Goal: Information Seeking & Learning: Learn about a topic

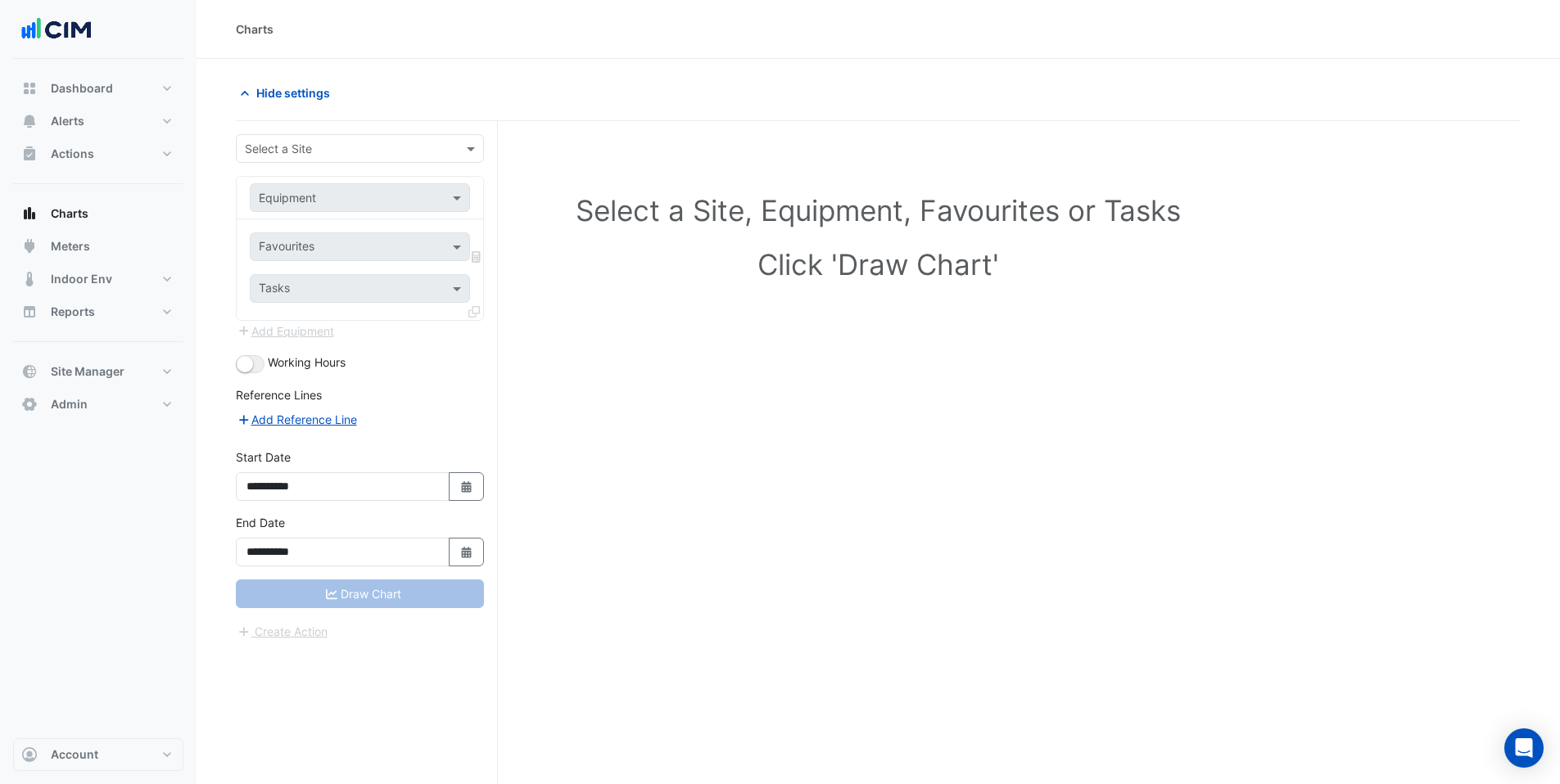
click at [308, 144] on input "text" at bounding box center [343, 149] width 197 height 17
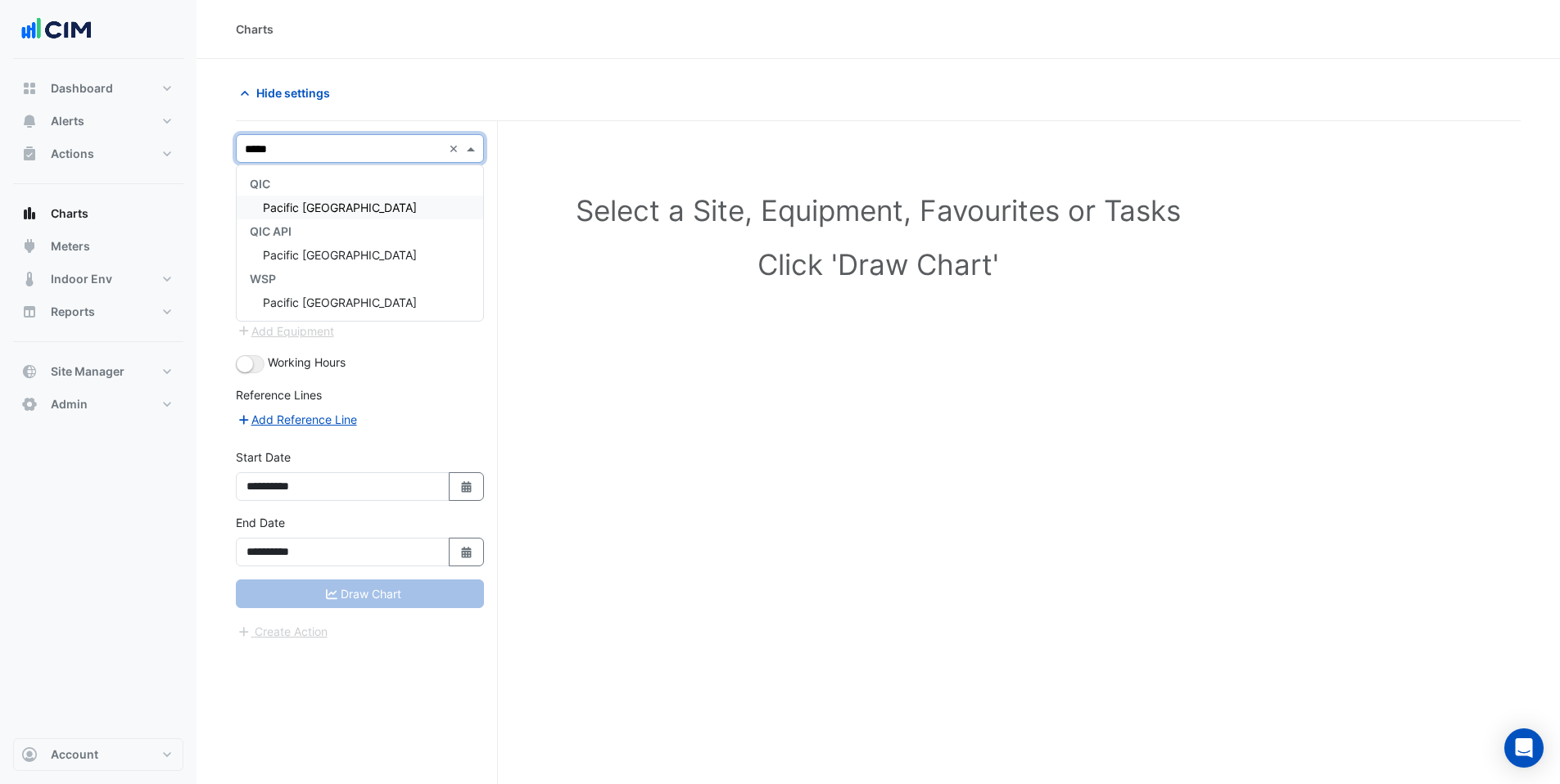
type input "******"
click at [338, 207] on span "Pacific [GEOGRAPHIC_DATA]" at bounding box center [339, 208] width 154 height 14
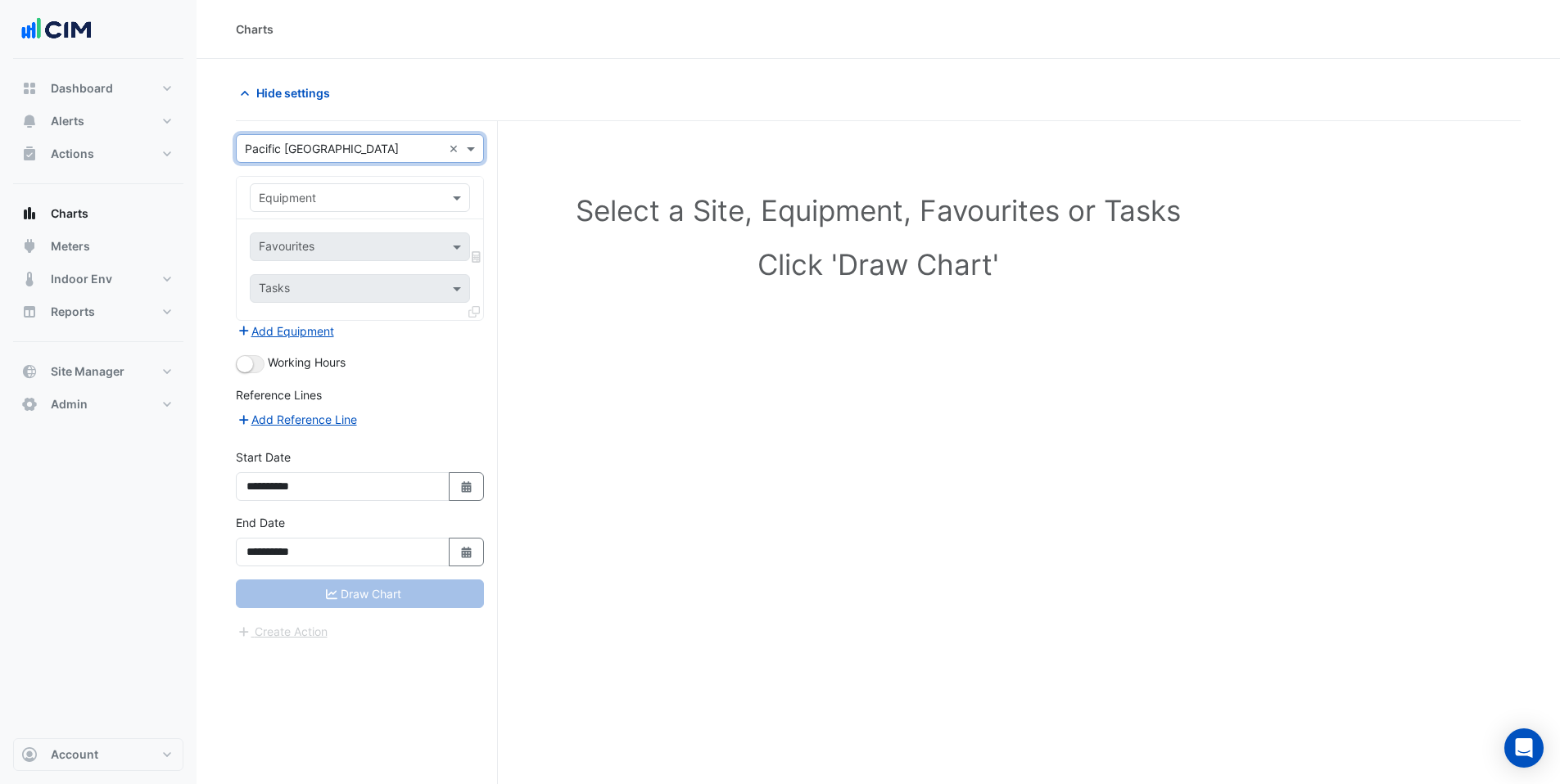
click at [346, 202] on input "text" at bounding box center [343, 198] width 170 height 17
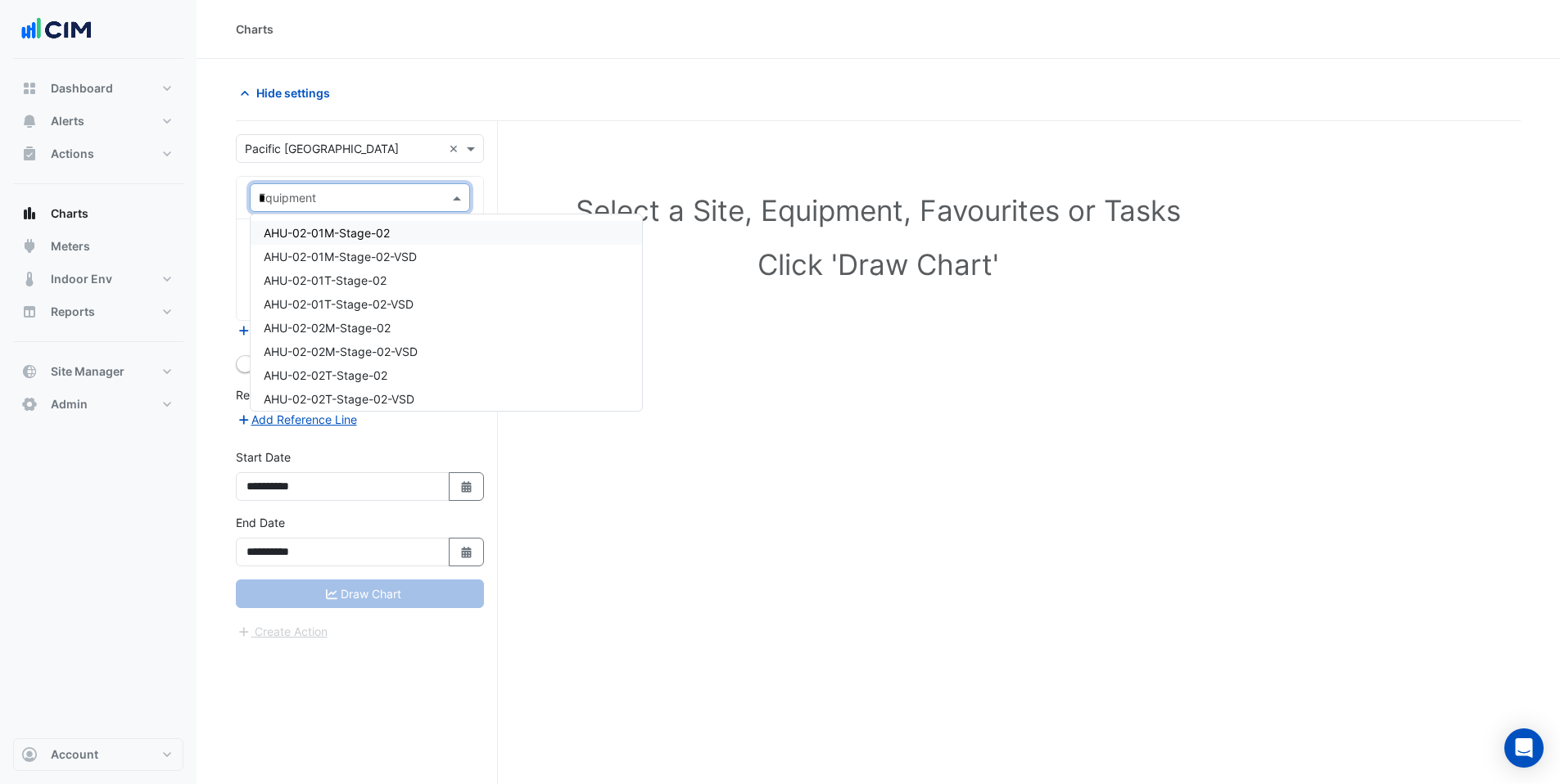
type input "**"
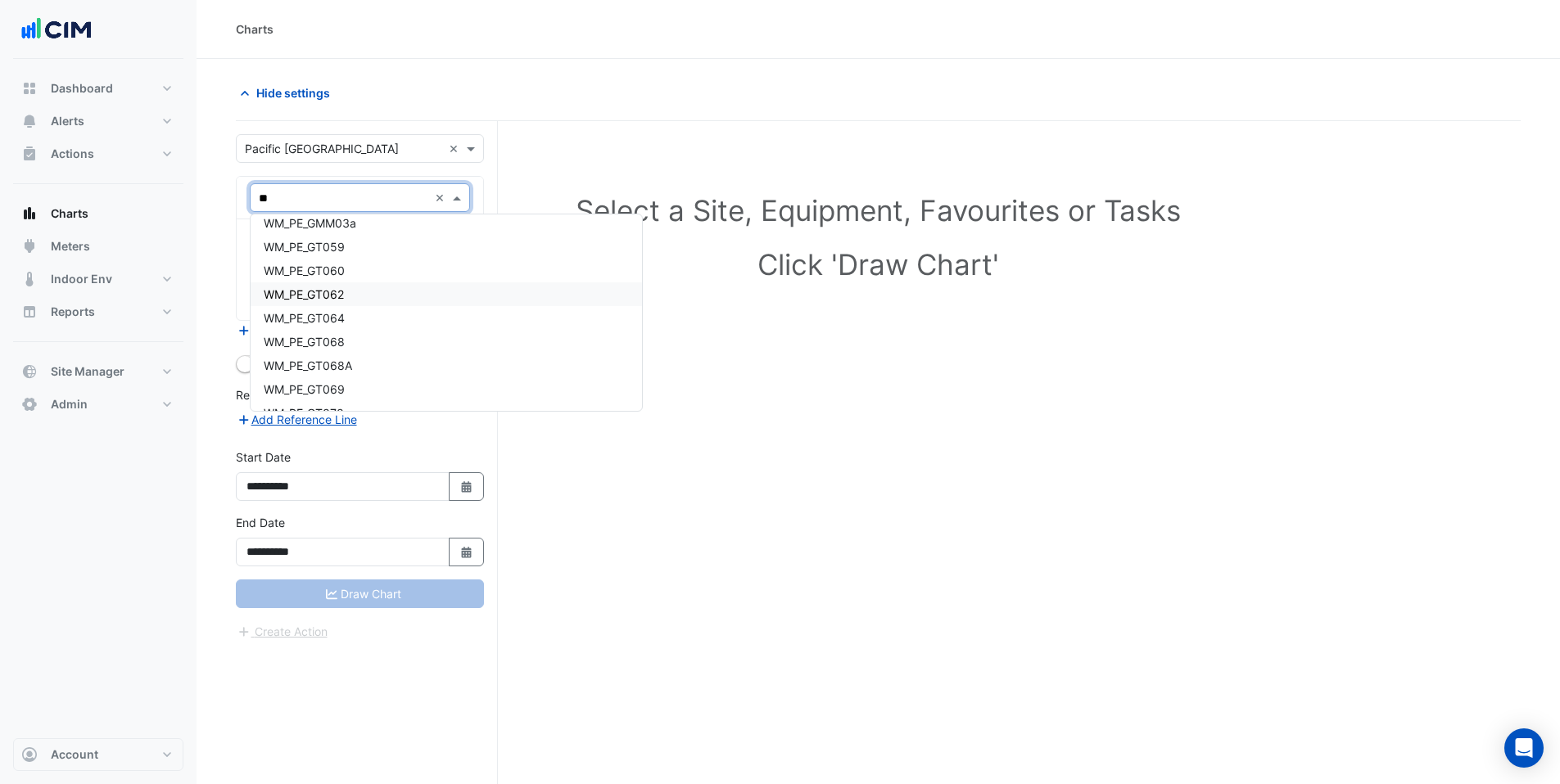
click at [304, 288] on span "WM_PE_GT062" at bounding box center [303, 295] width 80 height 14
click at [308, 240] on input "text" at bounding box center [342, 249] width 165 height 17
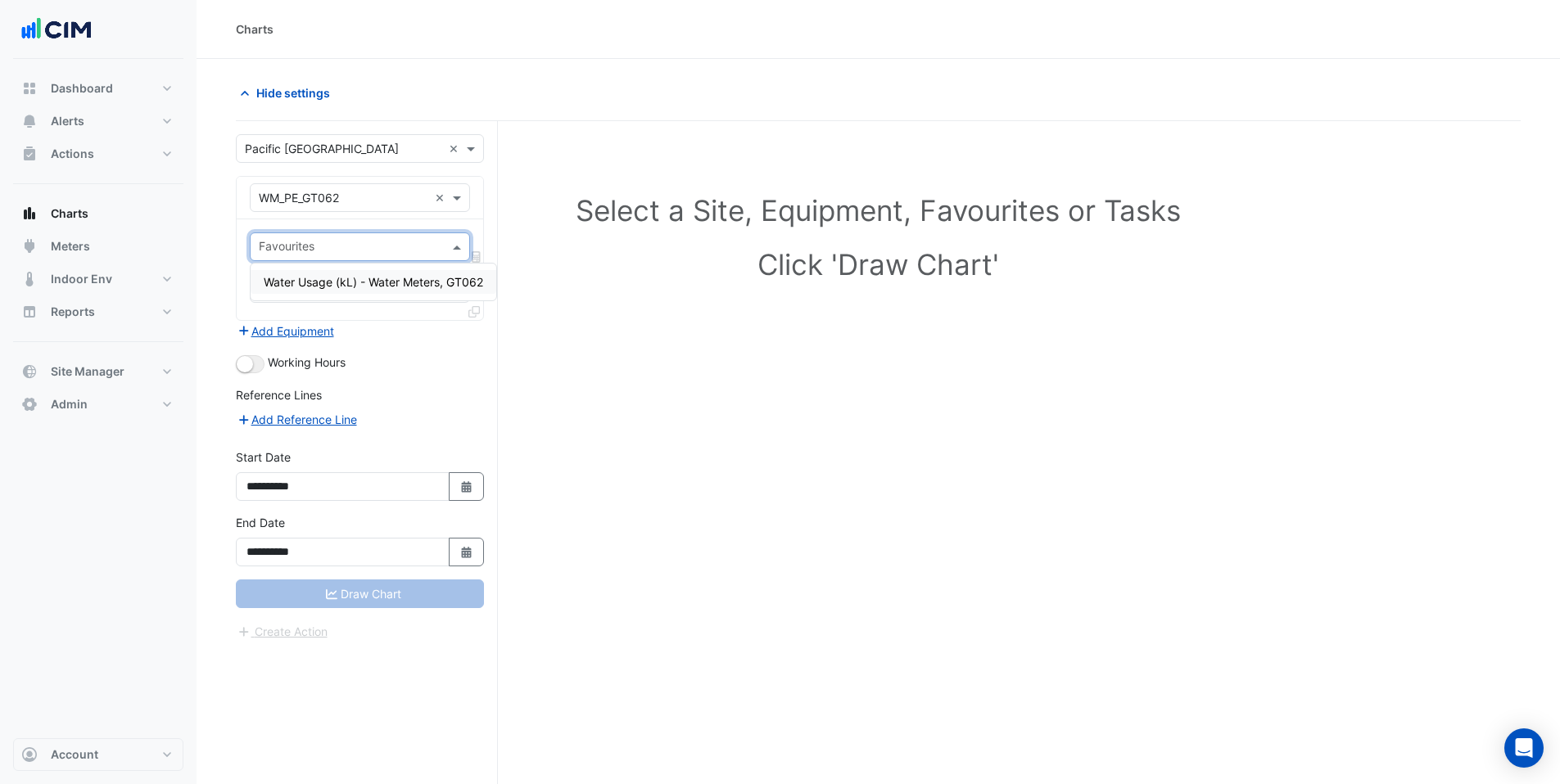
click at [309, 276] on span "Water Usage (kL) - Water Meters, GT062" at bounding box center [373, 282] width 219 height 14
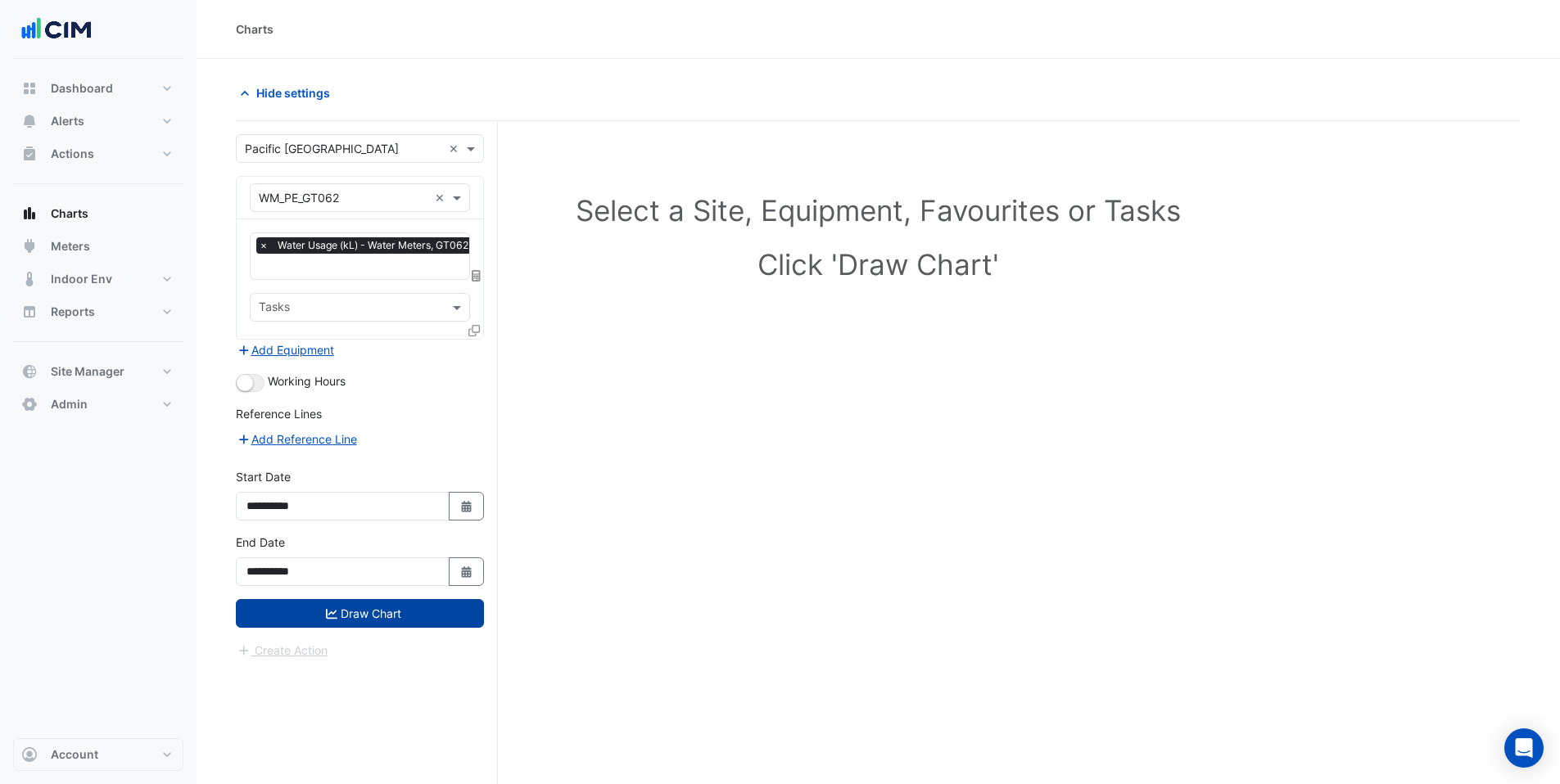
click at [322, 611] on button "Draw Chart" at bounding box center [359, 613] width 248 height 29
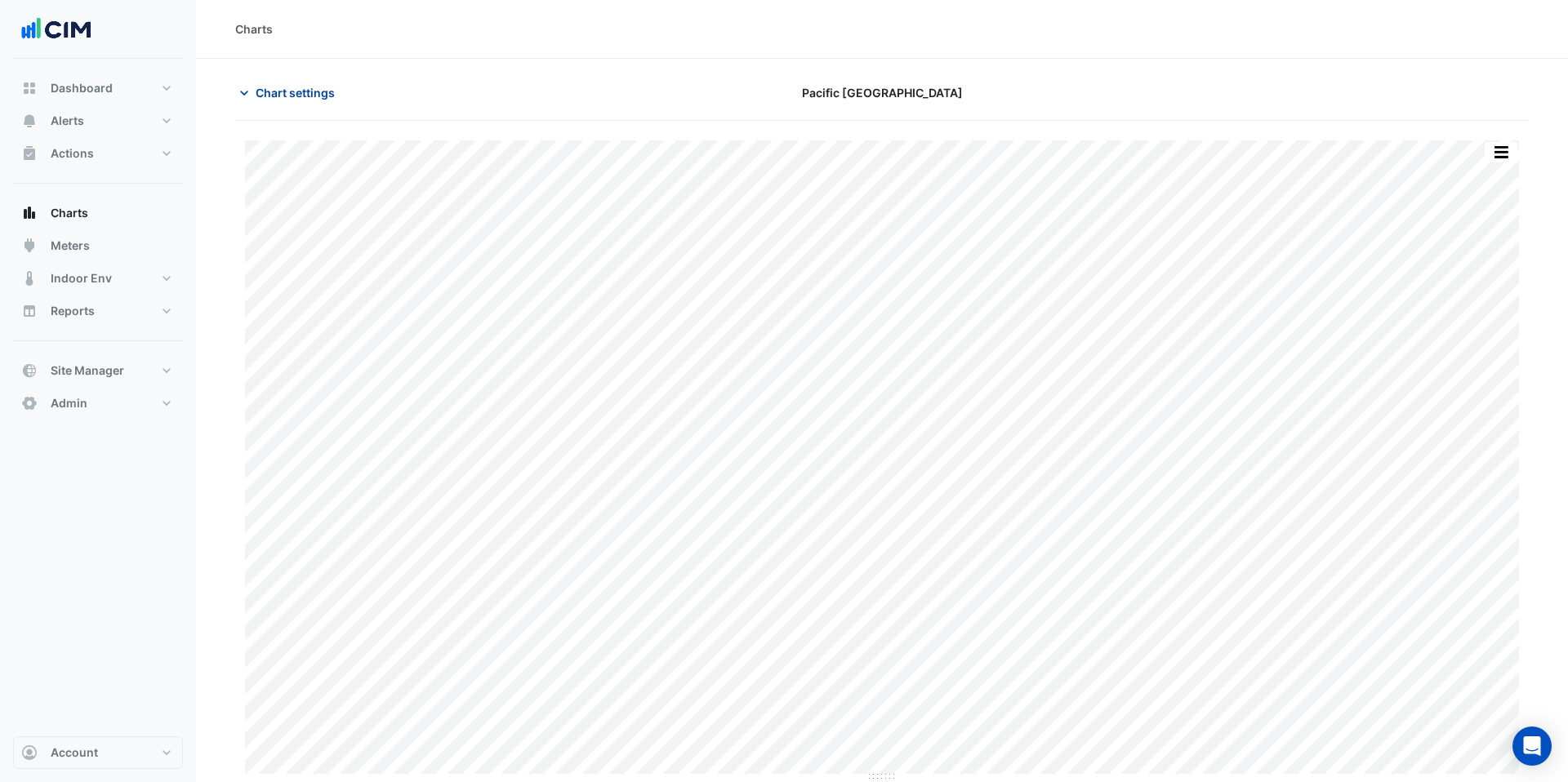
click at [308, 92] on span "Chart settings" at bounding box center [295, 93] width 79 height 17
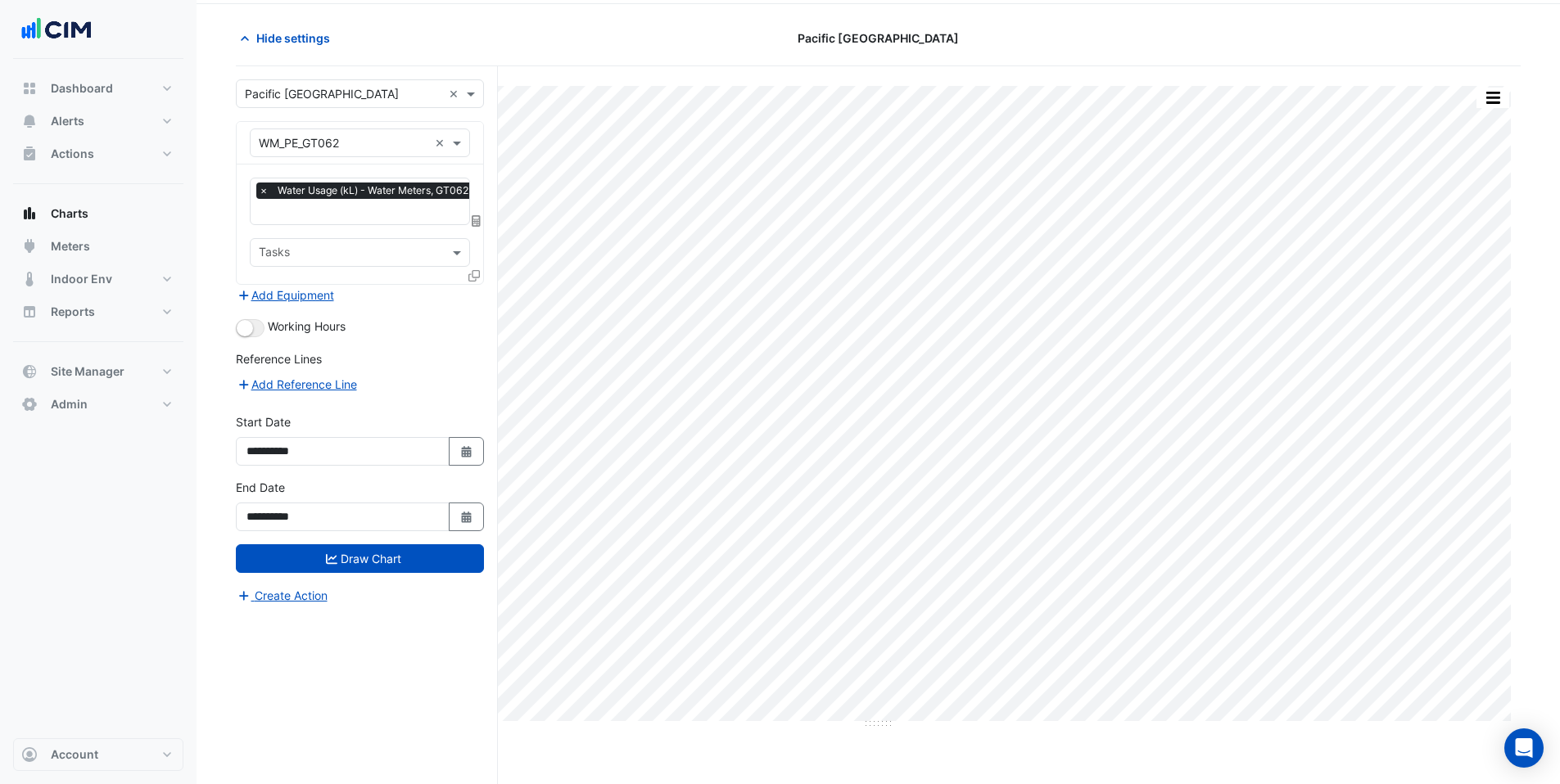
scroll to position [63, 0]
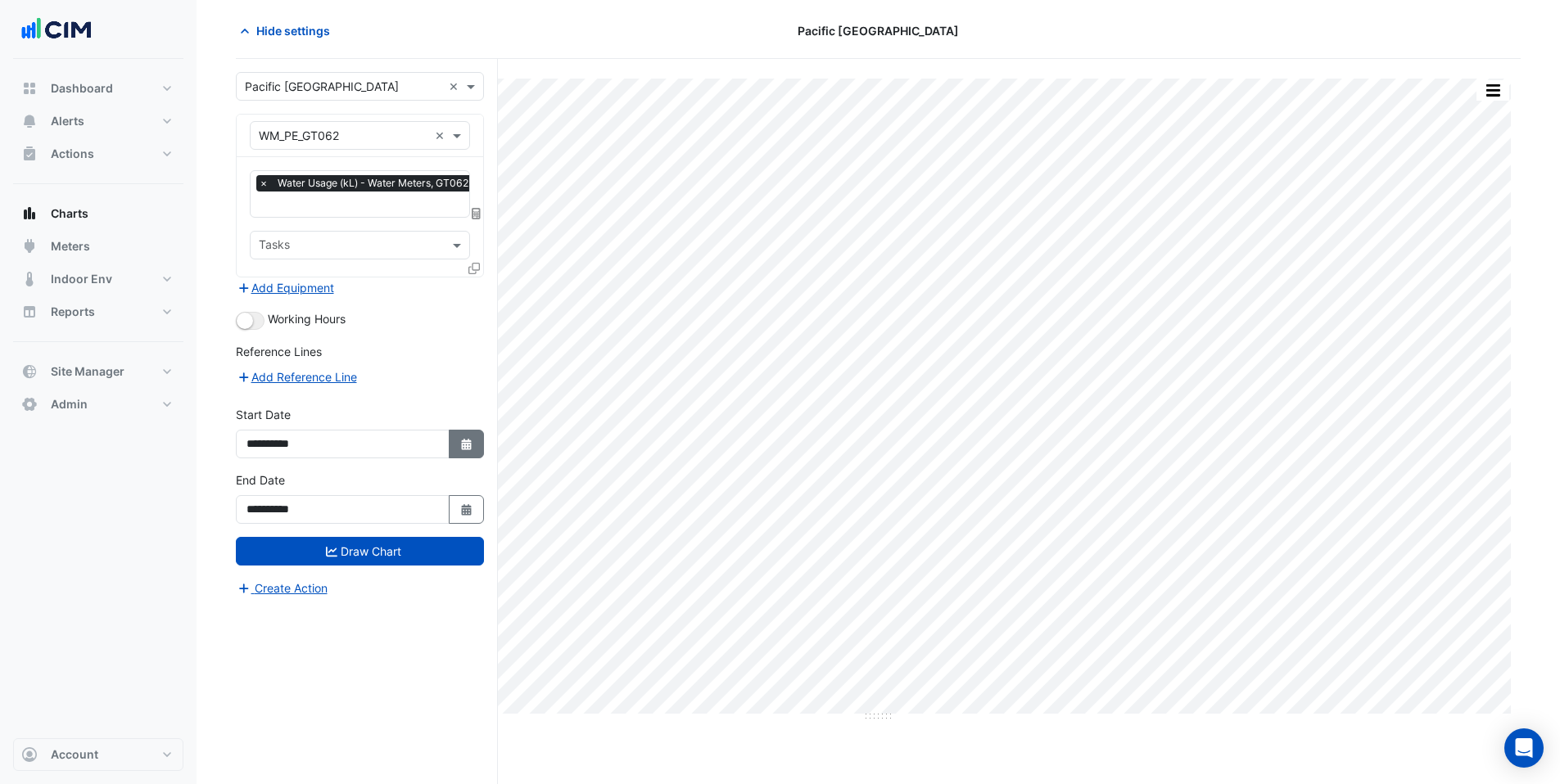
click at [463, 442] on icon "button" at bounding box center [465, 444] width 10 height 11
select select "*"
select select "****"
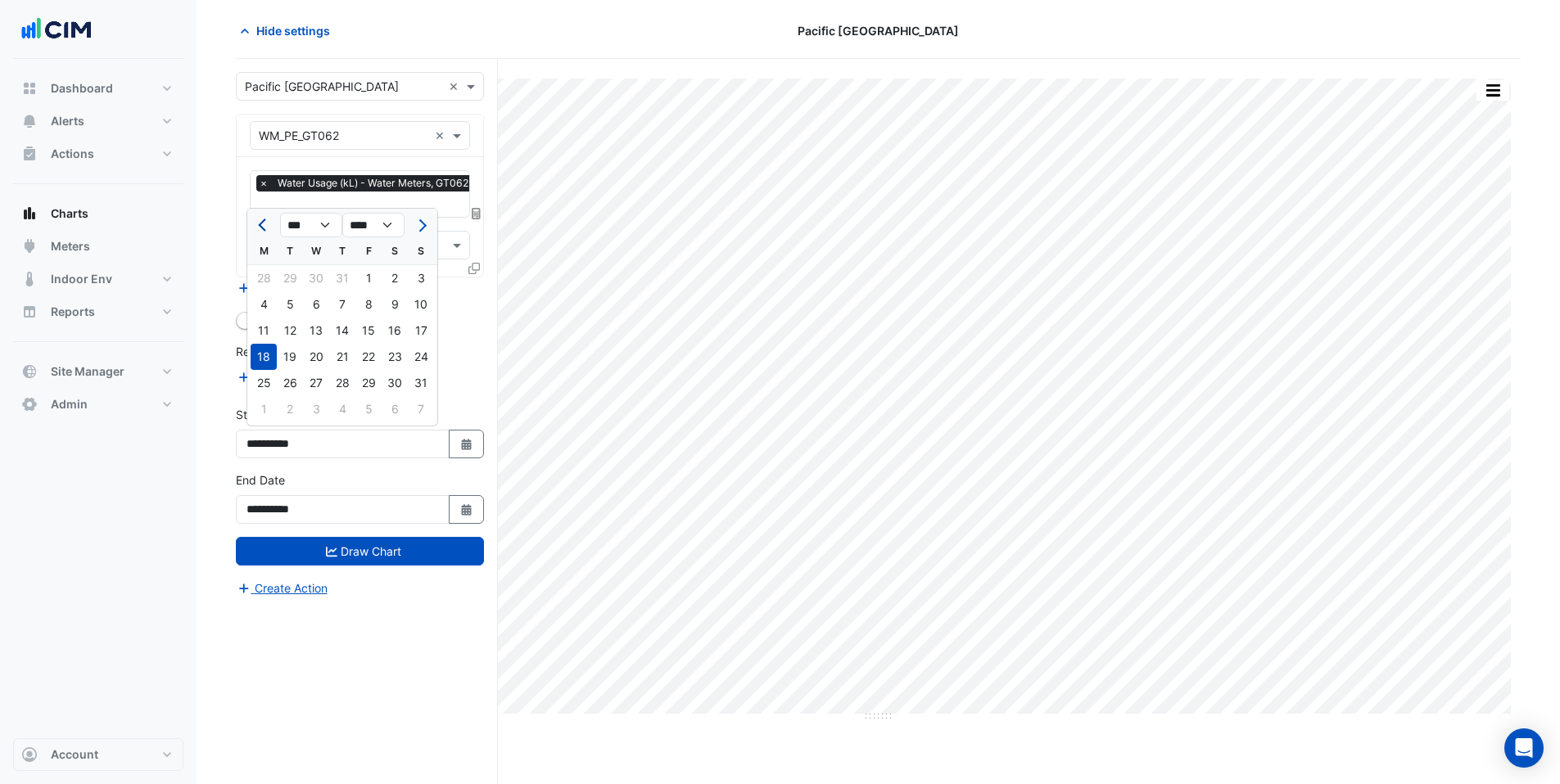
click at [261, 230] on button "Previous month" at bounding box center [263, 225] width 20 height 26
select select "*"
click at [292, 283] on div "1" at bounding box center [290, 278] width 26 height 26
type input "**********"
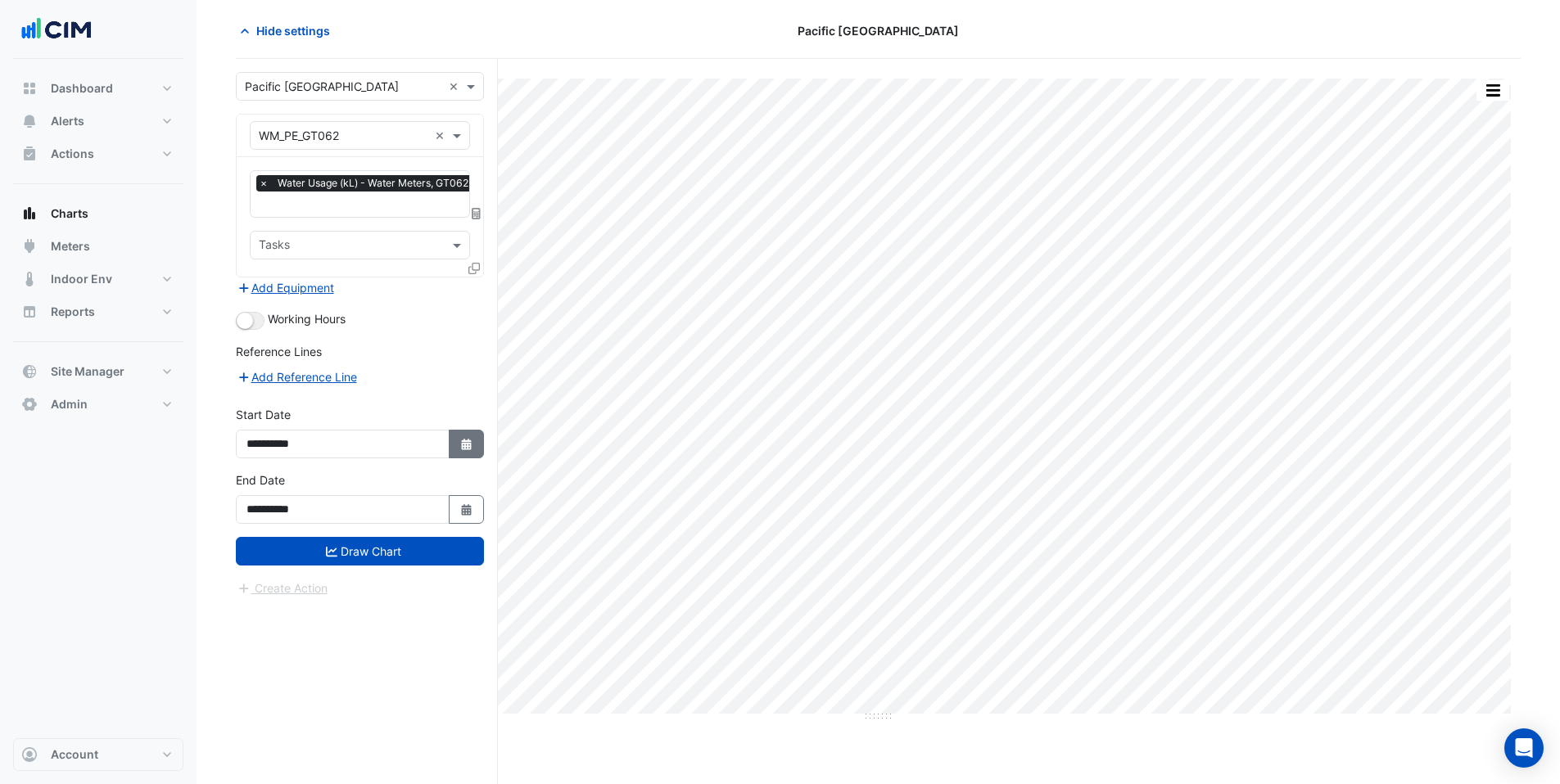
click at [471, 442] on icon "Select Date" at bounding box center [466, 444] width 15 height 11
select select "*"
select select "****"
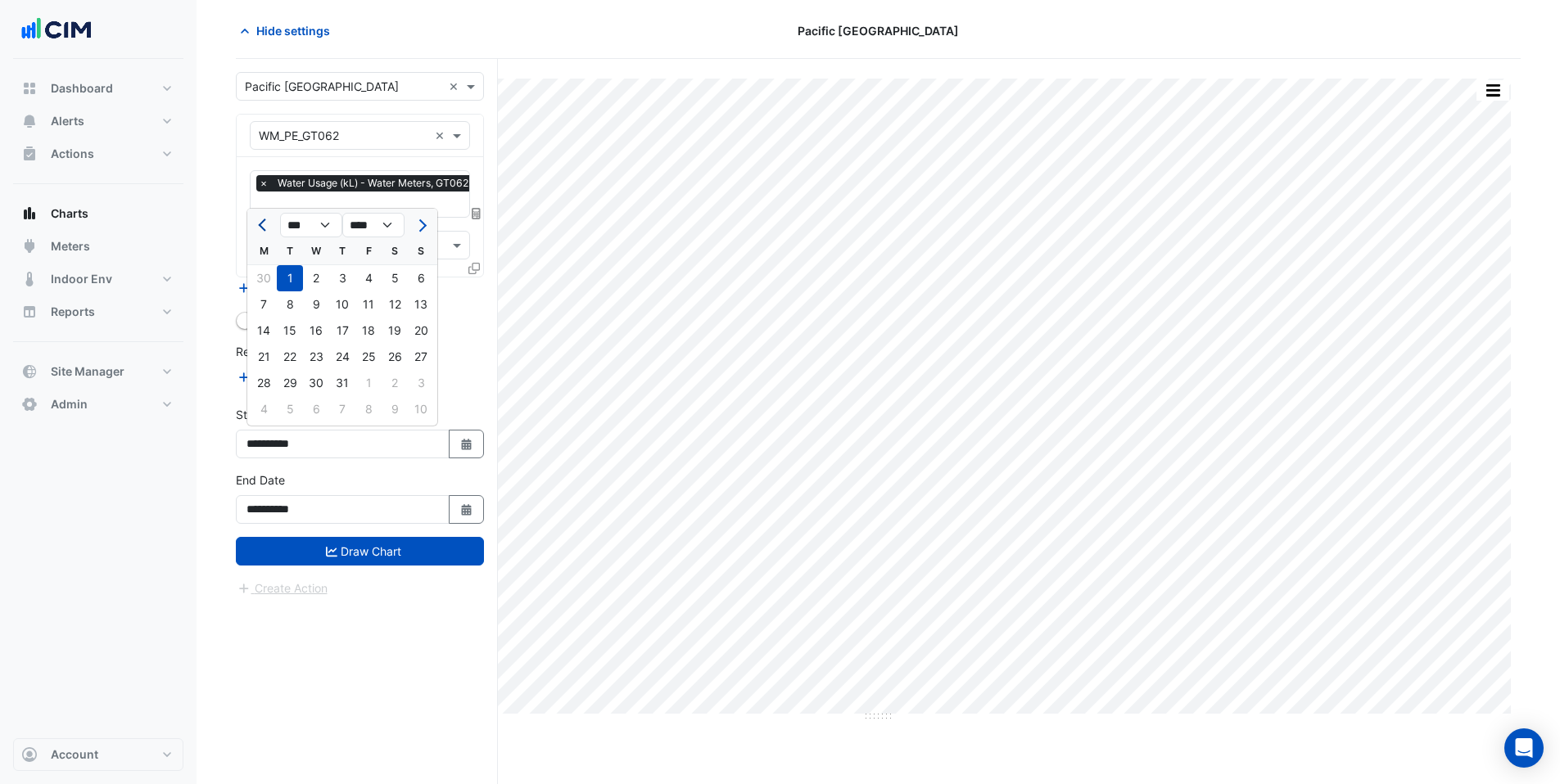
click at [262, 224] on span "Previous month" at bounding box center [264, 225] width 12 height 12
select select "*"
click at [410, 279] on div "1" at bounding box center [421, 278] width 26 height 26
type input "**********"
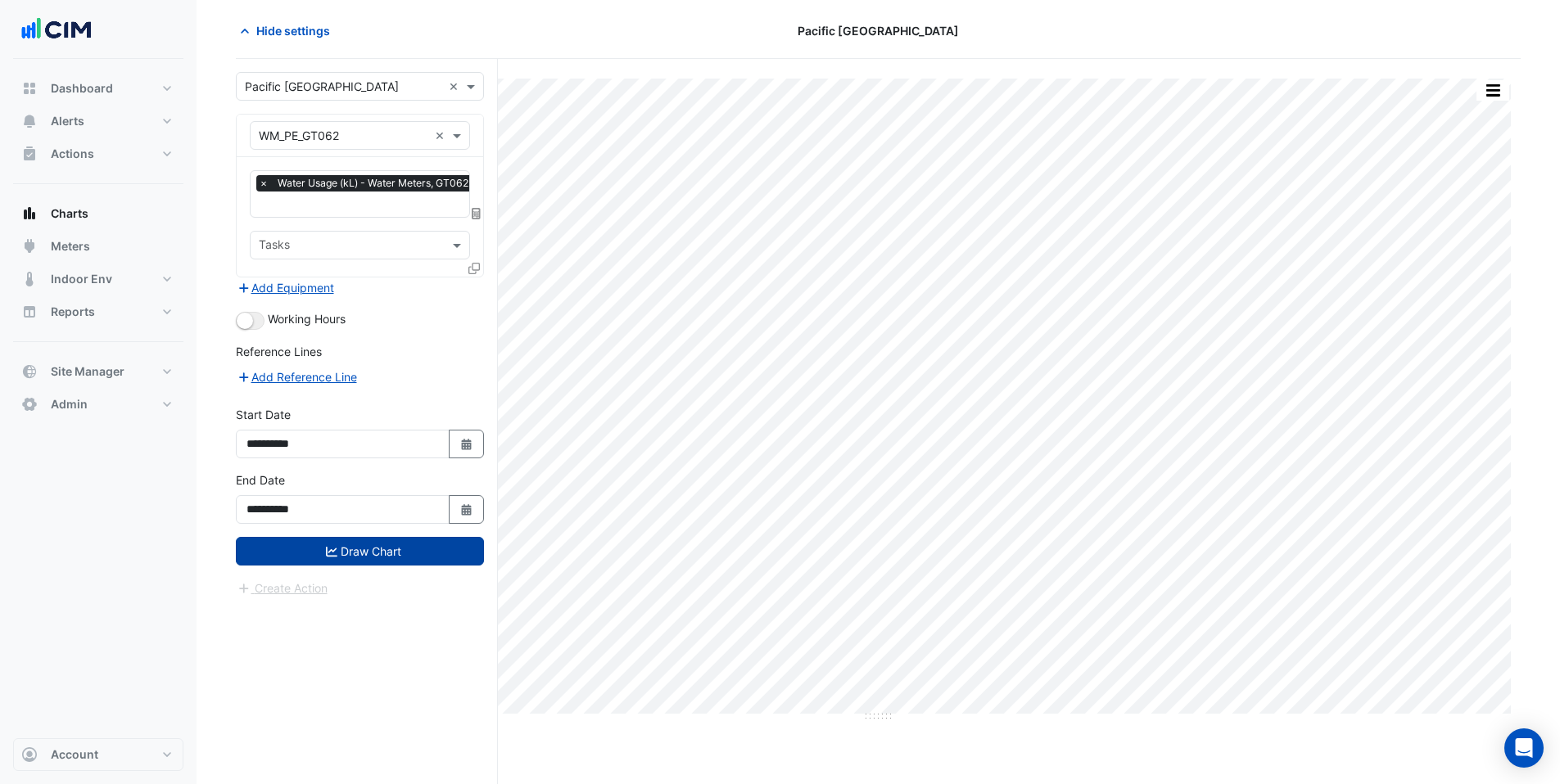
click at [339, 537] on button "Draw Chart" at bounding box center [359, 551] width 248 height 29
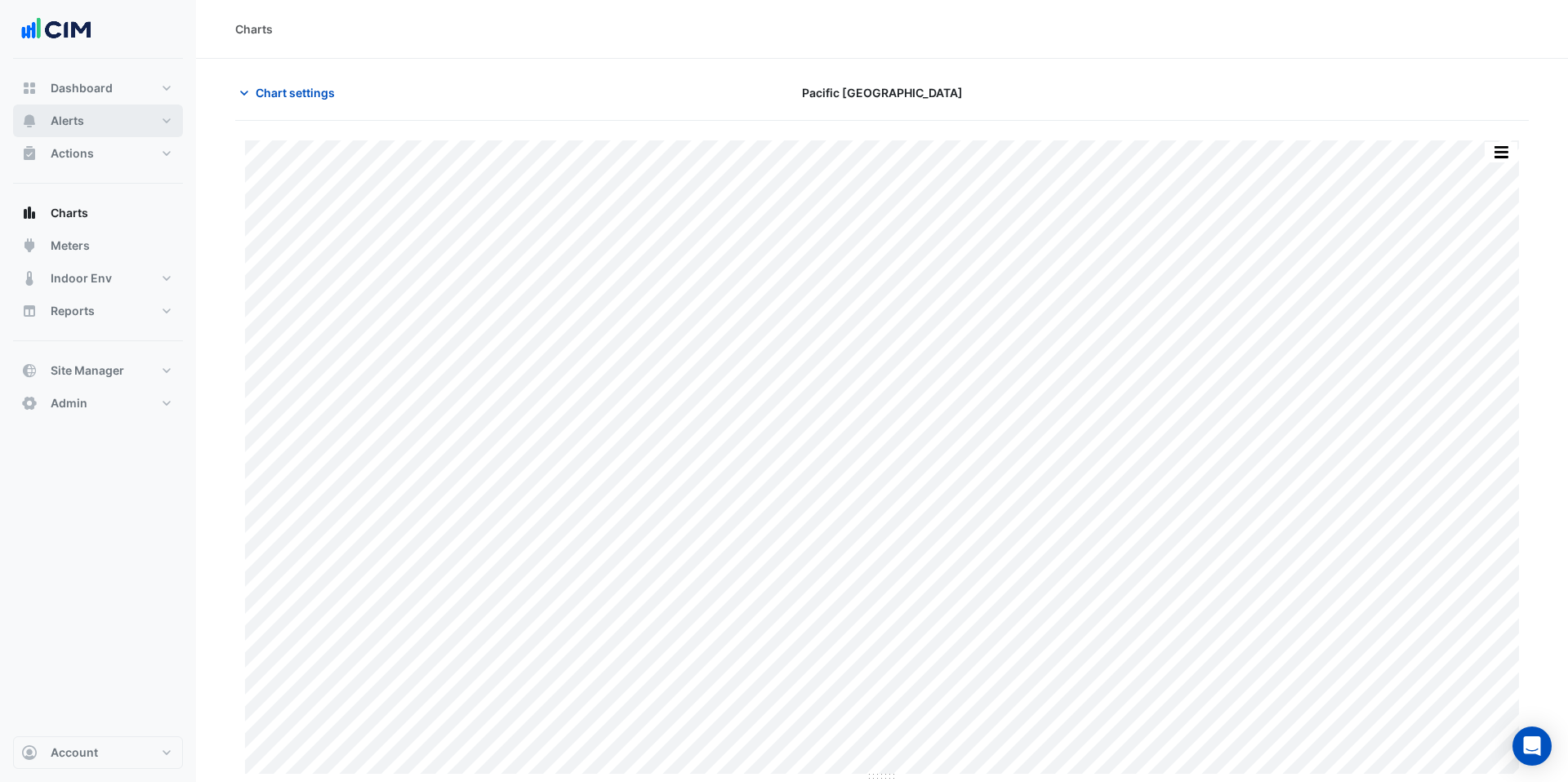
click at [99, 120] on button "Alerts" at bounding box center [98, 121] width 170 height 33
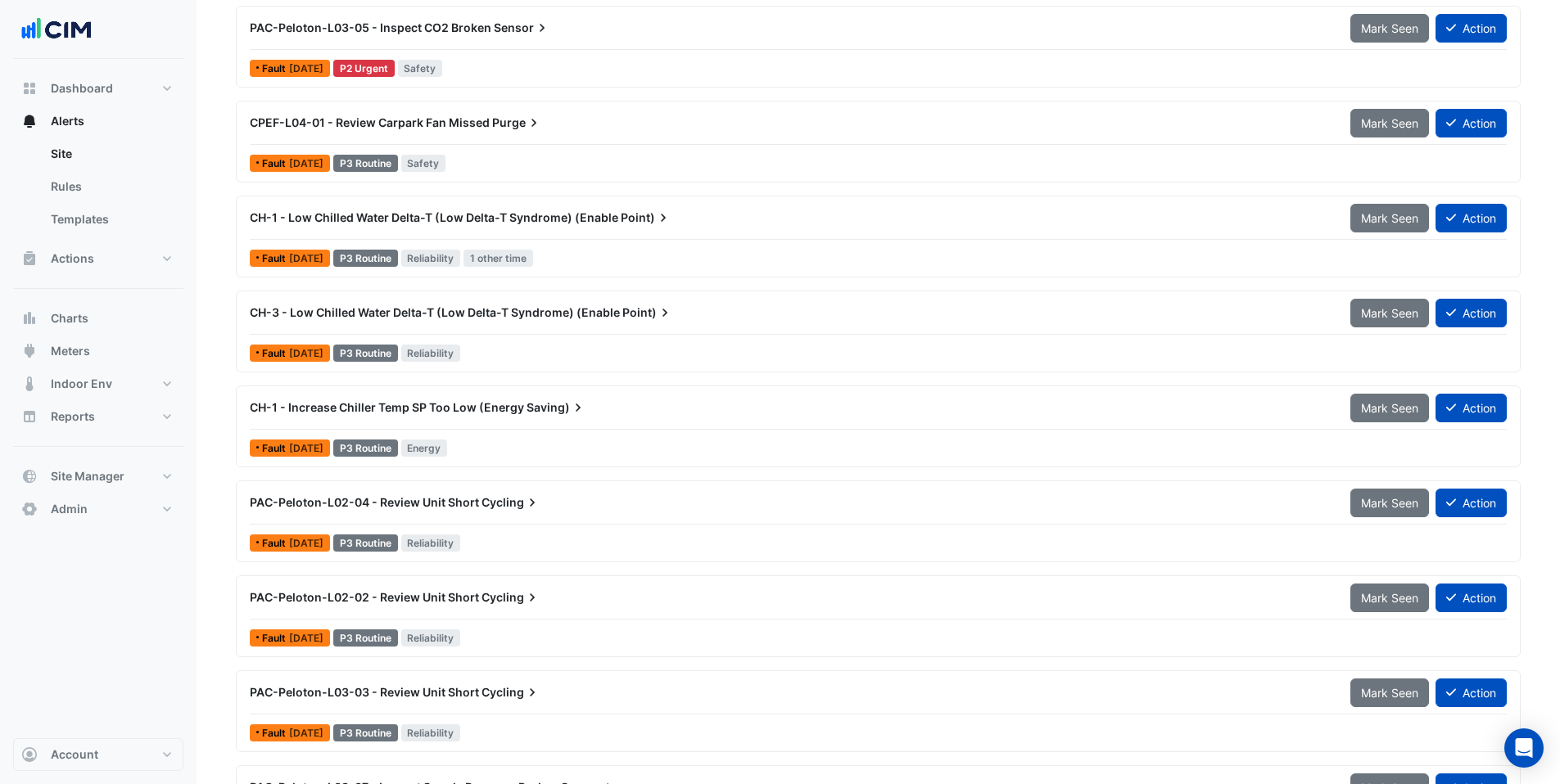
scroll to position [203, 0]
click at [593, 216] on span "CH-1 - Low Chilled Water Delta-T (Low Delta-T Syndrome) (Enable" at bounding box center [434, 216] width 369 height 14
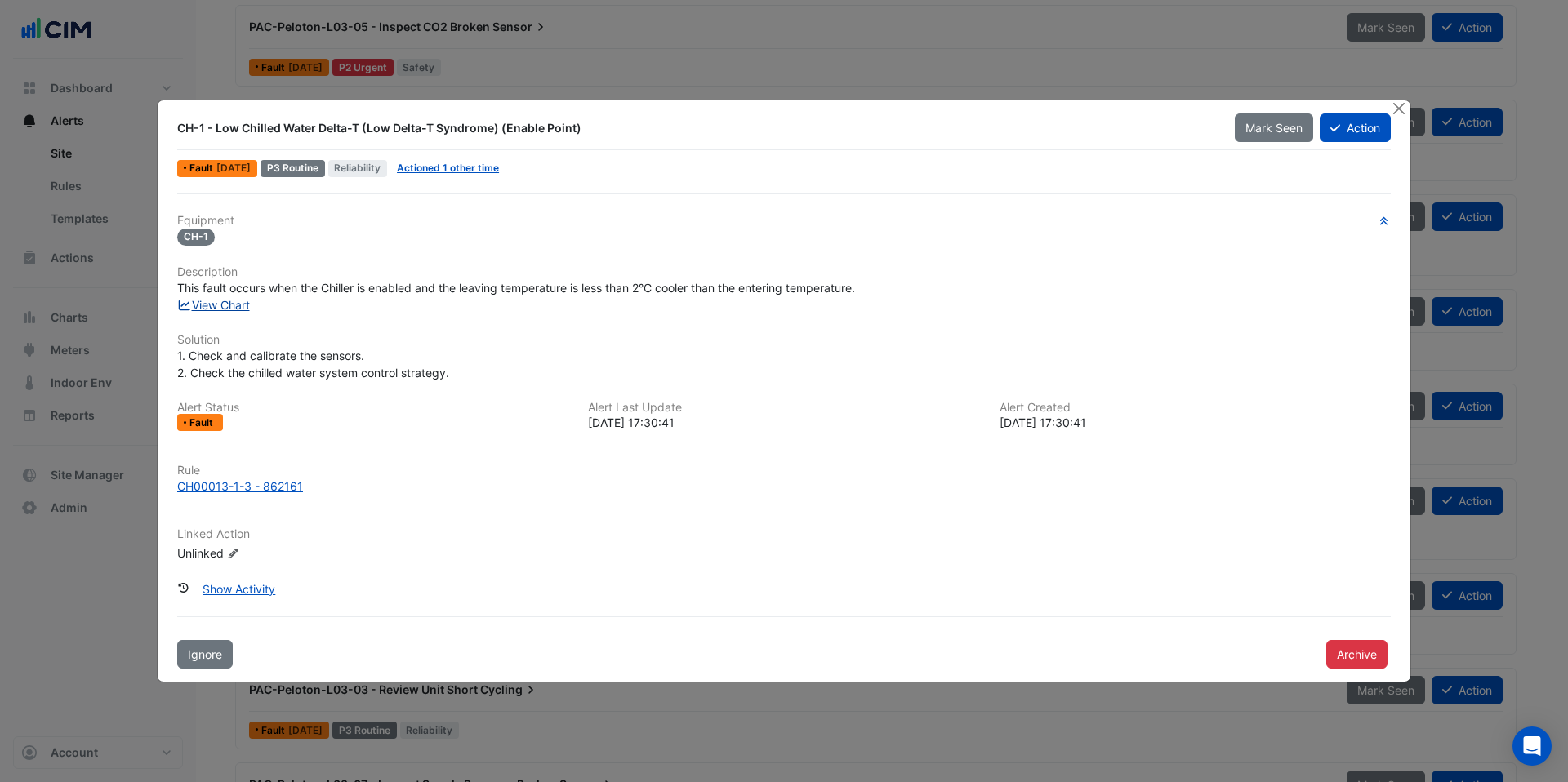
click at [211, 304] on link "View Chart" at bounding box center [213, 305] width 73 height 14
click at [1400, 108] on button "Close" at bounding box center [1399, 109] width 17 height 17
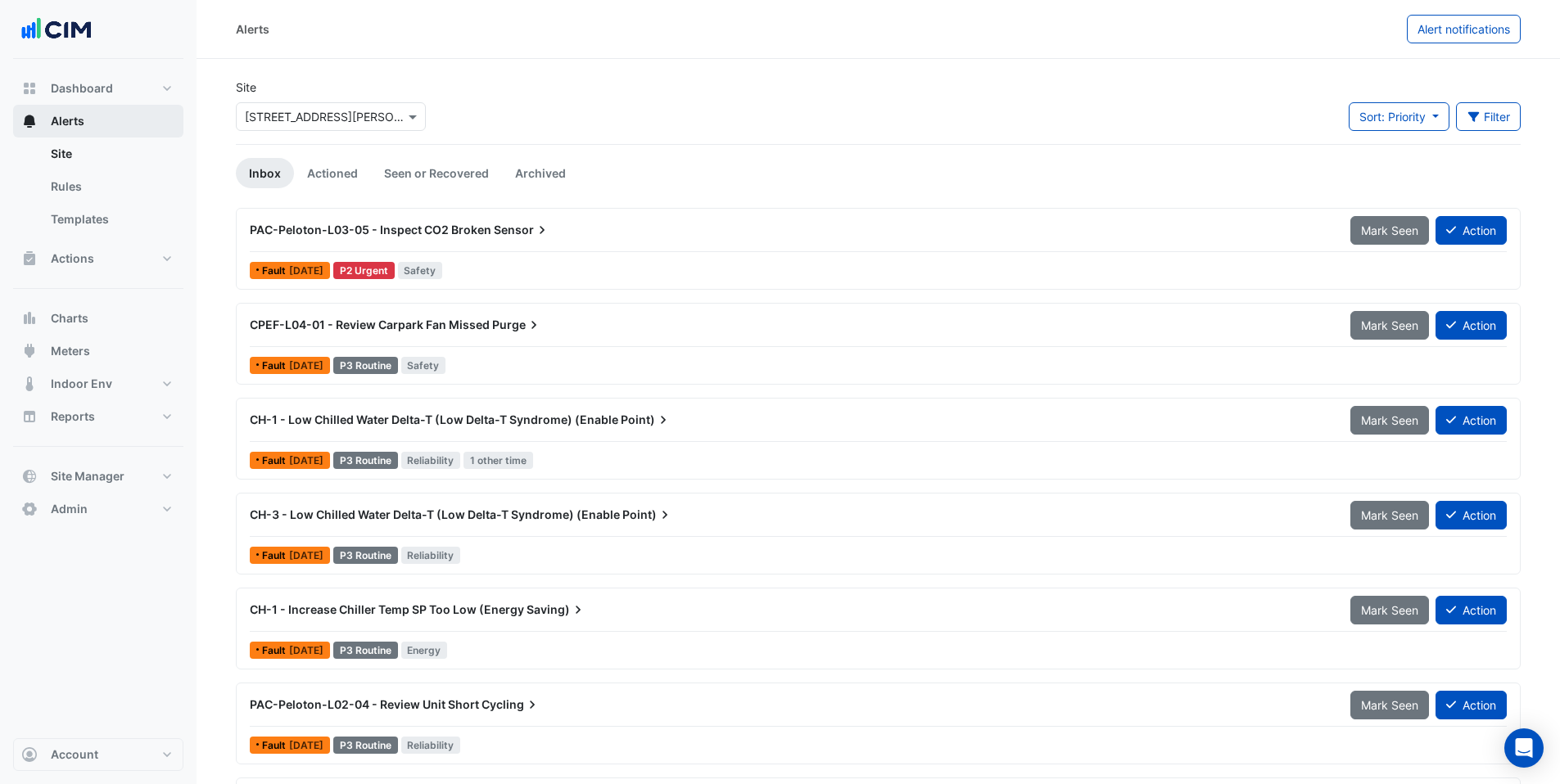
click at [126, 116] on button "Alerts" at bounding box center [98, 122] width 170 height 33
click at [119, 196] on link "Rules" at bounding box center [110, 187] width 146 height 33
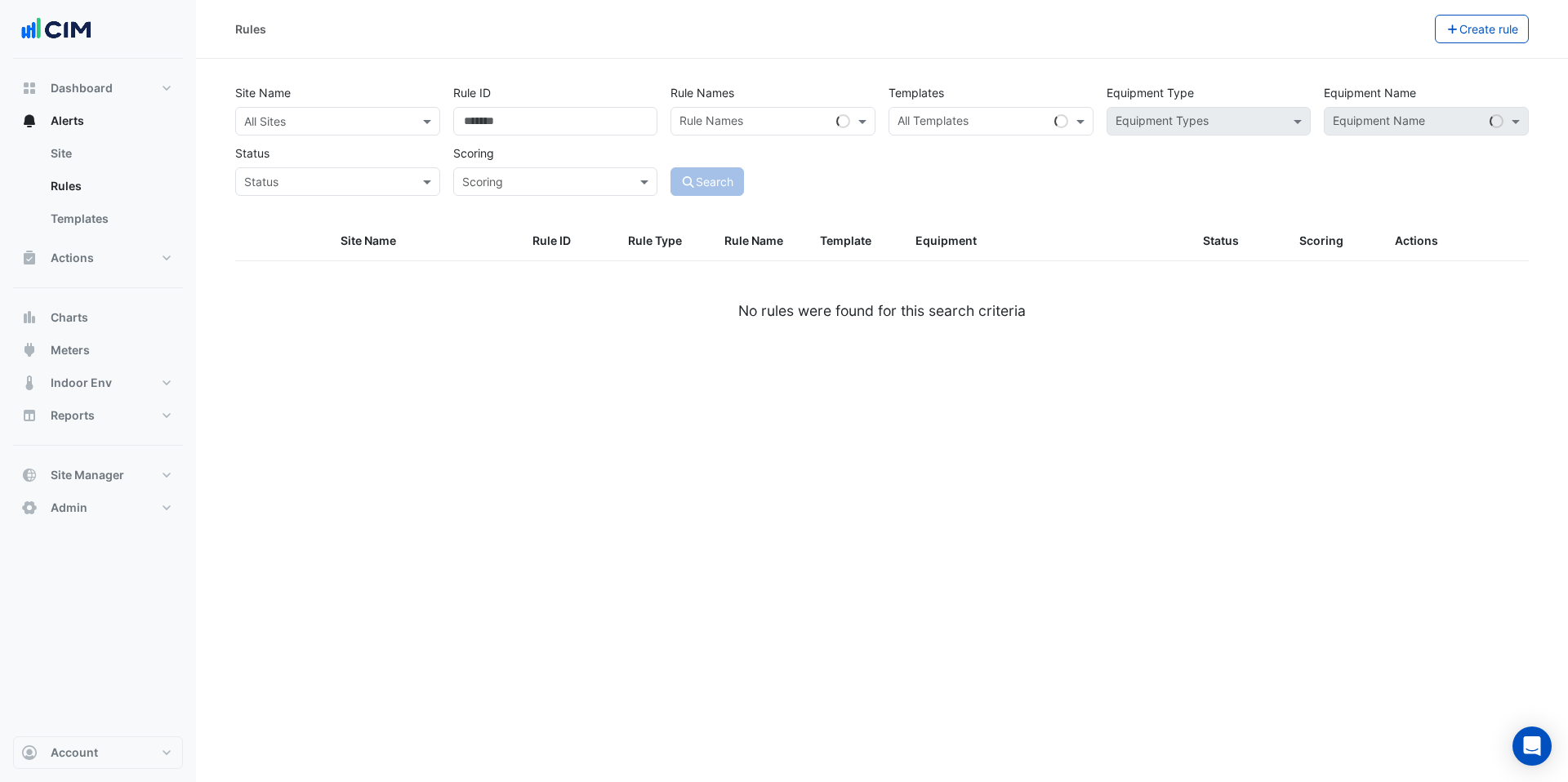
click at [293, 124] on input "text" at bounding box center [322, 122] width 154 height 17
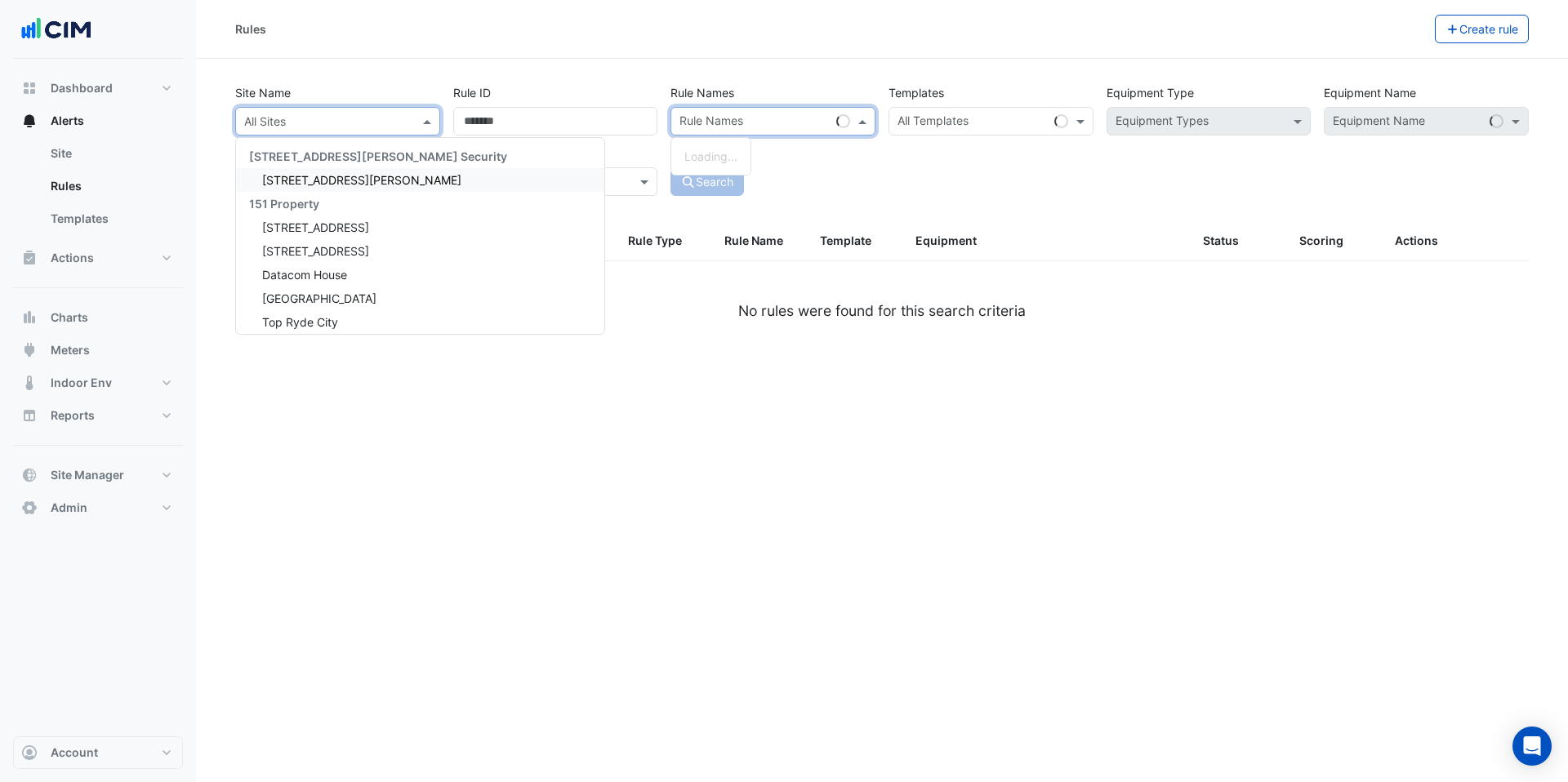
click at [789, 114] on input "text" at bounding box center [755, 123] width 150 height 17
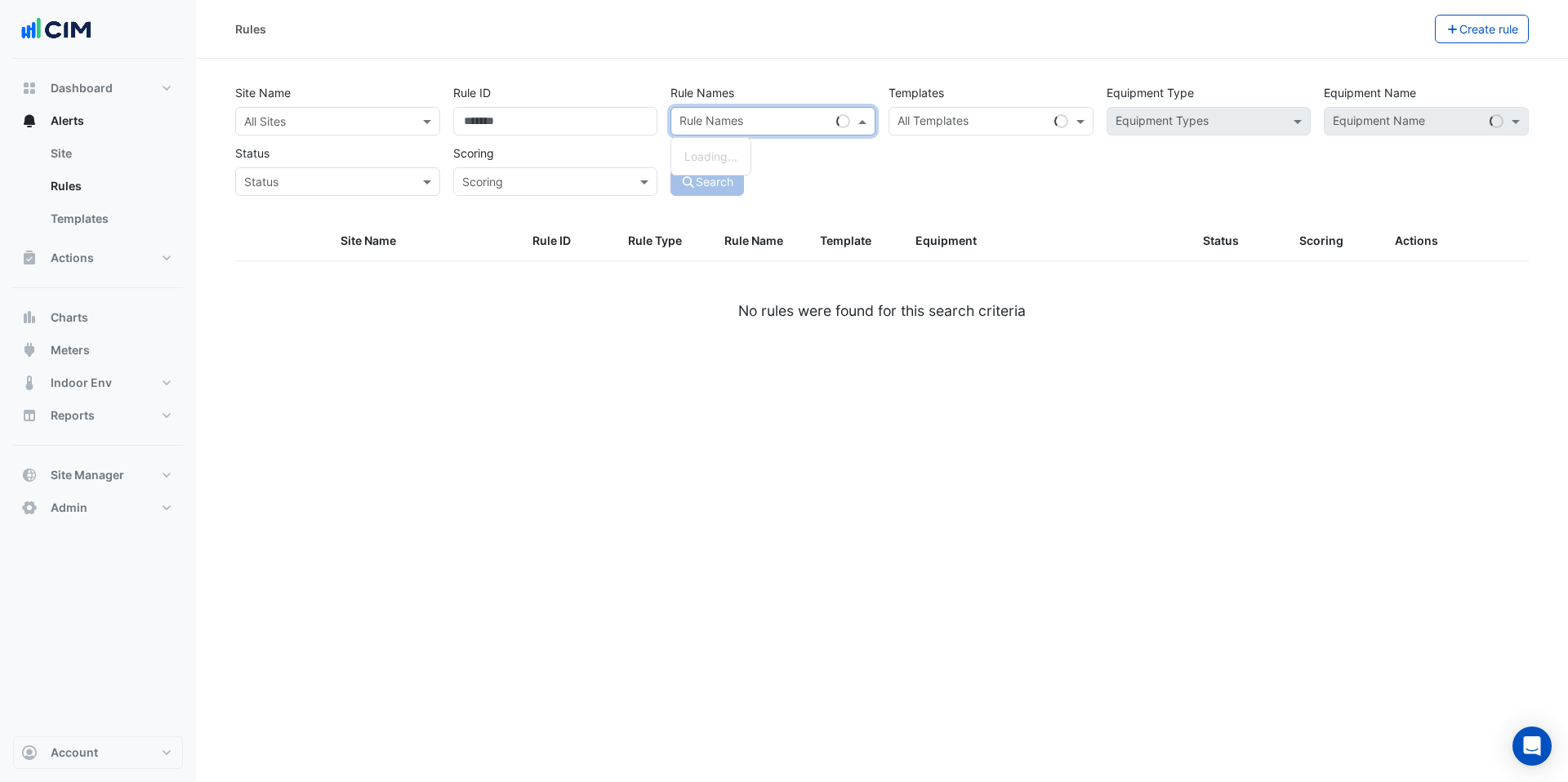
click at [417, 127] on div at bounding box center [337, 121] width 203 height 19
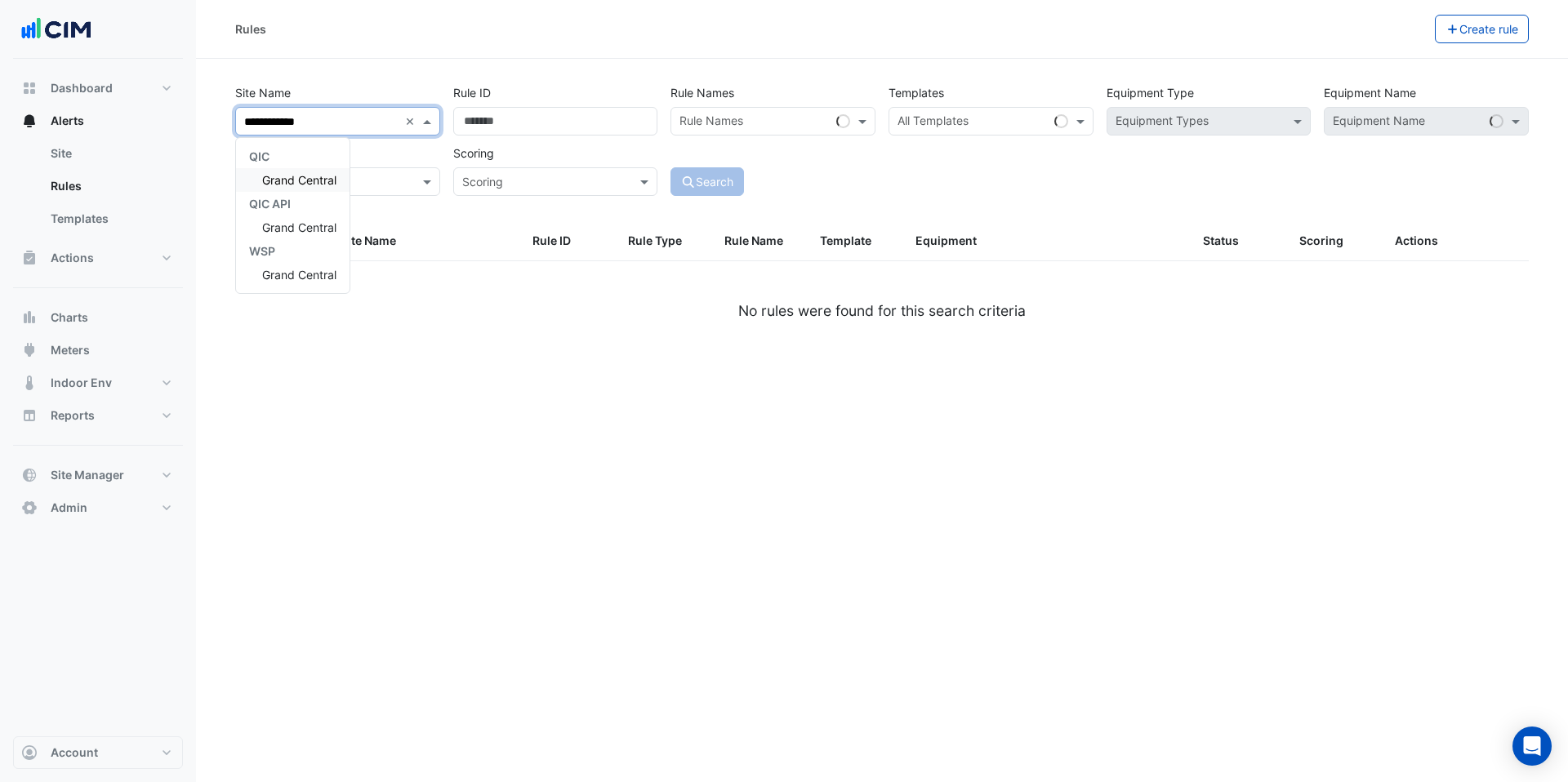
type input "**********"
click at [312, 182] on span "Grand Central" at bounding box center [299, 180] width 75 height 14
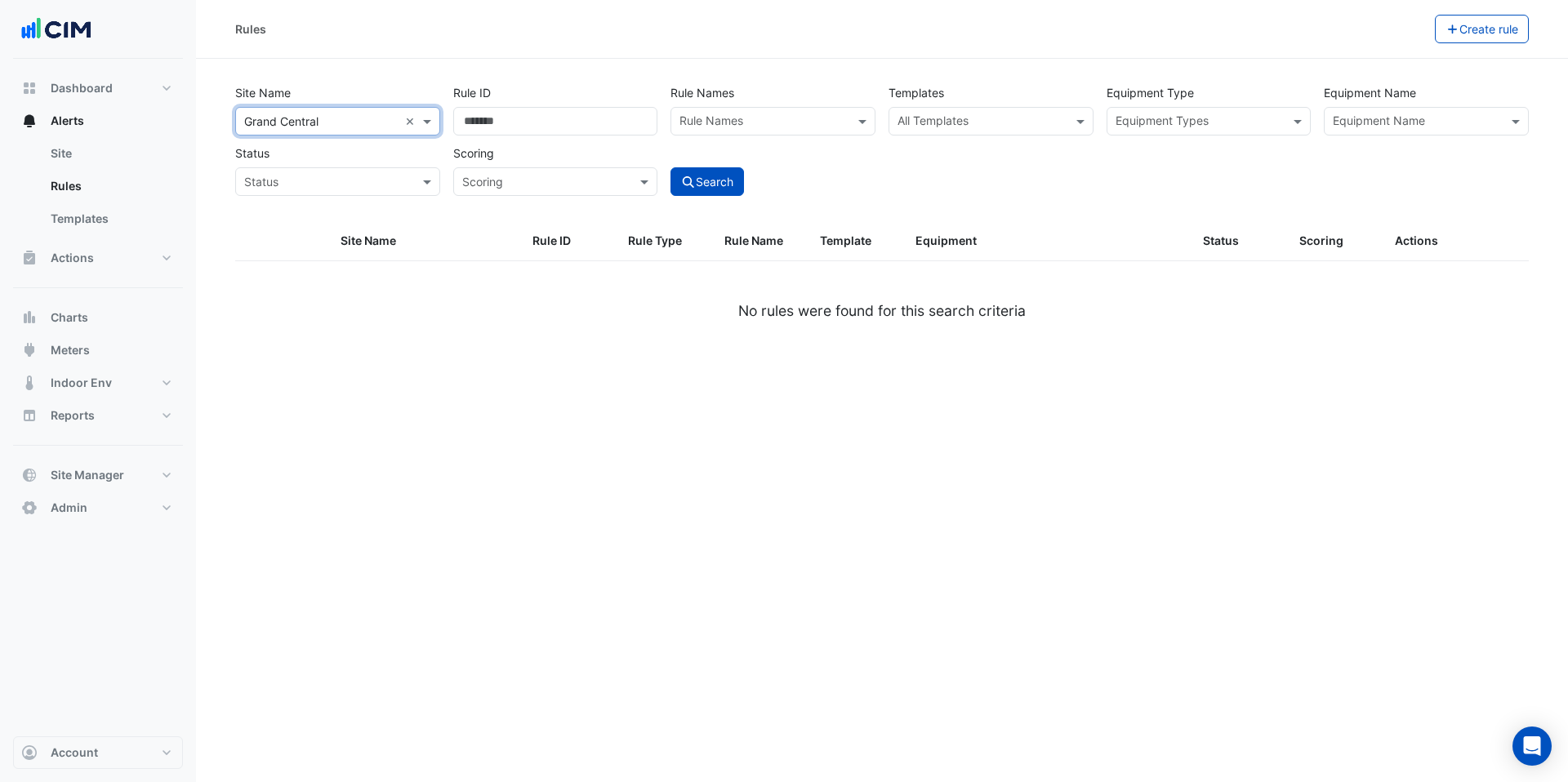
type input "*"
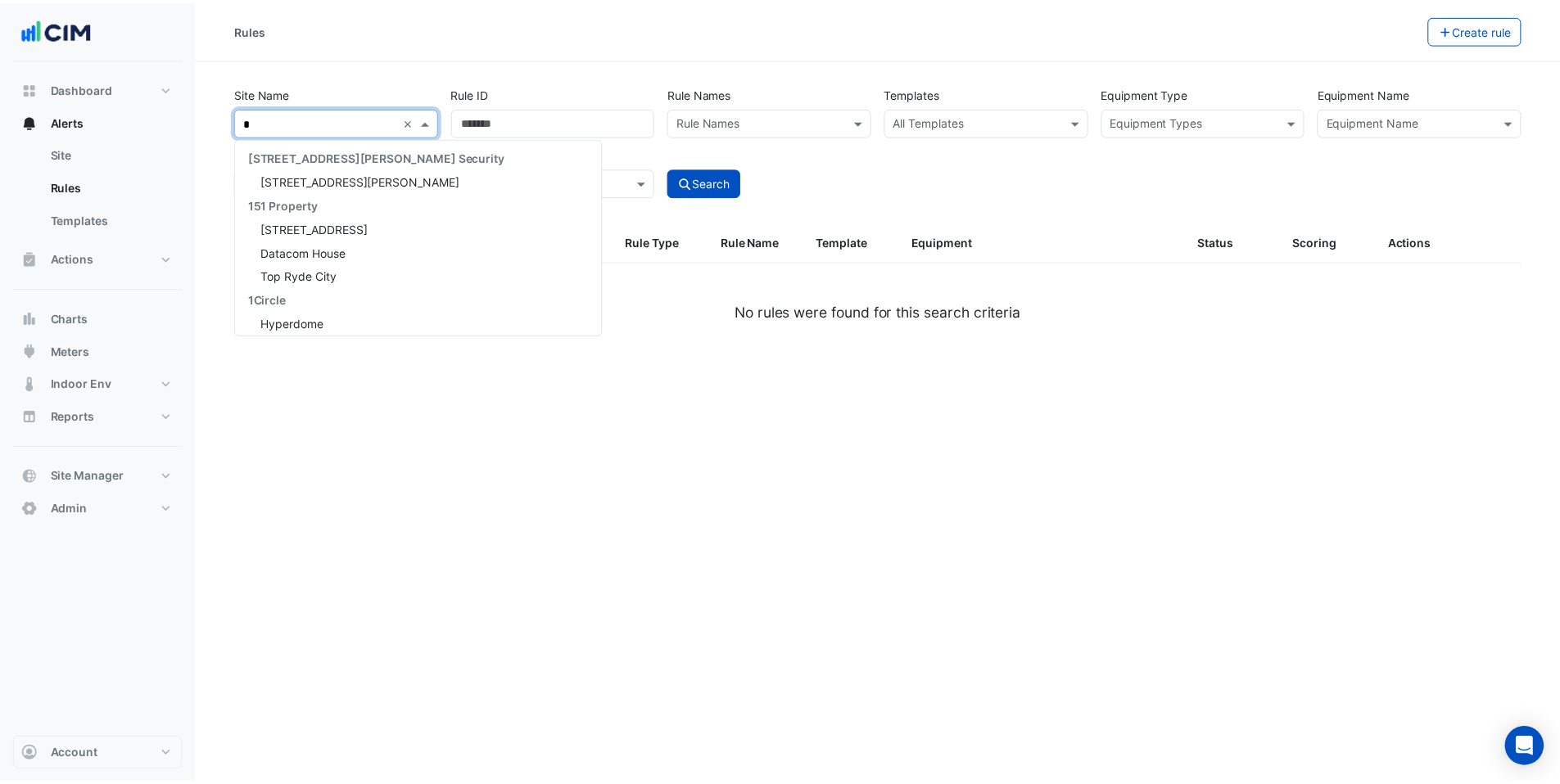
scroll to position [17405, 0]
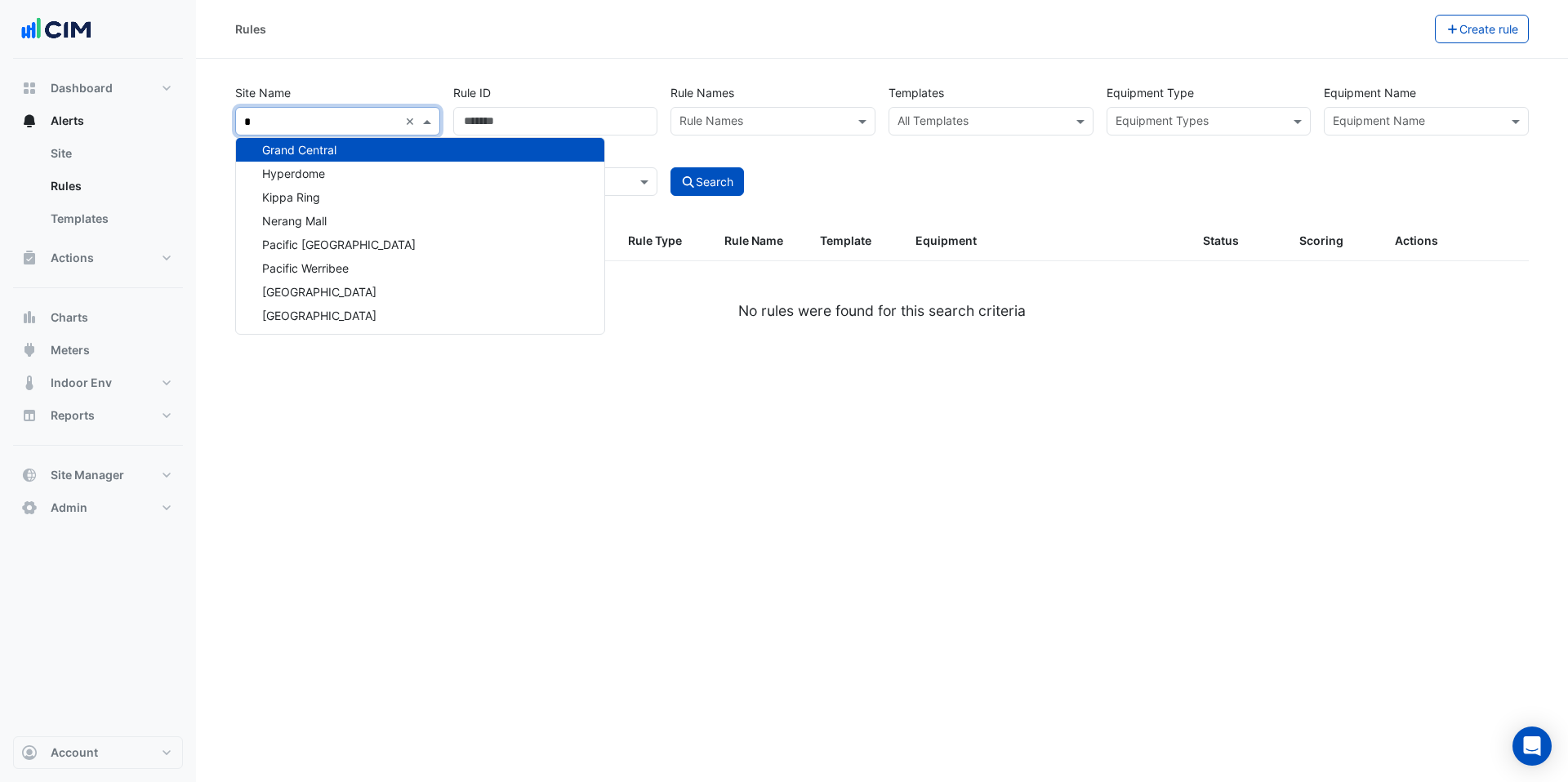
click at [343, 148] on div "Grand Central" at bounding box center [420, 149] width 369 height 23
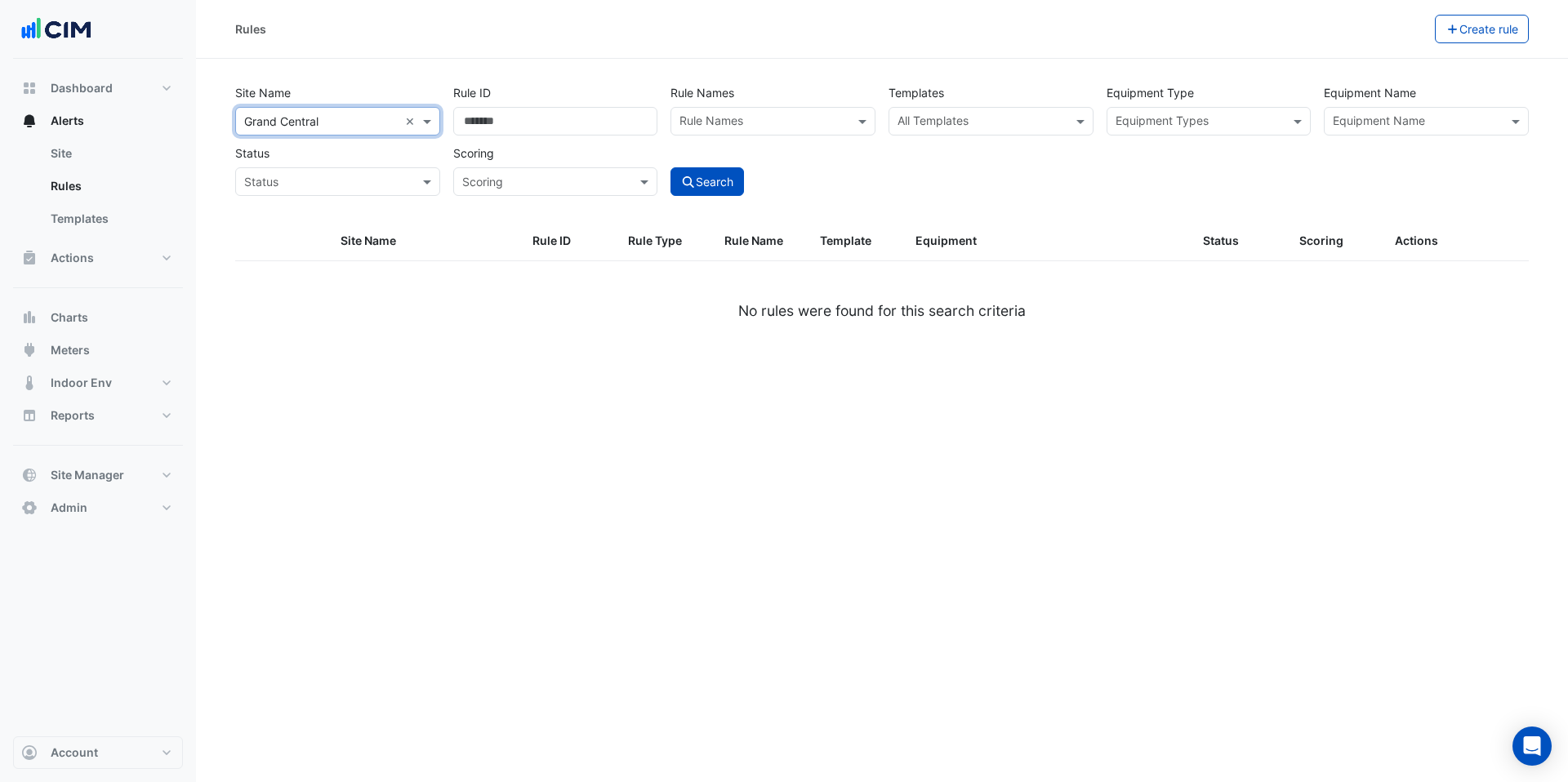
click at [1416, 124] on input "text" at bounding box center [1417, 123] width 168 height 17
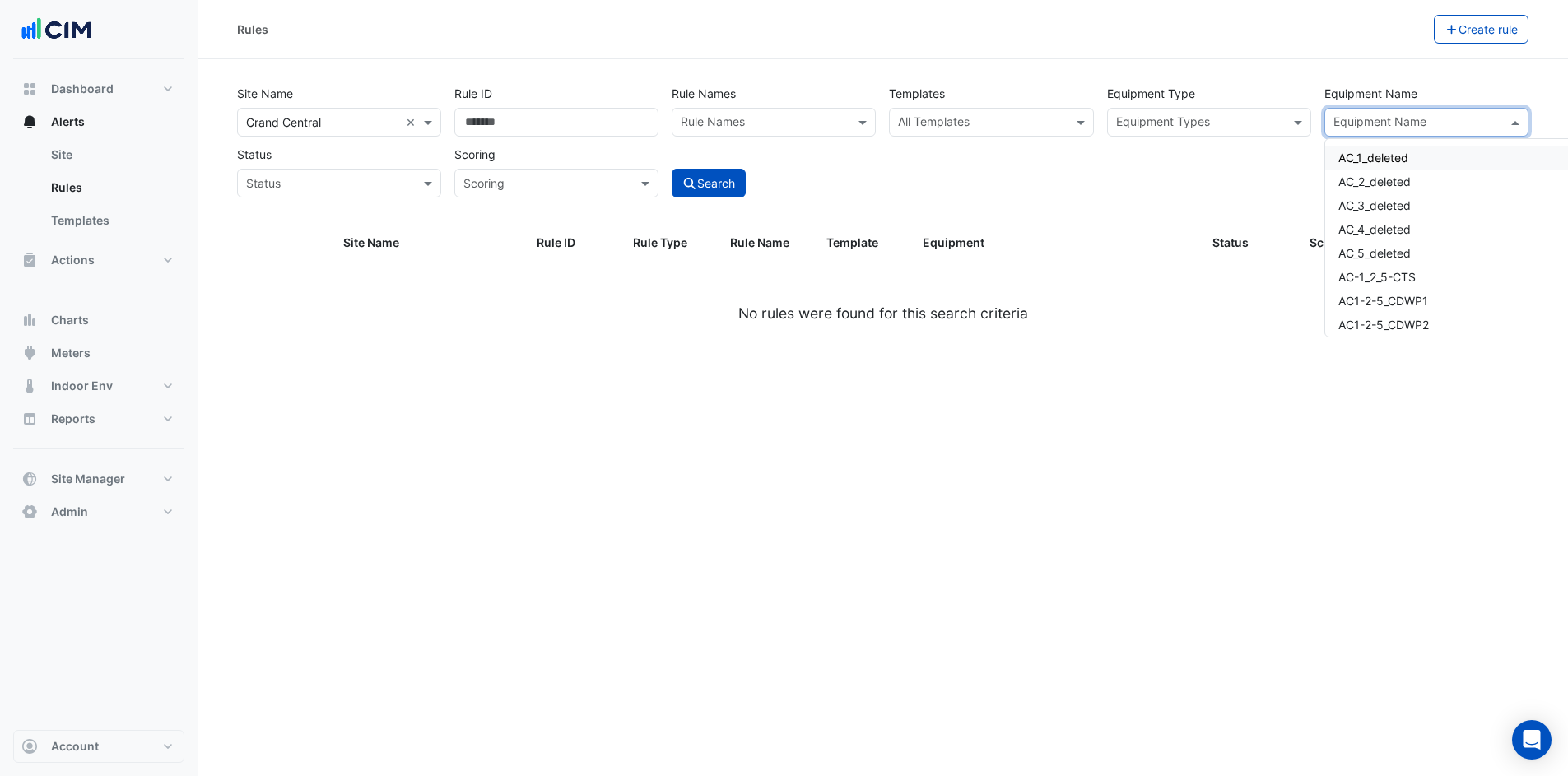
click at [1419, 120] on input "text" at bounding box center [1417, 124] width 167 height 17
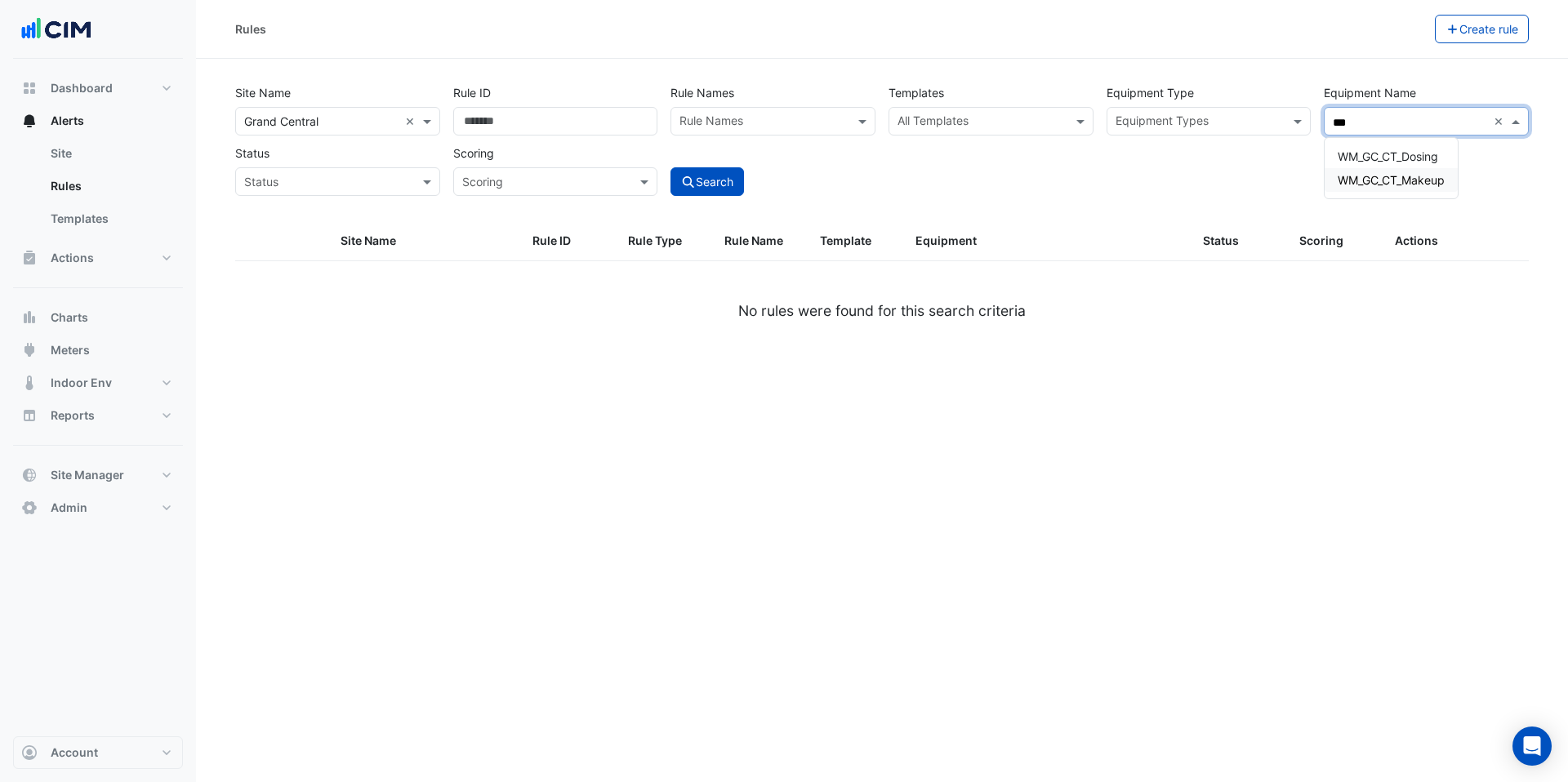
click at [1428, 174] on span "WM_GC_CT_Makeup" at bounding box center [1391, 180] width 107 height 14
type input "***"
click at [706, 179] on button "Search" at bounding box center [707, 181] width 74 height 29
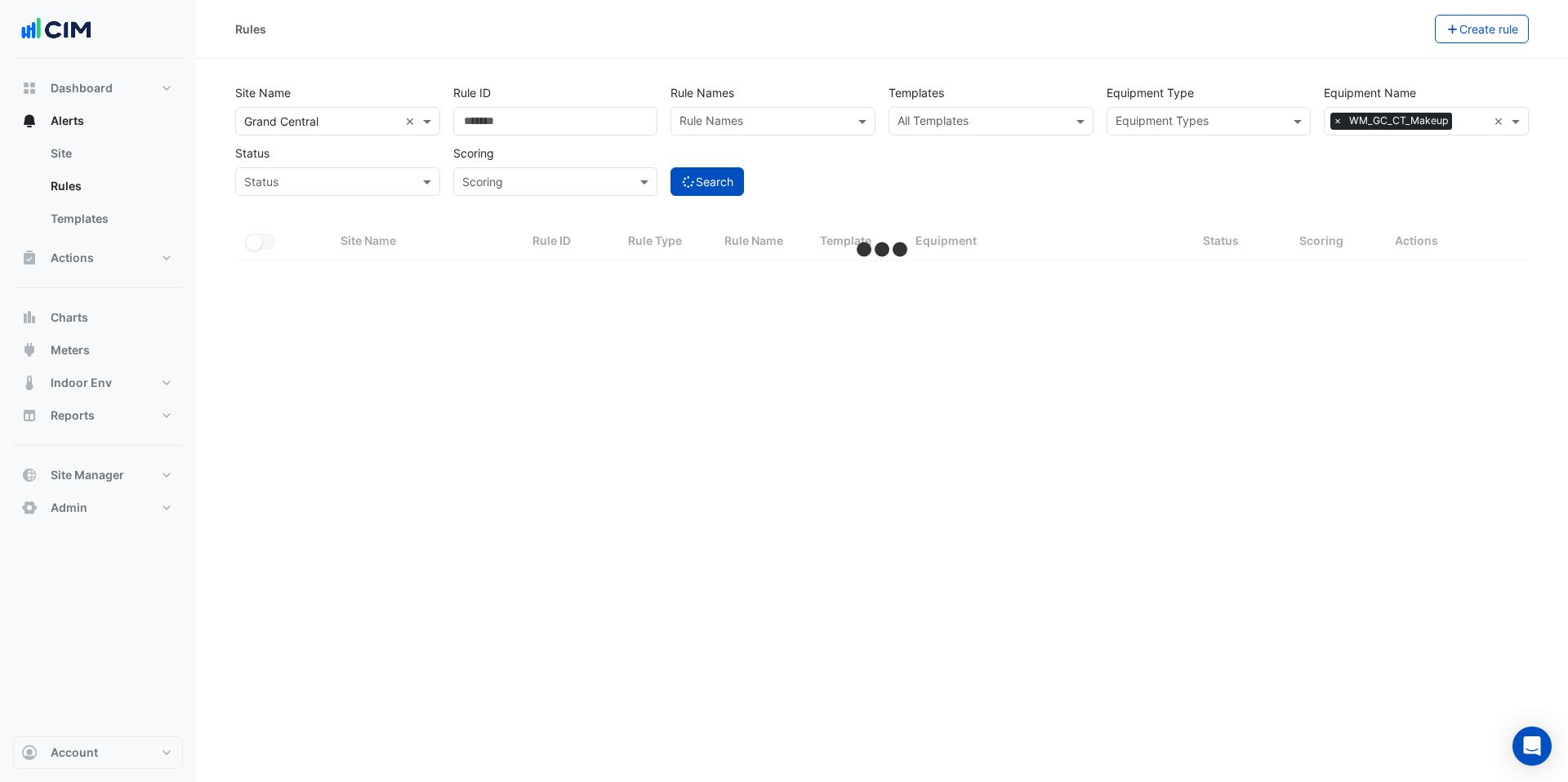
select select "***"
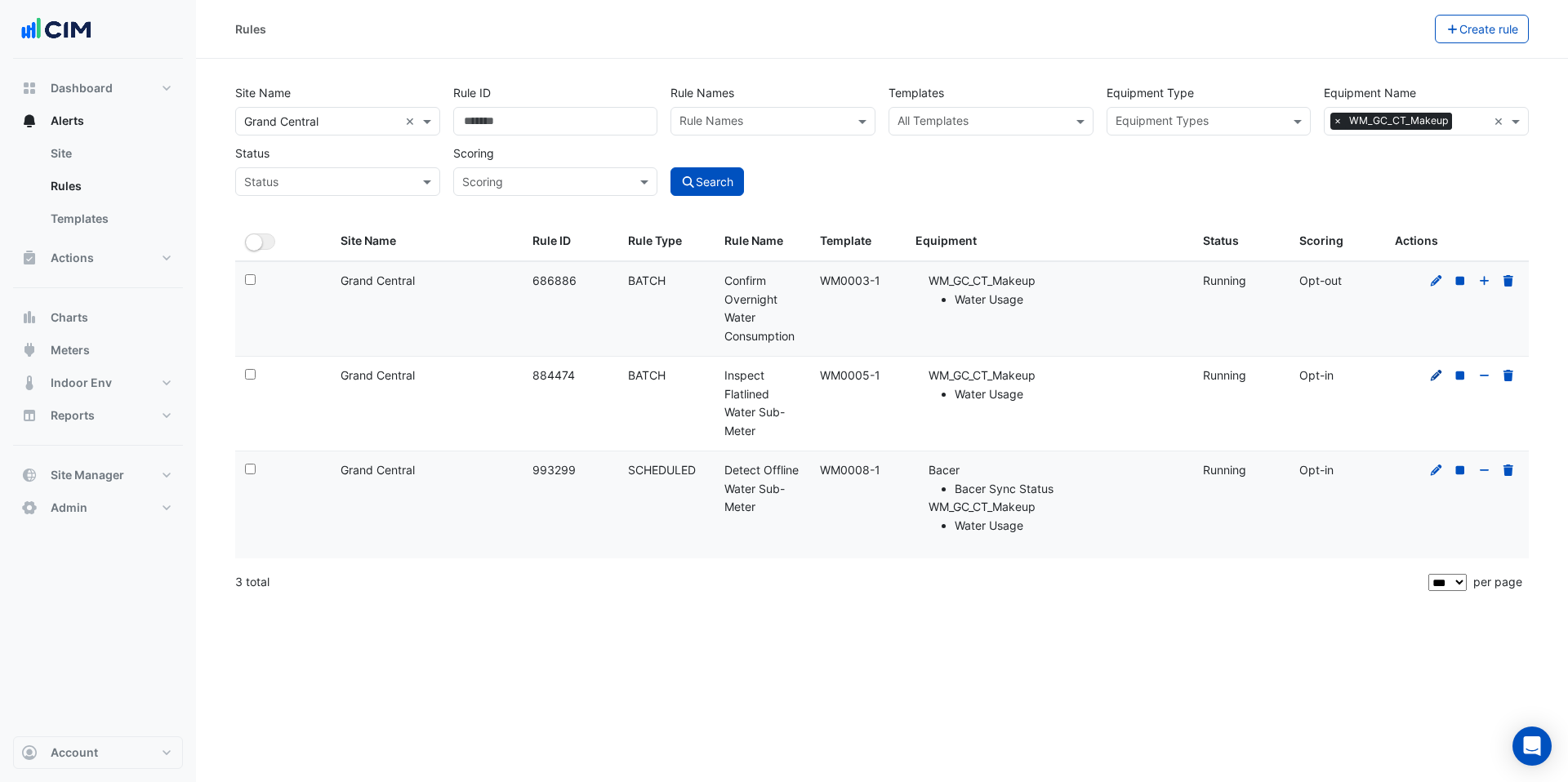
click at [1437, 371] on icon at bounding box center [1436, 375] width 15 height 11
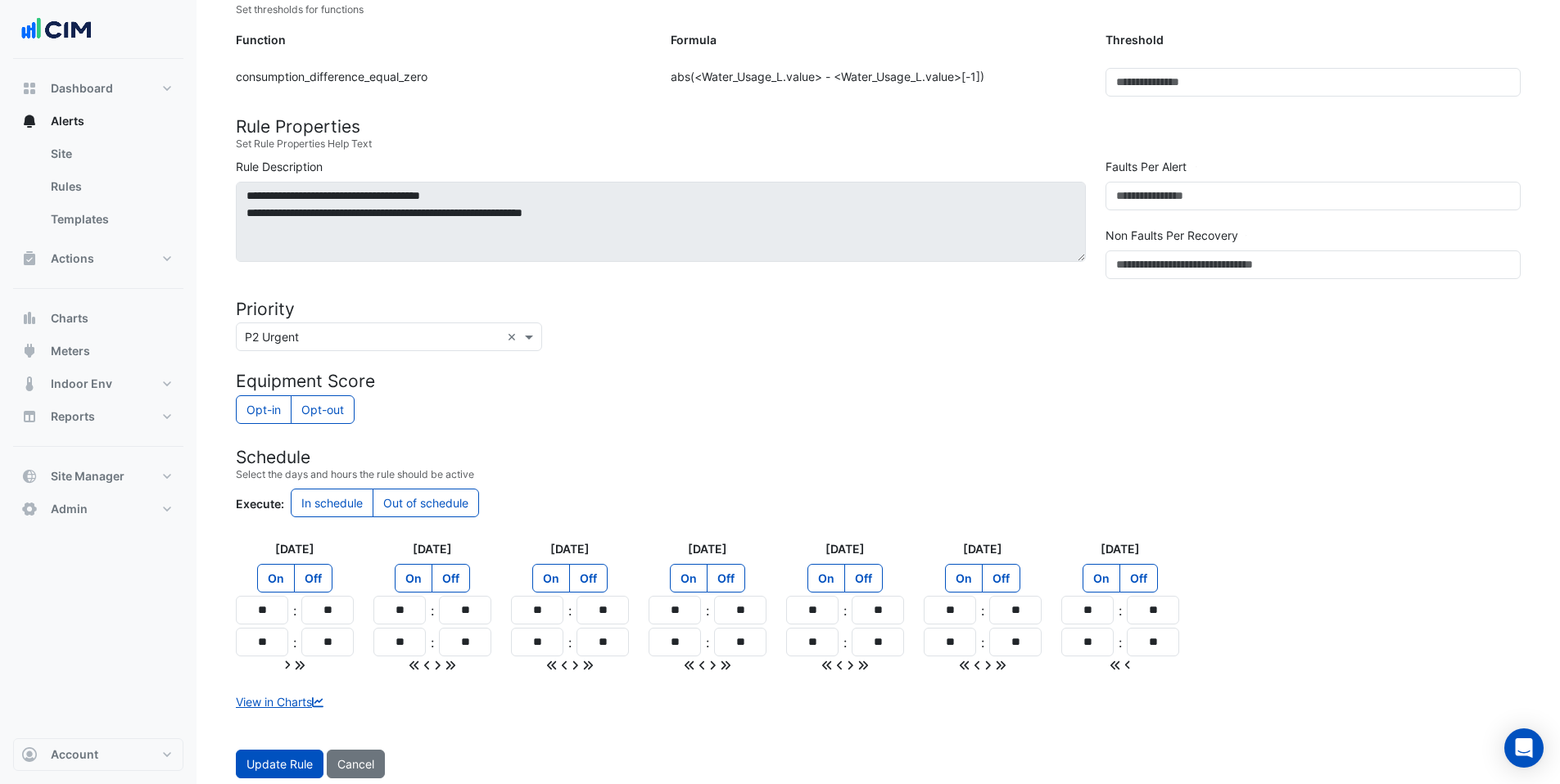
scroll to position [440, 0]
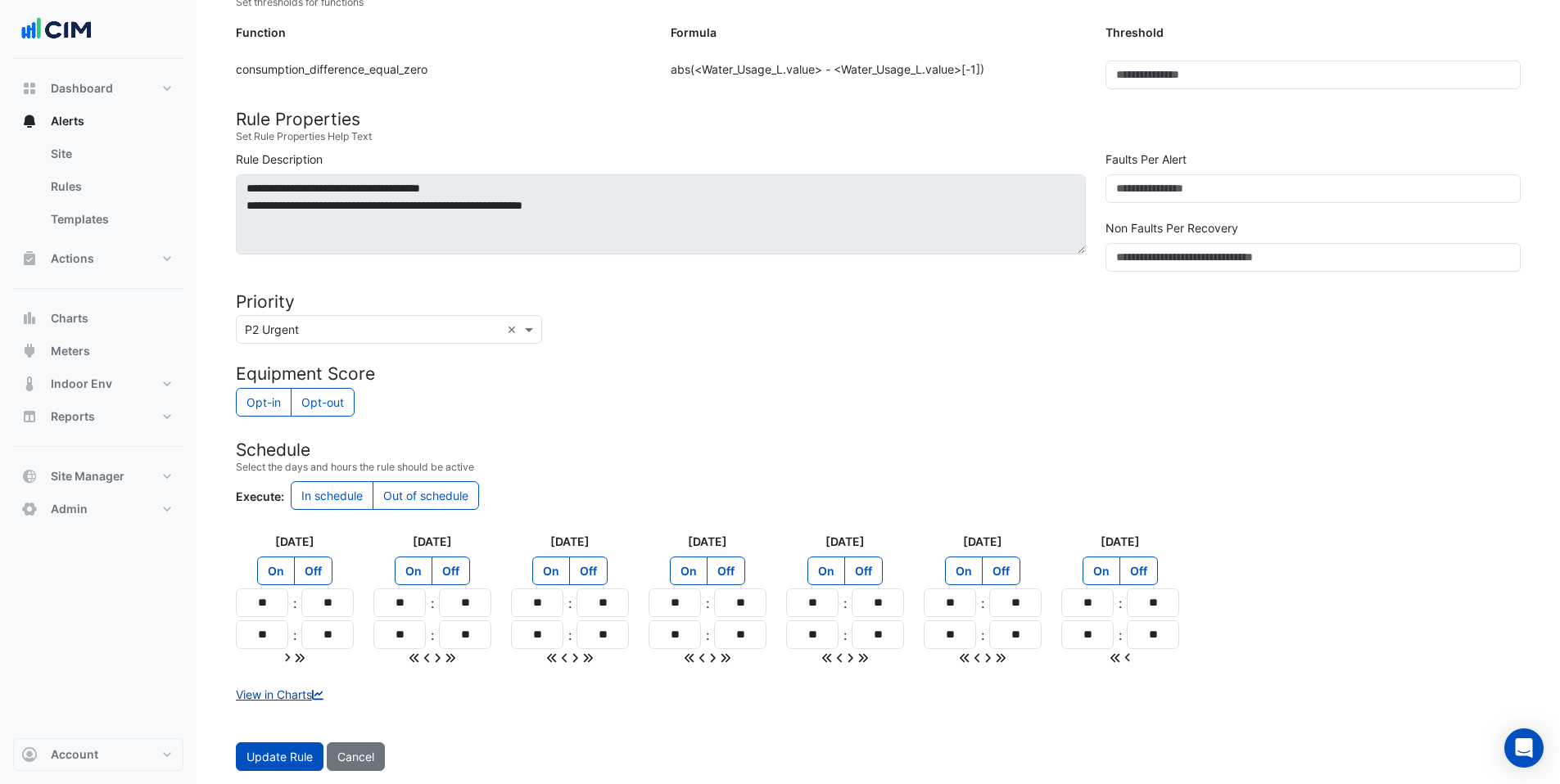
click at [288, 693] on link "View in Charts" at bounding box center [281, 694] width 91 height 14
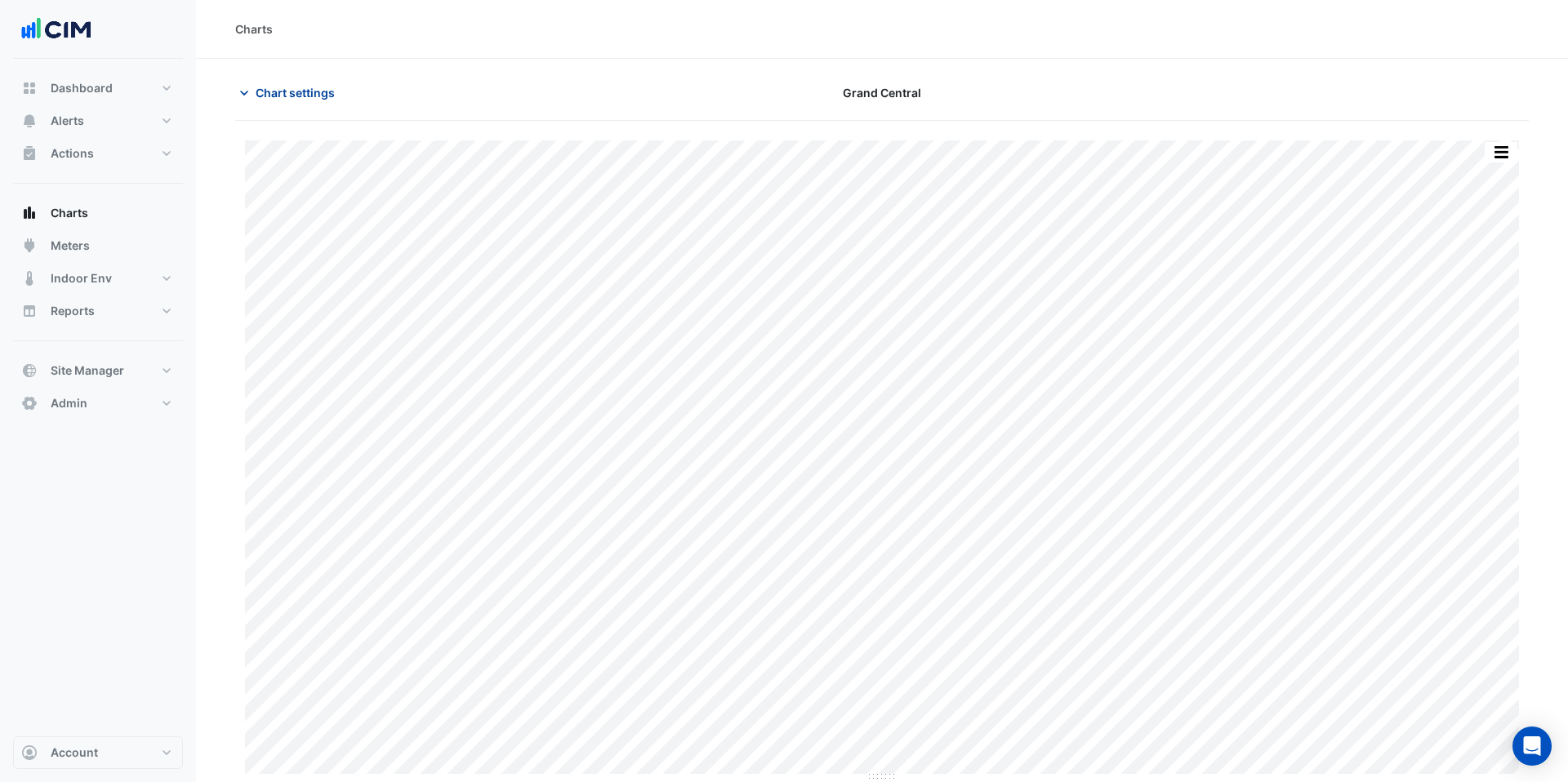
click at [297, 94] on span "Chart settings" at bounding box center [295, 93] width 79 height 17
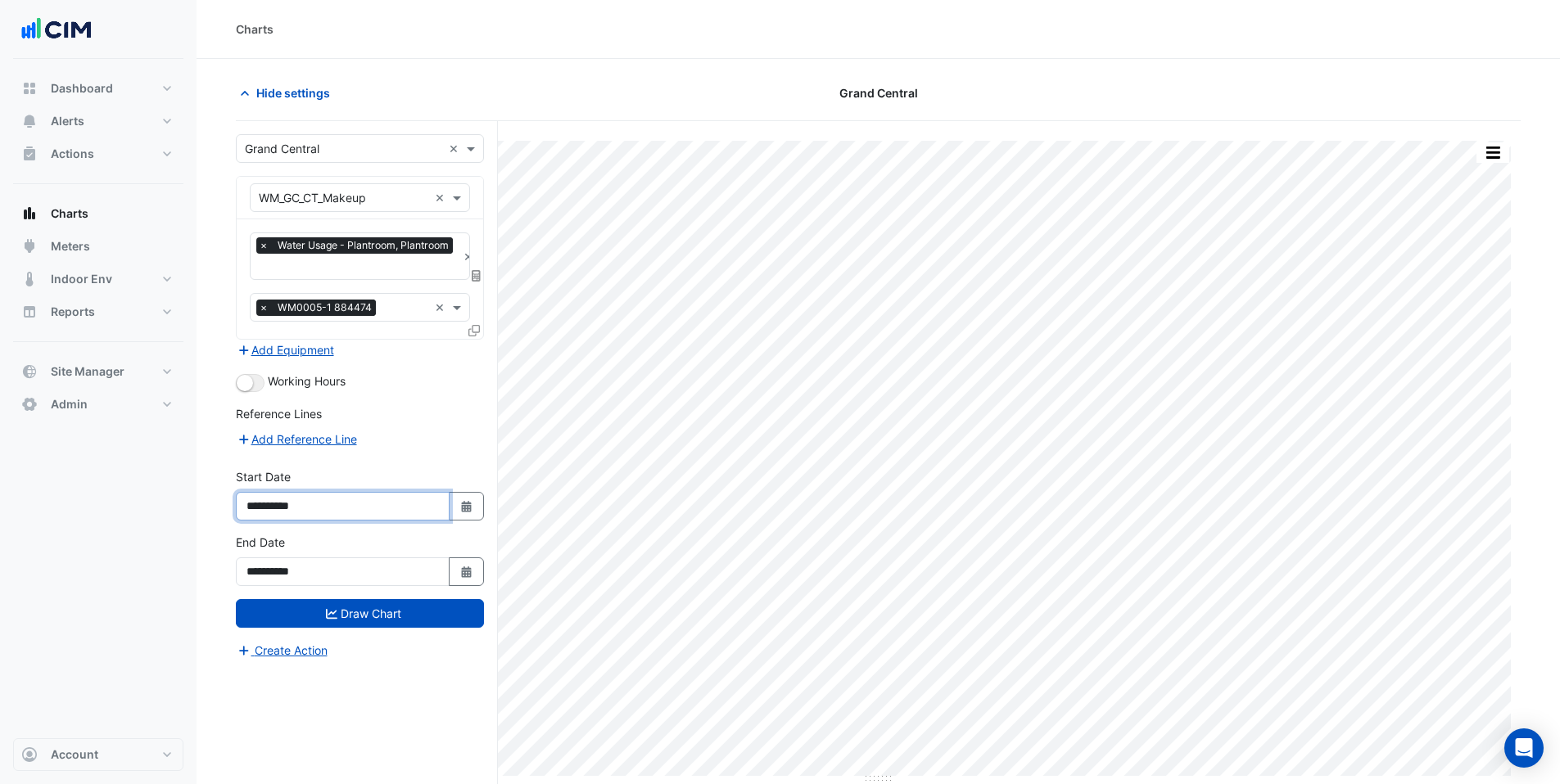
click at [289, 506] on input "**********" at bounding box center [343, 506] width 214 height 29
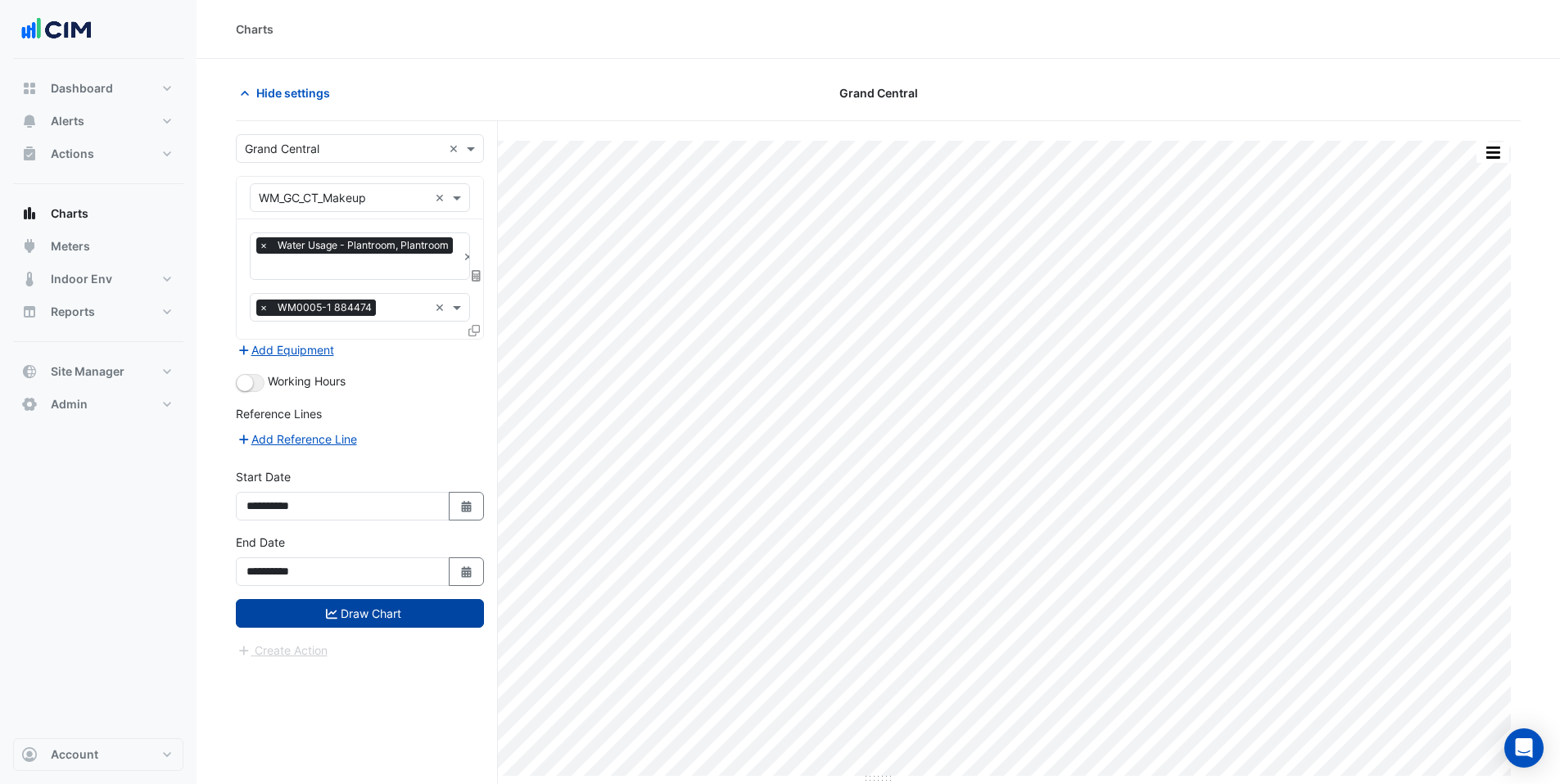
click at [404, 616] on button "Draw Chart" at bounding box center [359, 613] width 248 height 29
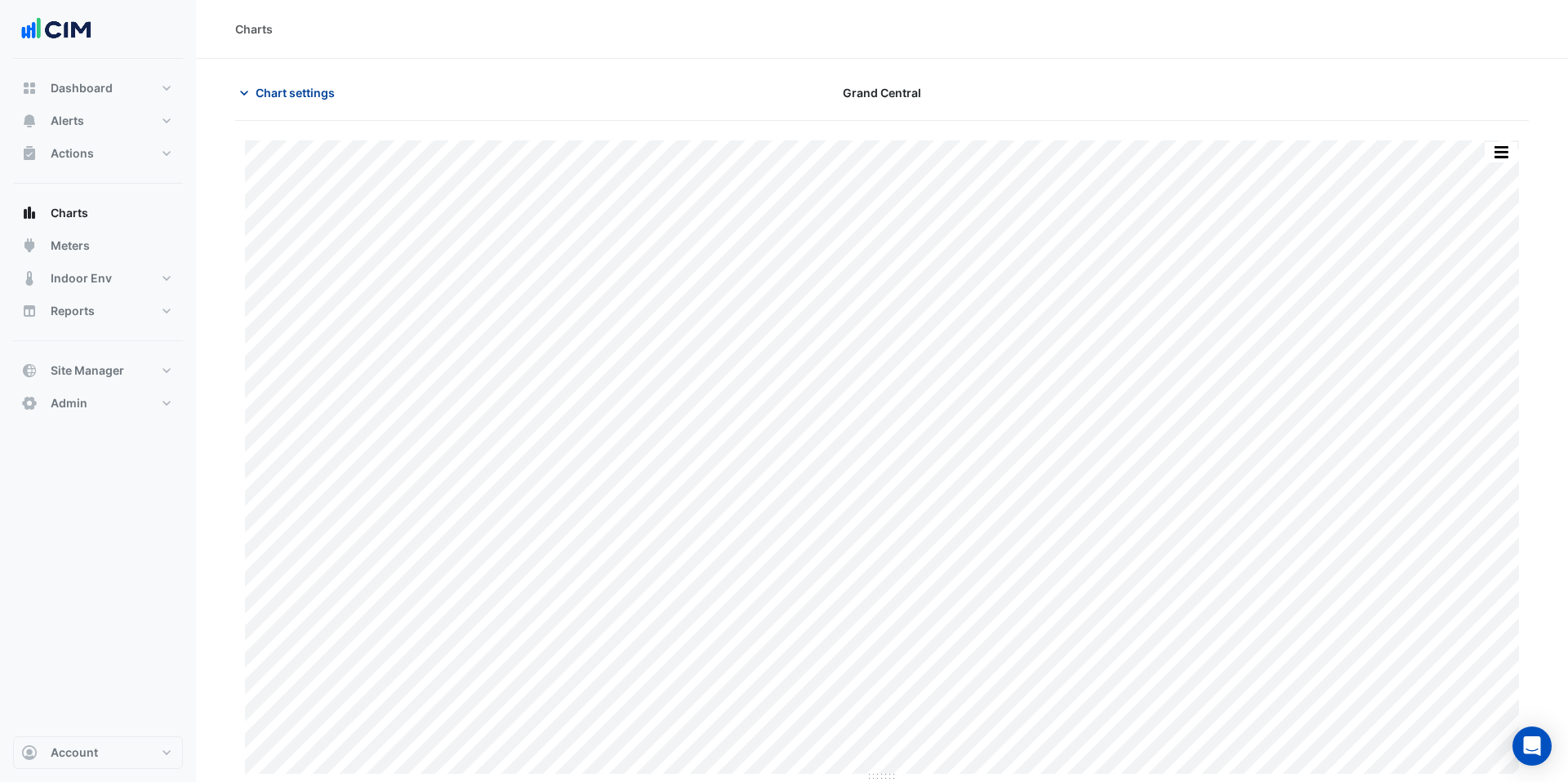
click at [296, 89] on span "Chart settings" at bounding box center [295, 93] width 79 height 17
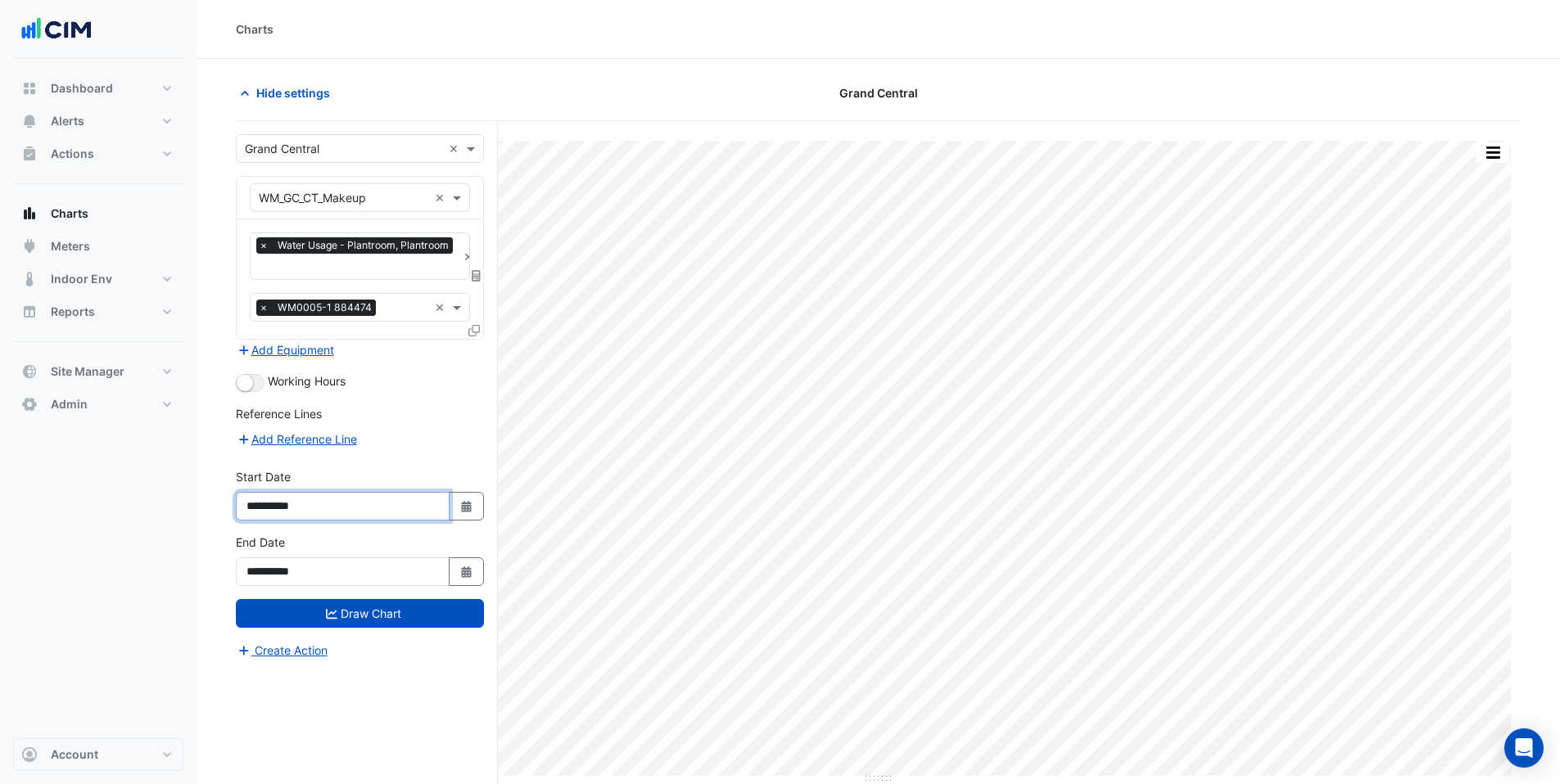
click at [272, 502] on input "**********" at bounding box center [343, 506] width 214 height 29
type input "**********"
click at [372, 626] on form "**********" at bounding box center [359, 396] width 248 height 526
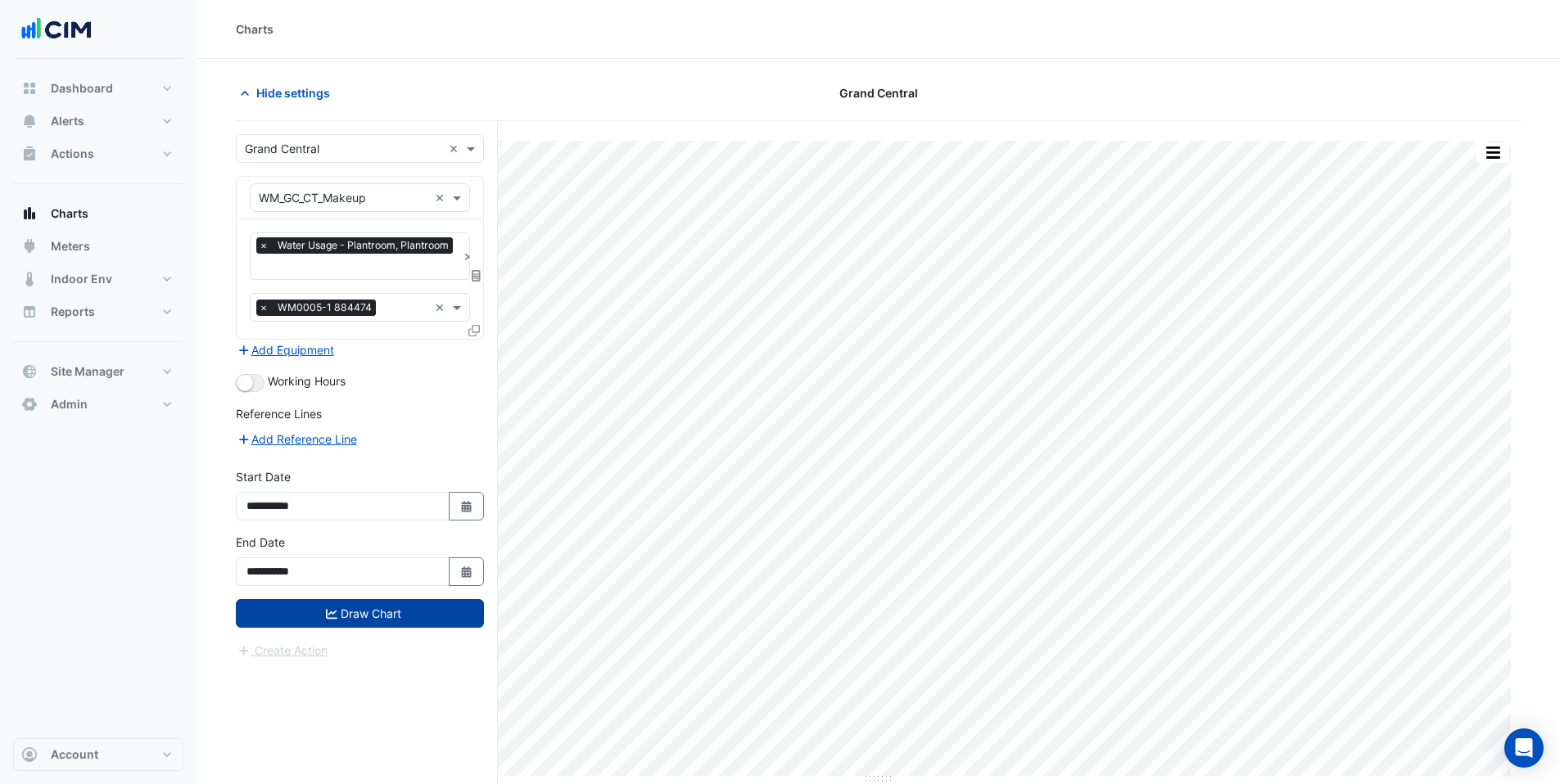
click at [371, 620] on button "Draw Chart" at bounding box center [359, 613] width 248 height 29
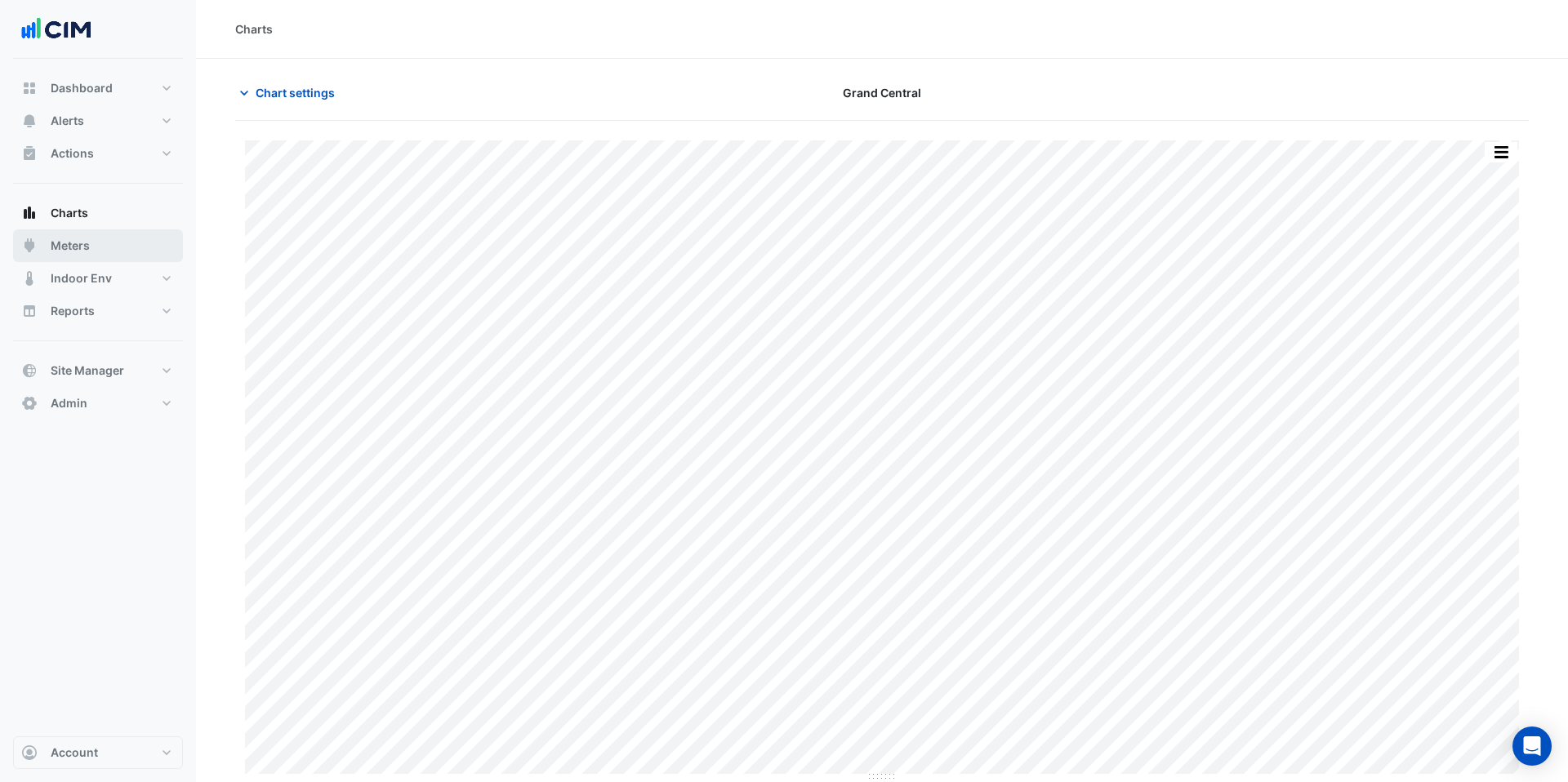
click at [89, 238] on span "Meters" at bounding box center [69, 245] width 39 height 16
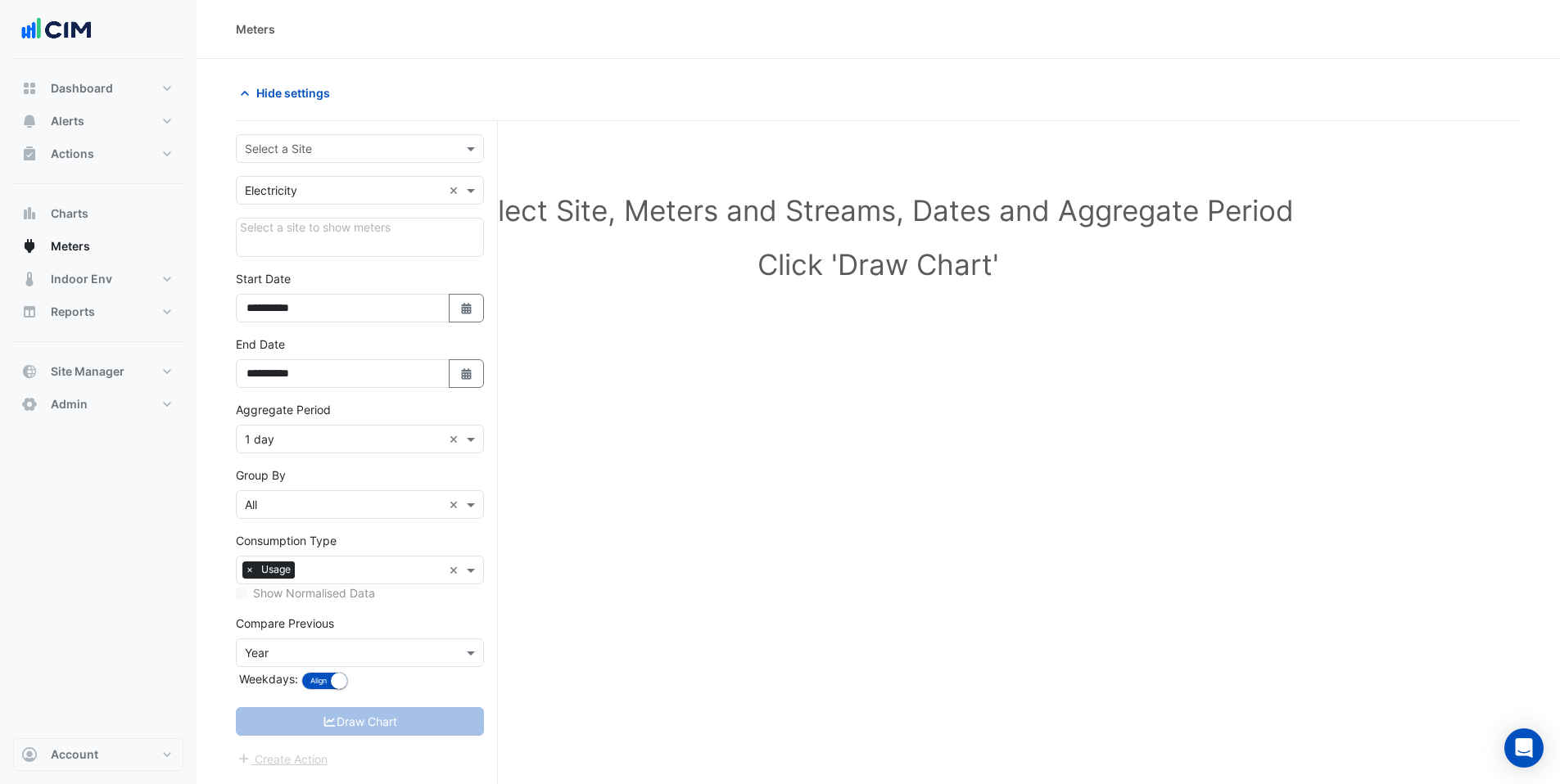
click at [293, 154] on input "text" at bounding box center [343, 149] width 197 height 17
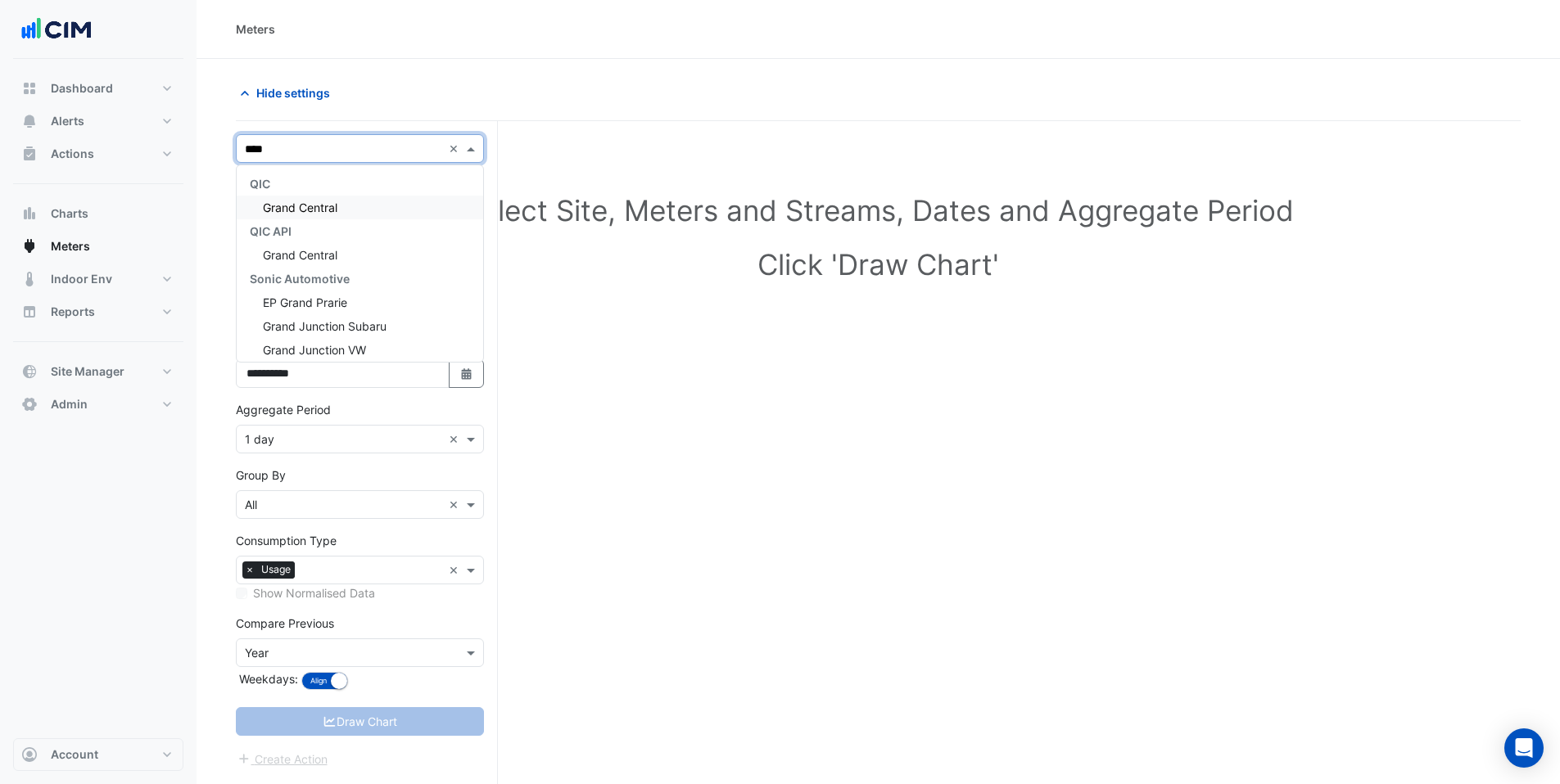
type input "*****"
click at [318, 203] on span "Grand Central" at bounding box center [300, 208] width 75 height 14
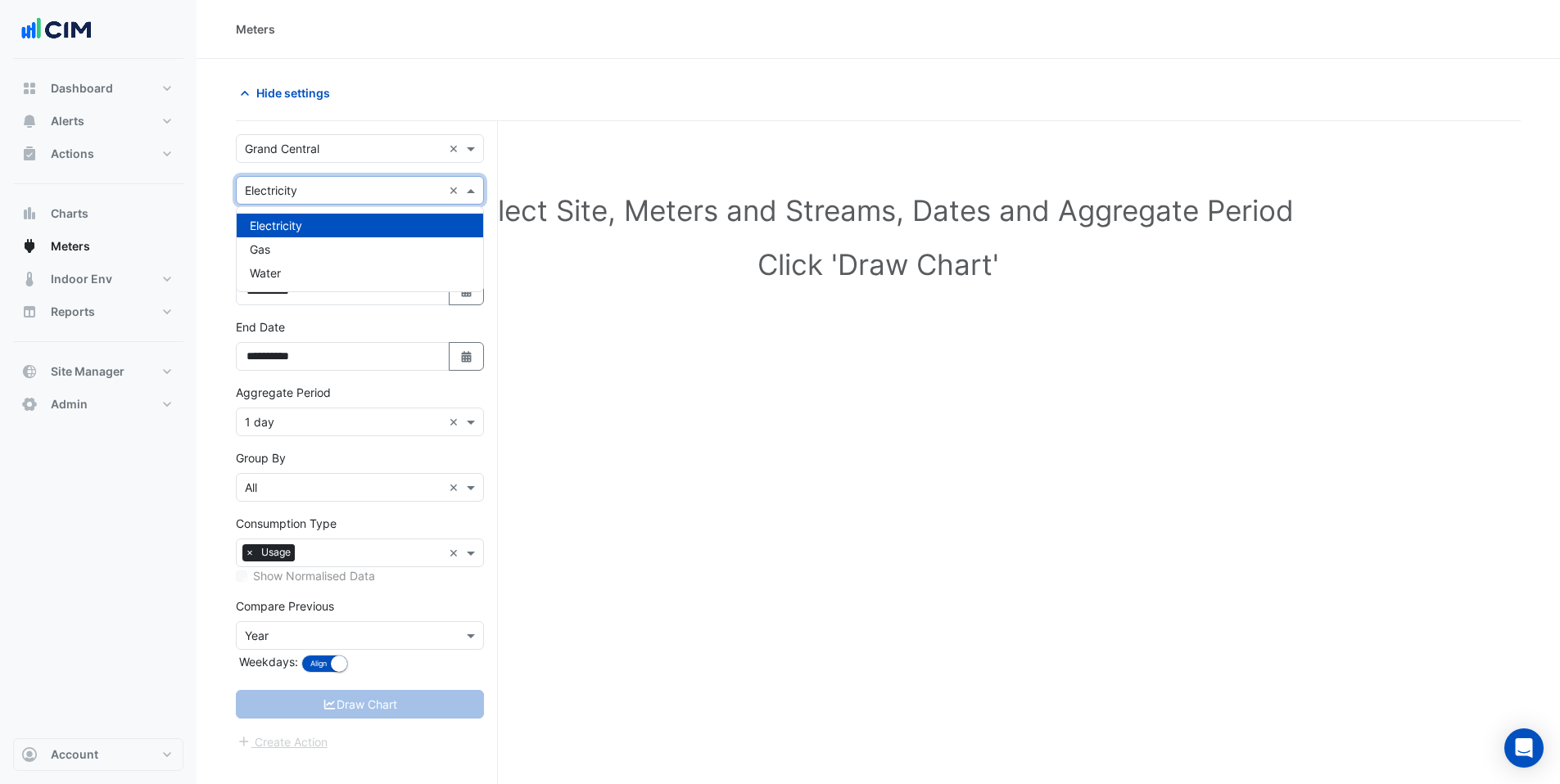
click at [288, 189] on input "text" at bounding box center [343, 191] width 197 height 17
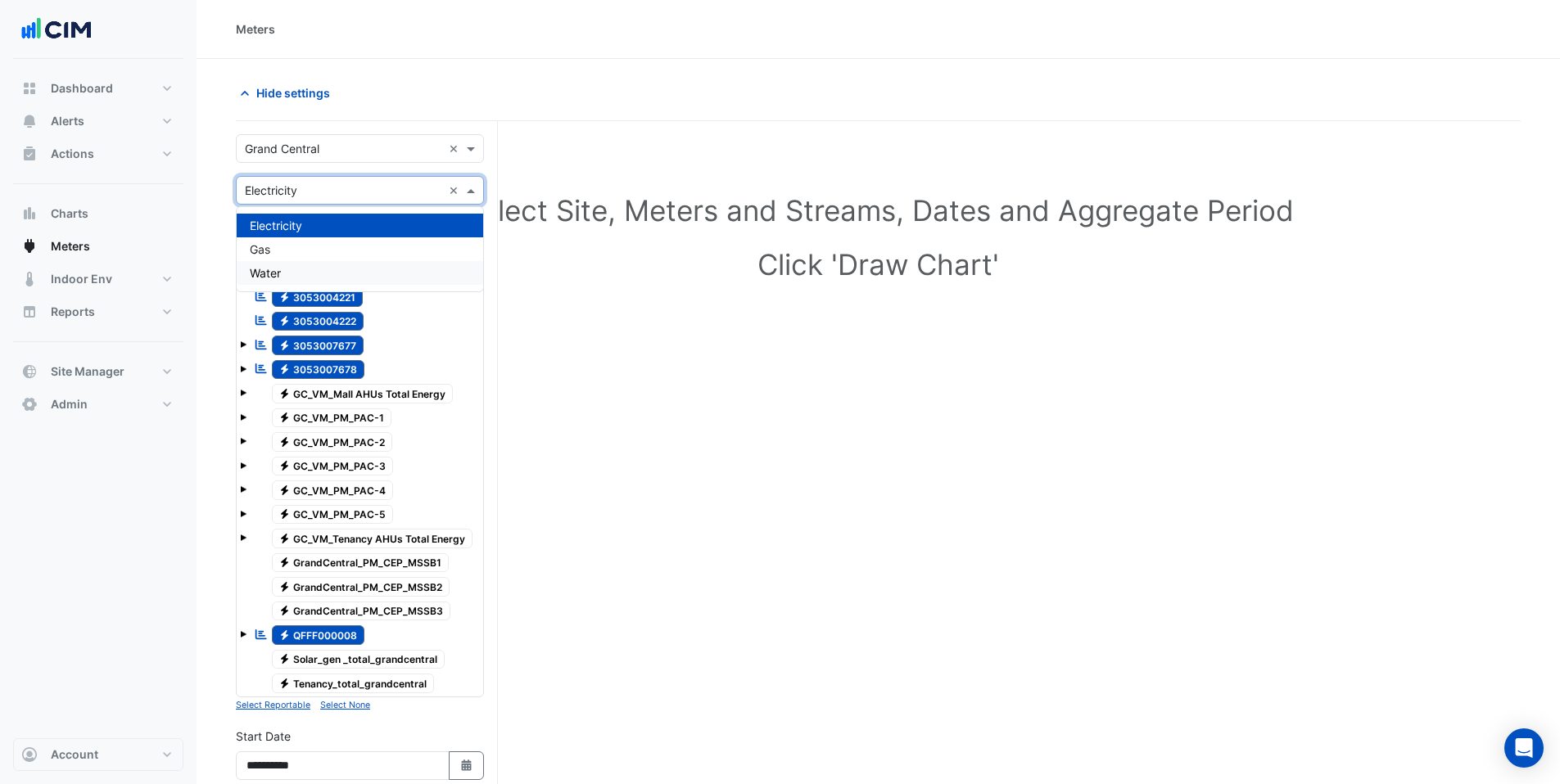
click at [277, 273] on span "Water" at bounding box center [265, 273] width 31 height 14
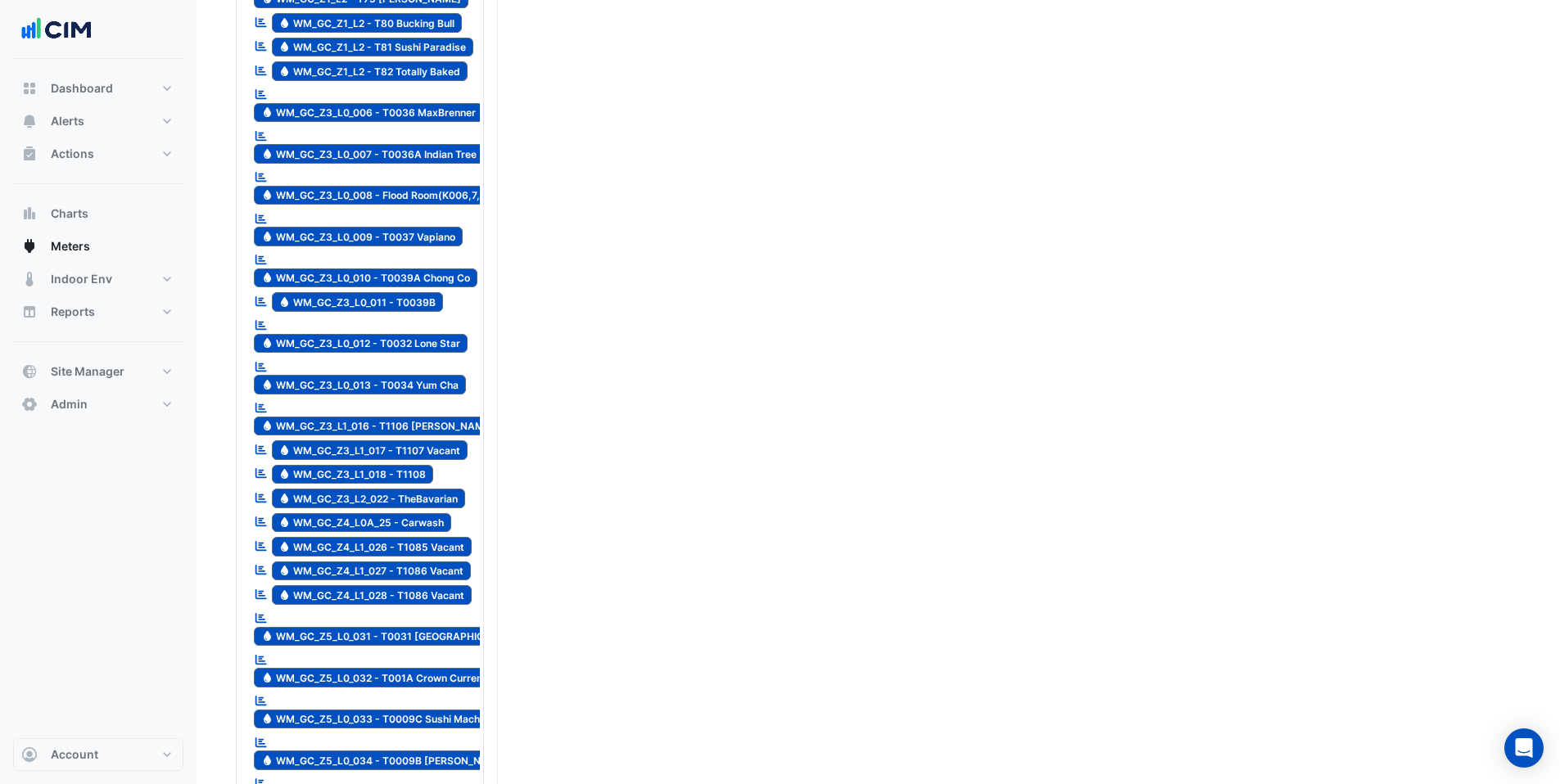
scroll to position [2823, 0]
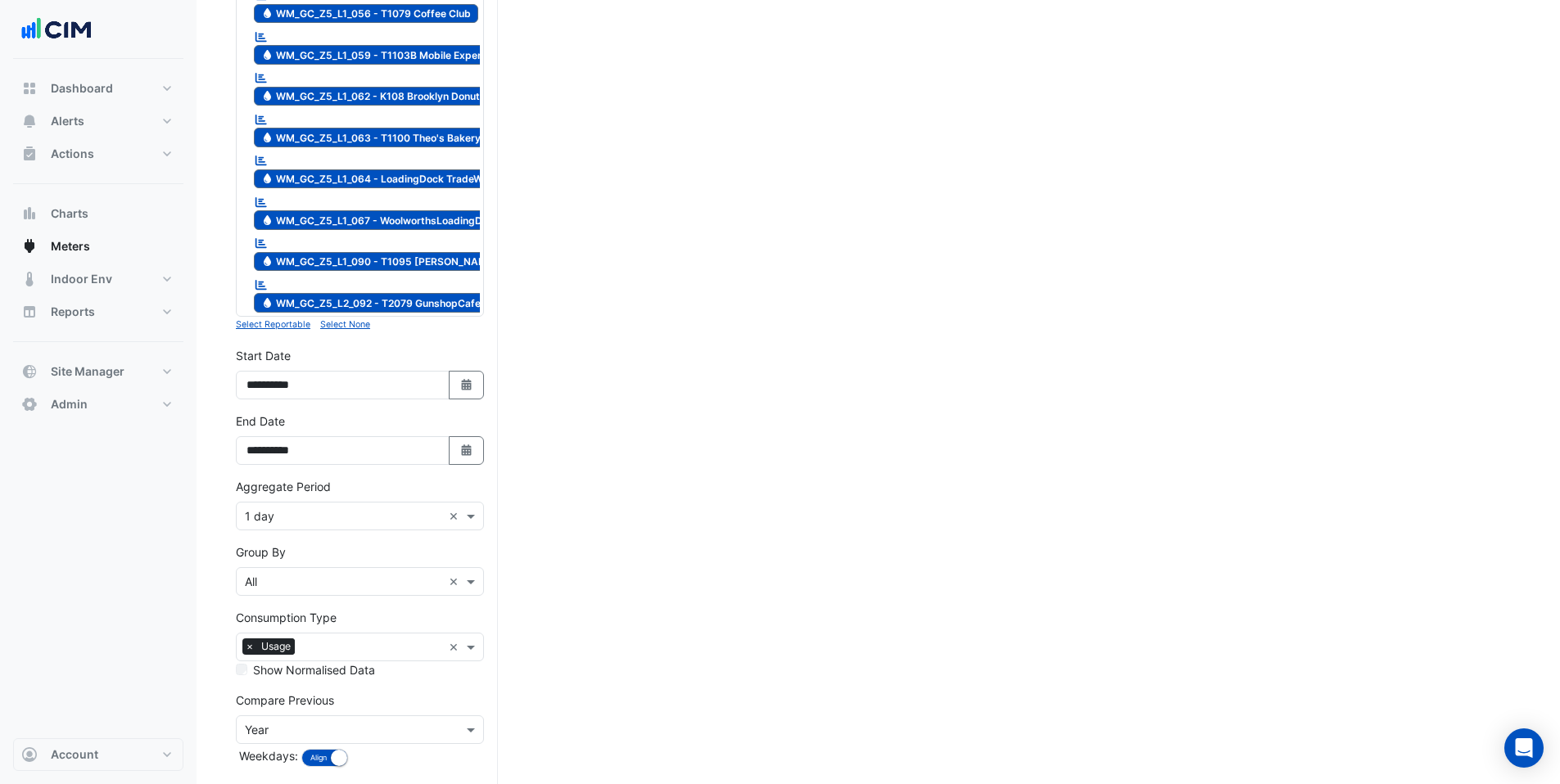
click at [350, 319] on small "Select None" at bounding box center [344, 324] width 50 height 10
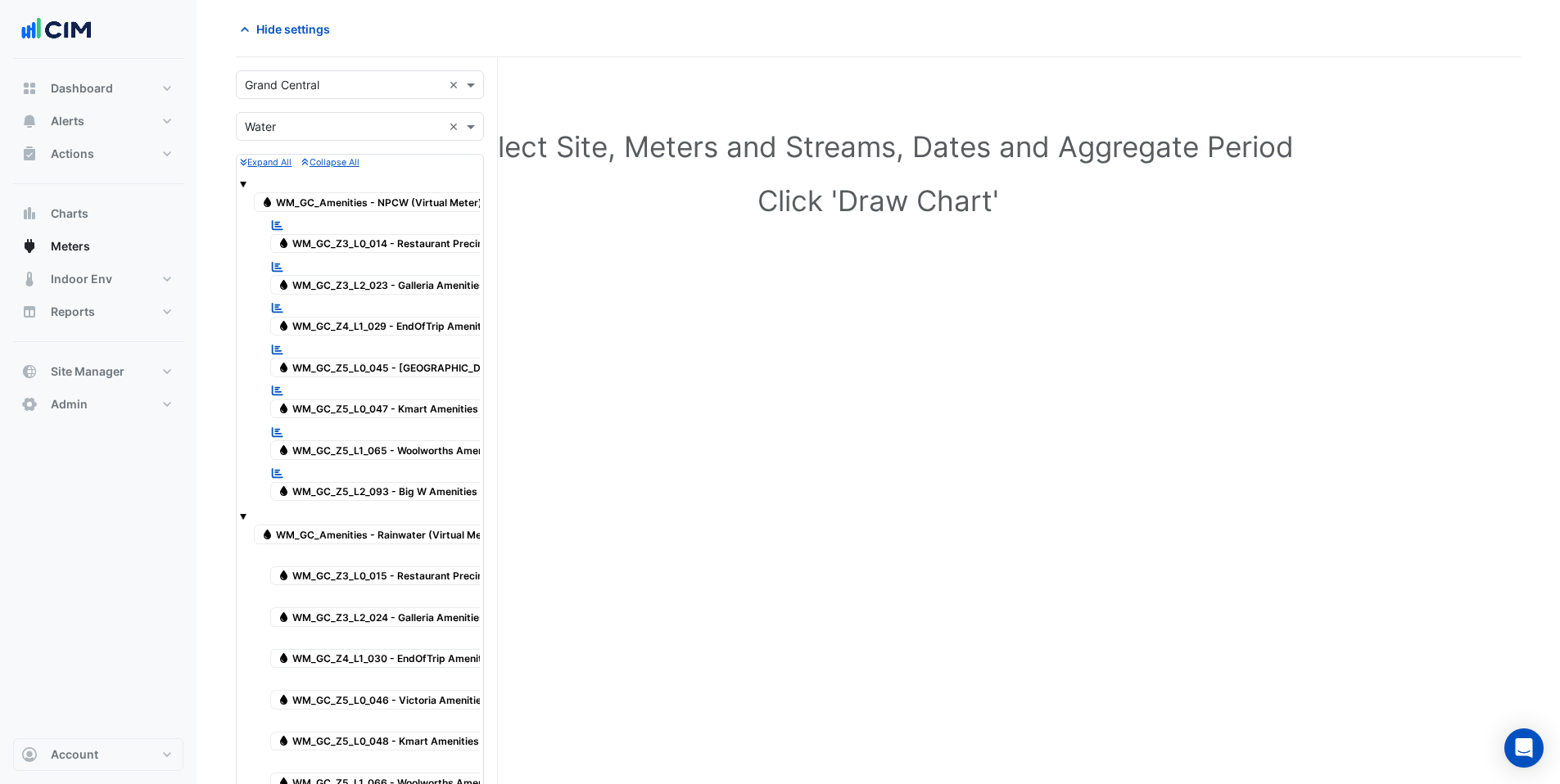
scroll to position [74, 0]
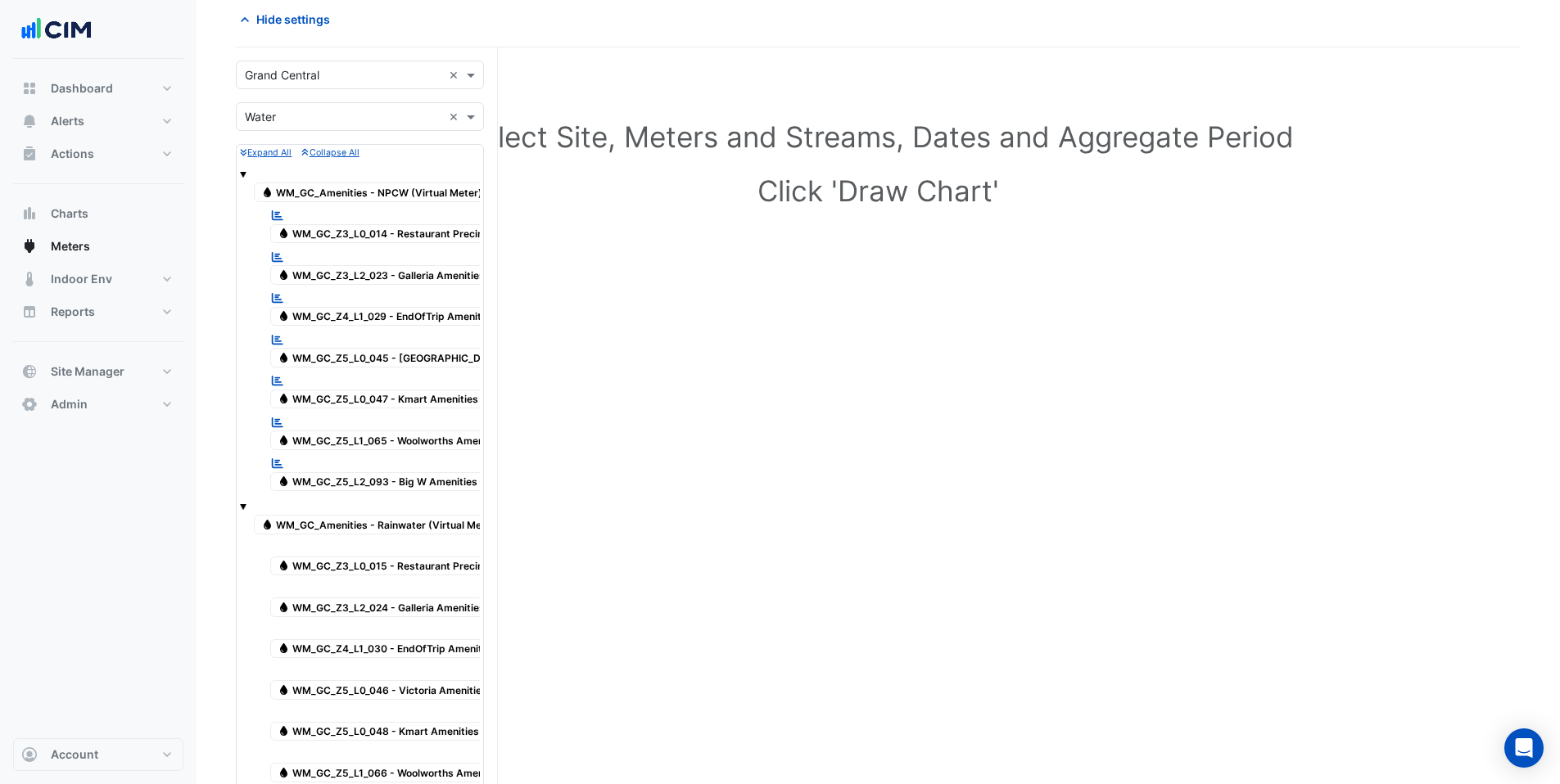
click at [246, 175] on div "Water WM_GC_Amenities - NPCW (Virtual Meter)" at bounding box center [360, 183] width 240 height 40
click at [244, 172] on span at bounding box center [243, 175] width 7 height 7
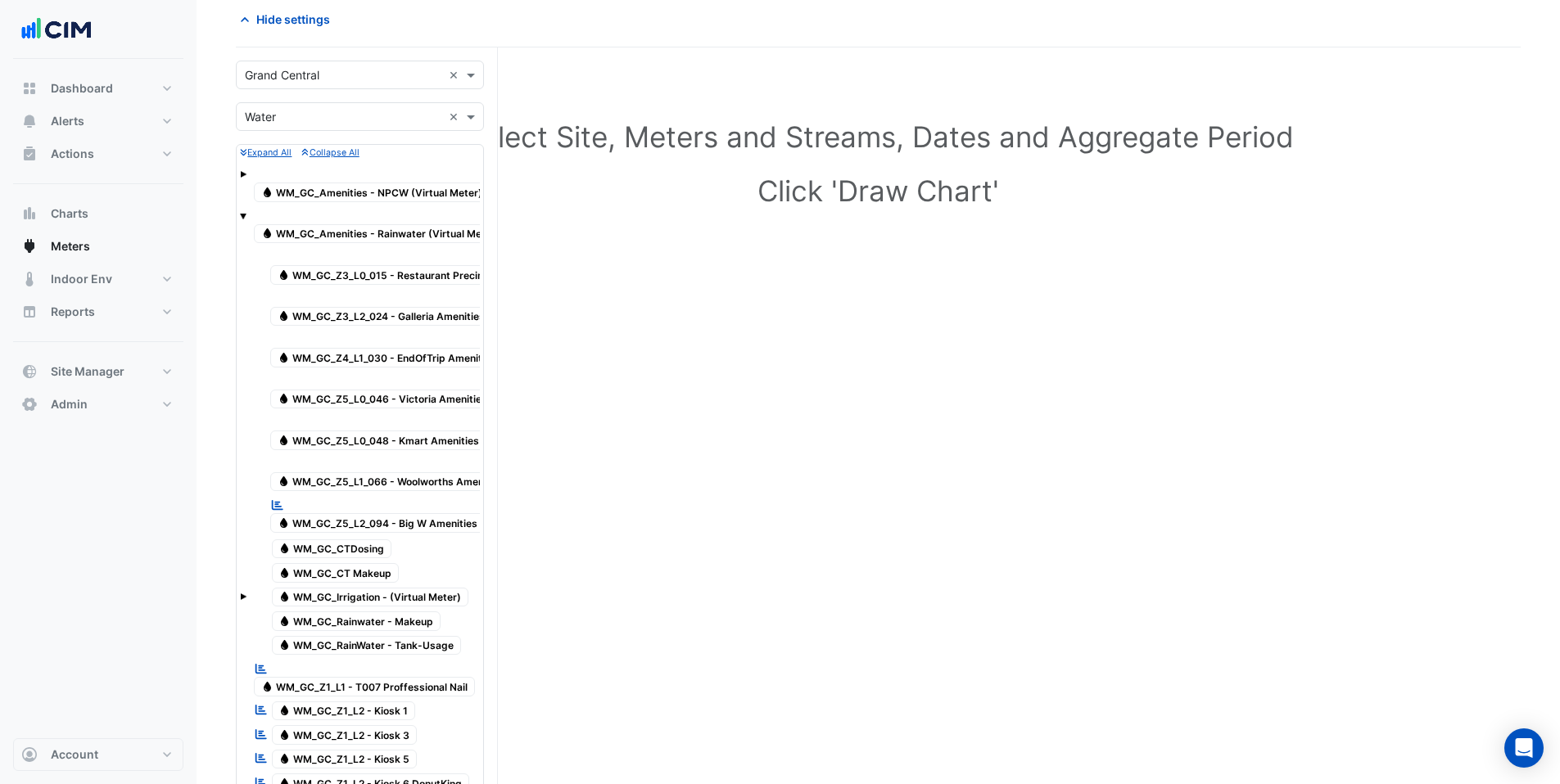
click at [243, 214] on span at bounding box center [243, 216] width 7 height 7
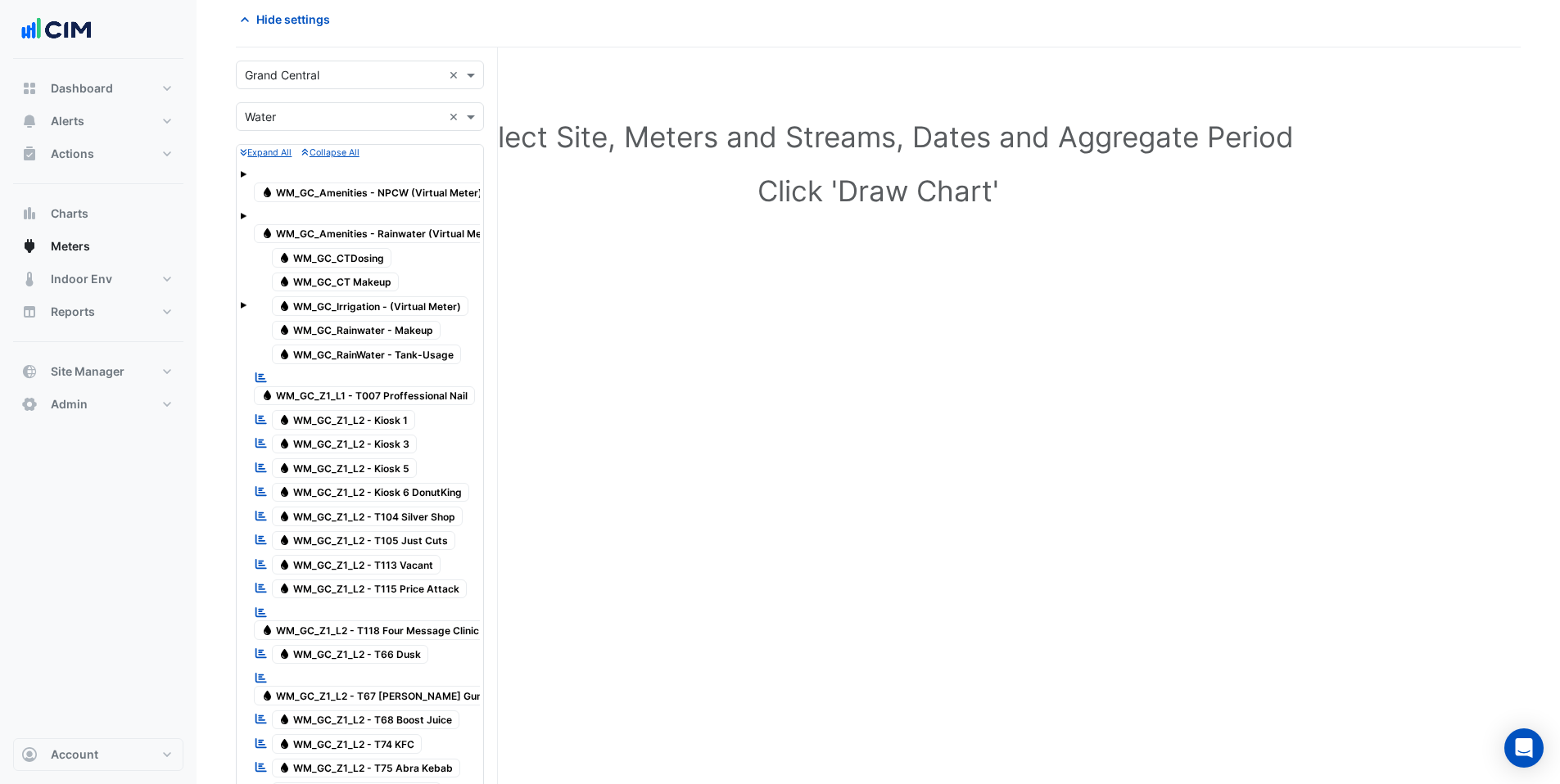
click at [330, 284] on span "Water WM_GC_CT Makeup" at bounding box center [336, 282] width 128 height 20
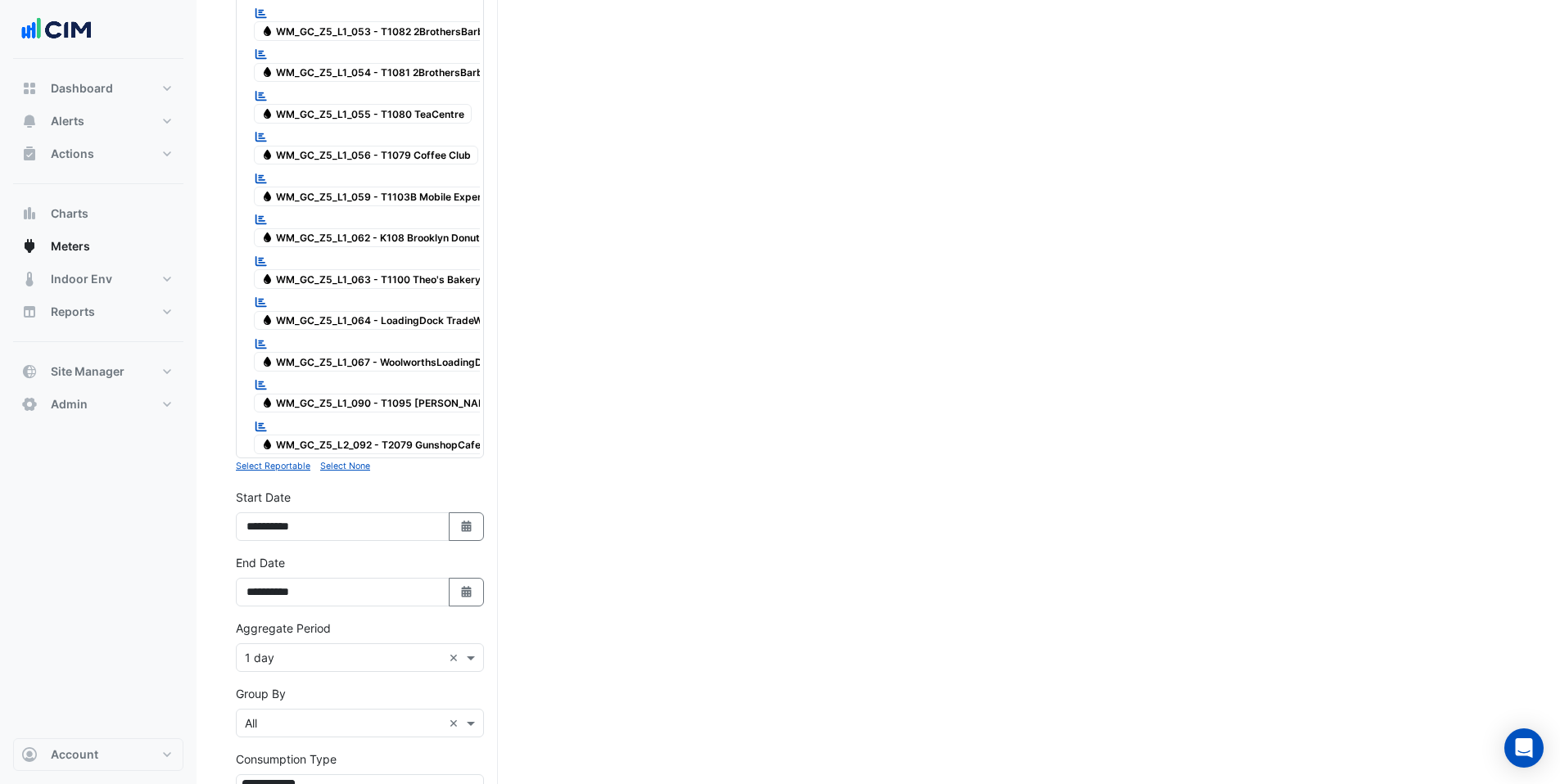
scroll to position [2241, 0]
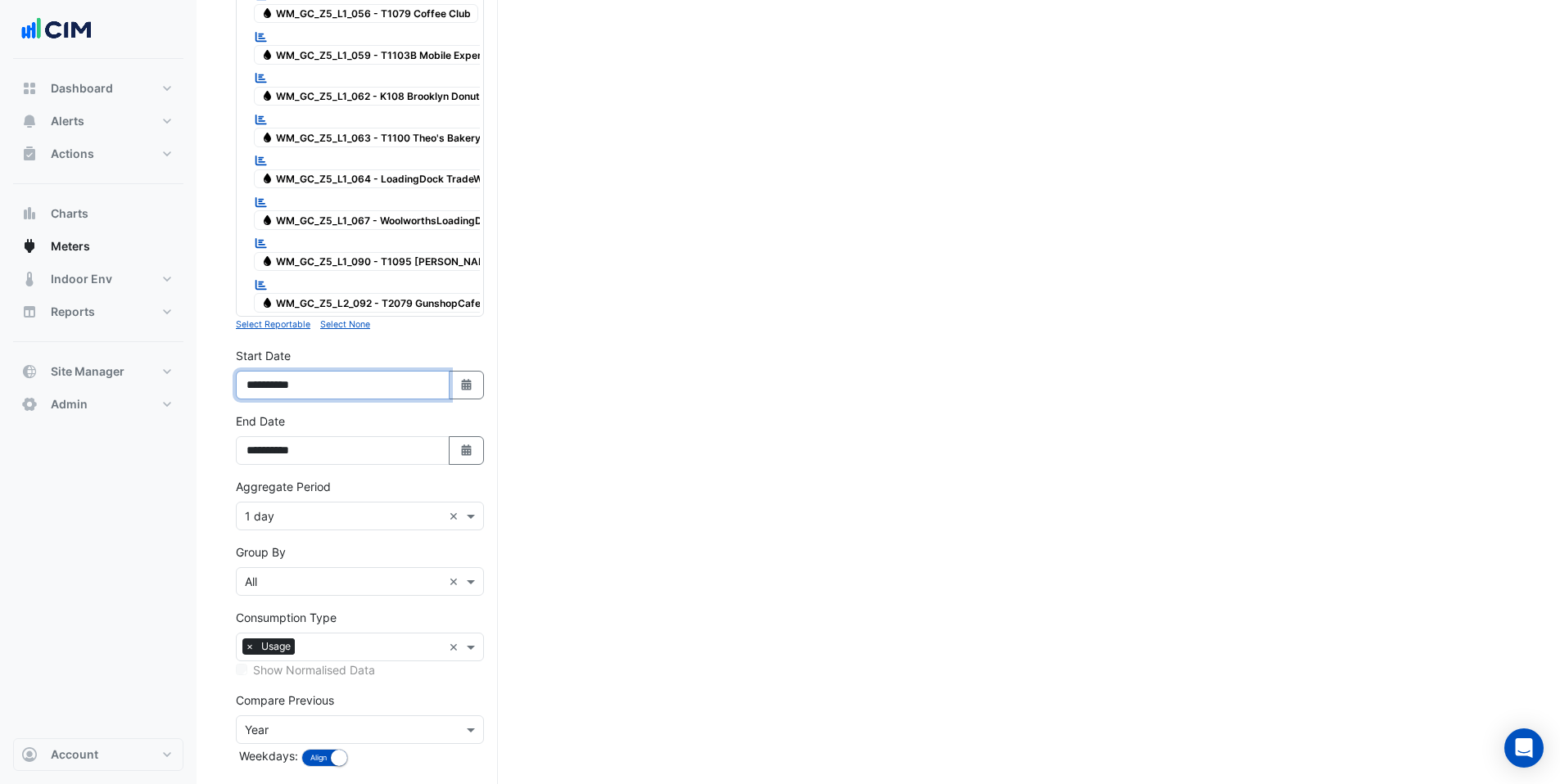
click at [290, 371] on input "**********" at bounding box center [343, 385] width 214 height 29
click at [279, 574] on input "text" at bounding box center [343, 582] width 197 height 17
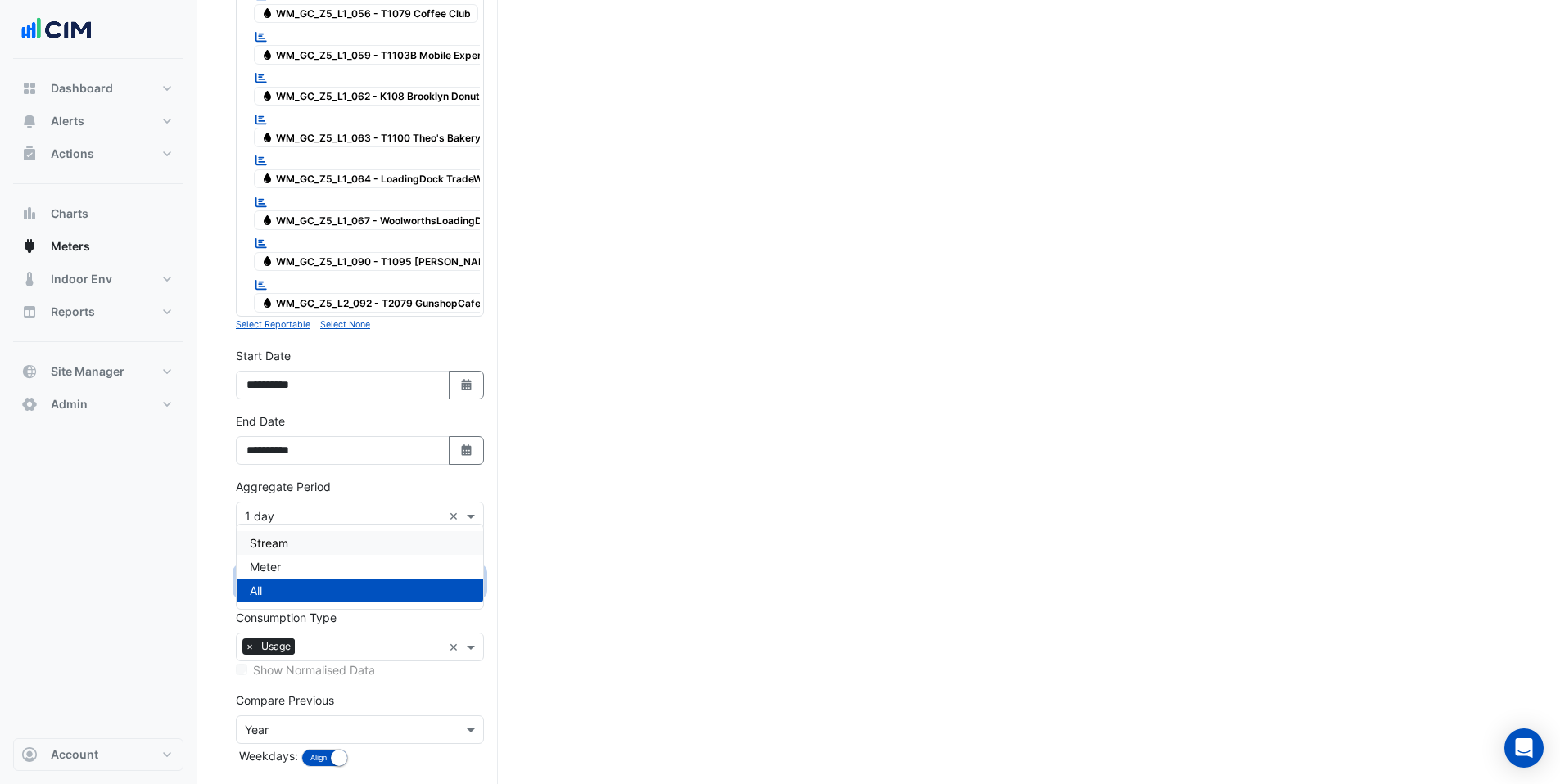
click at [331, 508] on input "text" at bounding box center [343, 517] width 197 height 17
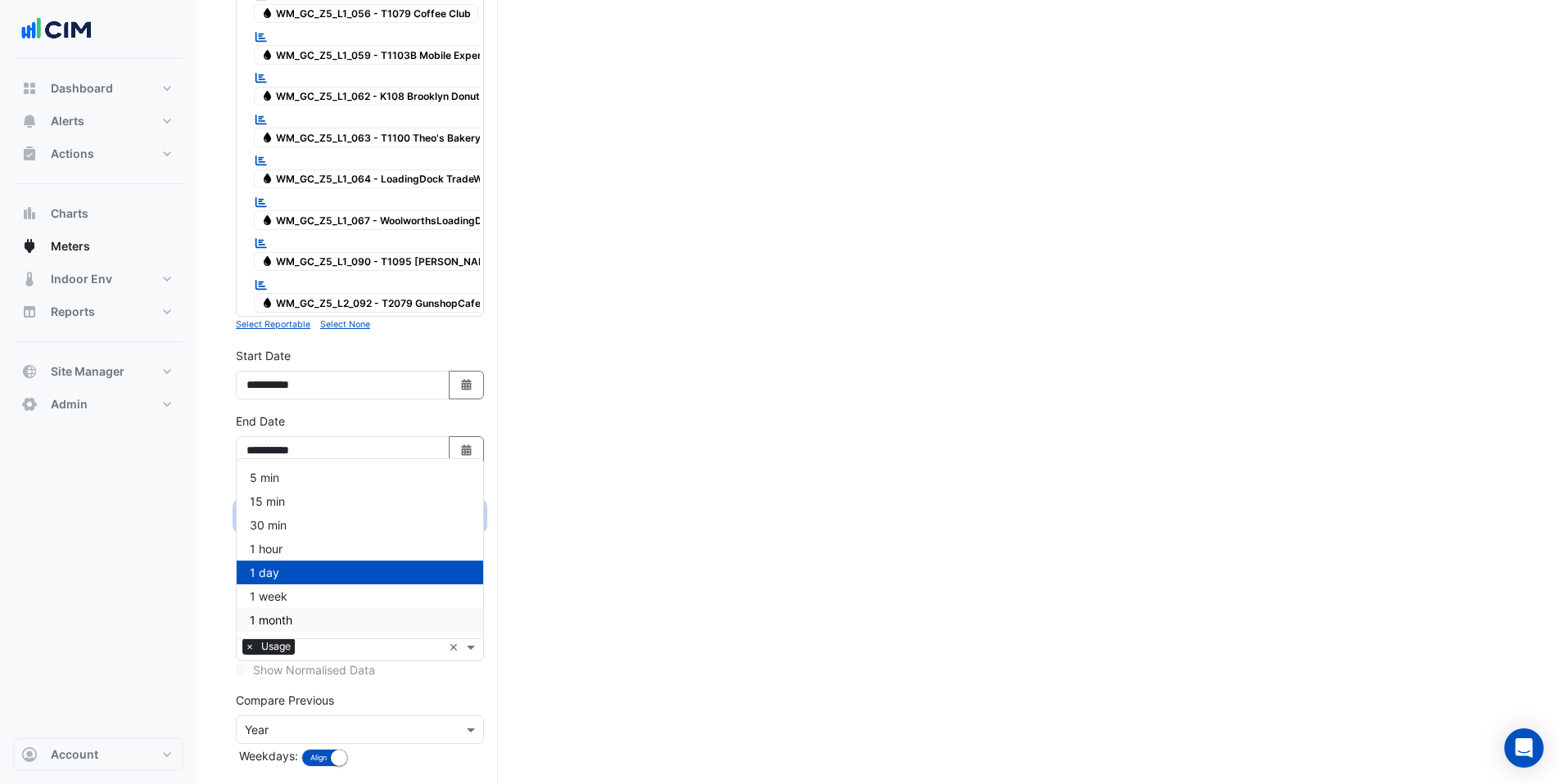
click at [282, 625] on span "1 month" at bounding box center [270, 620] width 43 height 14
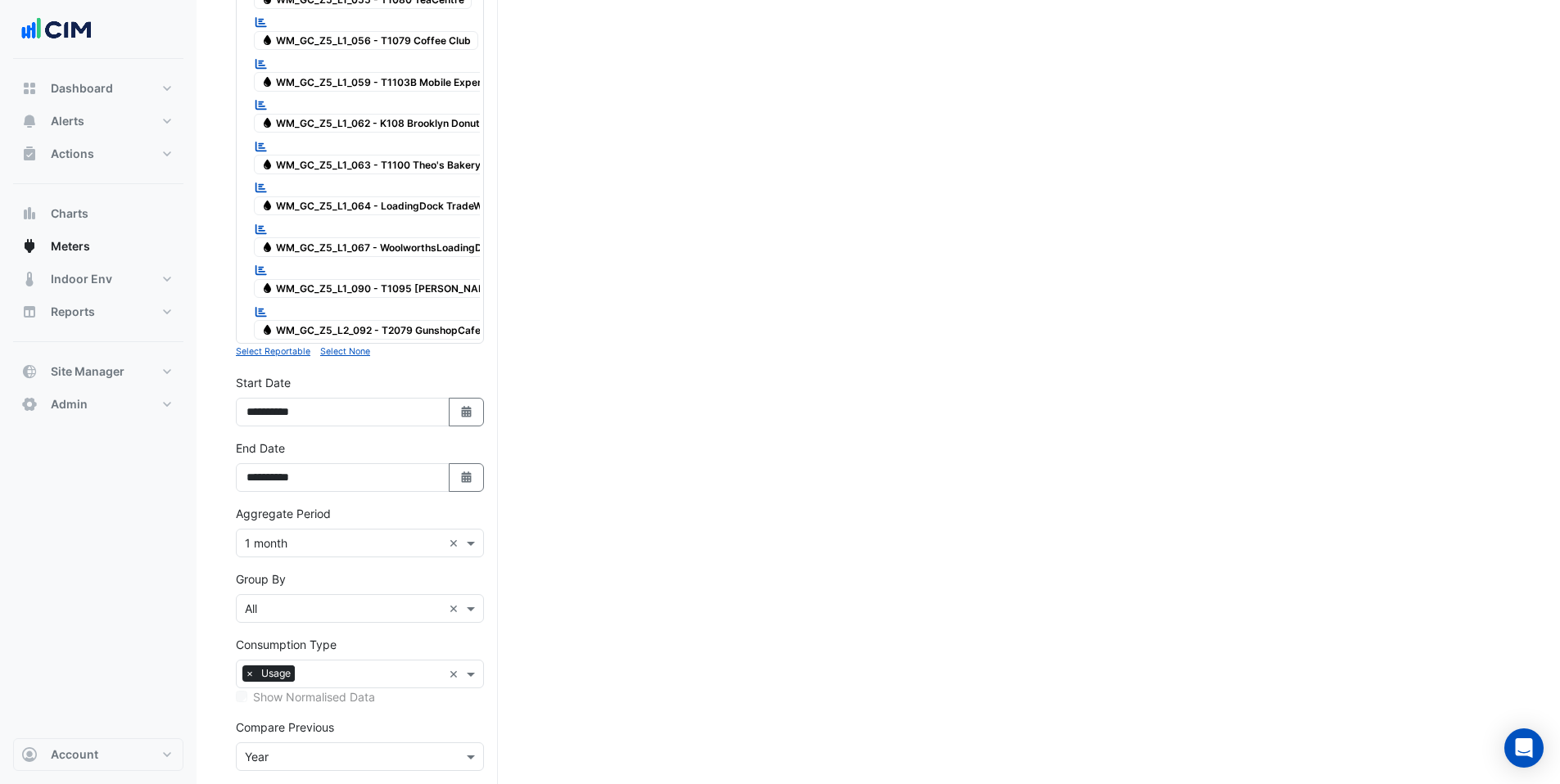
click at [323, 783] on button "Draw Chart" at bounding box center [359, 798] width 248 height 29
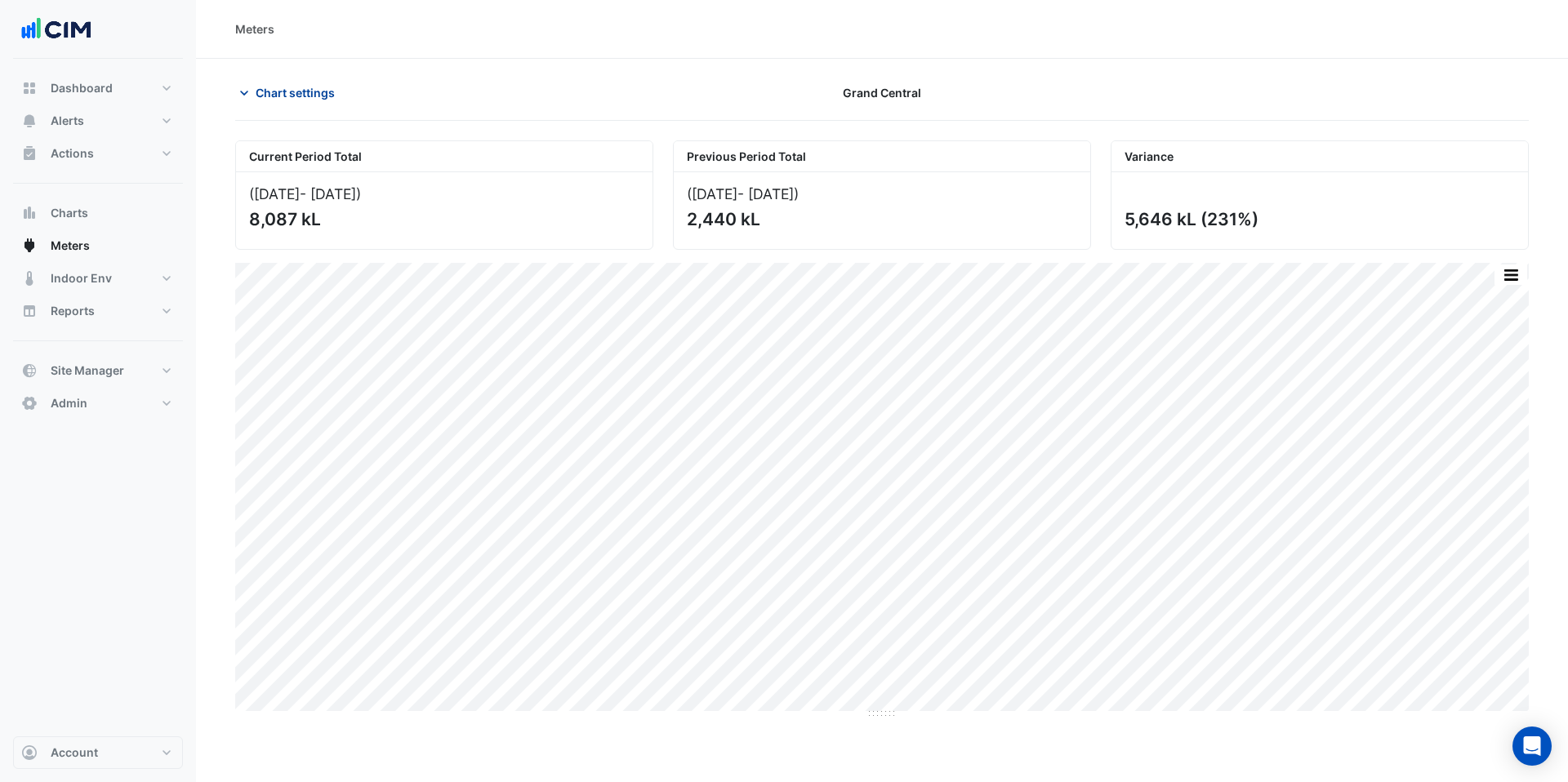
click at [273, 89] on span "Chart settings" at bounding box center [295, 93] width 79 height 17
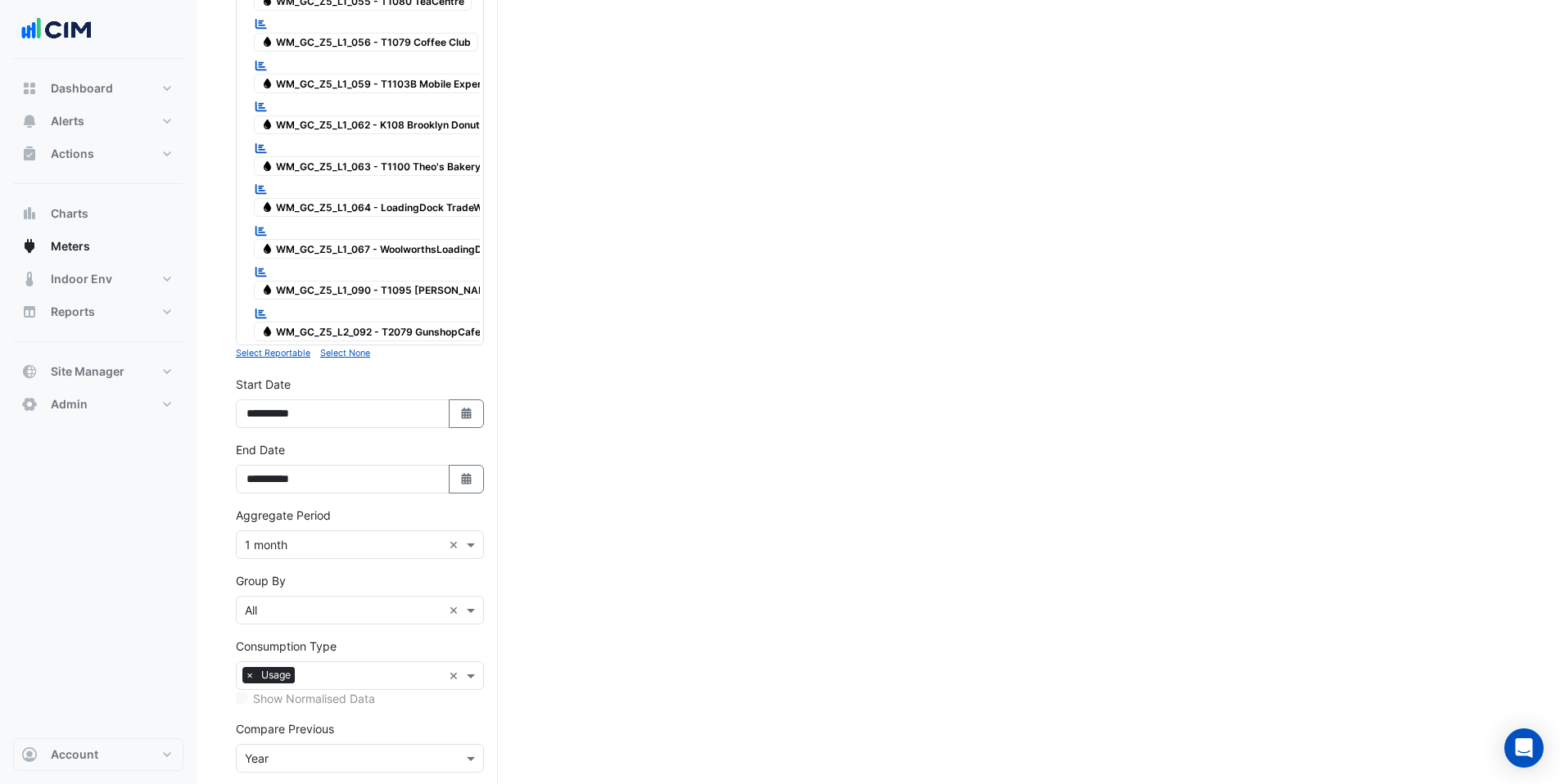
scroll to position [2214, 0]
drag, startPoint x: 291, startPoint y: 340, endPoint x: 280, endPoint y: 341, distance: 11.0
click at [280, 398] on input "**********" at bounding box center [343, 412] width 214 height 29
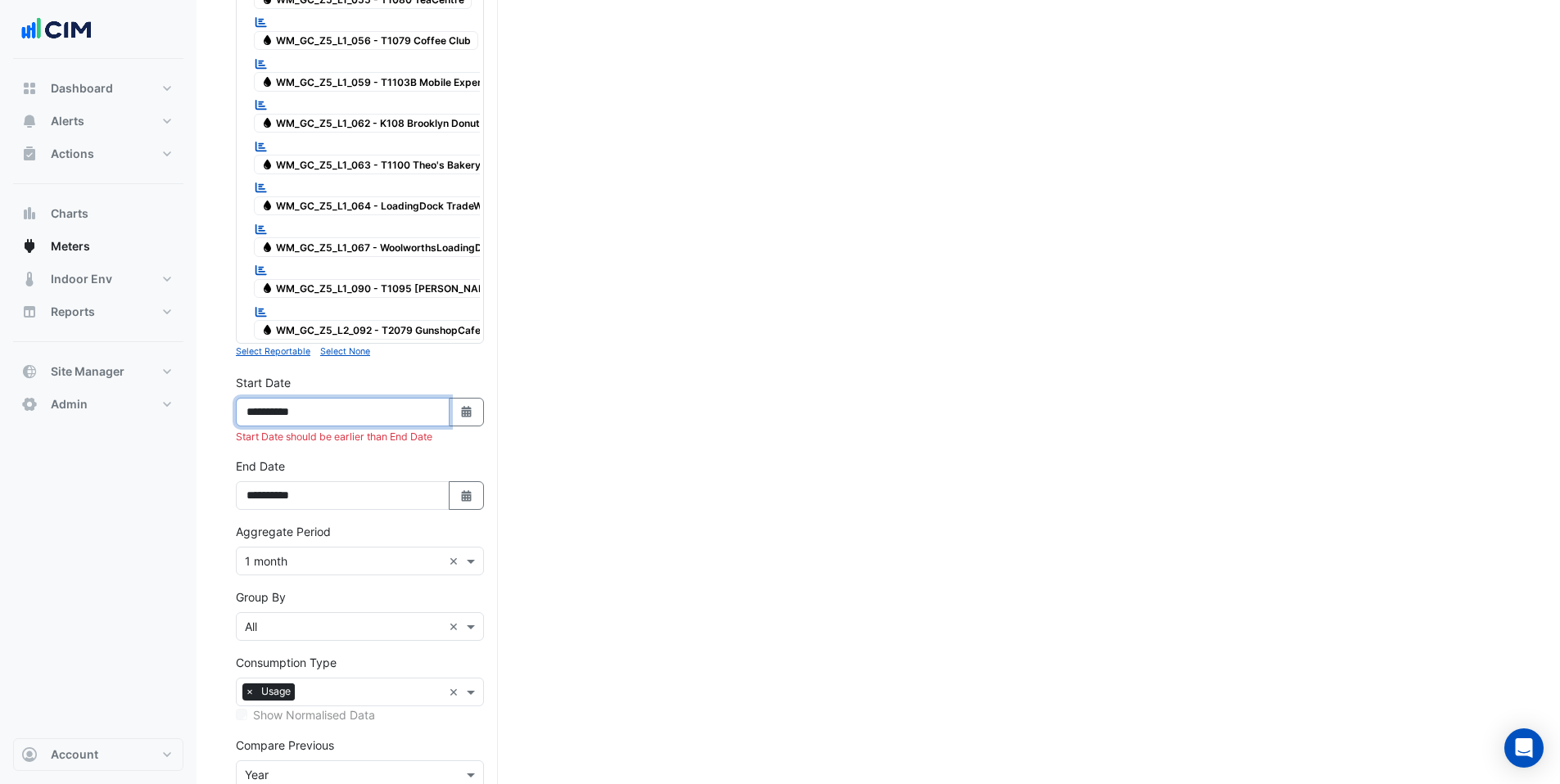
click at [272, 398] on input "**********" at bounding box center [343, 412] width 214 height 29
click at [270, 398] on input "**********" at bounding box center [343, 412] width 214 height 29
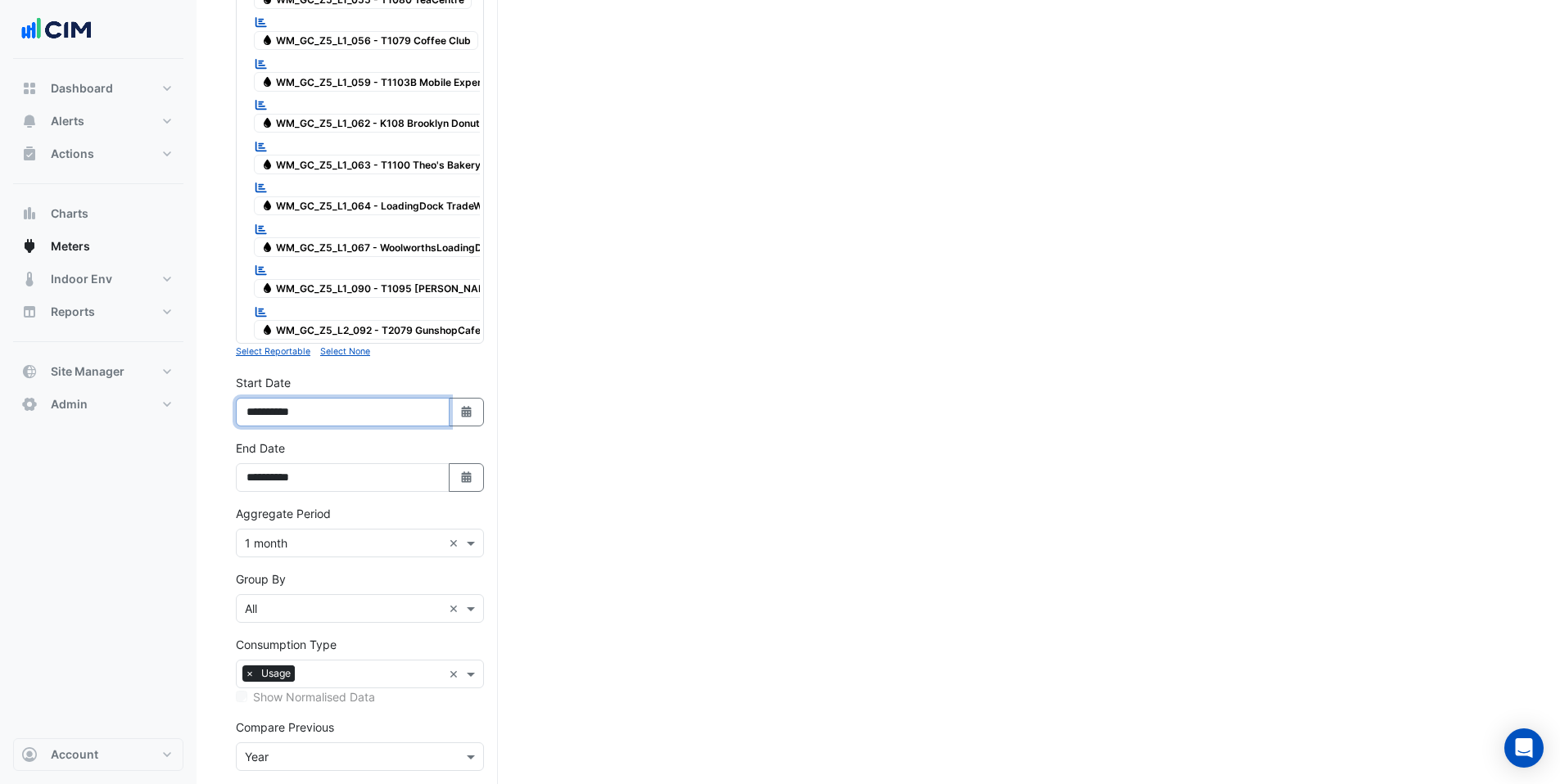
type input "**********"
click at [323, 783] on fa-icon "submit" at bounding box center [330, 799] width 15 height 14
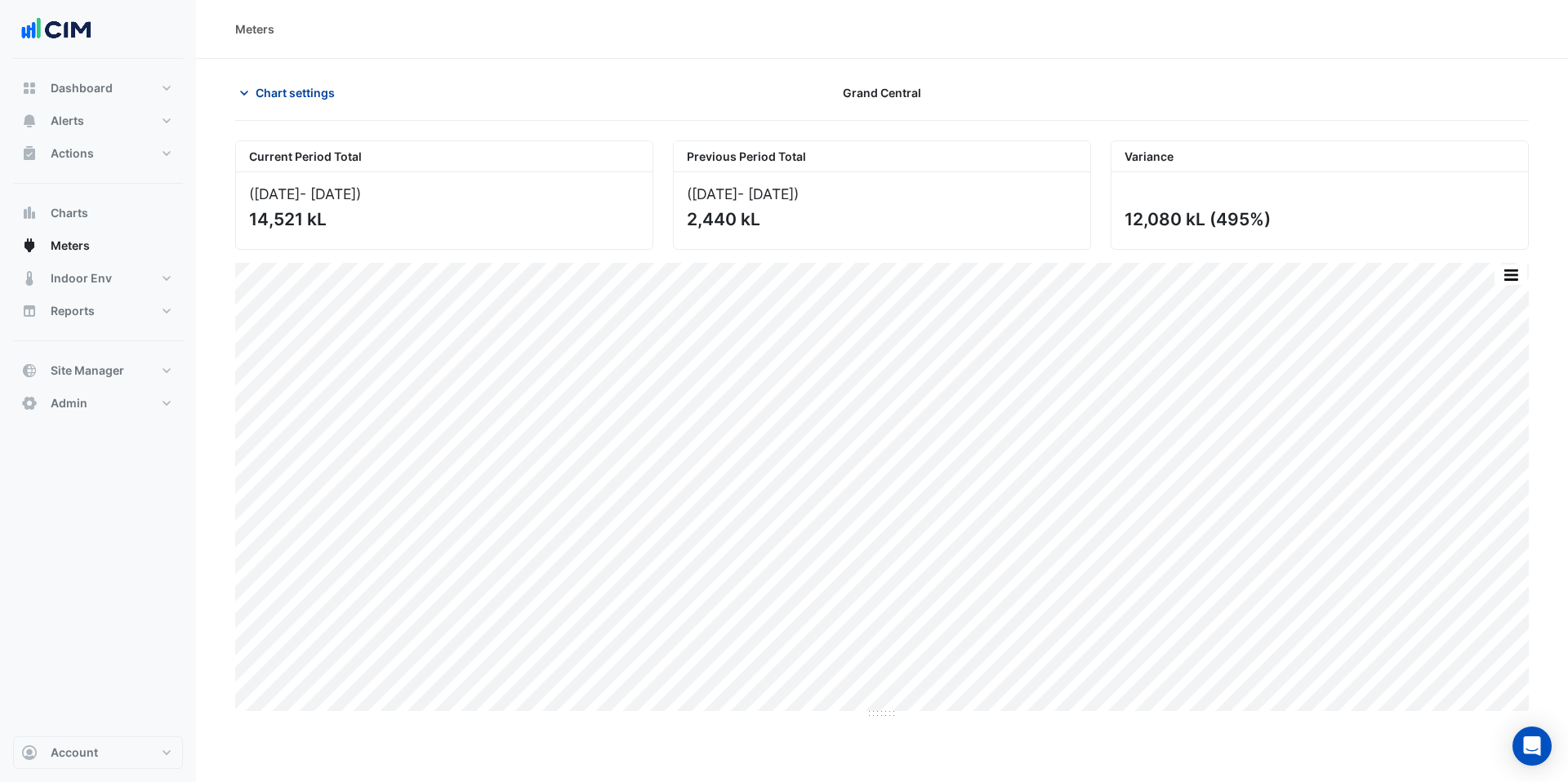
click at [309, 95] on span "Chart settings" at bounding box center [295, 93] width 79 height 17
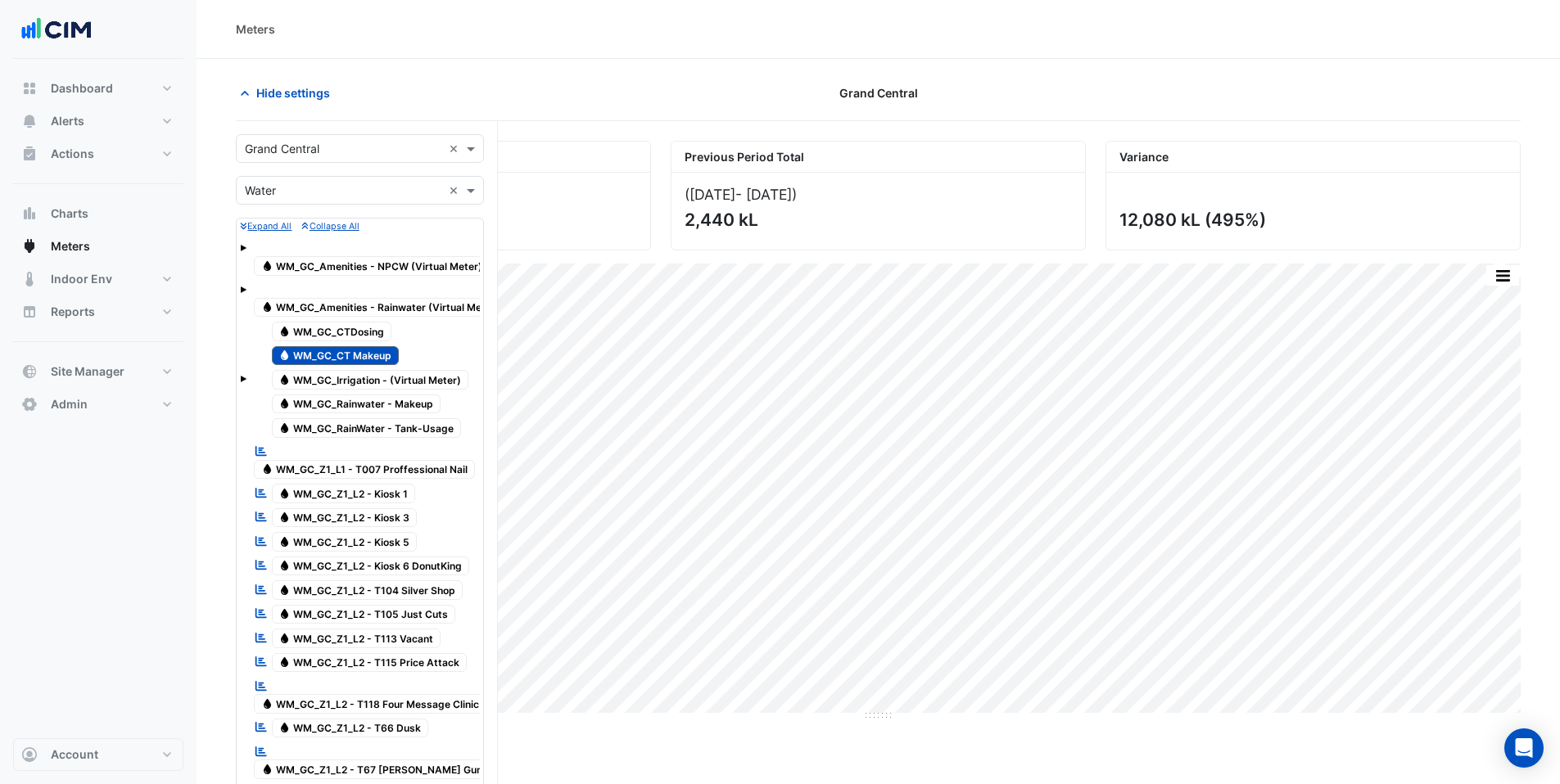
click at [330, 360] on span "Water WM_GC_CT Makeup" at bounding box center [336, 355] width 128 height 20
click at [330, 379] on span "Water WM_GC_Irrigation - (Virtual Meter)" at bounding box center [370, 380] width 197 height 20
click at [343, 382] on span "Water WM_GC_Irrigation - (Virtual Meter)" at bounding box center [370, 380] width 197 height 20
click at [328, 337] on span "Water WM_GC_CTDosing" at bounding box center [332, 331] width 120 height 20
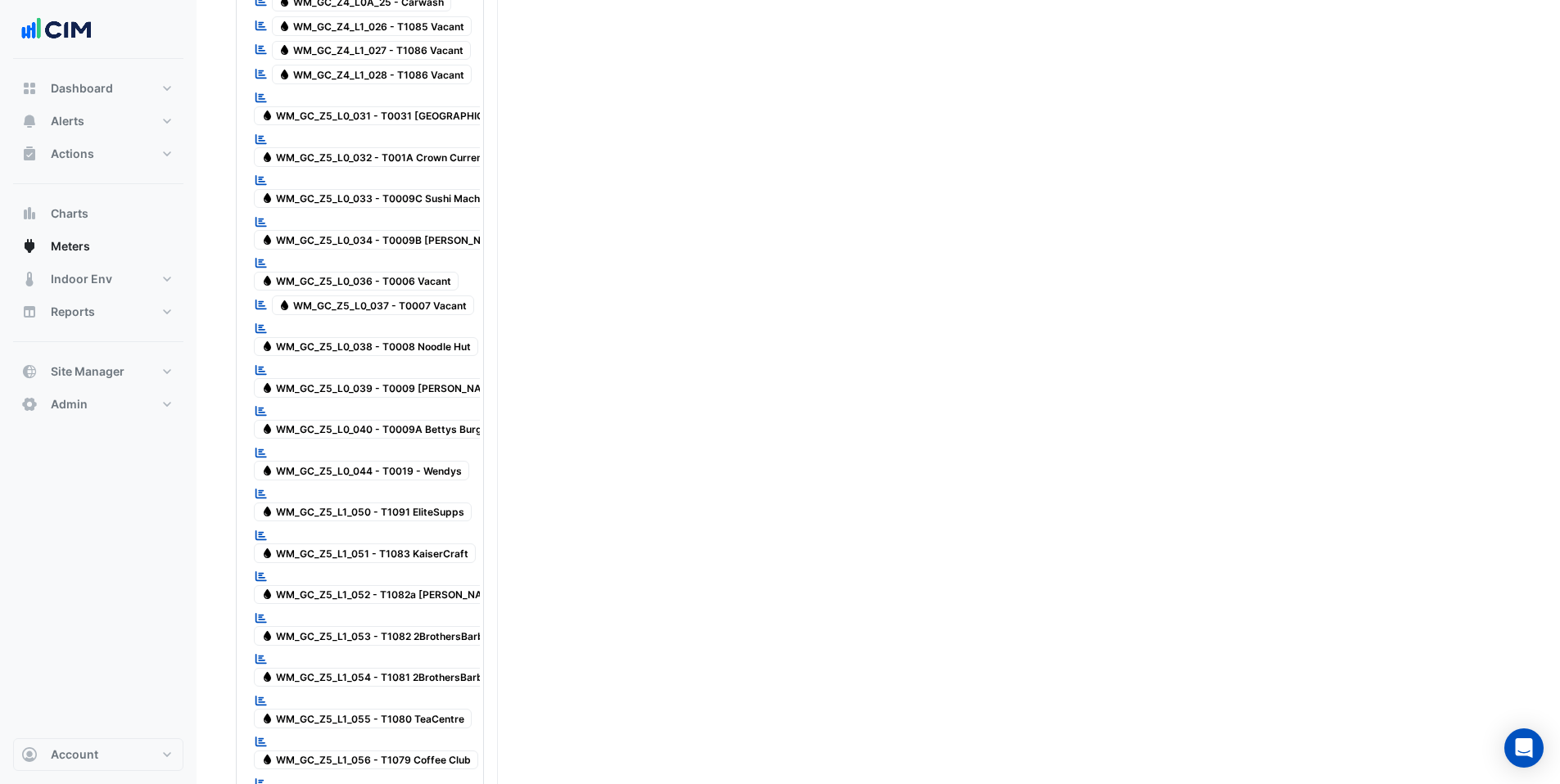
scroll to position [2214, 0]
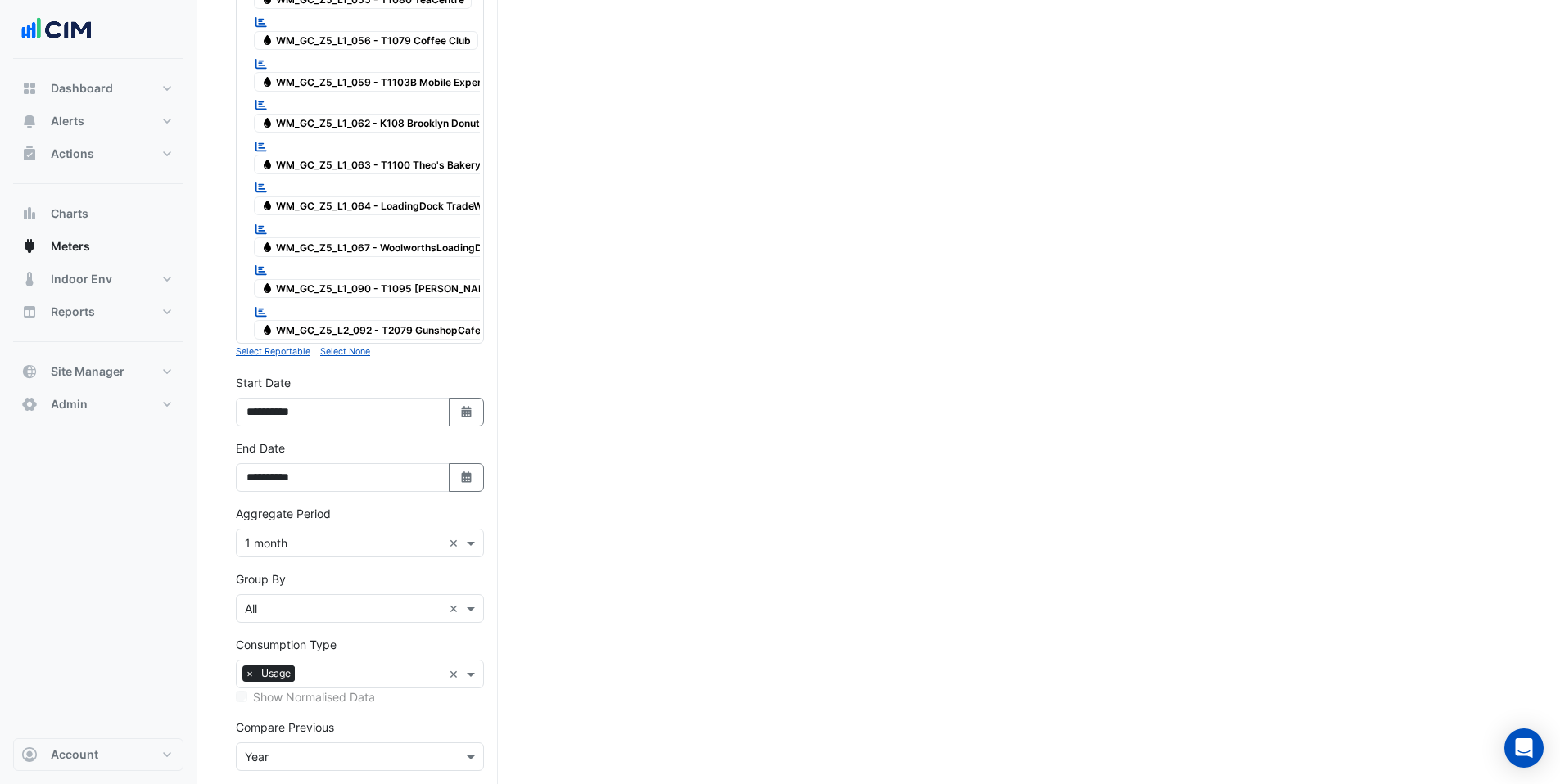
click at [336, 783] on button "Draw Chart" at bounding box center [359, 798] width 248 height 29
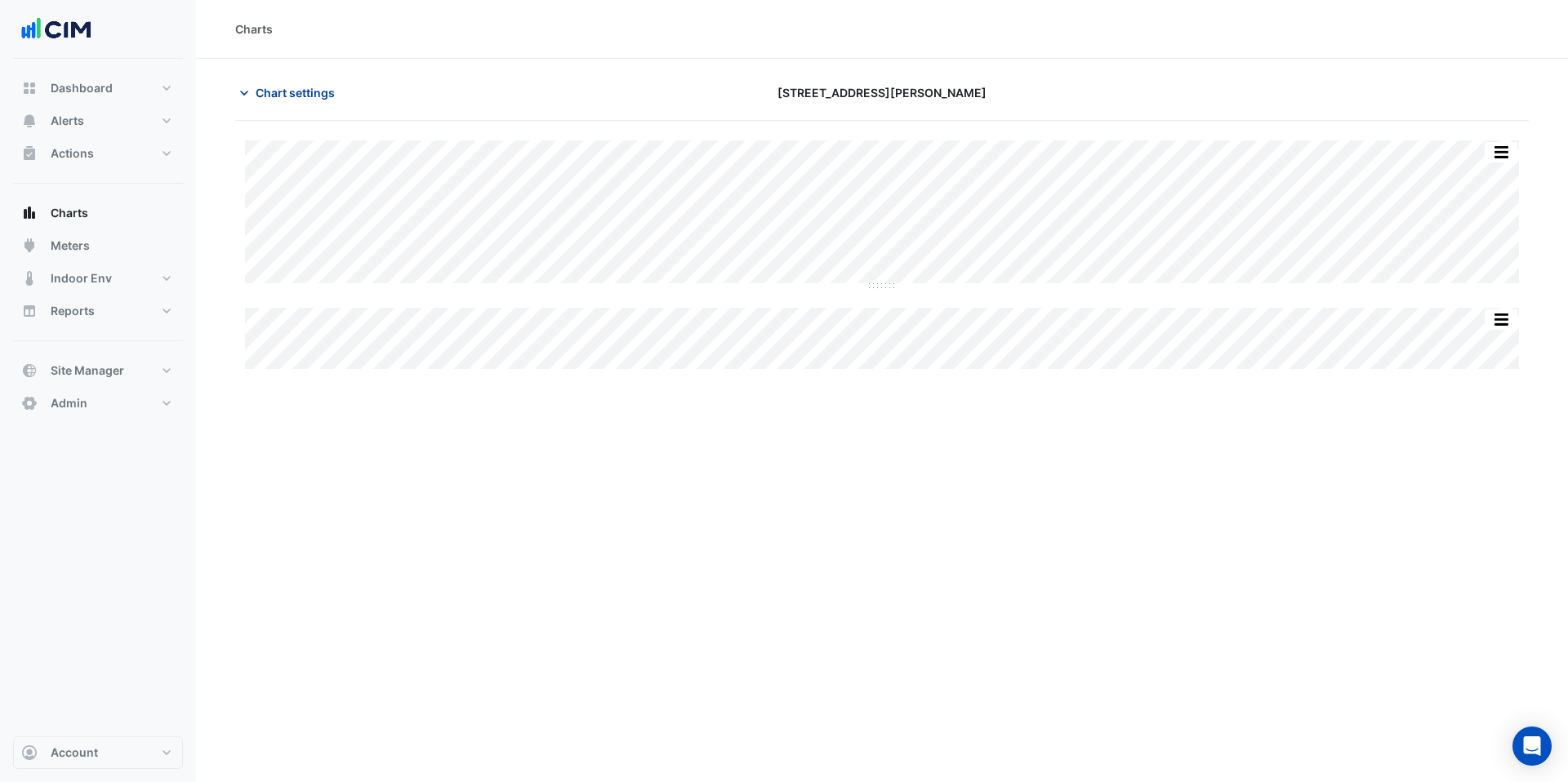
click at [287, 91] on span "Chart settings" at bounding box center [295, 93] width 79 height 17
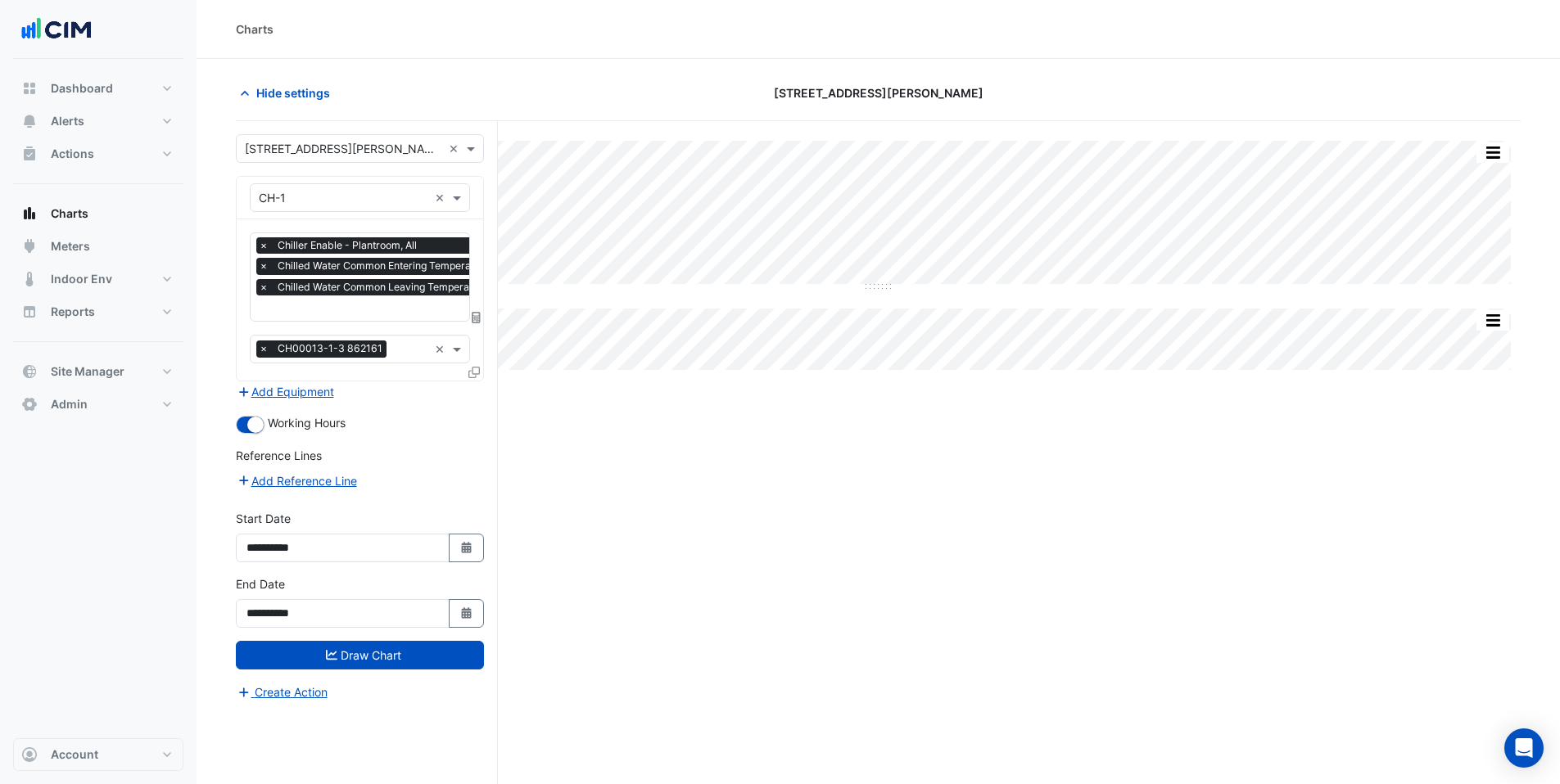
click at [280, 312] on input "text" at bounding box center [416, 310] width 314 height 17
type input "******"
click at [353, 336] on span "Chiller Status - Plantroom, Plantroom" at bounding box center [362, 341] width 197 height 14
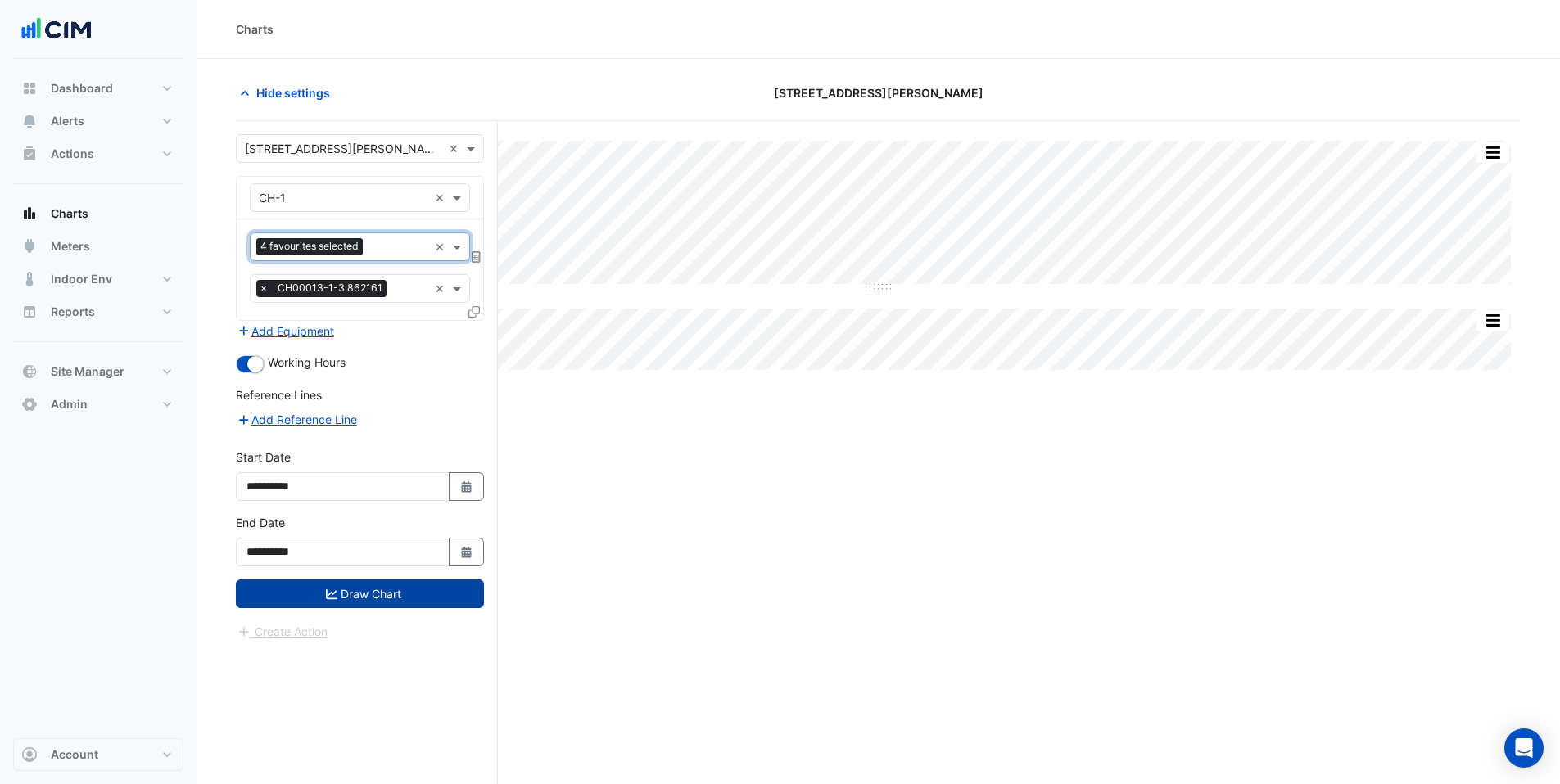
click at [358, 590] on button "Draw Chart" at bounding box center [359, 594] width 248 height 29
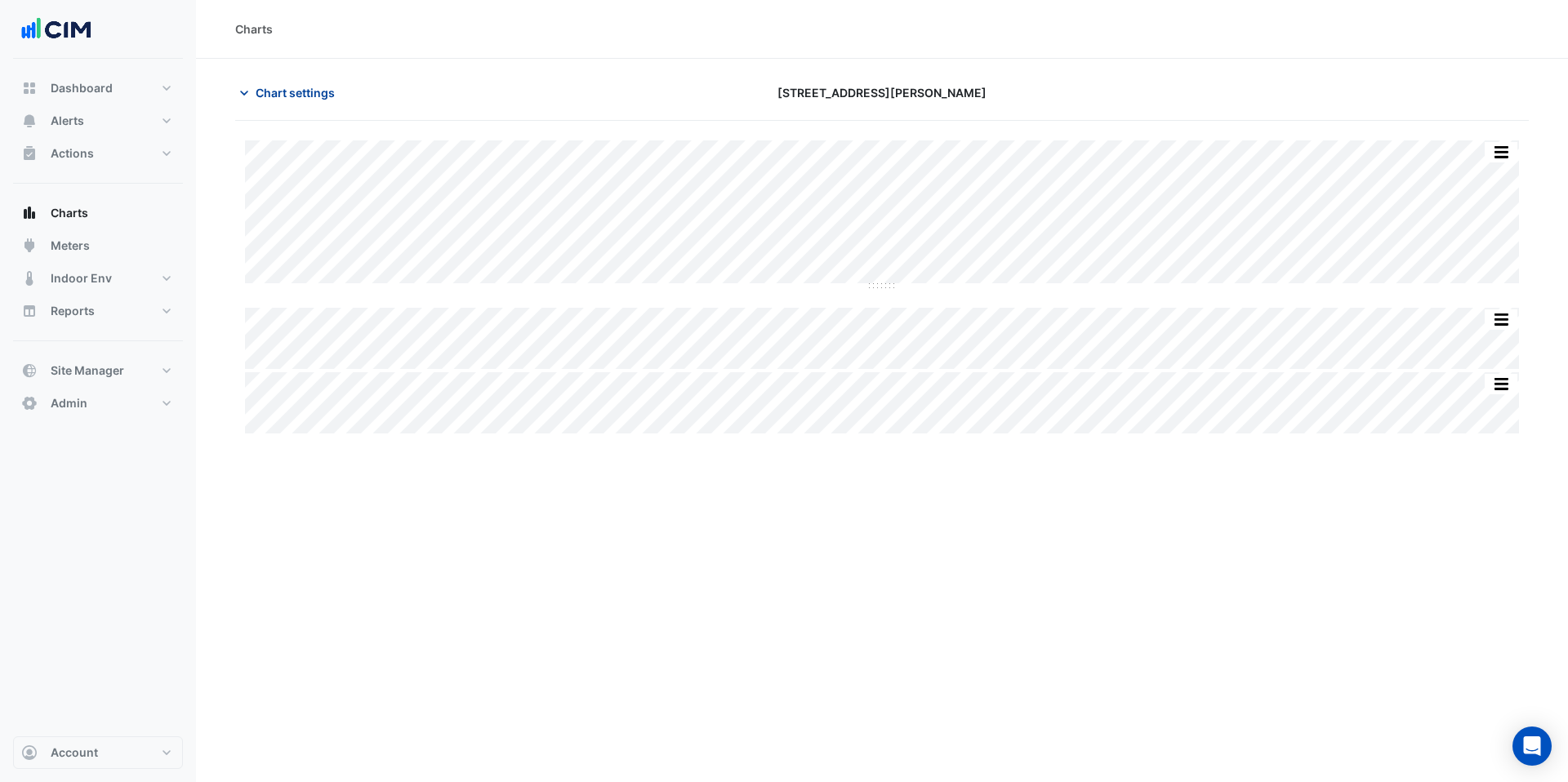
click at [271, 82] on button "Chart settings" at bounding box center [290, 92] width 110 height 29
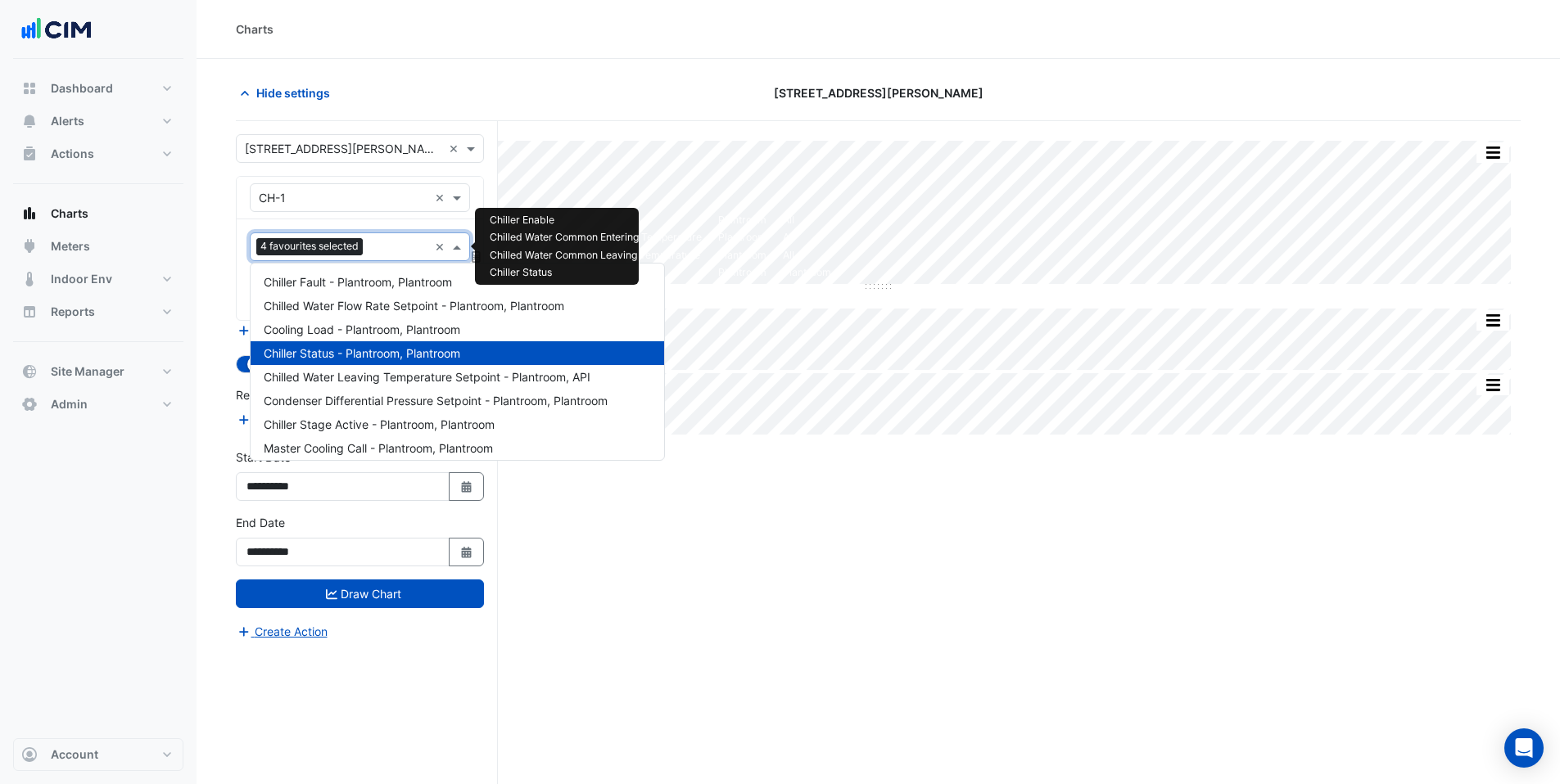
click at [372, 240] on input "text" at bounding box center [399, 249] width 59 height 17
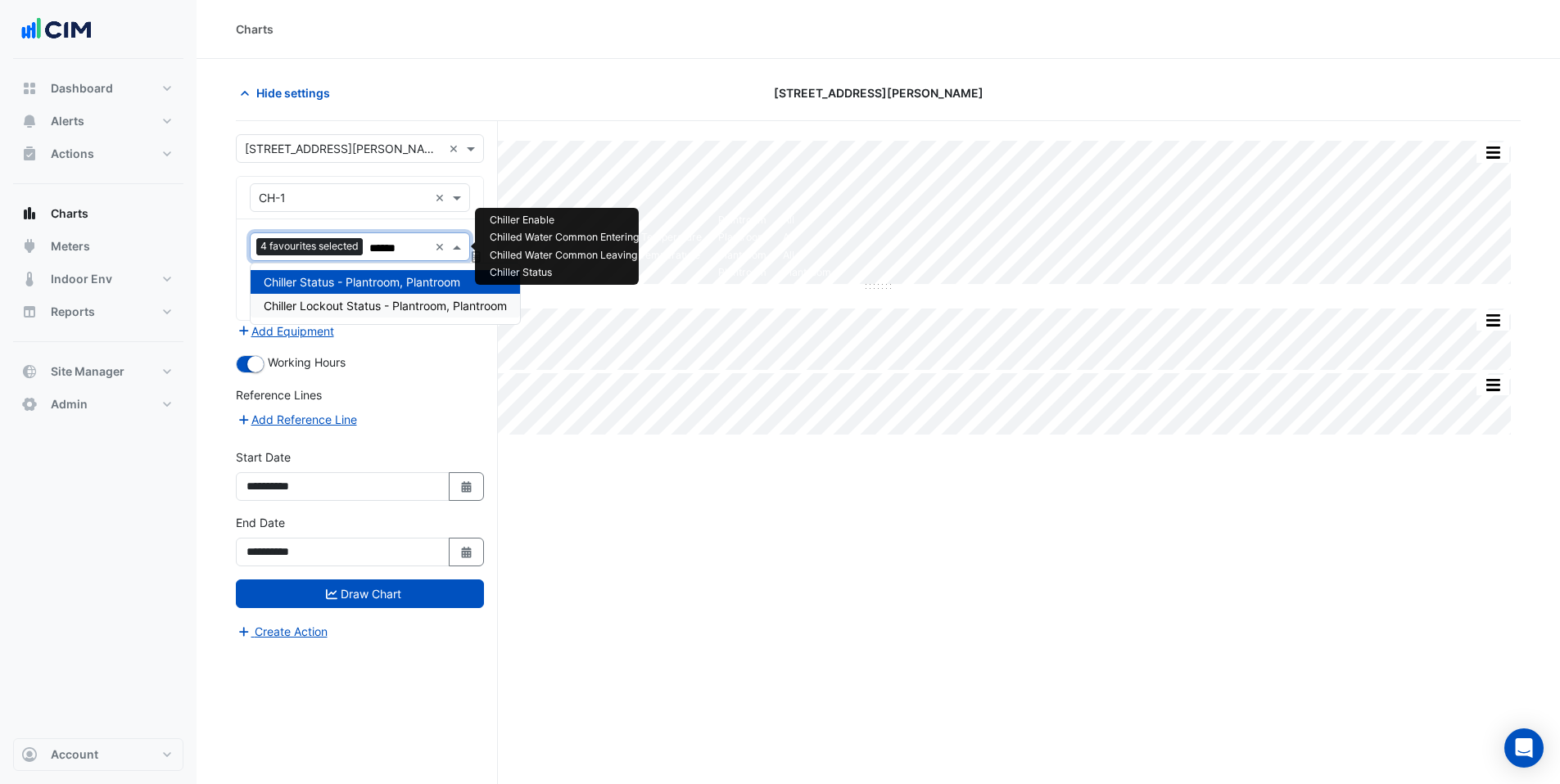
type input "******"
click at [697, 542] on div "Split All Split None Print Save as JPEG Save as PNG Pivot Data Table Export CSV…" at bounding box center [878, 483] width 1285 height 725
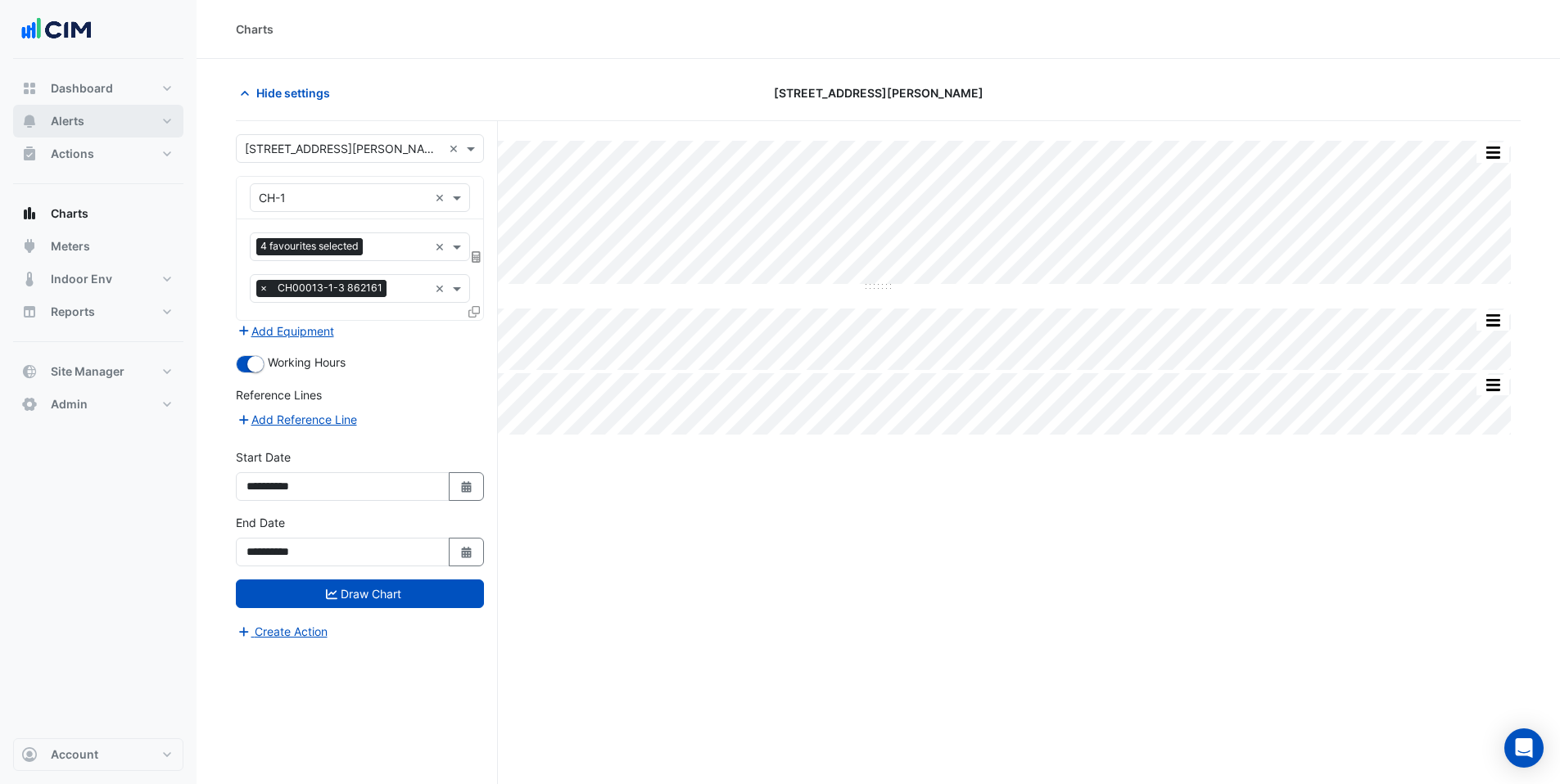
click at [89, 124] on button "Alerts" at bounding box center [98, 122] width 170 height 33
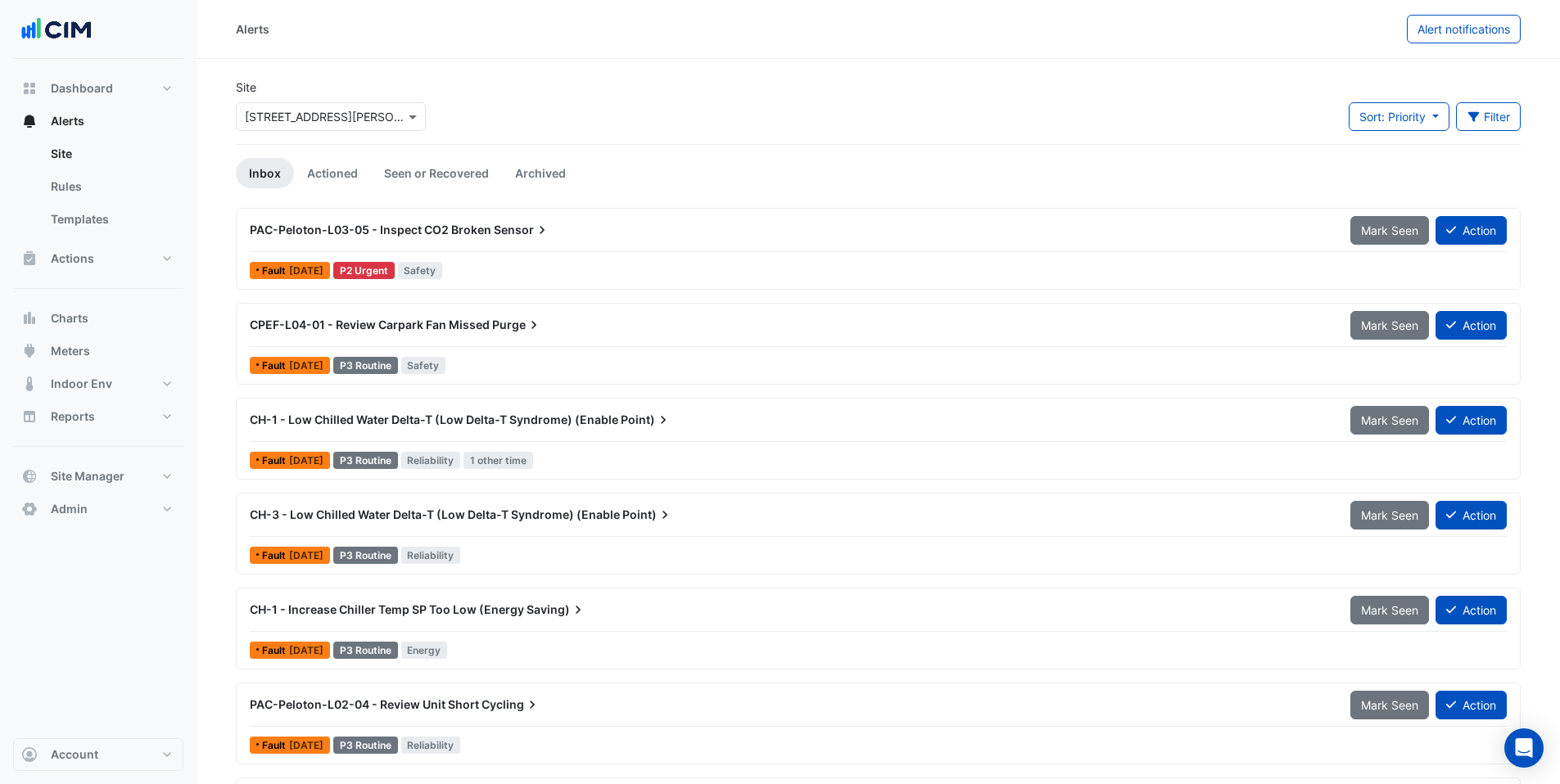
click at [271, 118] on input "text" at bounding box center [315, 117] width 139 height 17
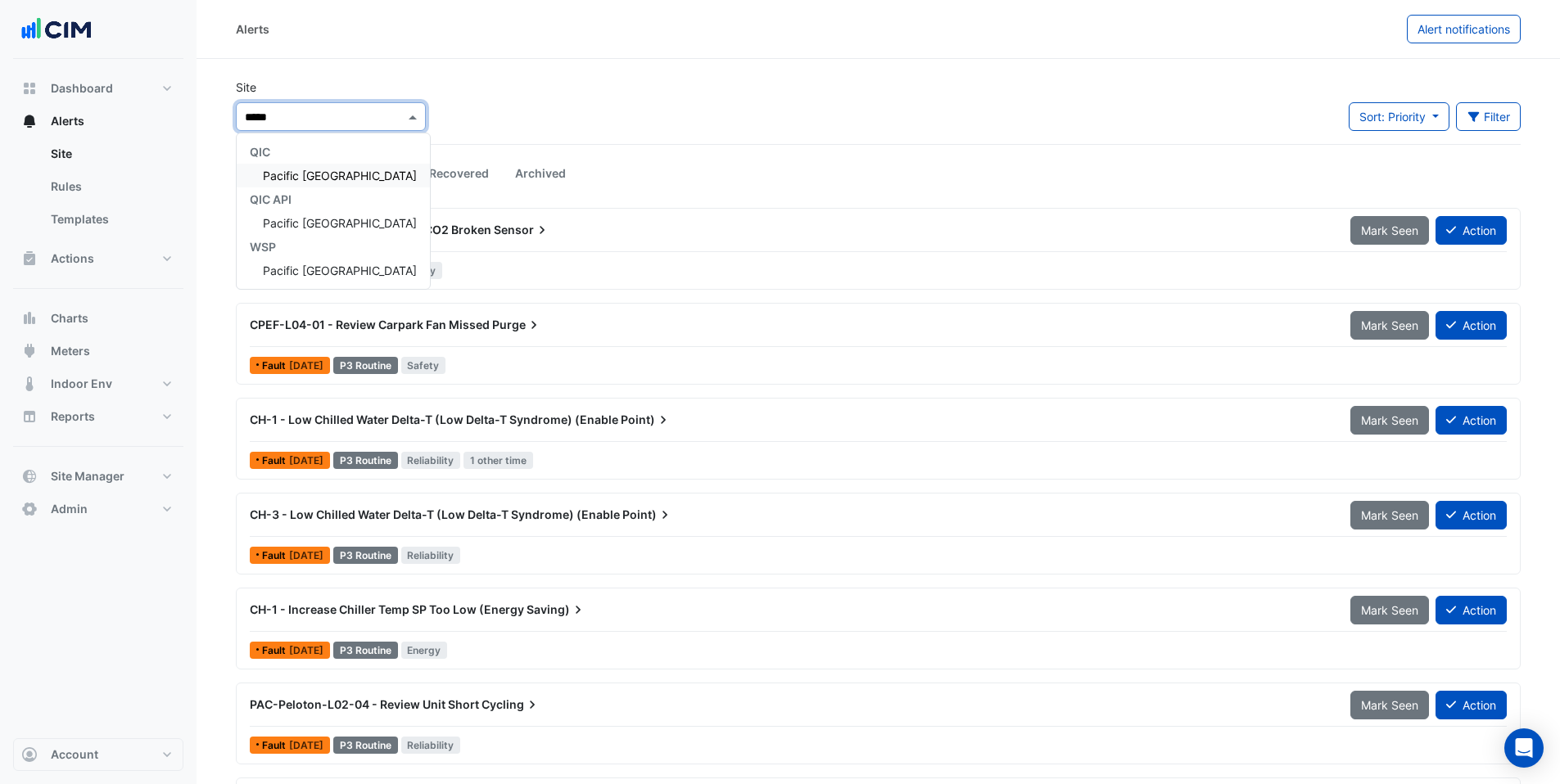
type input "******"
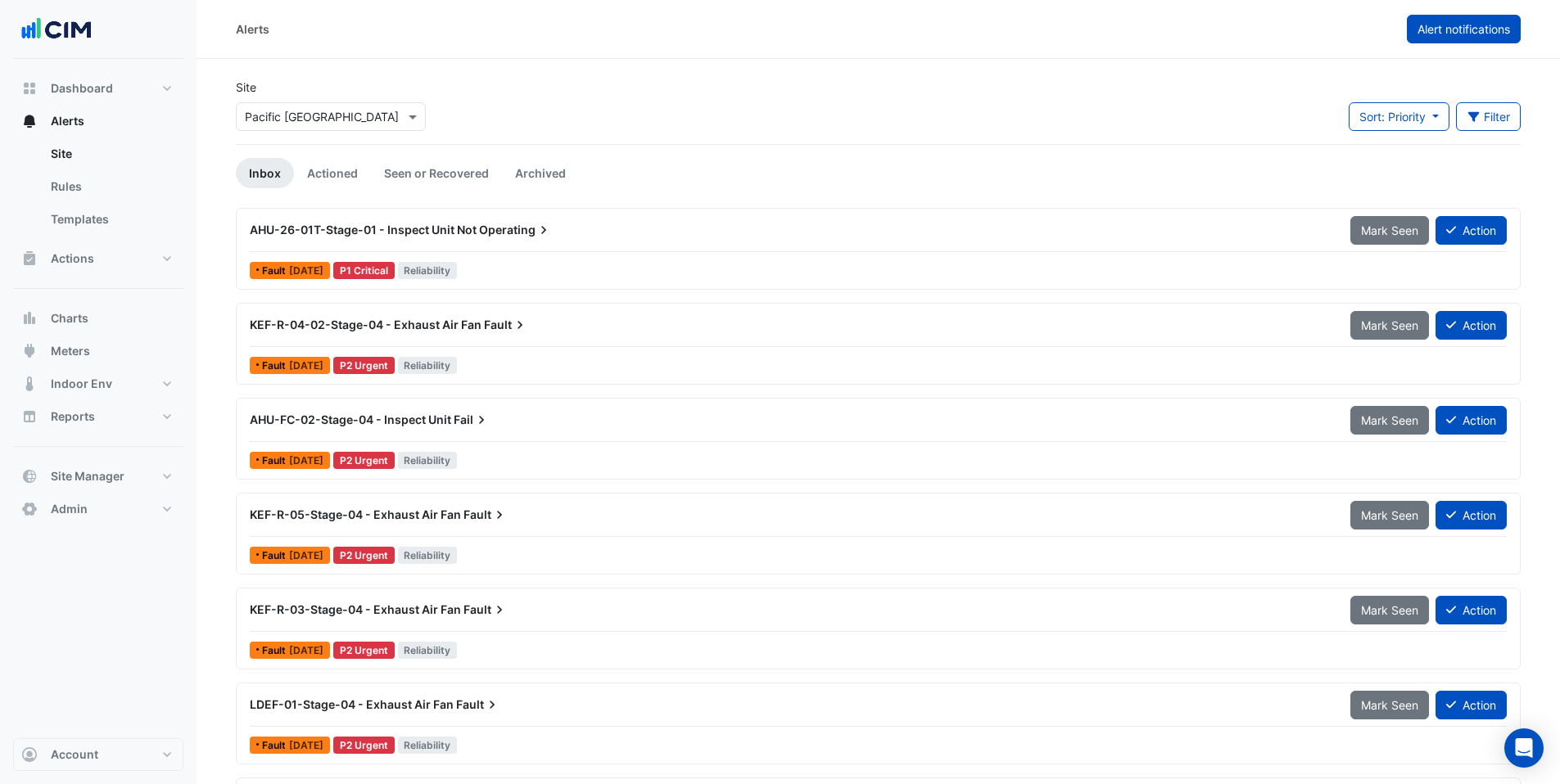
click at [1480, 38] on button "Alert notifications" at bounding box center [1463, 29] width 114 height 29
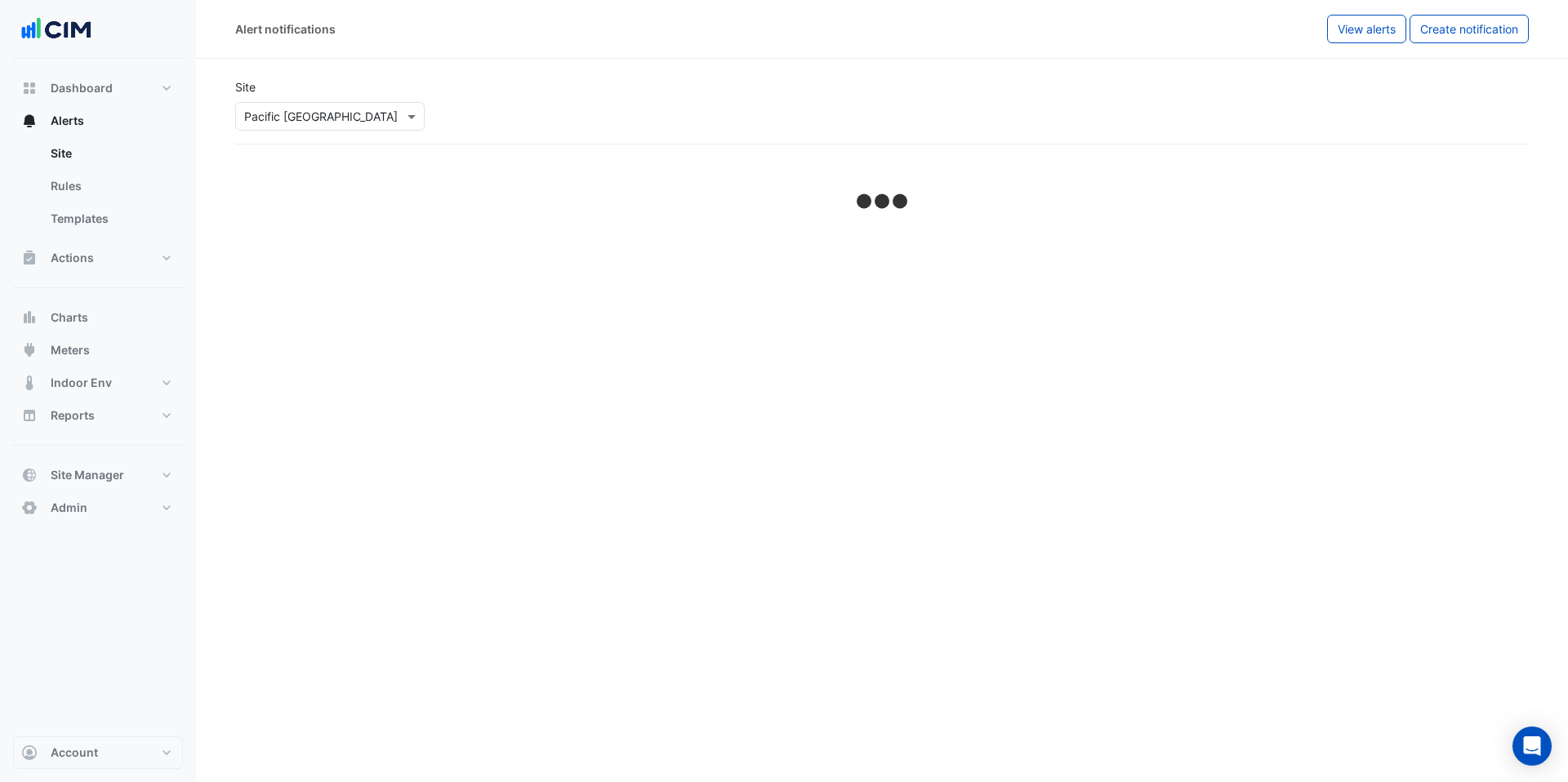
select select "******"
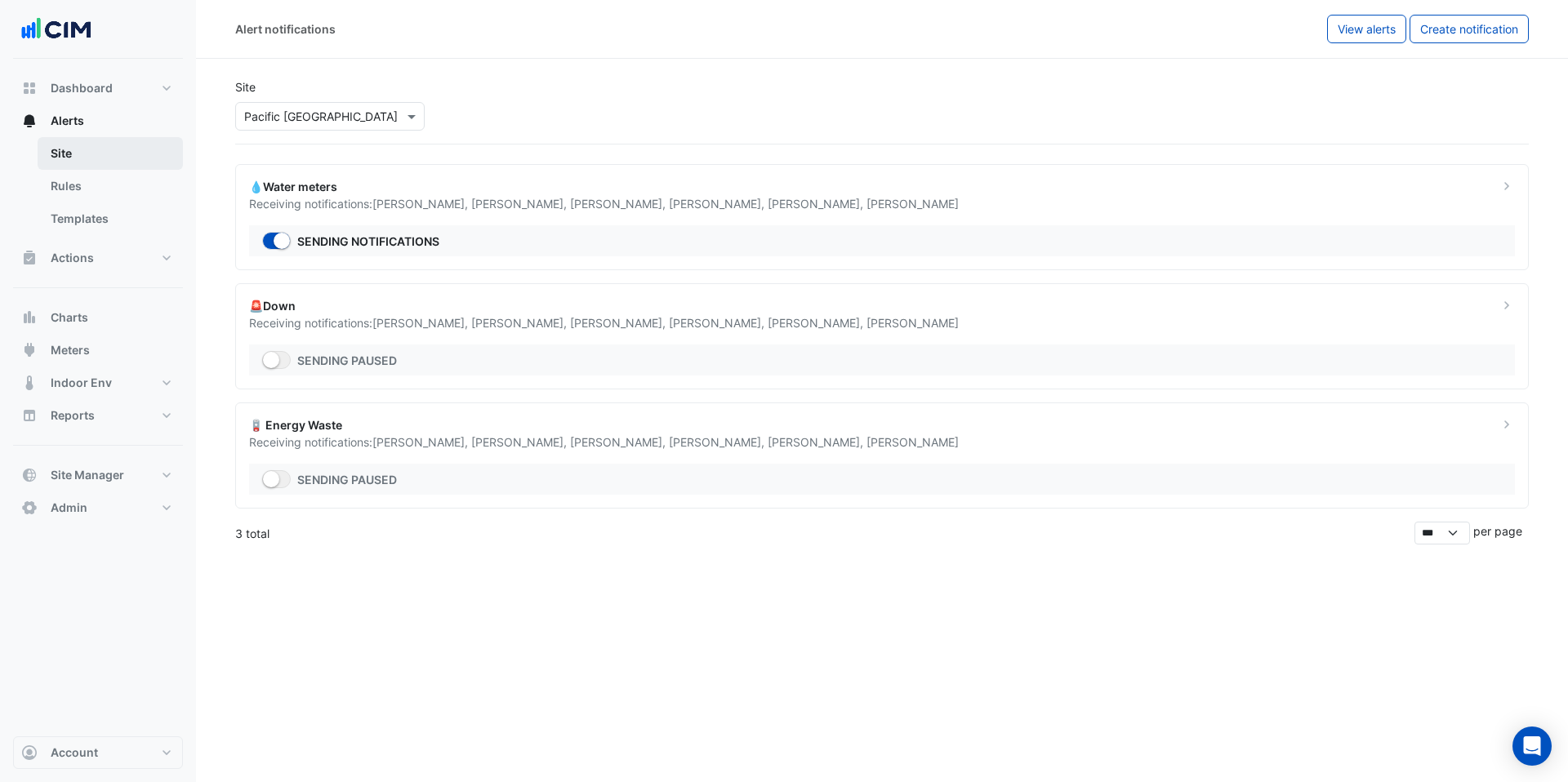
click at [85, 157] on link "Site" at bounding box center [110, 153] width 146 height 33
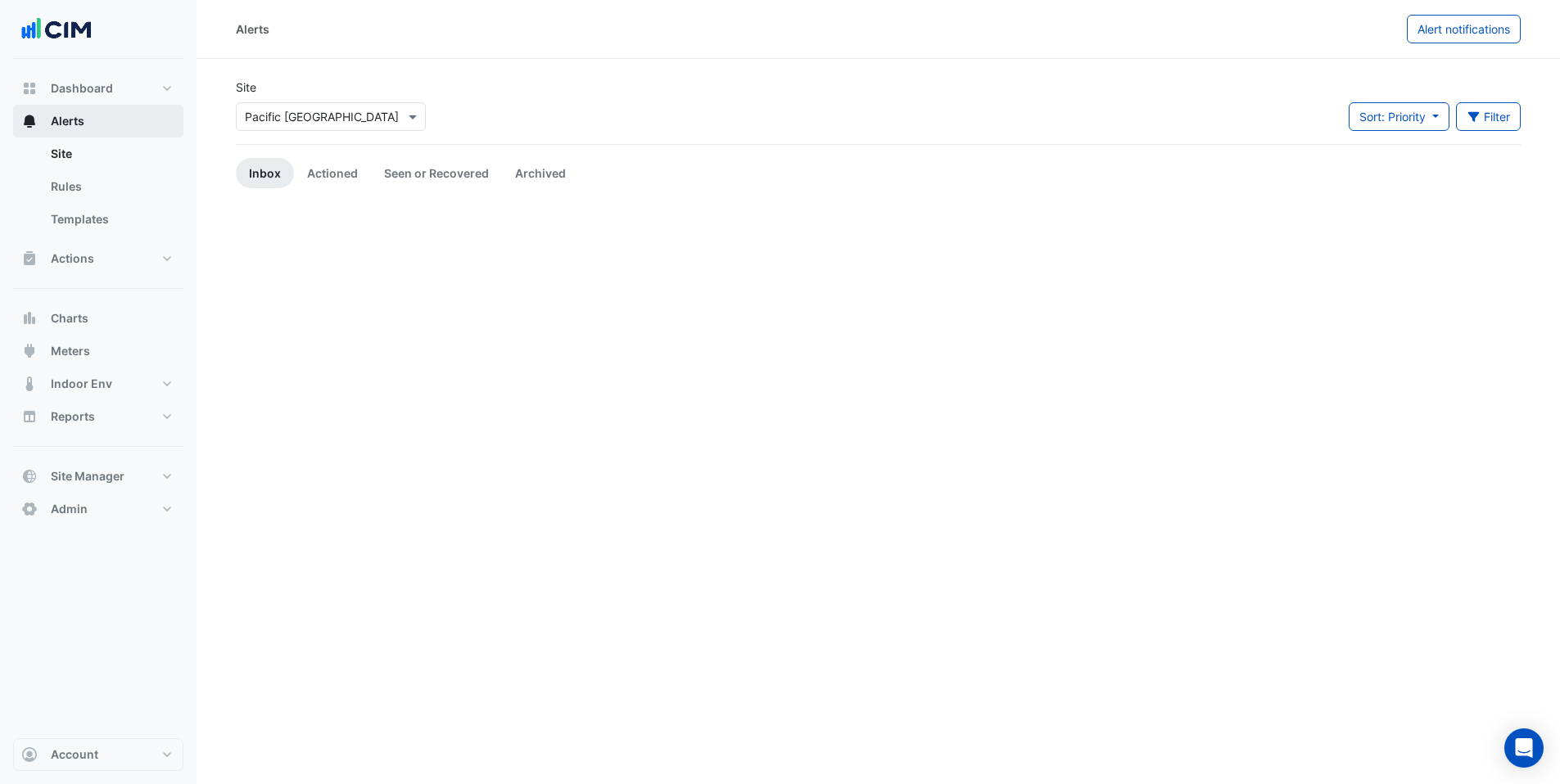
click at [82, 123] on span "Alerts" at bounding box center [67, 121] width 34 height 17
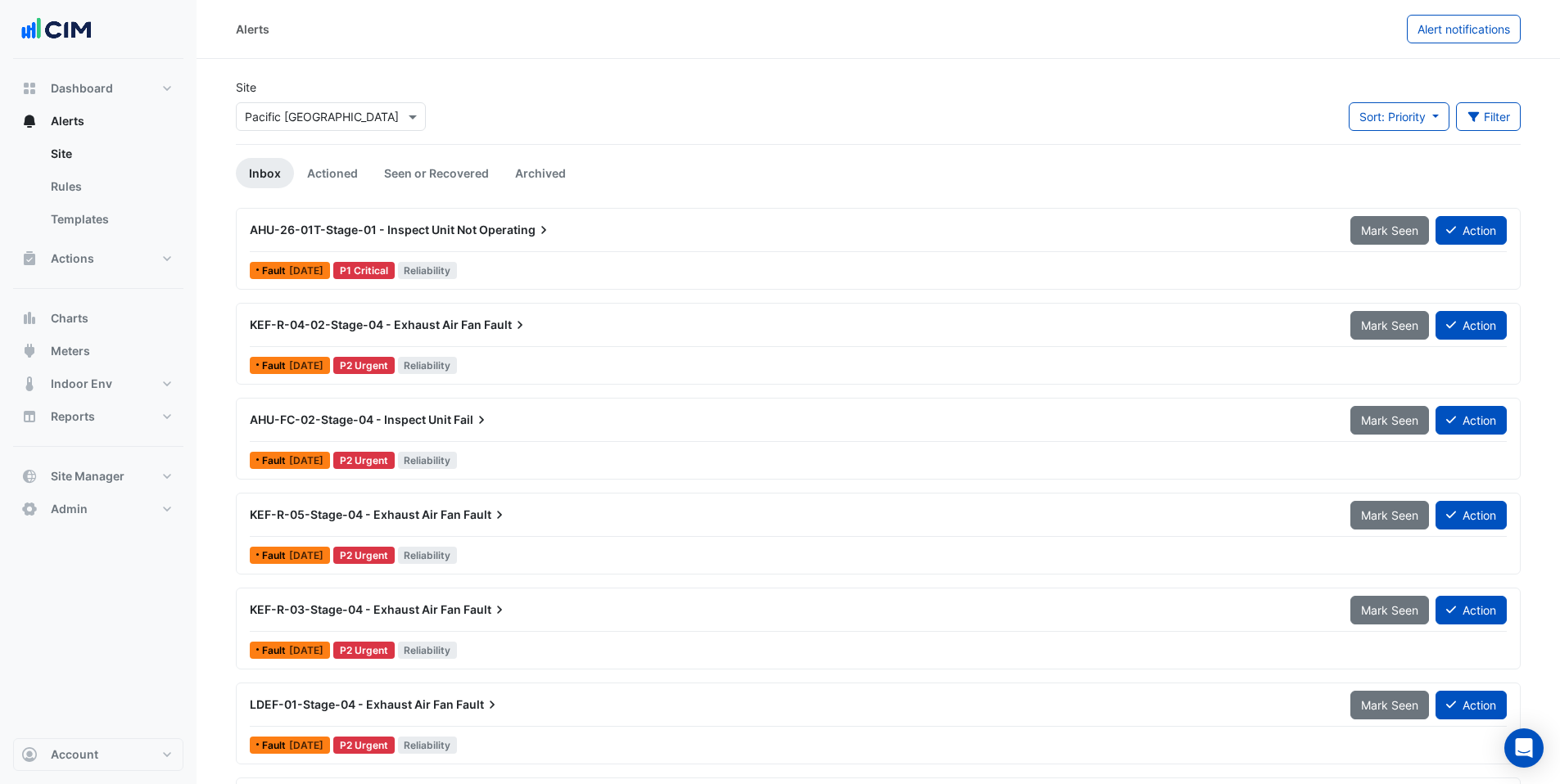
click at [283, 118] on input "text" at bounding box center [315, 117] width 139 height 17
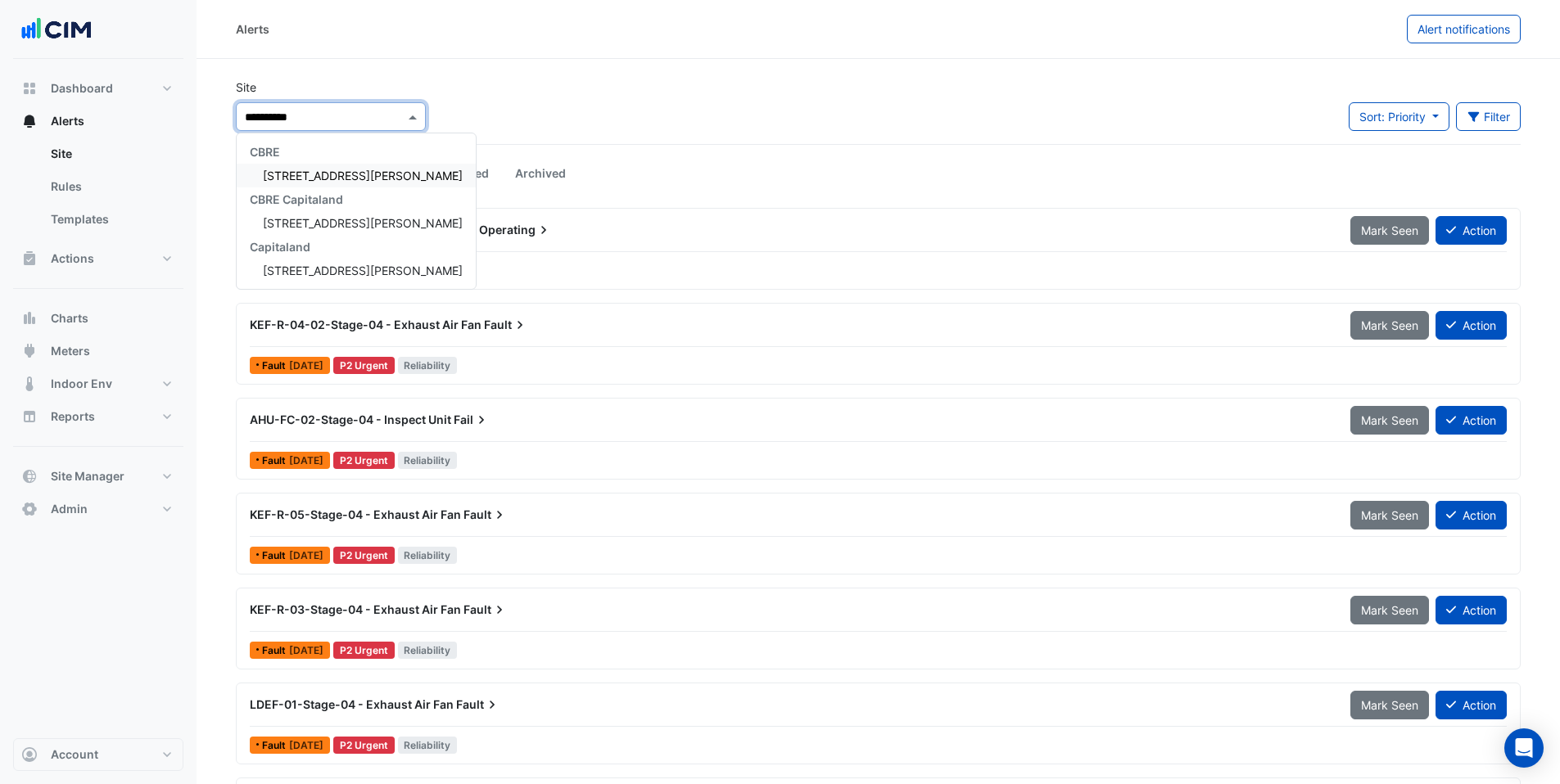
type input "**********"
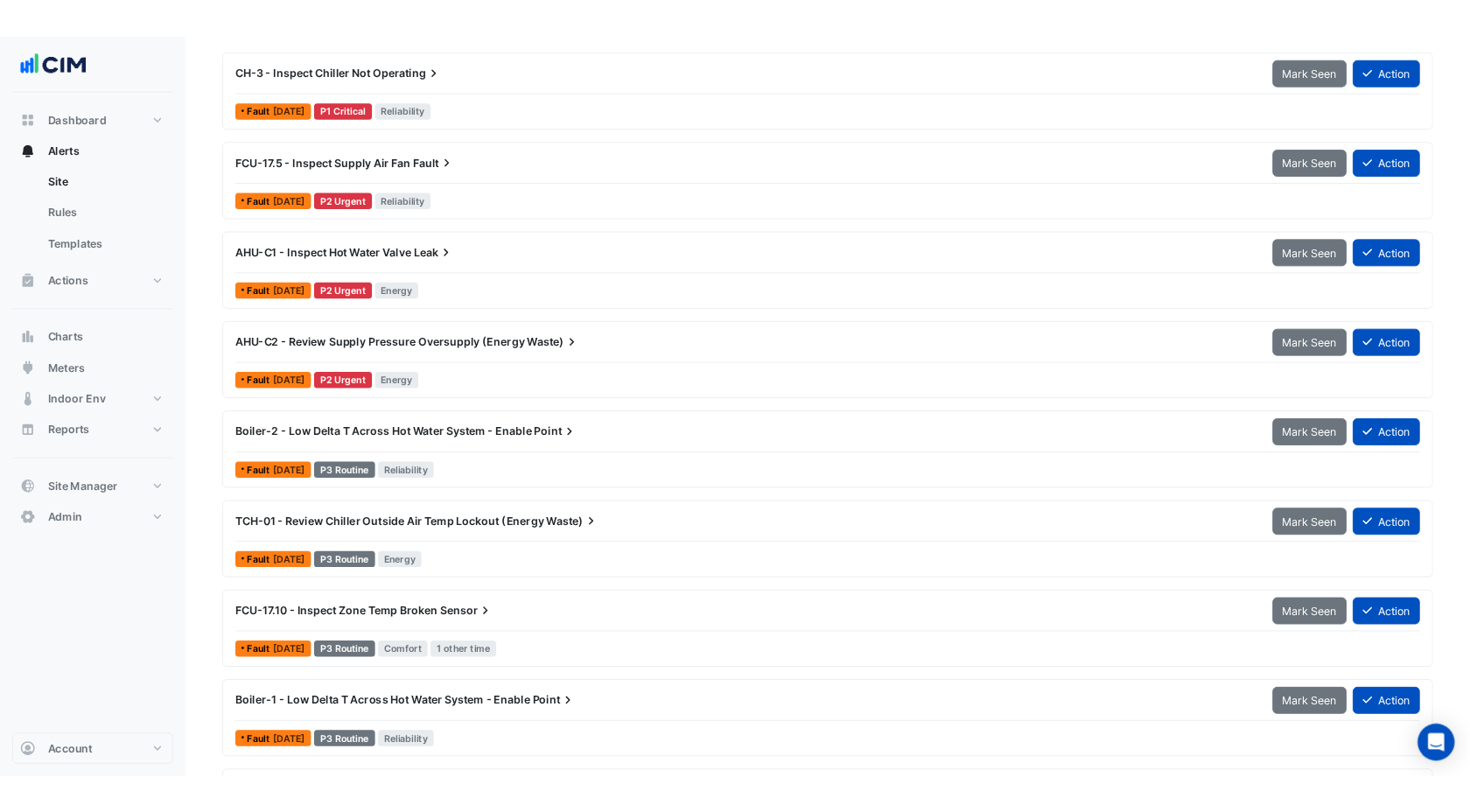
scroll to position [207, 0]
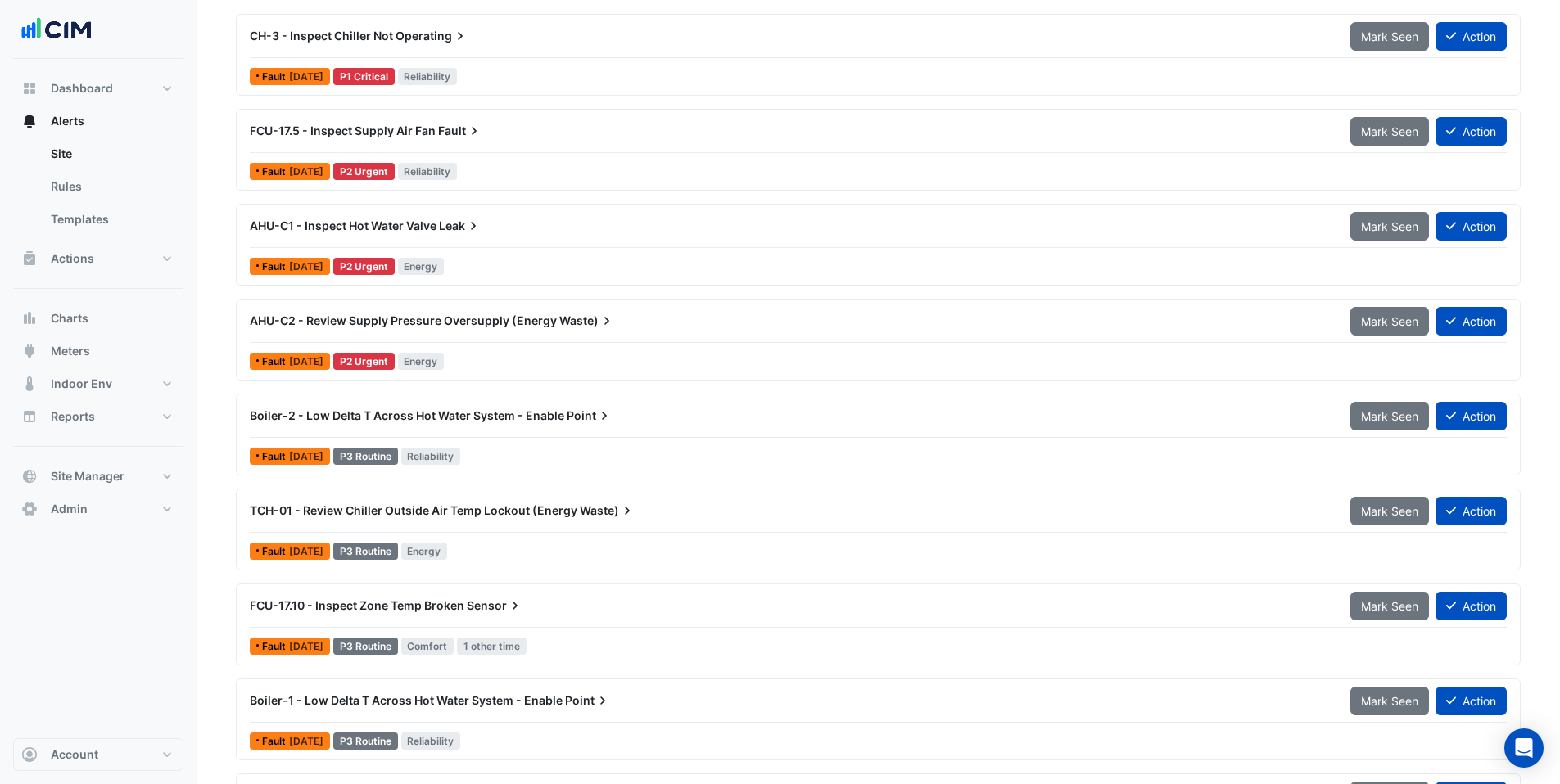
click at [471, 426] on div "Boiler-2 - Low Delta T Across Hot Water System - Enable Point" at bounding box center [790, 415] width 1101 height 30
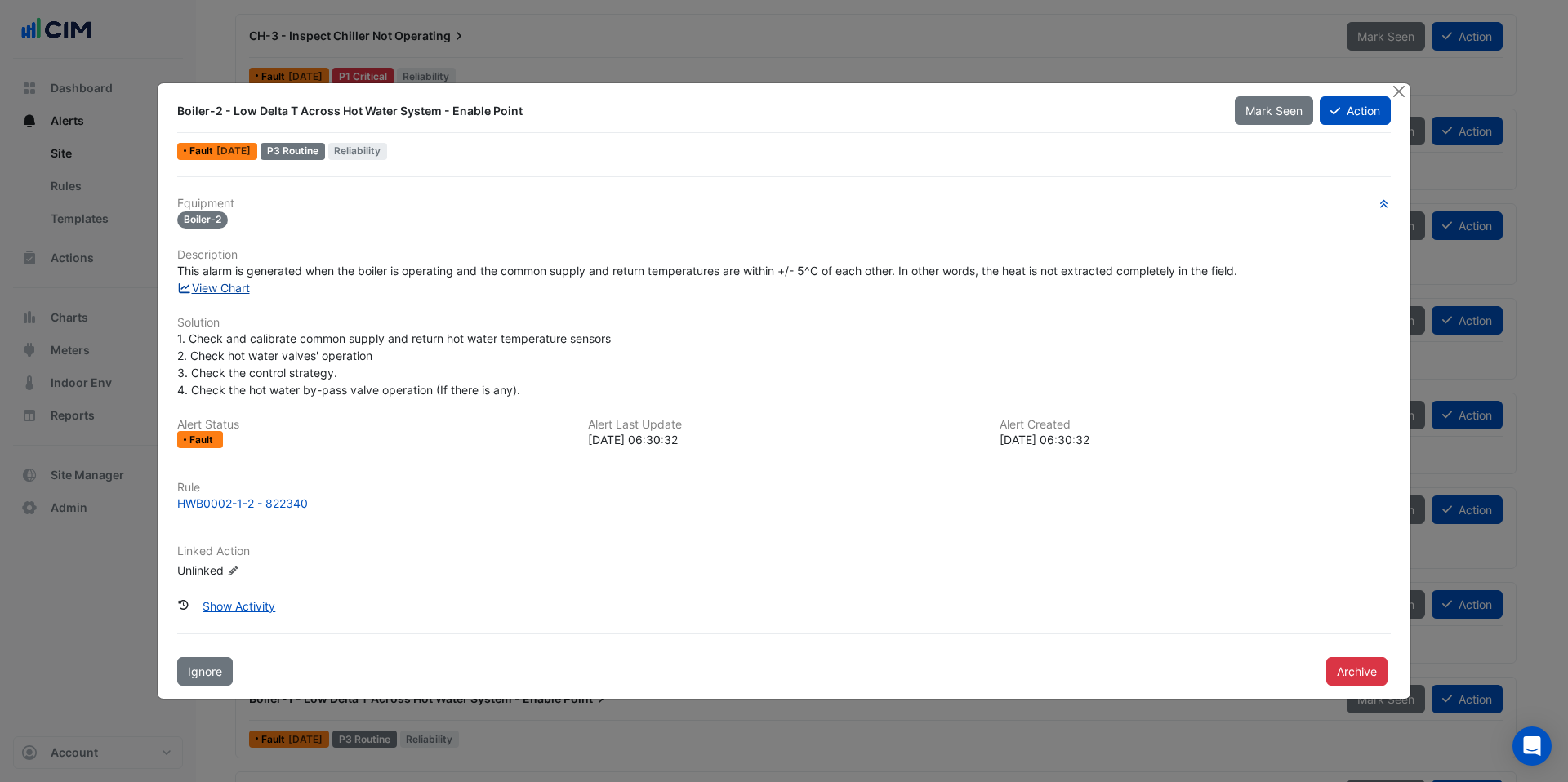
click at [227, 291] on link "View Chart" at bounding box center [213, 288] width 73 height 14
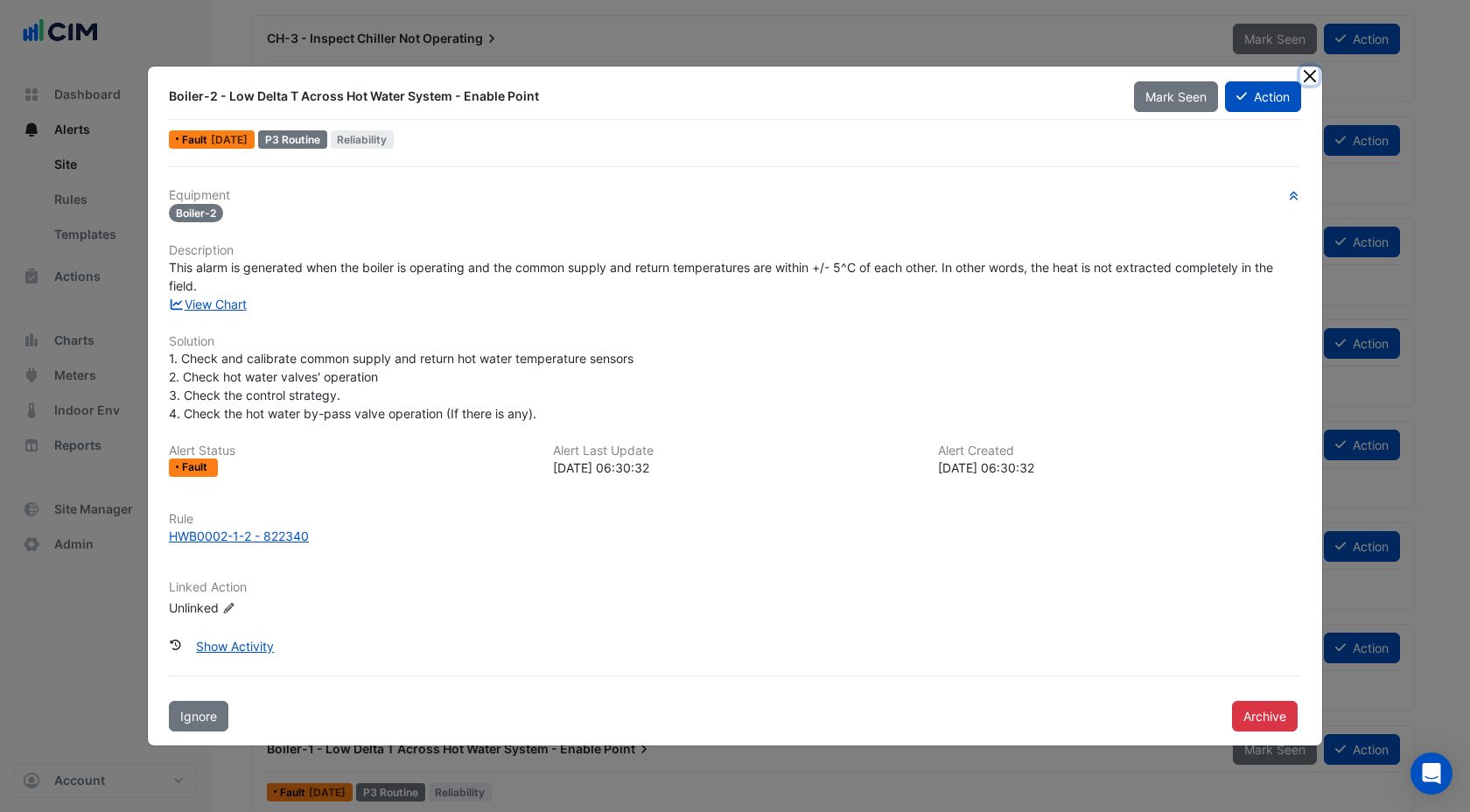
click at [1313, 81] on button "Close" at bounding box center [1309, 76] width 19 height 19
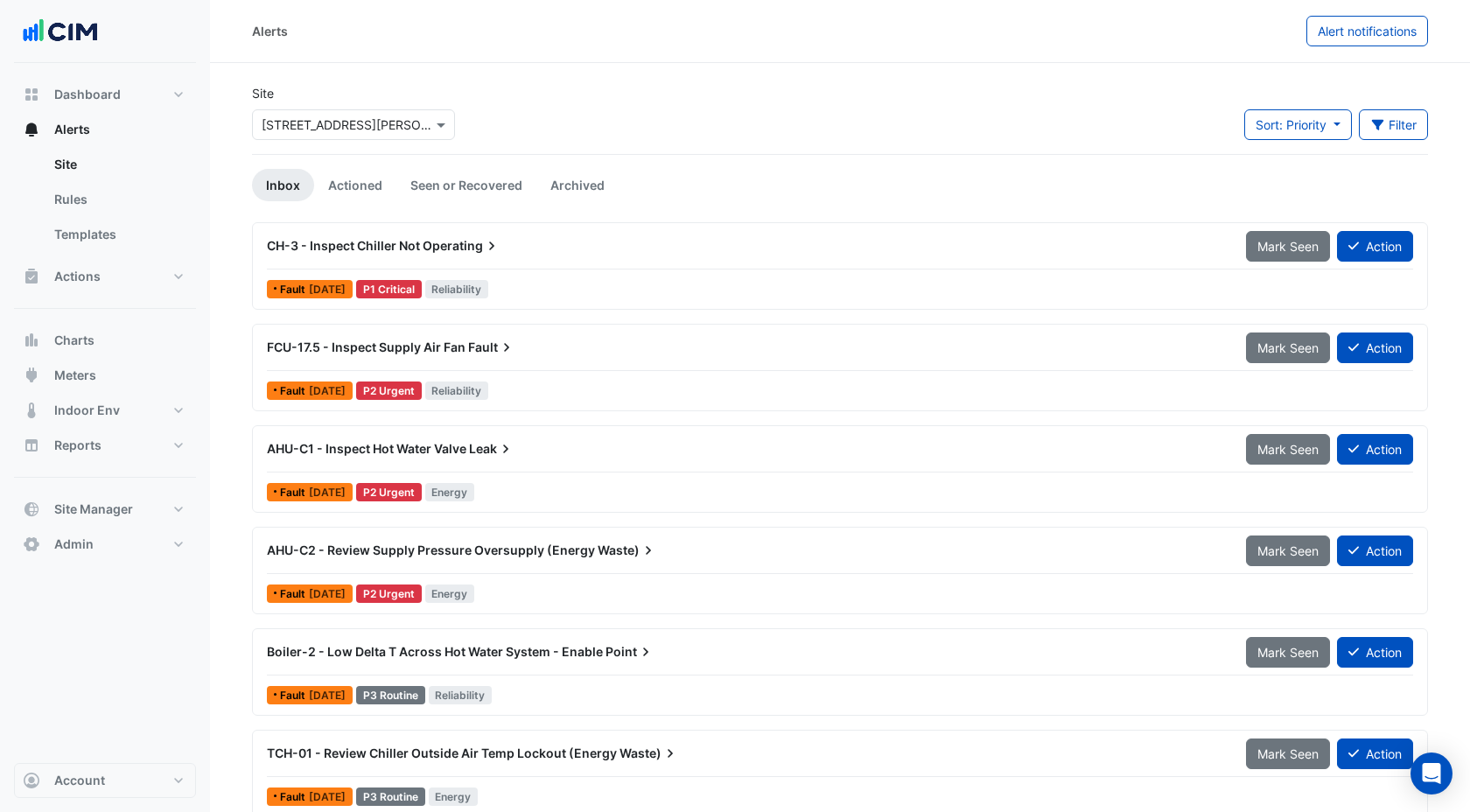
click at [326, 124] on input "text" at bounding box center [336, 125] width 149 height 19
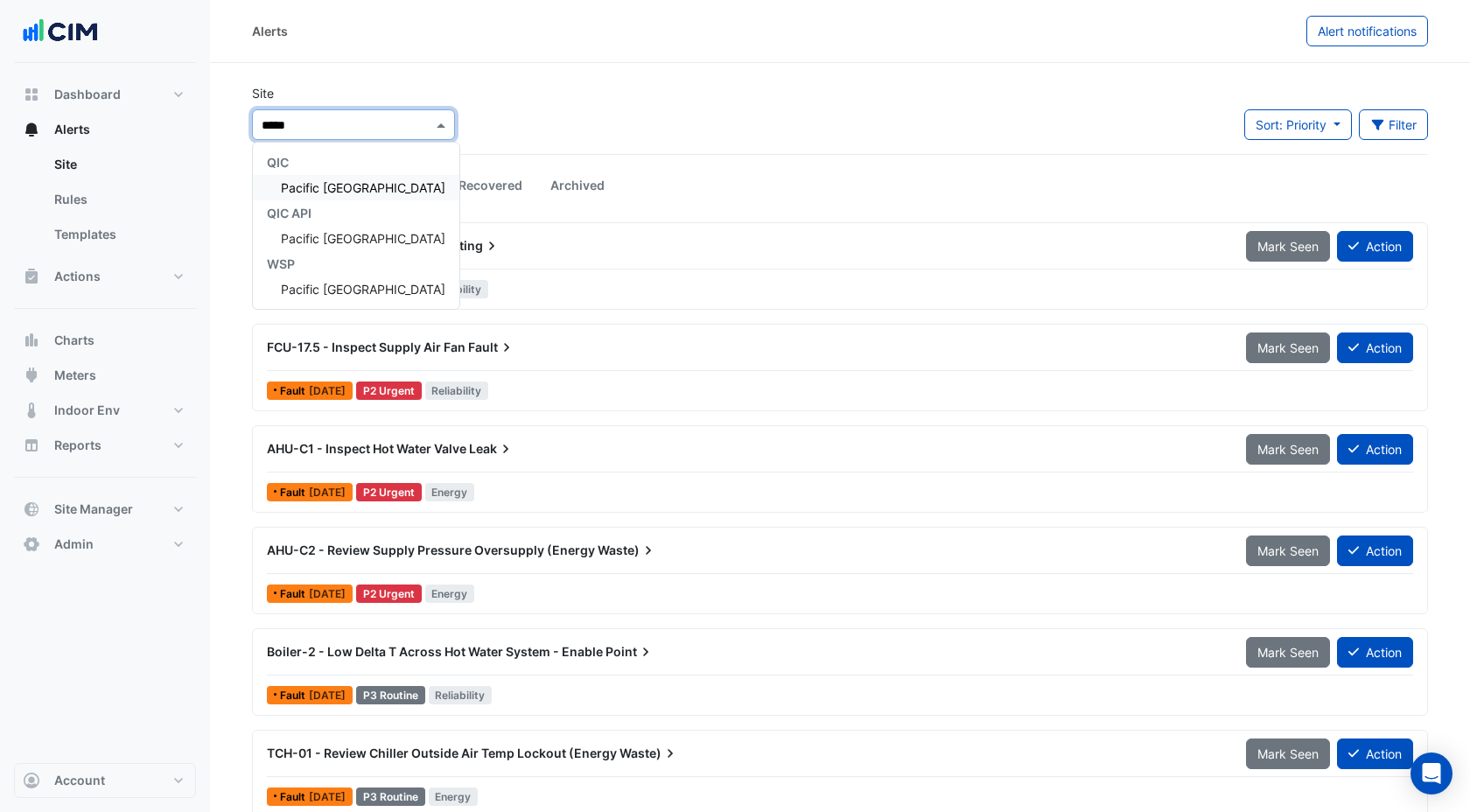
type input "******"
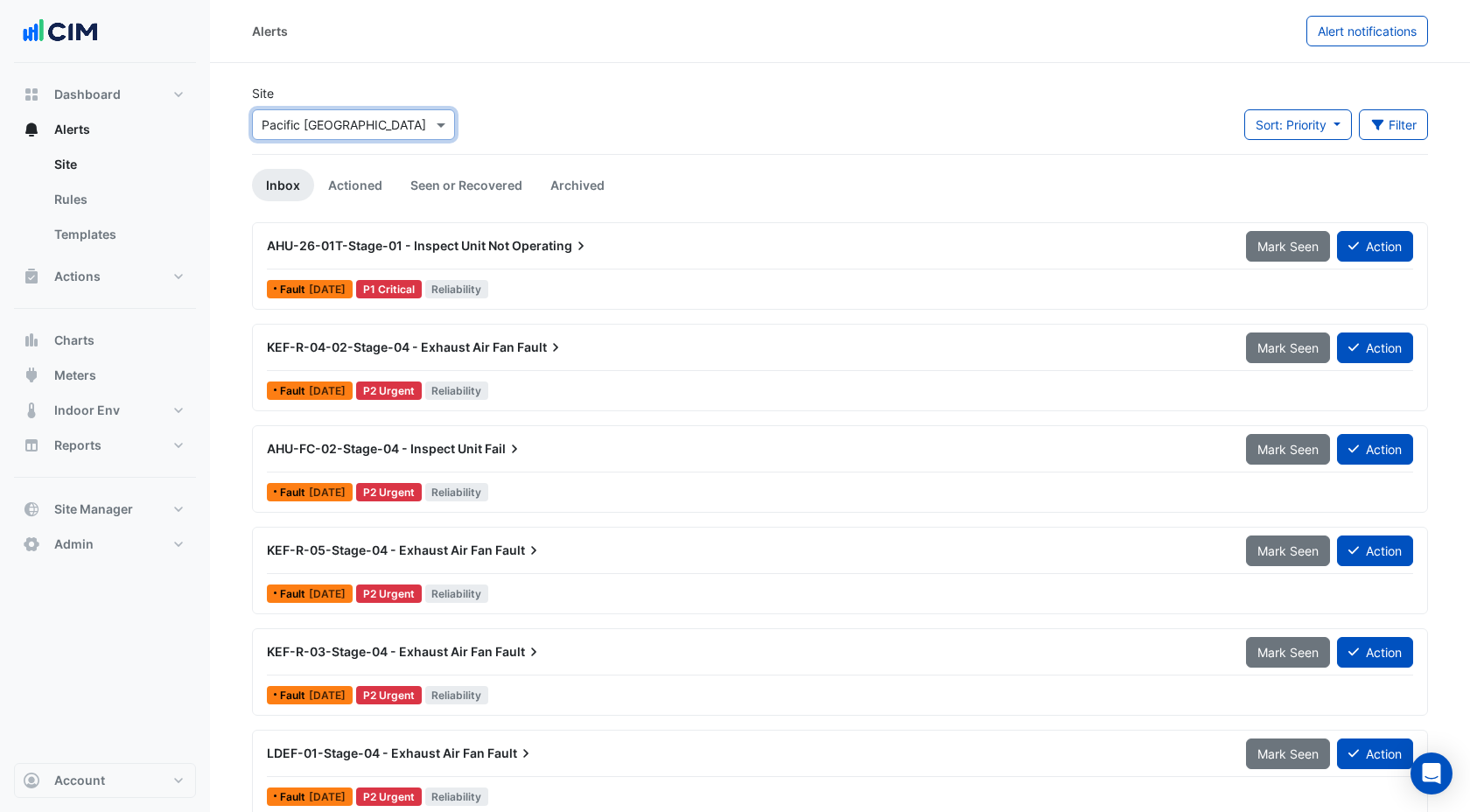
click at [550, 345] on icon at bounding box center [556, 347] width 18 height 18
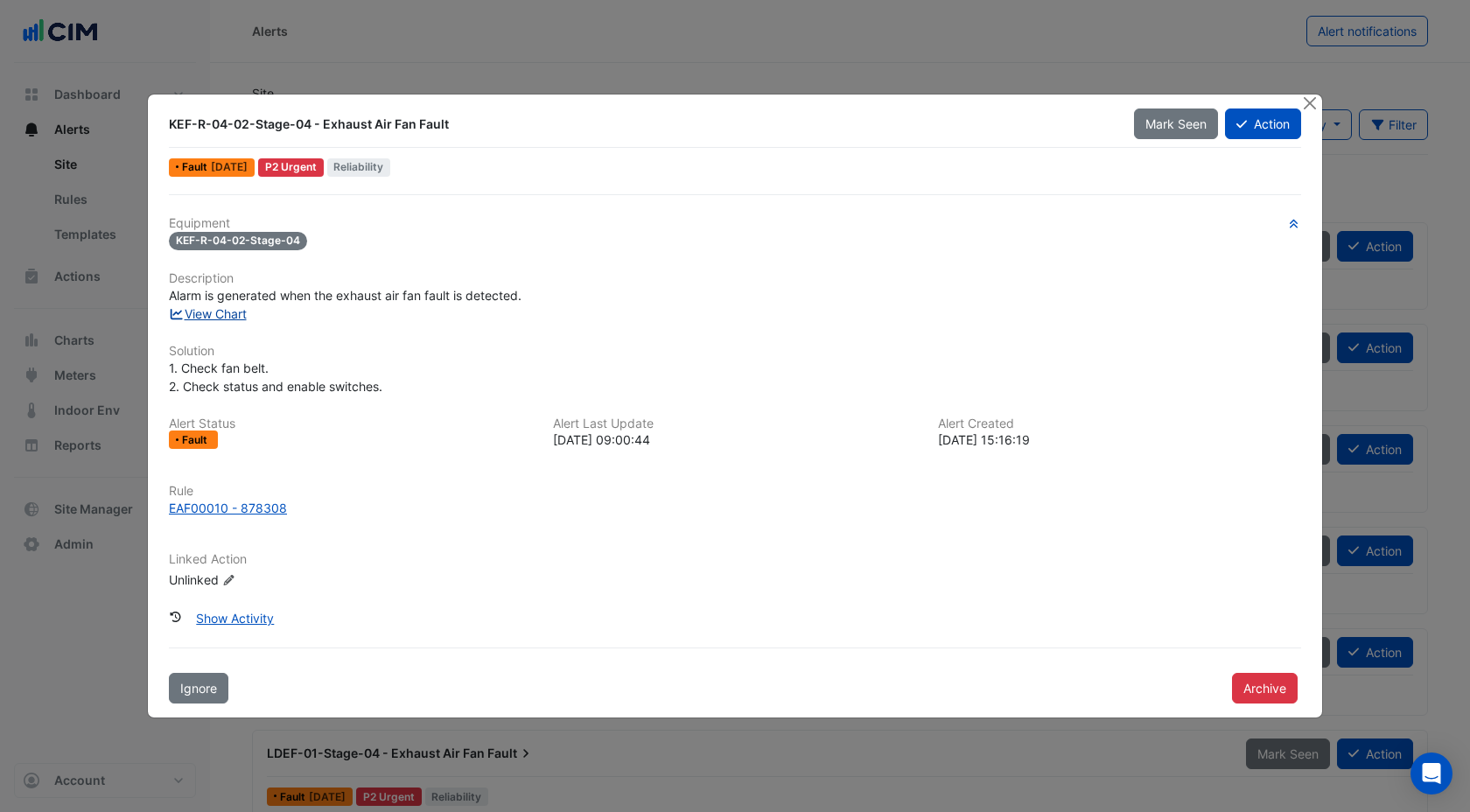
click at [227, 314] on link "View Chart" at bounding box center [208, 314] width 78 height 15
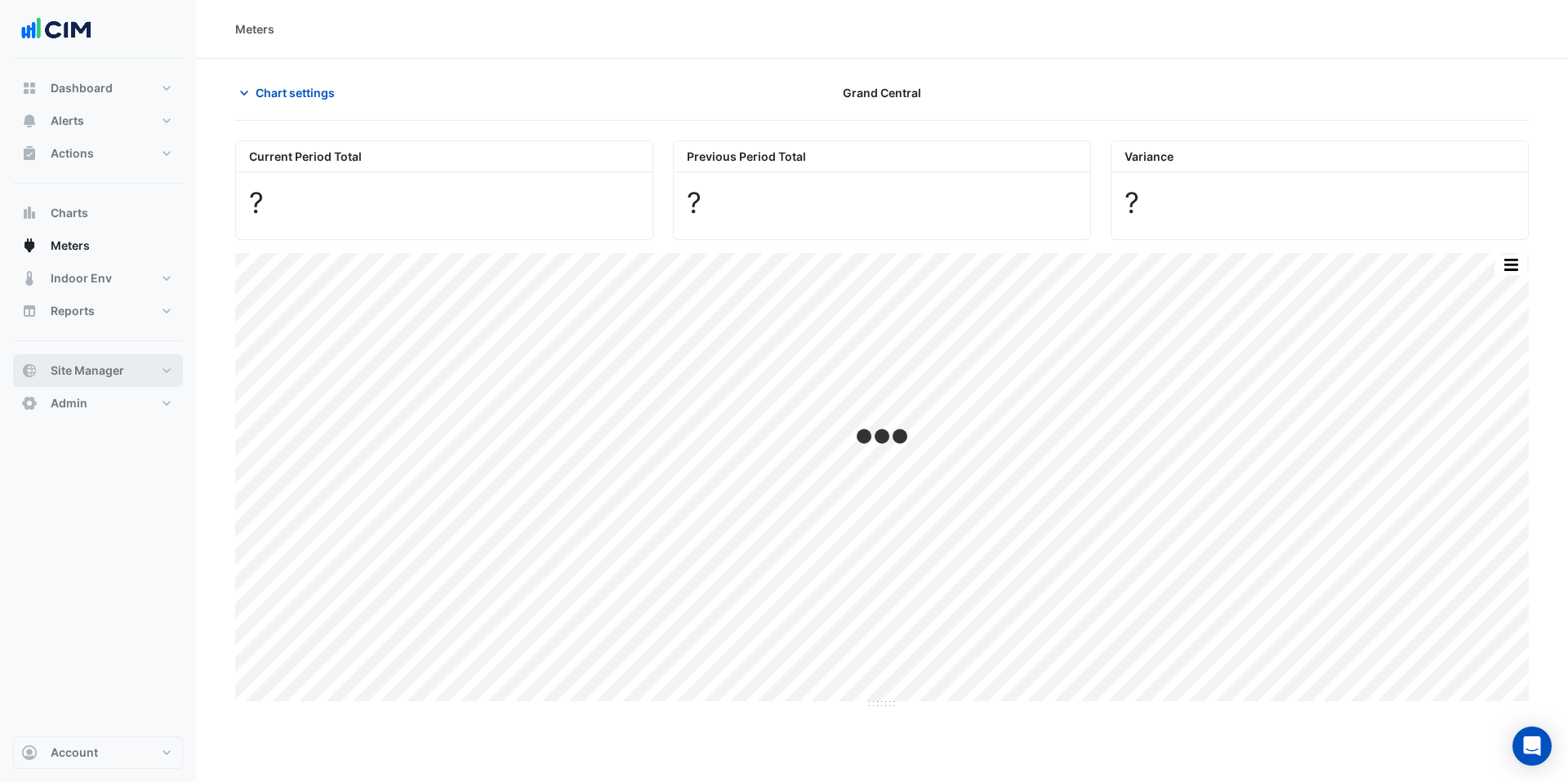
click at [94, 371] on span "Site Manager" at bounding box center [87, 370] width 74 height 16
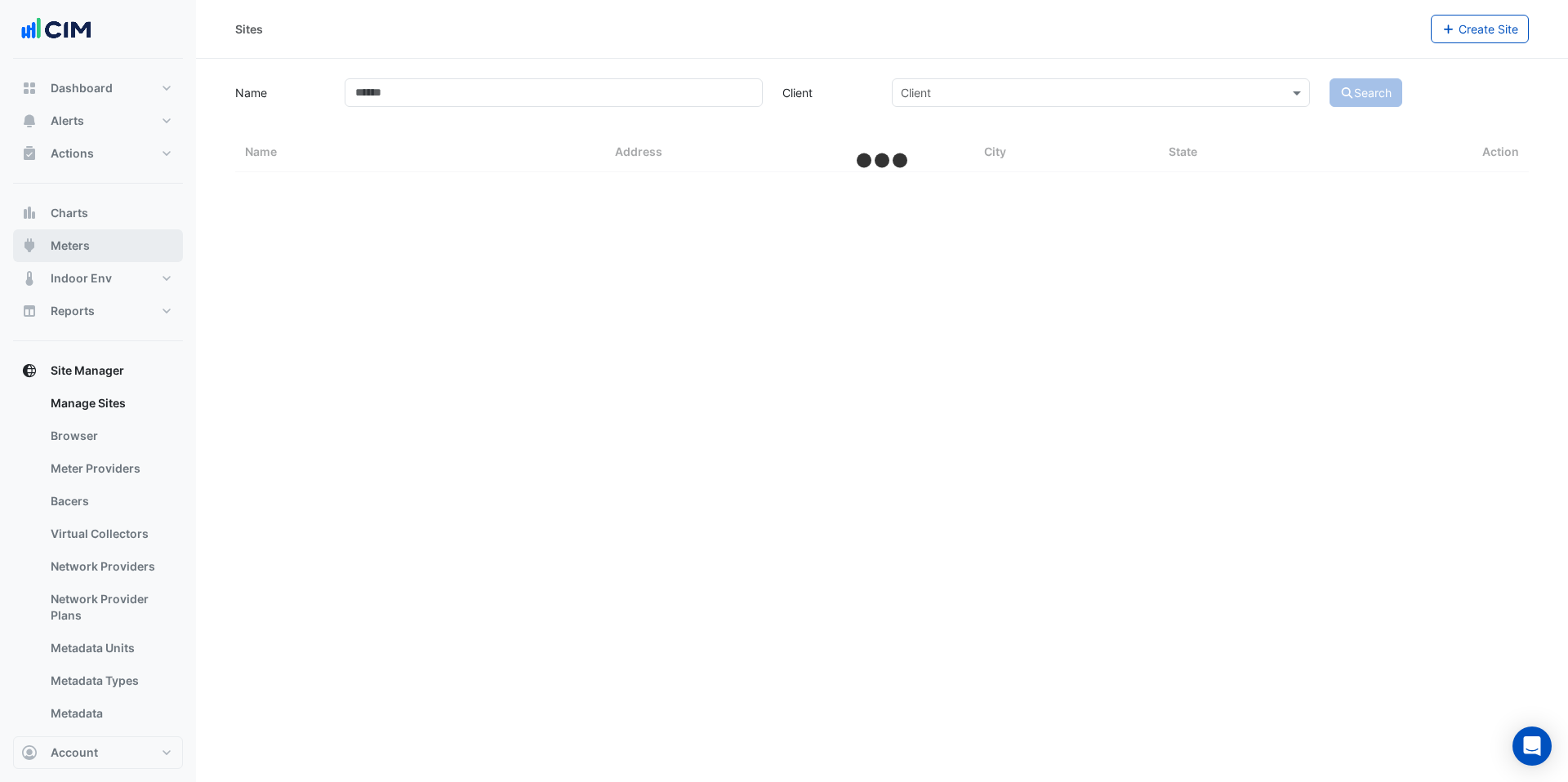
click at [70, 245] on span "Meters" at bounding box center [69, 245] width 39 height 16
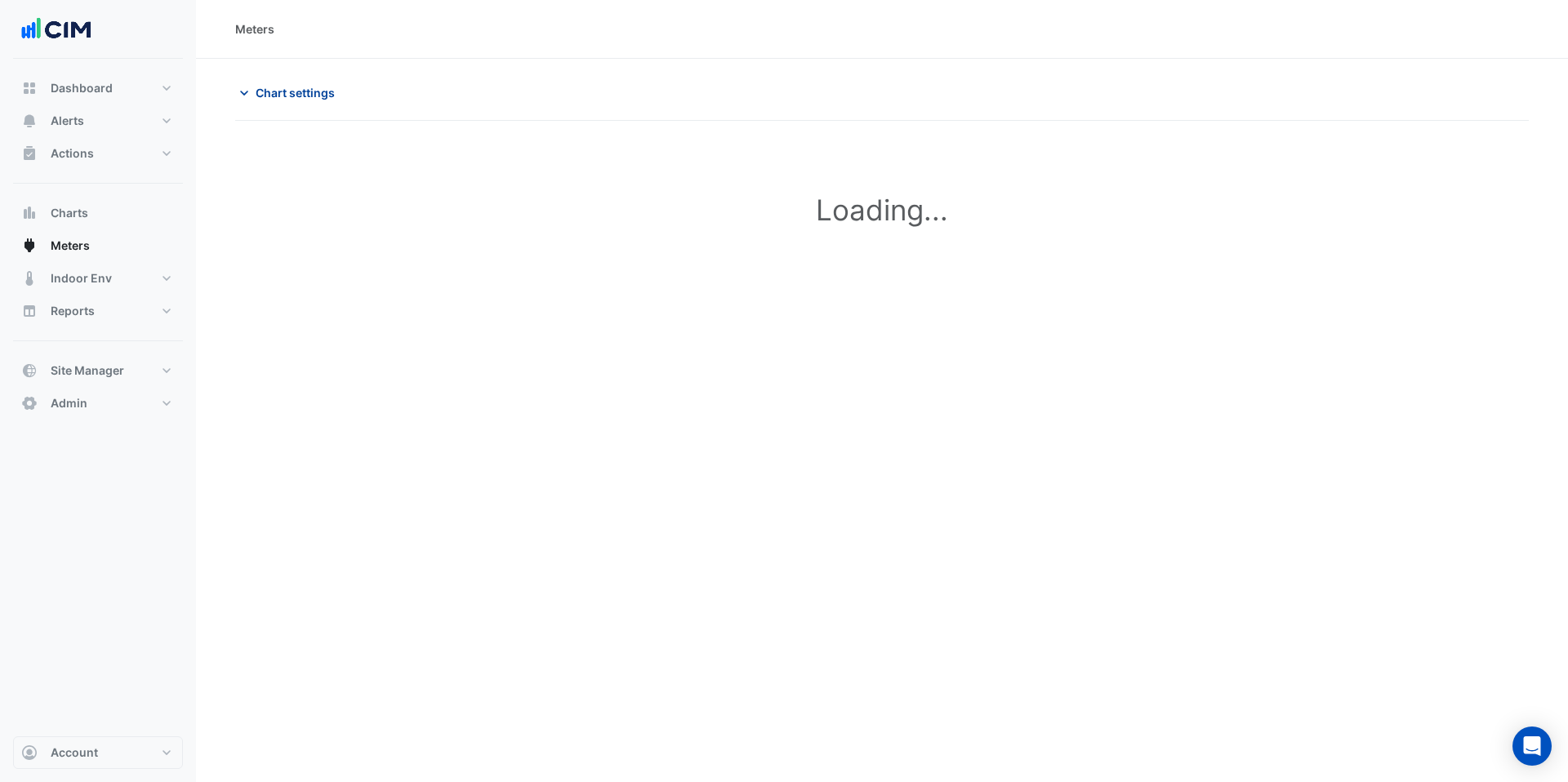
click at [290, 88] on span "Chart settings" at bounding box center [295, 93] width 79 height 17
type input "**********"
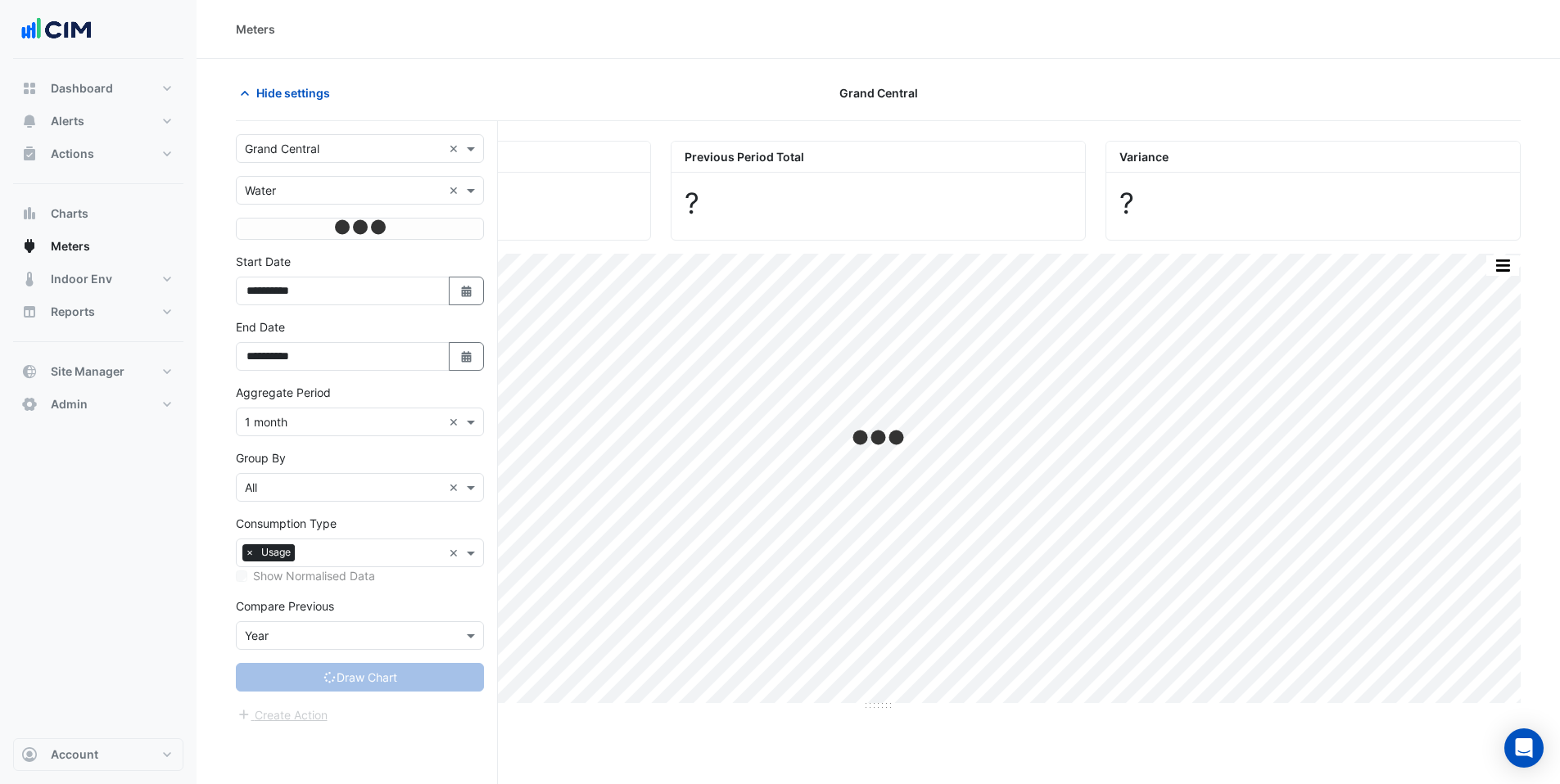
click at [271, 143] on input "text" at bounding box center [343, 149] width 197 height 17
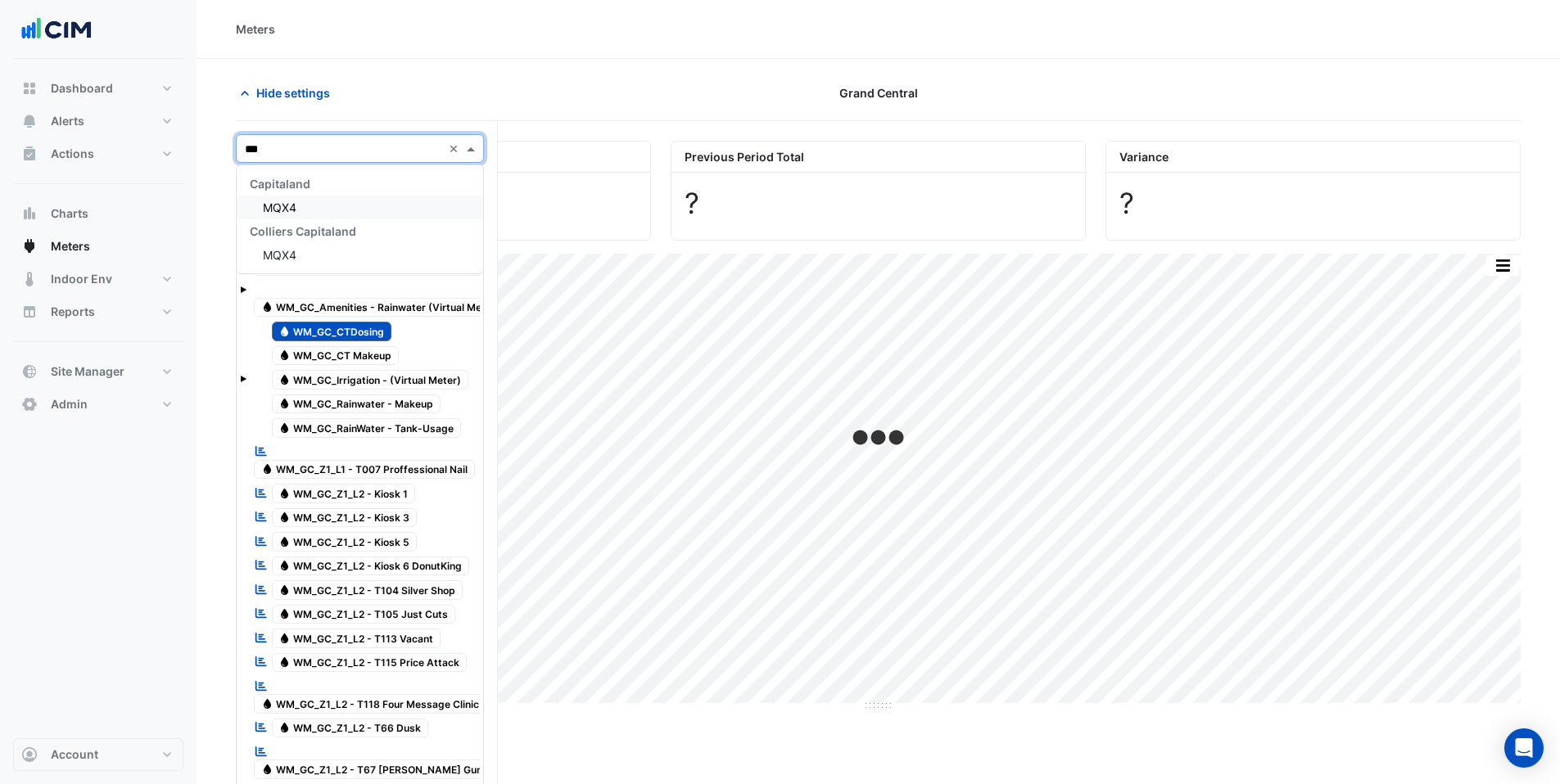
type input "****"
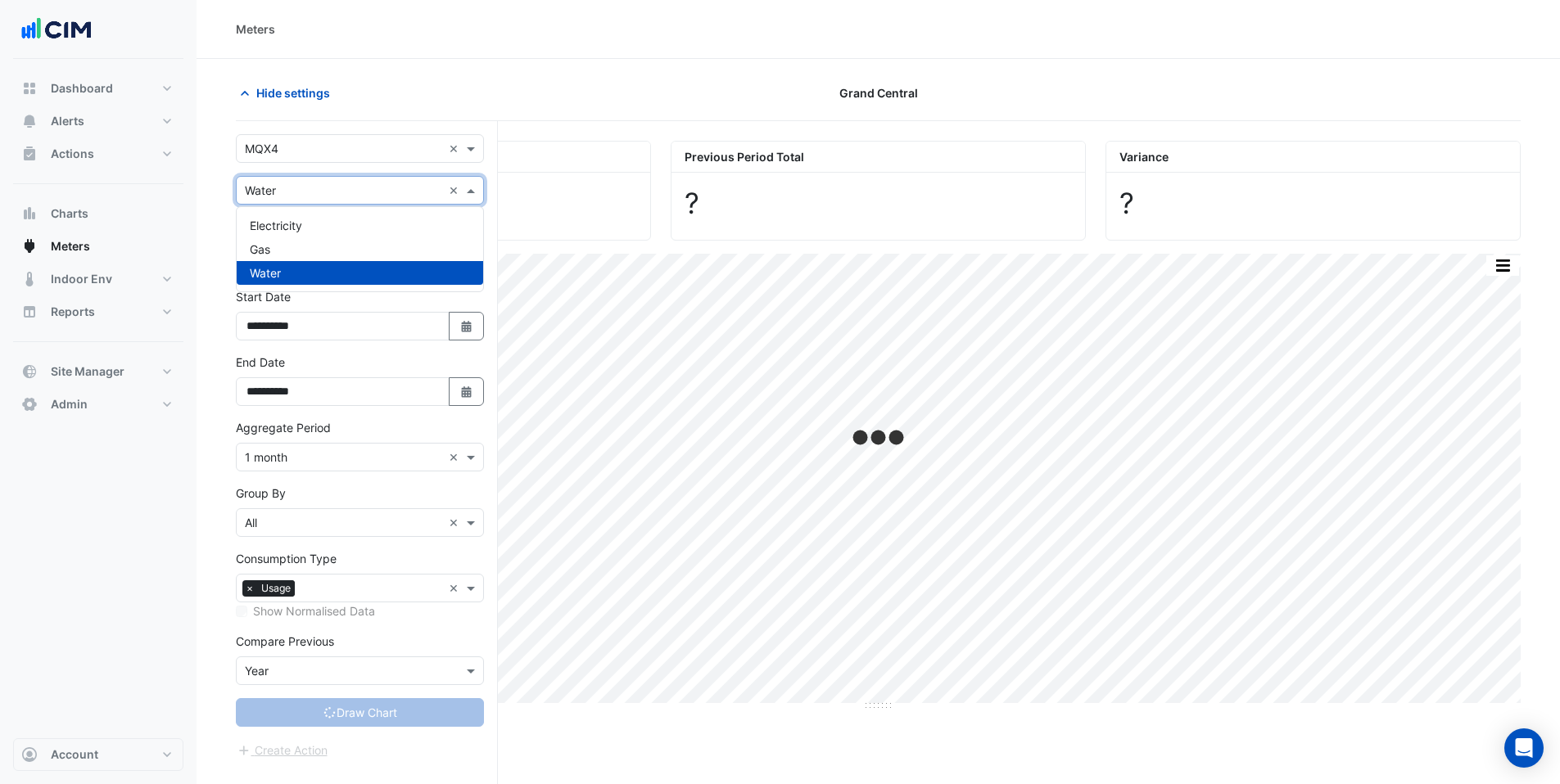
click at [271, 197] on input "text" at bounding box center [343, 191] width 197 height 17
click at [276, 229] on span "Electricity" at bounding box center [276, 225] width 52 height 14
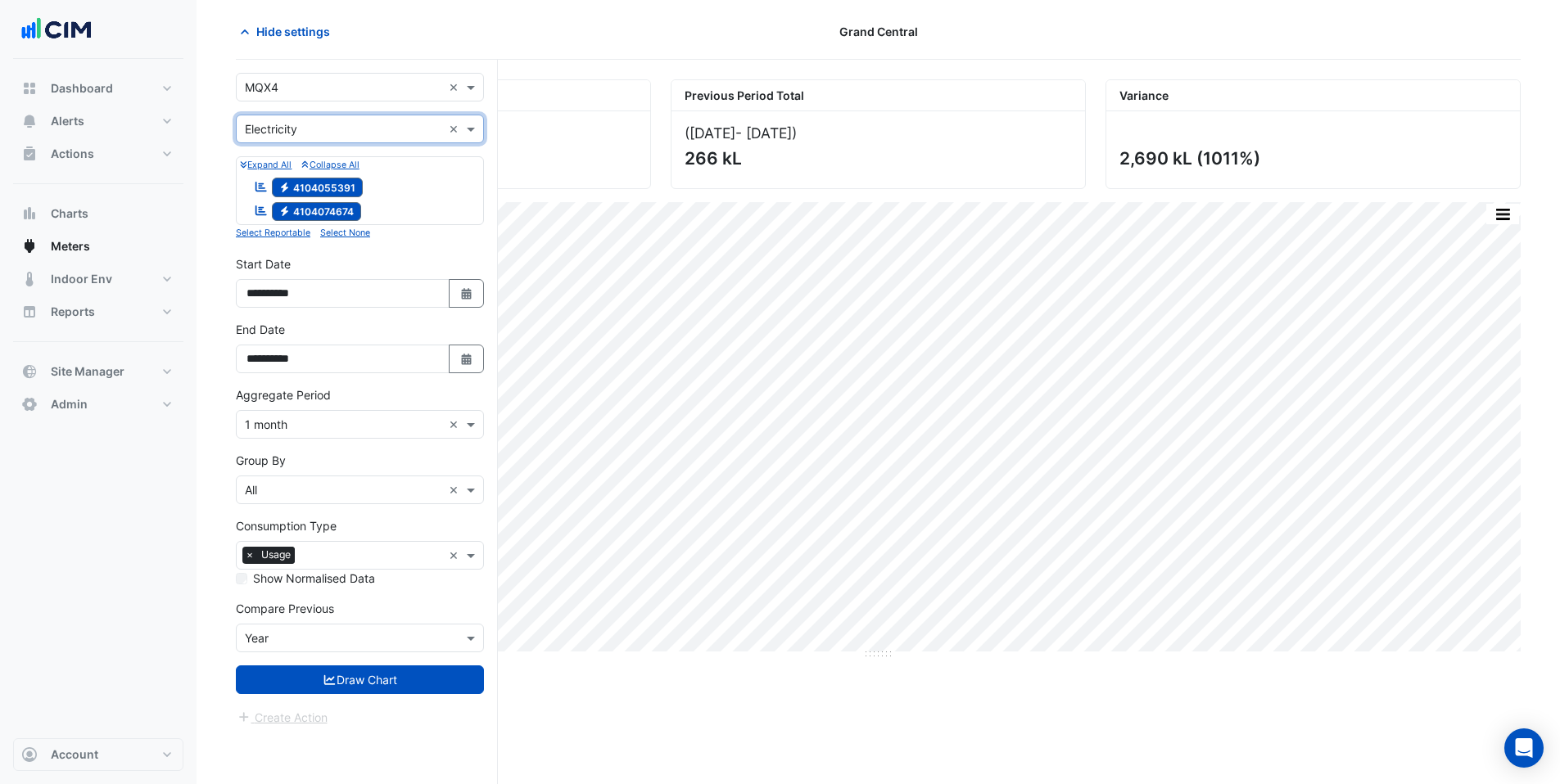
scroll to position [63, 0]
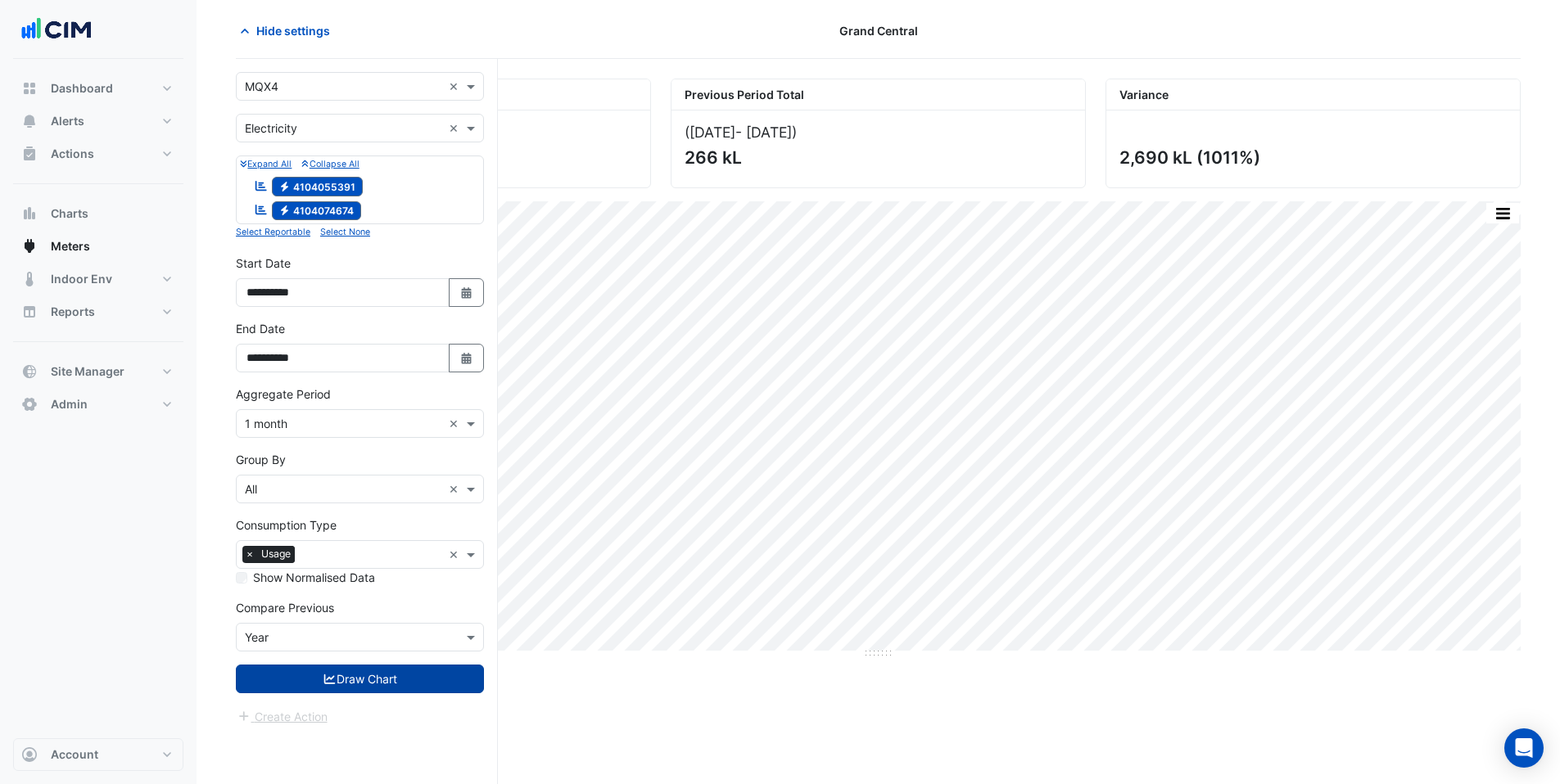
click at [335, 673] on button "Draw Chart" at bounding box center [359, 679] width 248 height 29
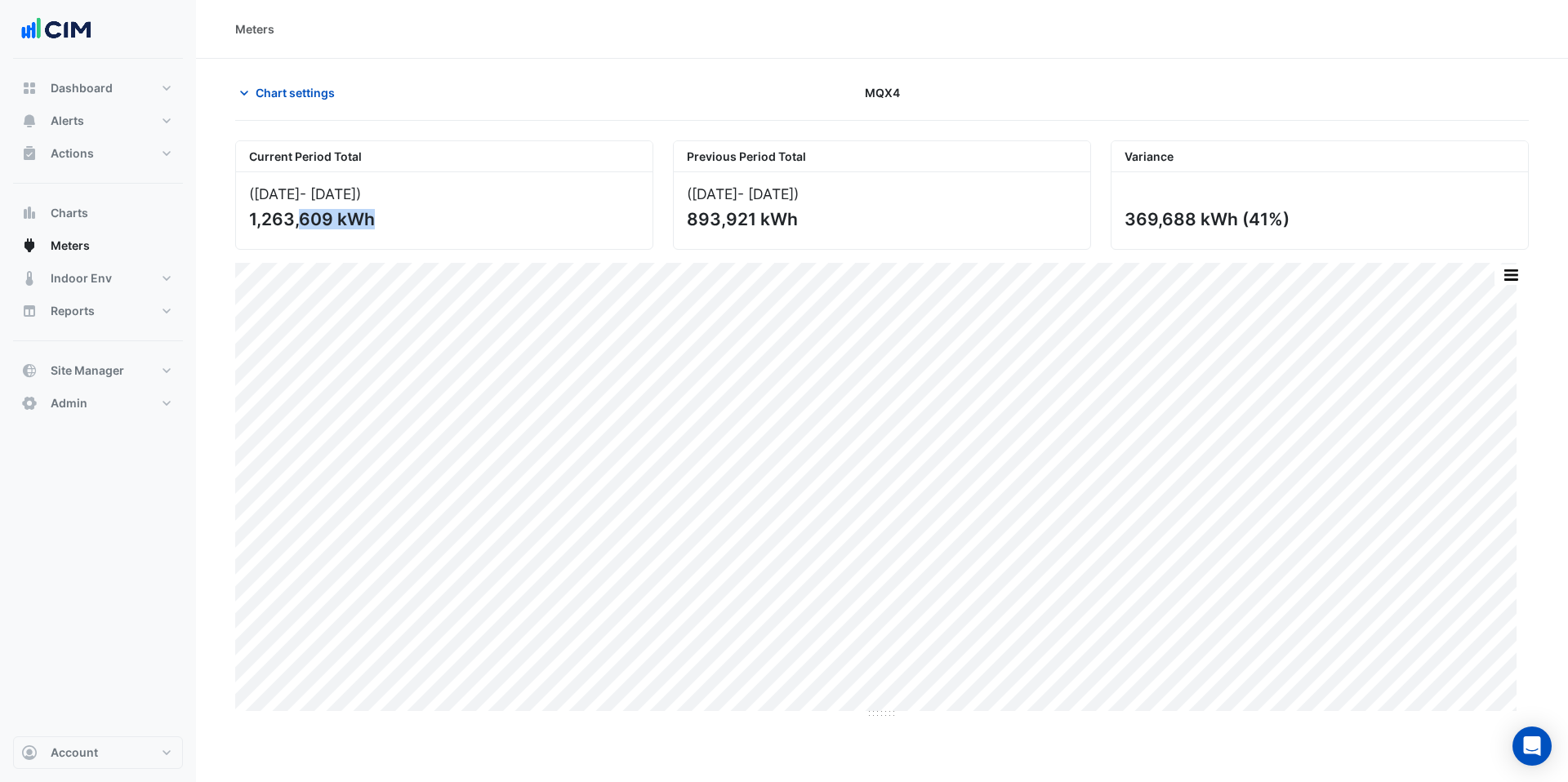
drag, startPoint x: 253, startPoint y: 221, endPoint x: 323, endPoint y: 225, distance: 70.1
click at [323, 225] on div "1,263,609 kWh" at bounding box center [442, 219] width 387 height 21
click at [329, 224] on div "1,263,609 kWh" at bounding box center [442, 219] width 387 height 21
drag, startPoint x: 330, startPoint y: 220, endPoint x: 242, endPoint y: 216, distance: 88.1
click at [242, 216] on div "(Sep [DATE] ) 1,263,609 kWh" at bounding box center [444, 211] width 416 height 77
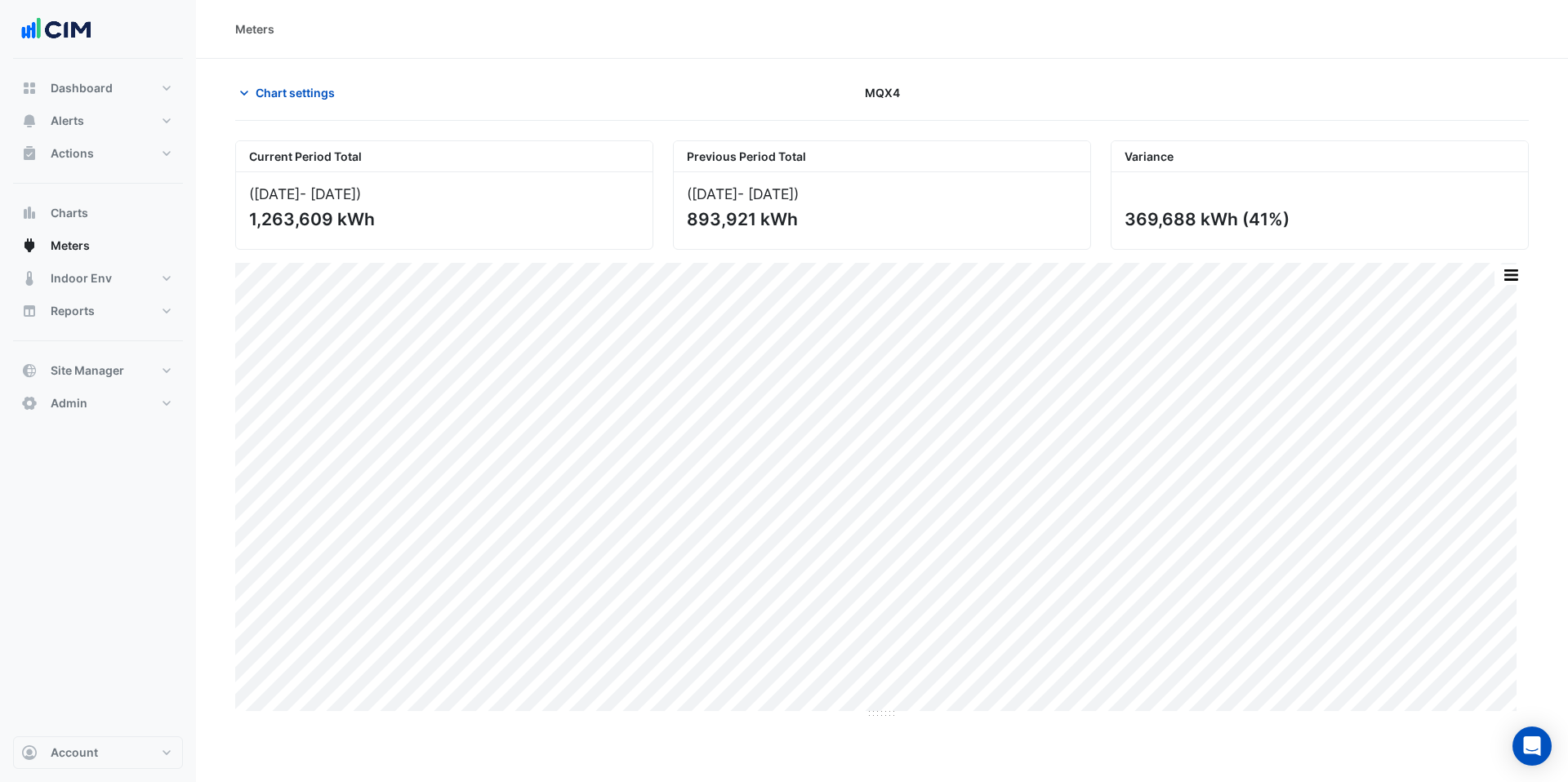
copy div "1,263,609"
click at [245, 92] on icon "button" at bounding box center [244, 93] width 16 height 16
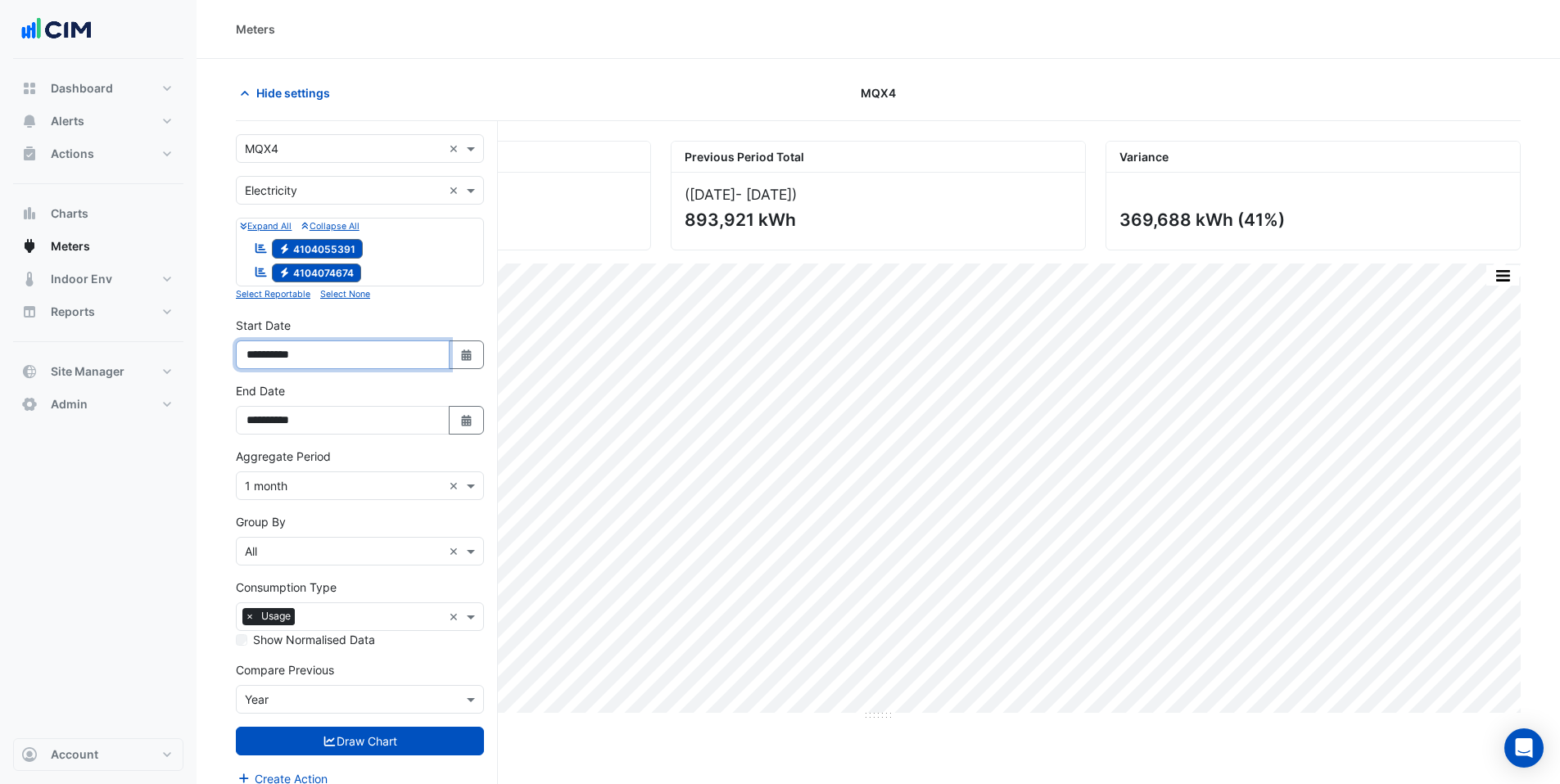
click at [270, 357] on input "**********" at bounding box center [343, 355] width 214 height 29
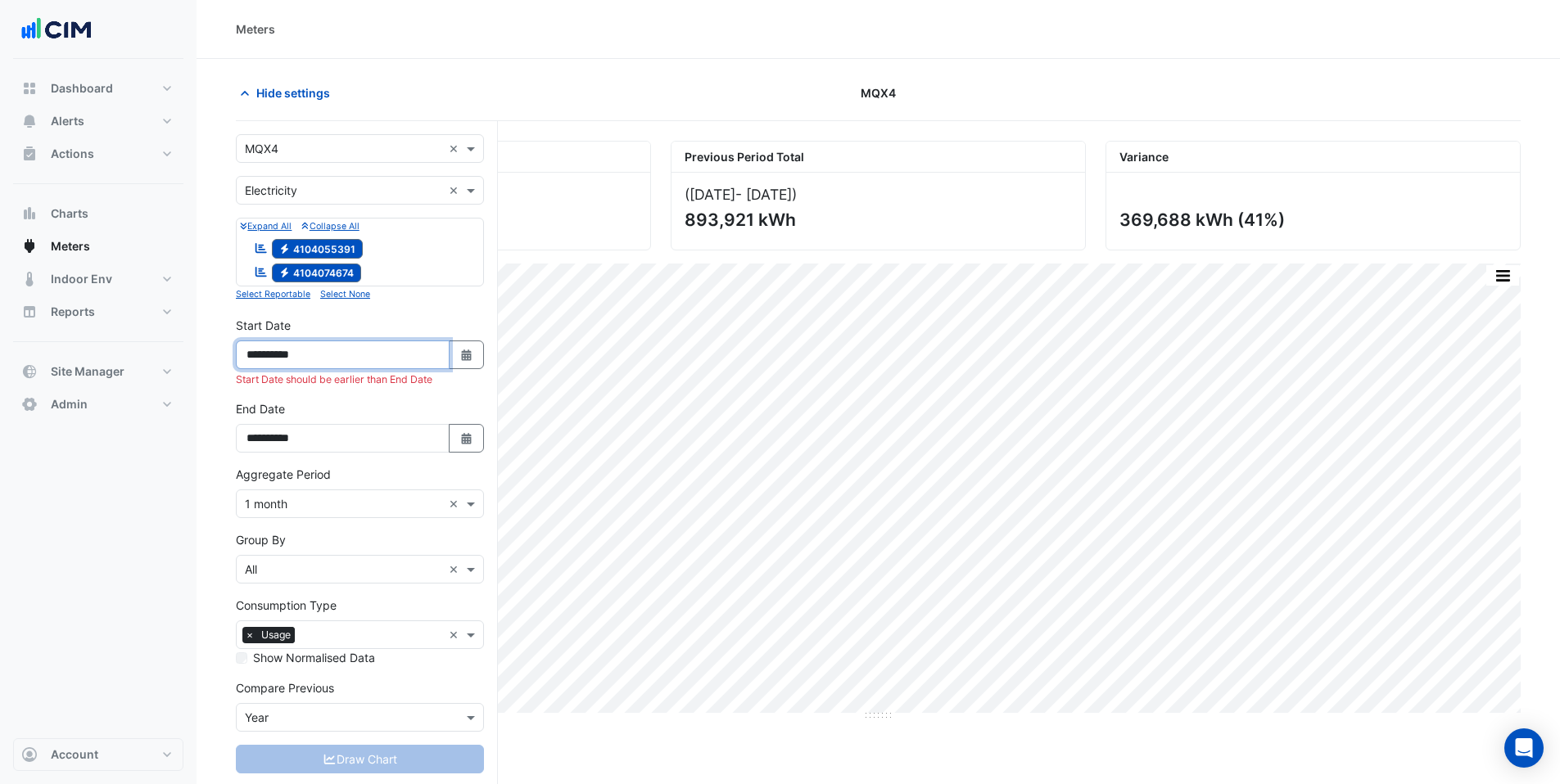
click at [288, 355] on input "**********" at bounding box center [343, 355] width 214 height 29
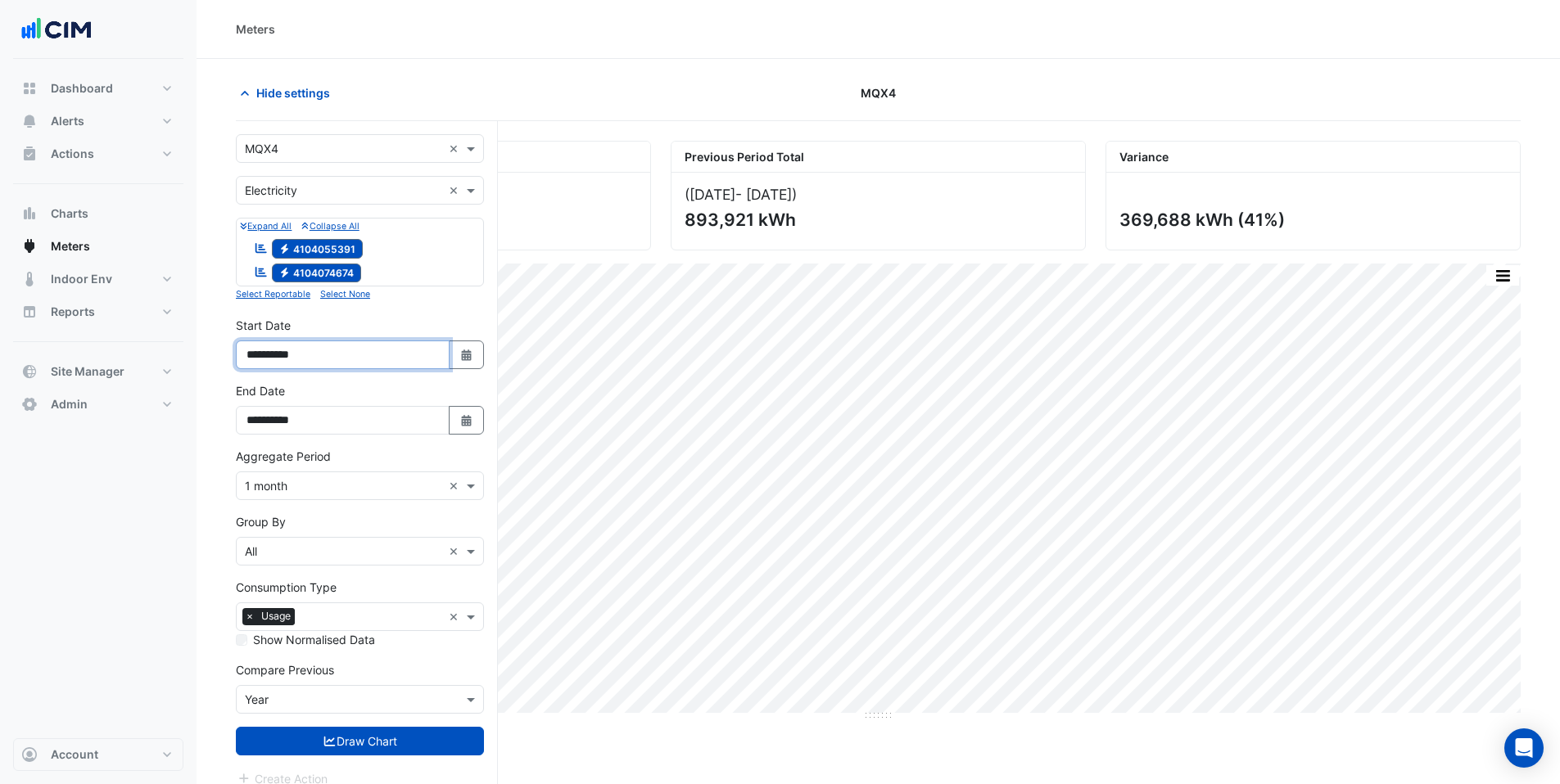
type input "**********"
click at [236, 727] on button "Draw Chart" at bounding box center [359, 741] width 248 height 29
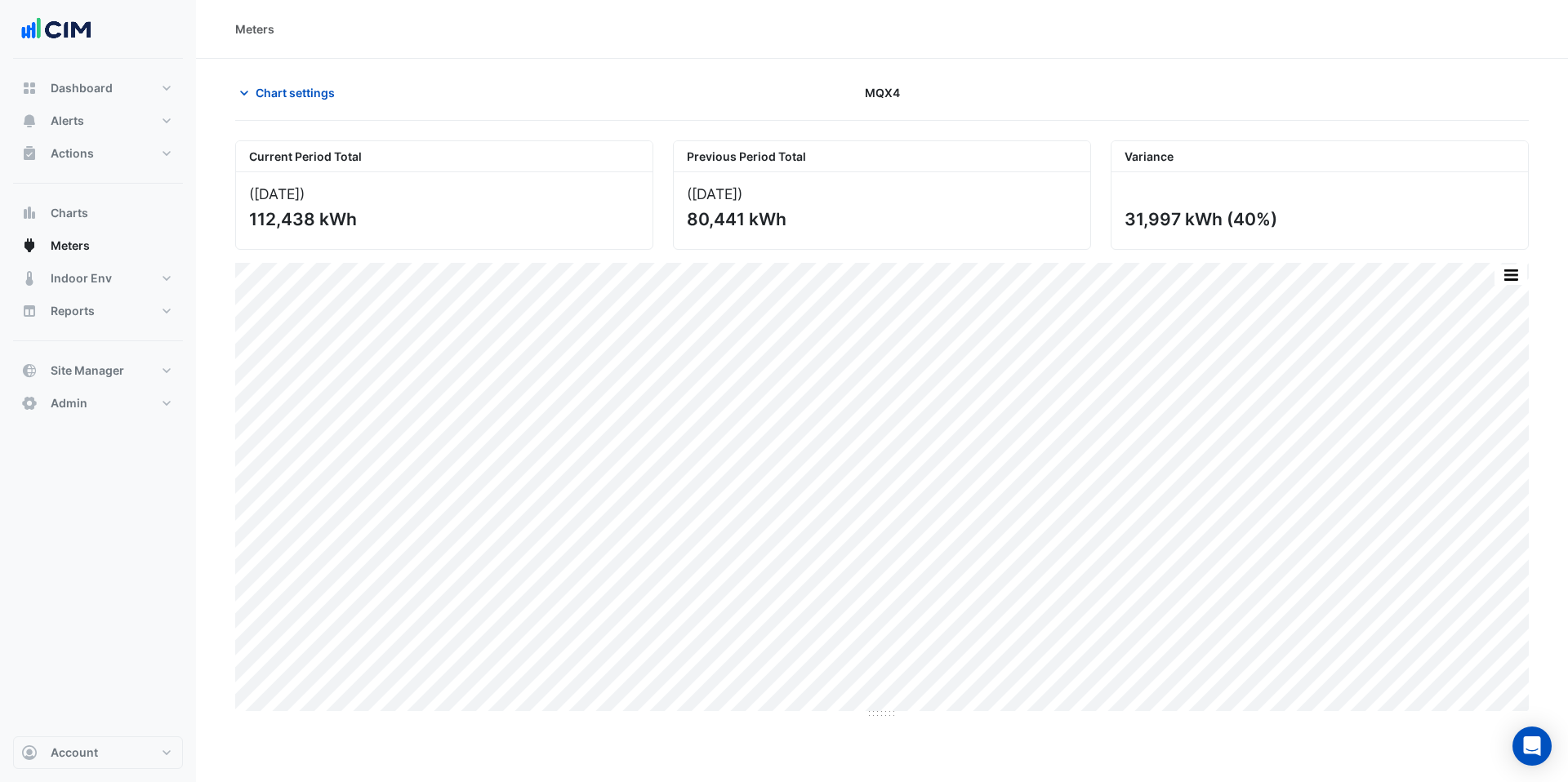
drag, startPoint x: 313, startPoint y: 218, endPoint x: 247, endPoint y: 218, distance: 66.0
click at [247, 218] on div "([DATE] ) 112,438 kWh" at bounding box center [444, 211] width 416 height 77
copy div "112,438"
click at [269, 92] on span "Chart settings" at bounding box center [295, 93] width 79 height 17
click at [266, 91] on span "Chart settings" at bounding box center [295, 93] width 79 height 17
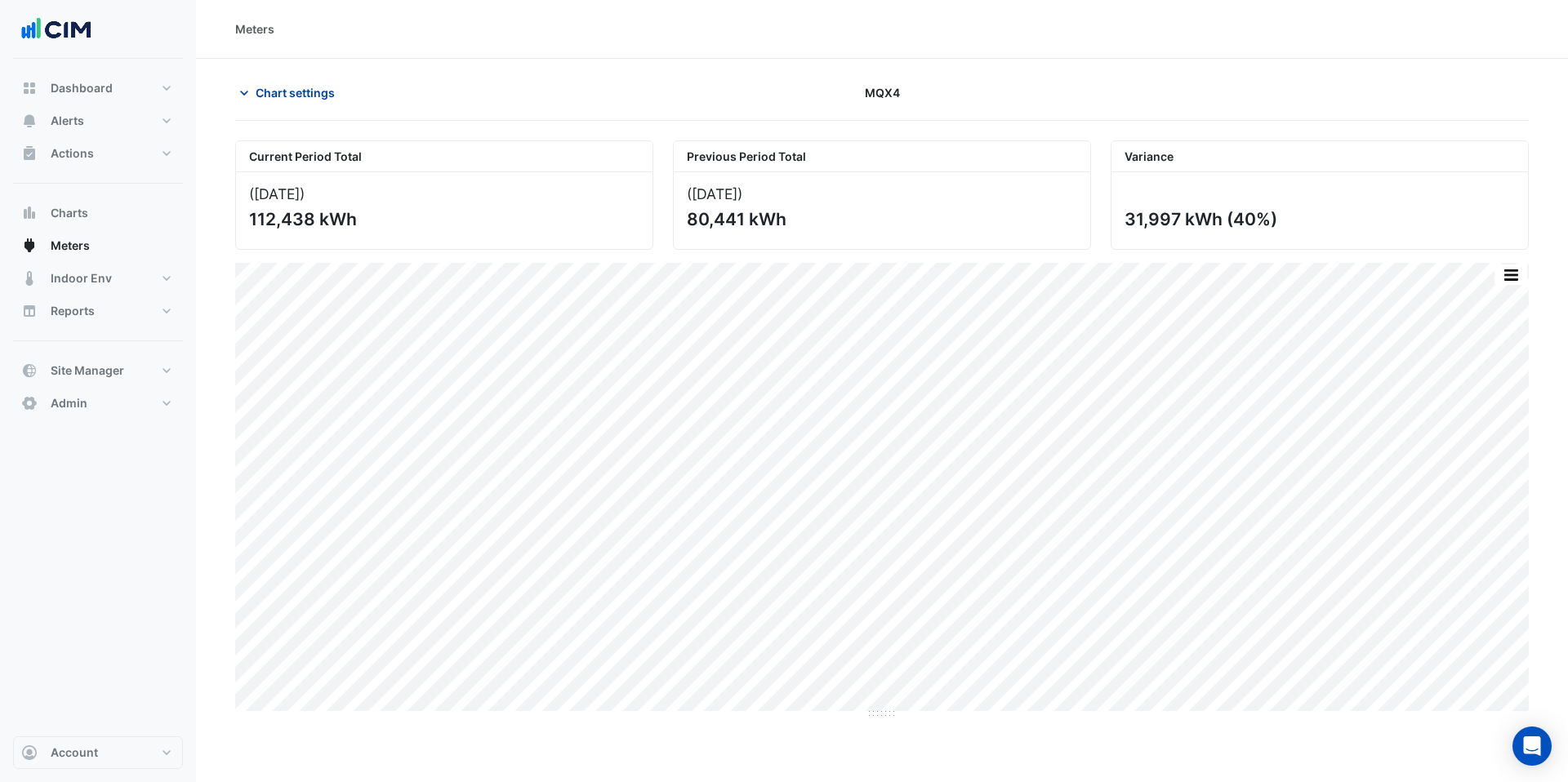
click at [258, 90] on span "Chart settings" at bounding box center [295, 93] width 79 height 17
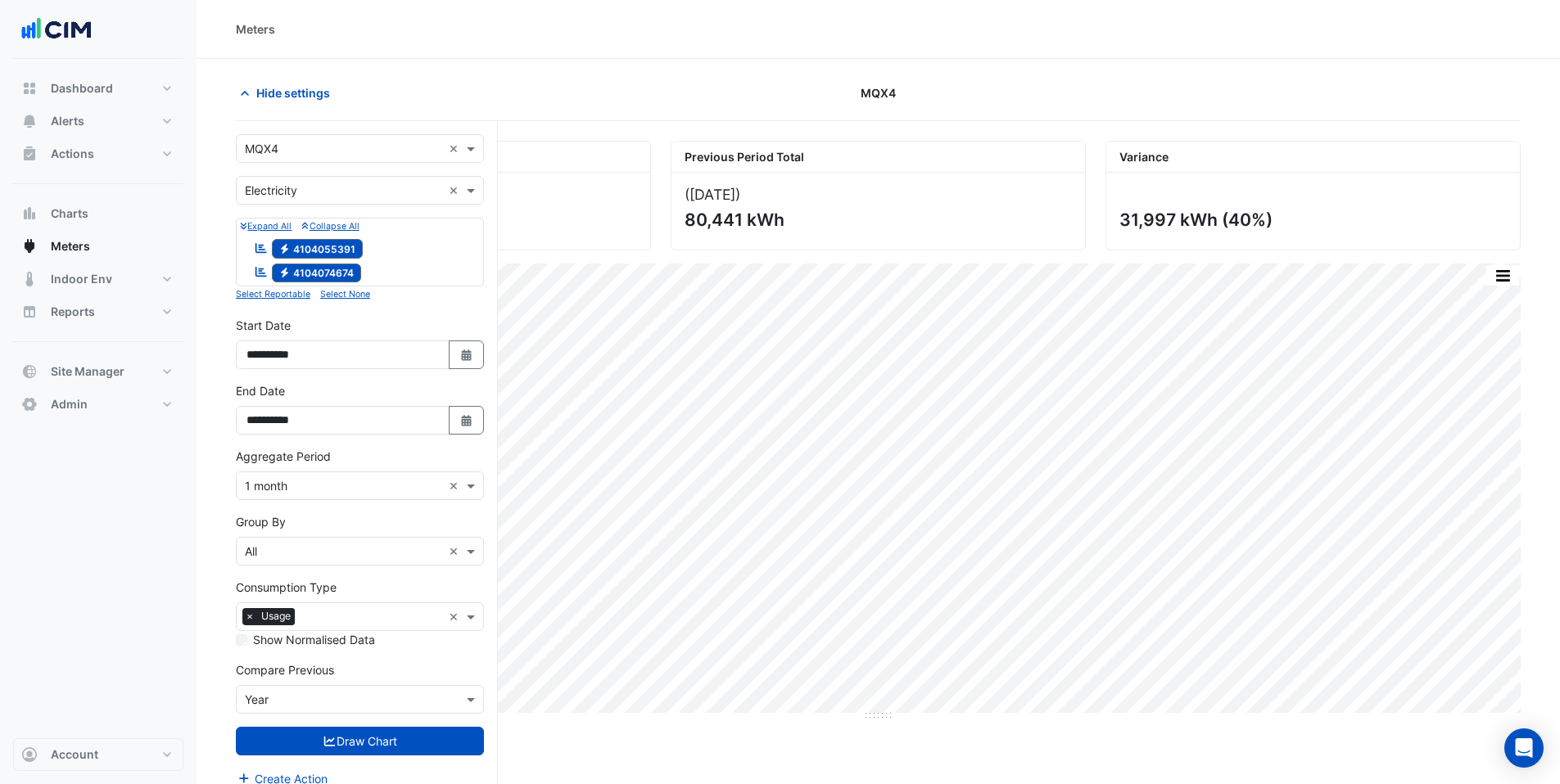
click at [265, 144] on input "text" at bounding box center [343, 149] width 197 height 17
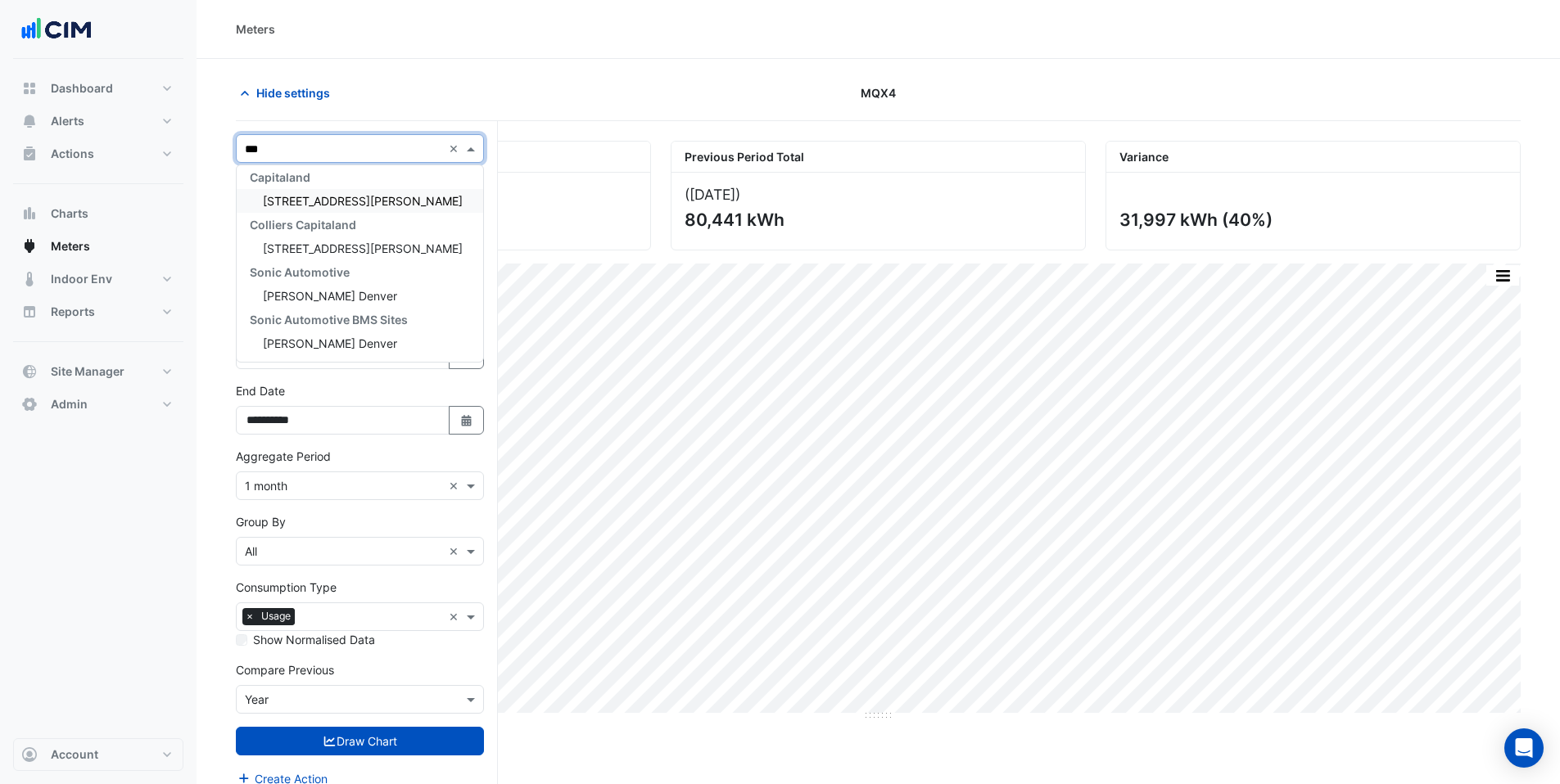
scroll to position [7, 0]
type input "****"
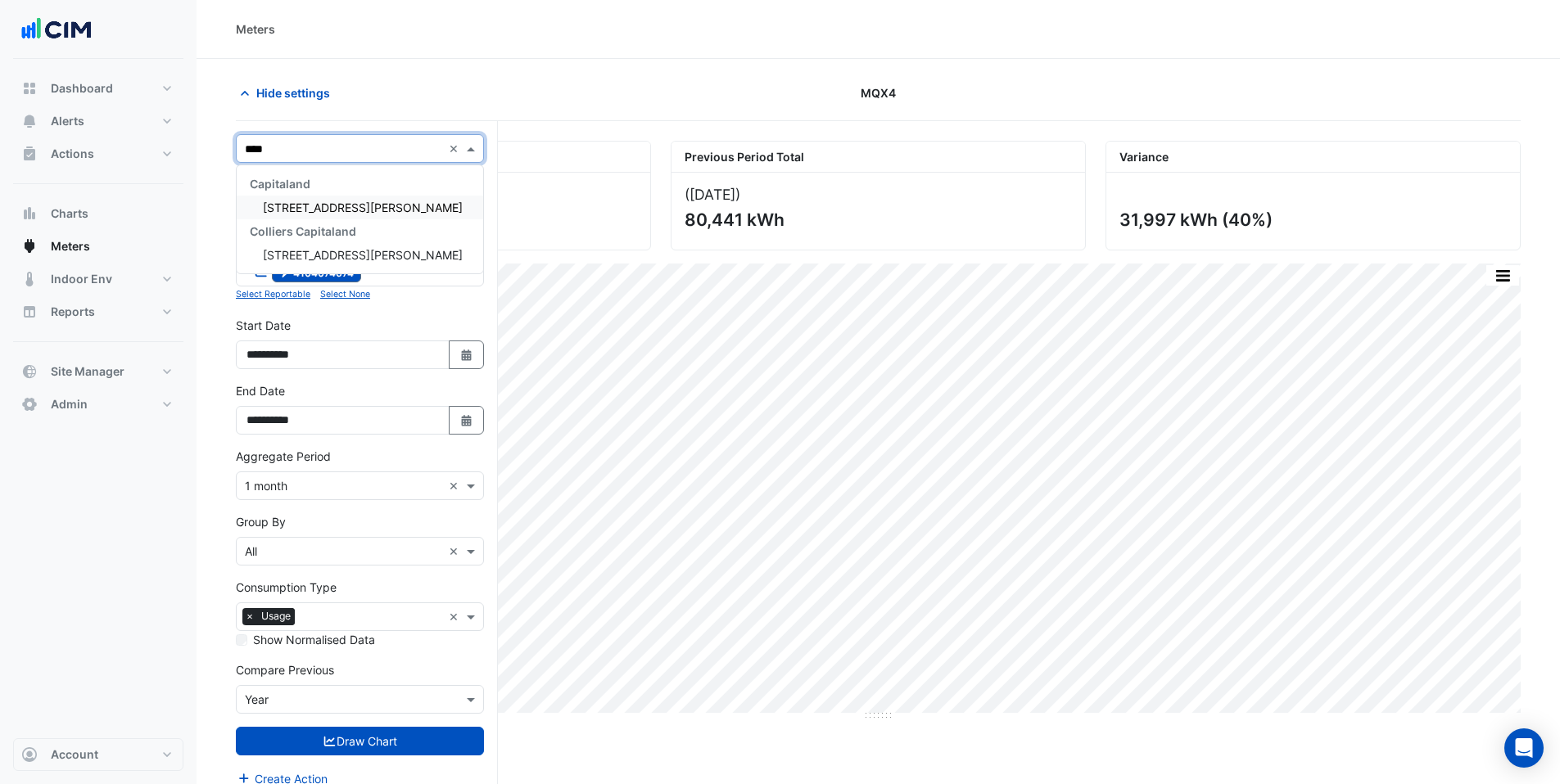
scroll to position [0, 0]
click at [303, 215] on div "[STREET_ADDRESS][PERSON_NAME]" at bounding box center [359, 207] width 246 height 23
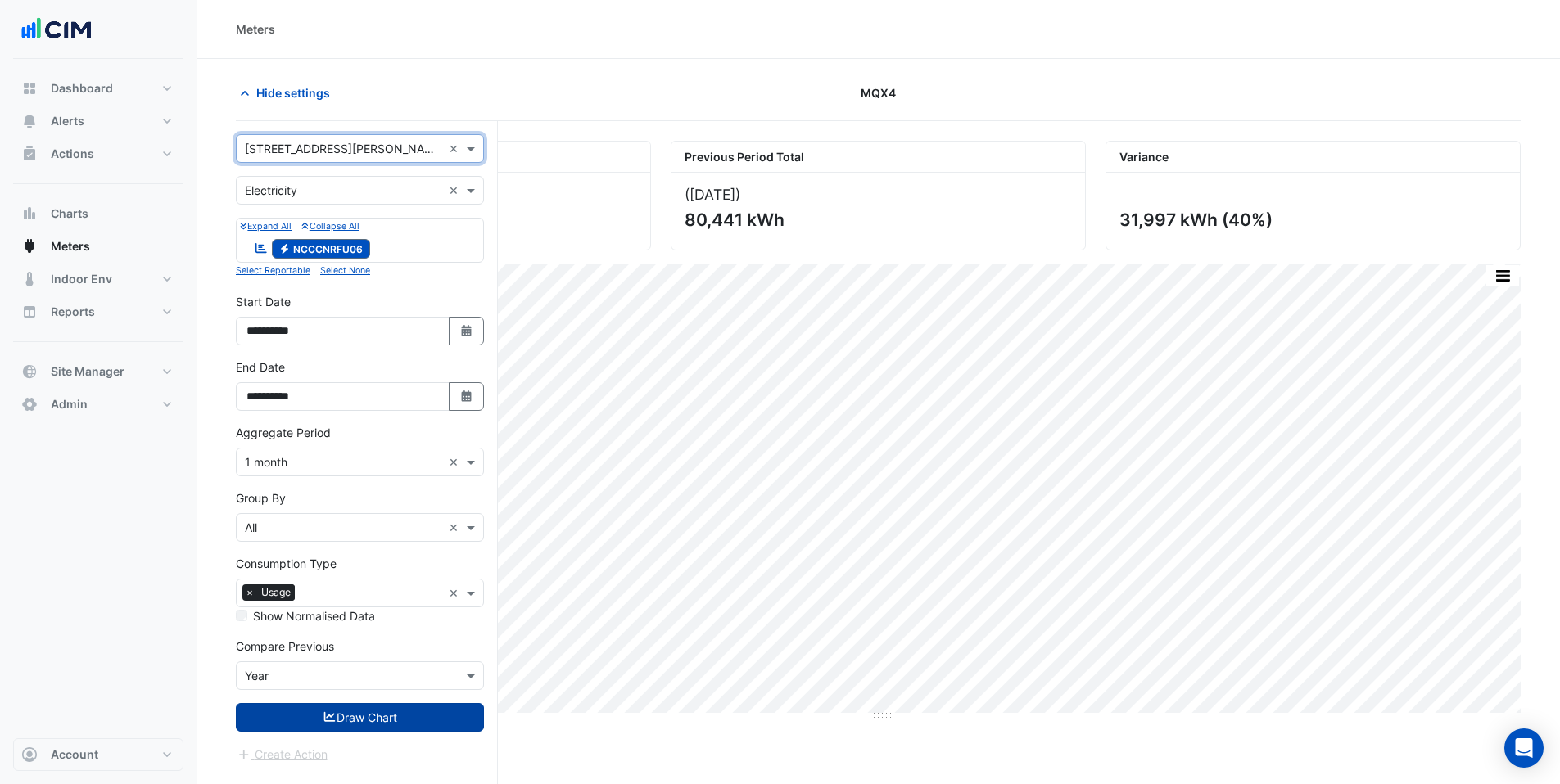
click at [353, 730] on button "Draw Chart" at bounding box center [359, 717] width 248 height 29
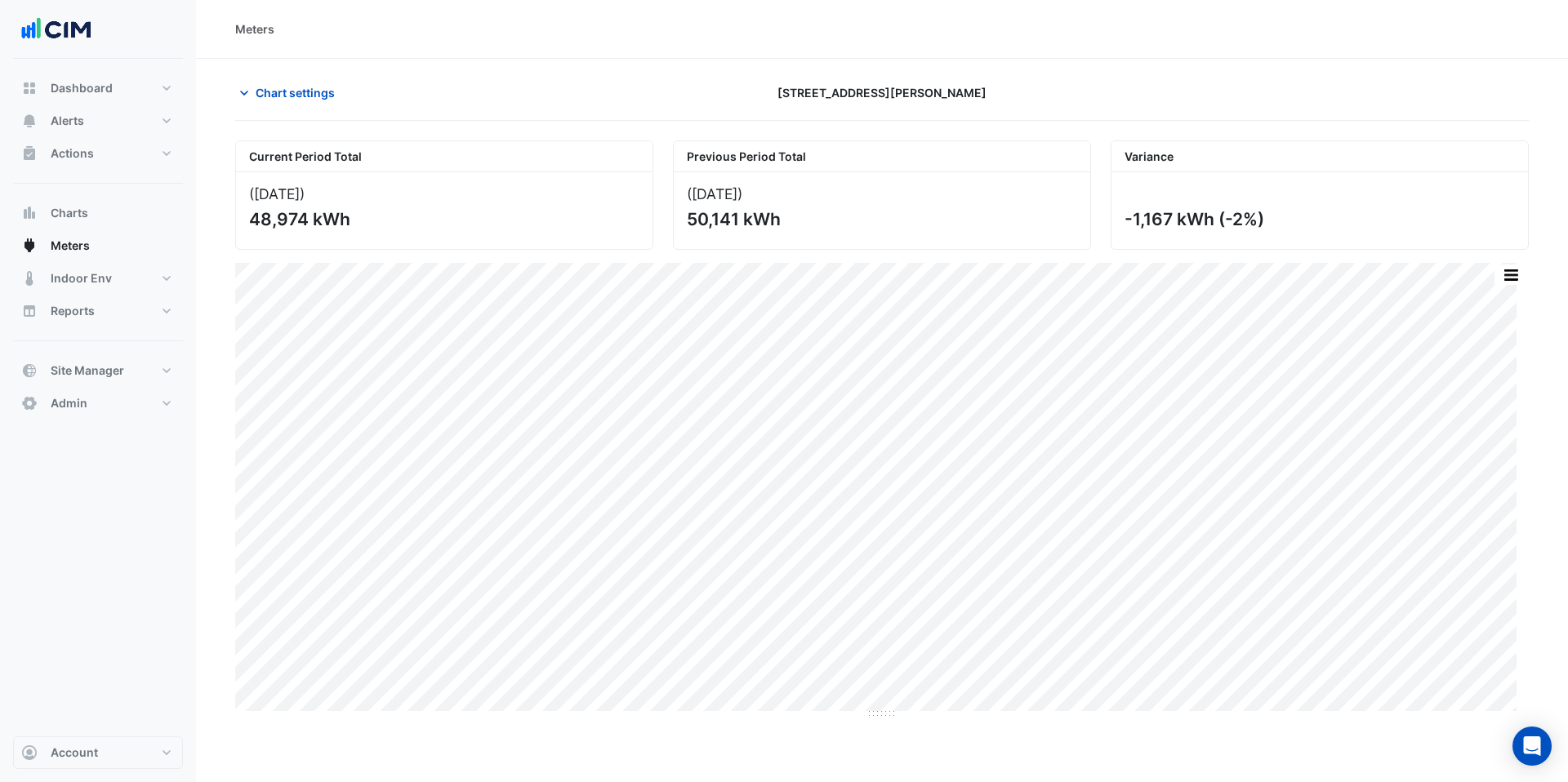
drag, startPoint x: 304, startPoint y: 220, endPoint x: 248, endPoint y: 221, distance: 56.0
click at [249, 221] on div "48,974 kWh" at bounding box center [442, 219] width 387 height 21
copy div "48,974"
click at [274, 94] on span "Chart settings" at bounding box center [295, 93] width 79 height 17
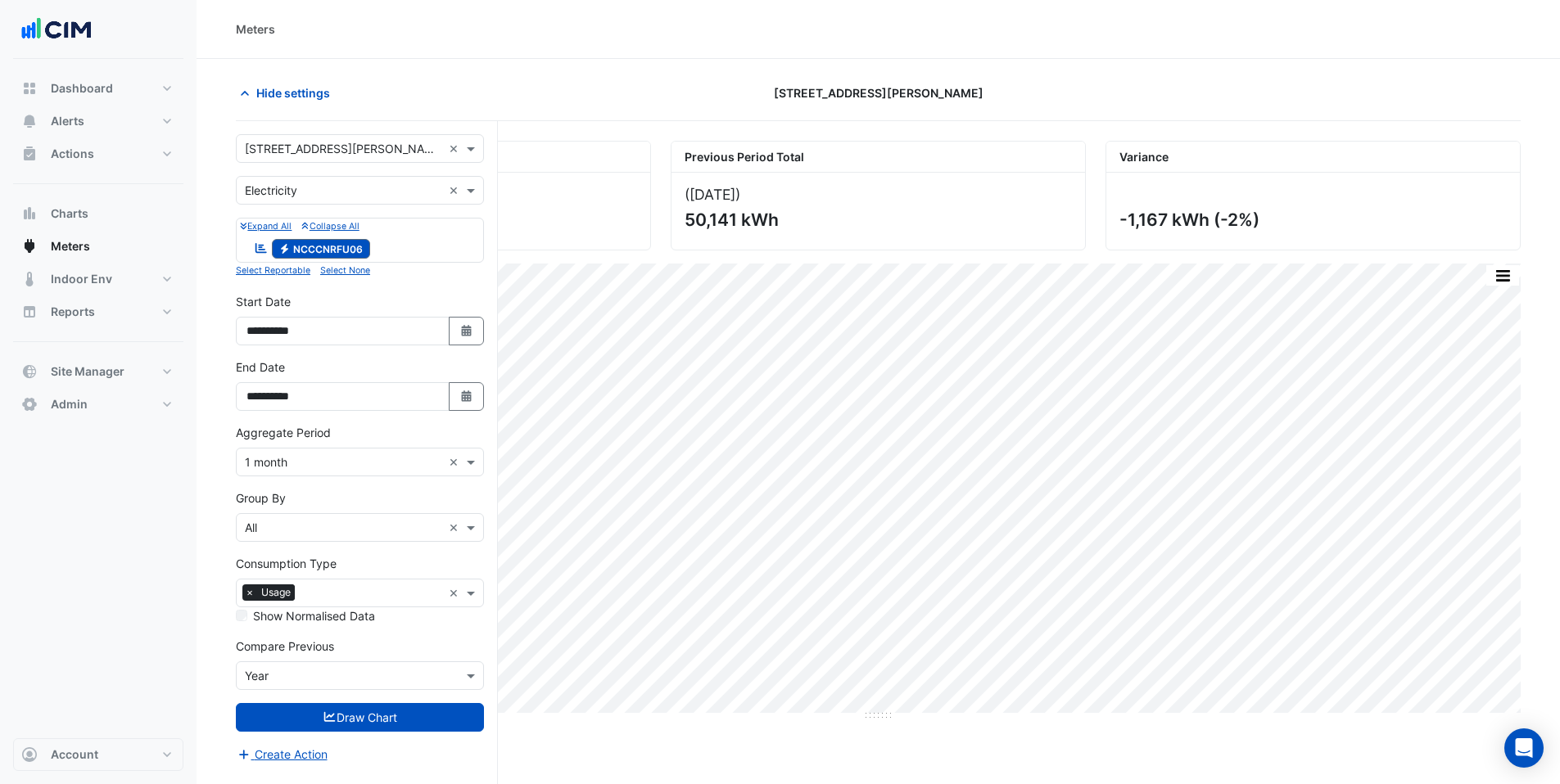
click at [282, 148] on input "text" at bounding box center [343, 149] width 197 height 17
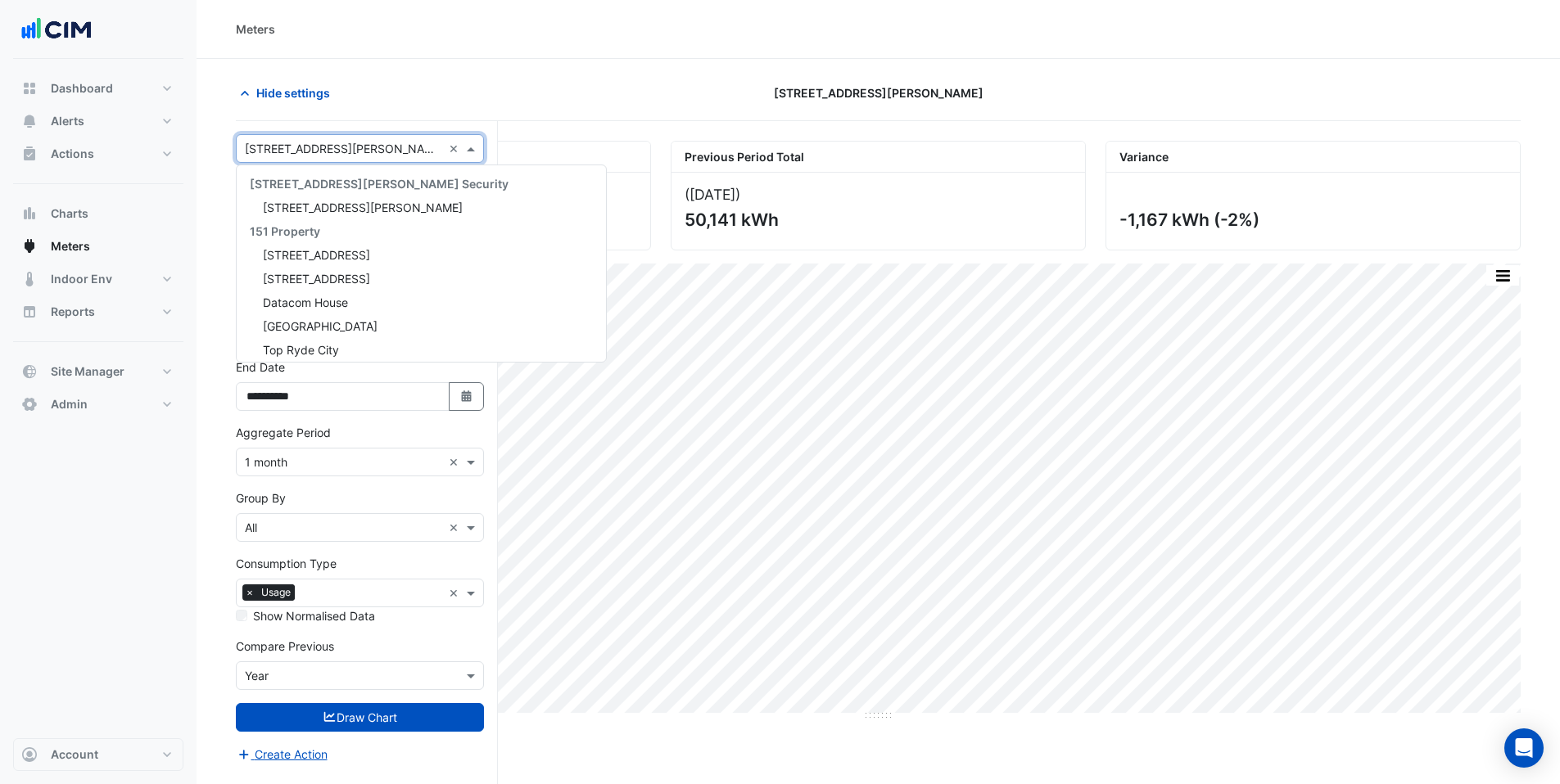
click at [282, 148] on input "text" at bounding box center [343, 149] width 197 height 17
type input "**"
click at [301, 198] on span "[STREET_ADDRESS]" at bounding box center [316, 201] width 107 height 14
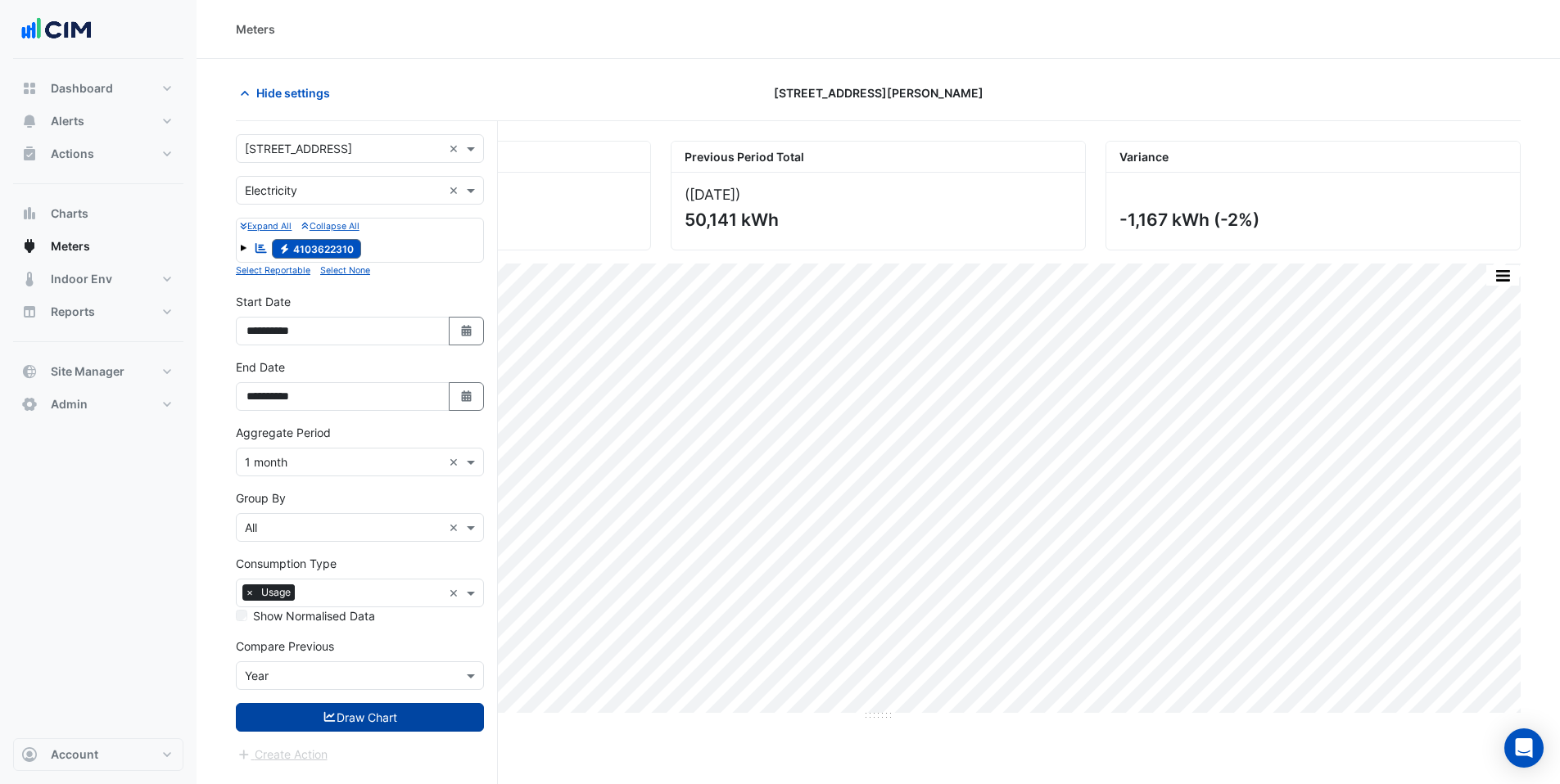
click at [328, 711] on icon "submit" at bounding box center [330, 716] width 15 height 11
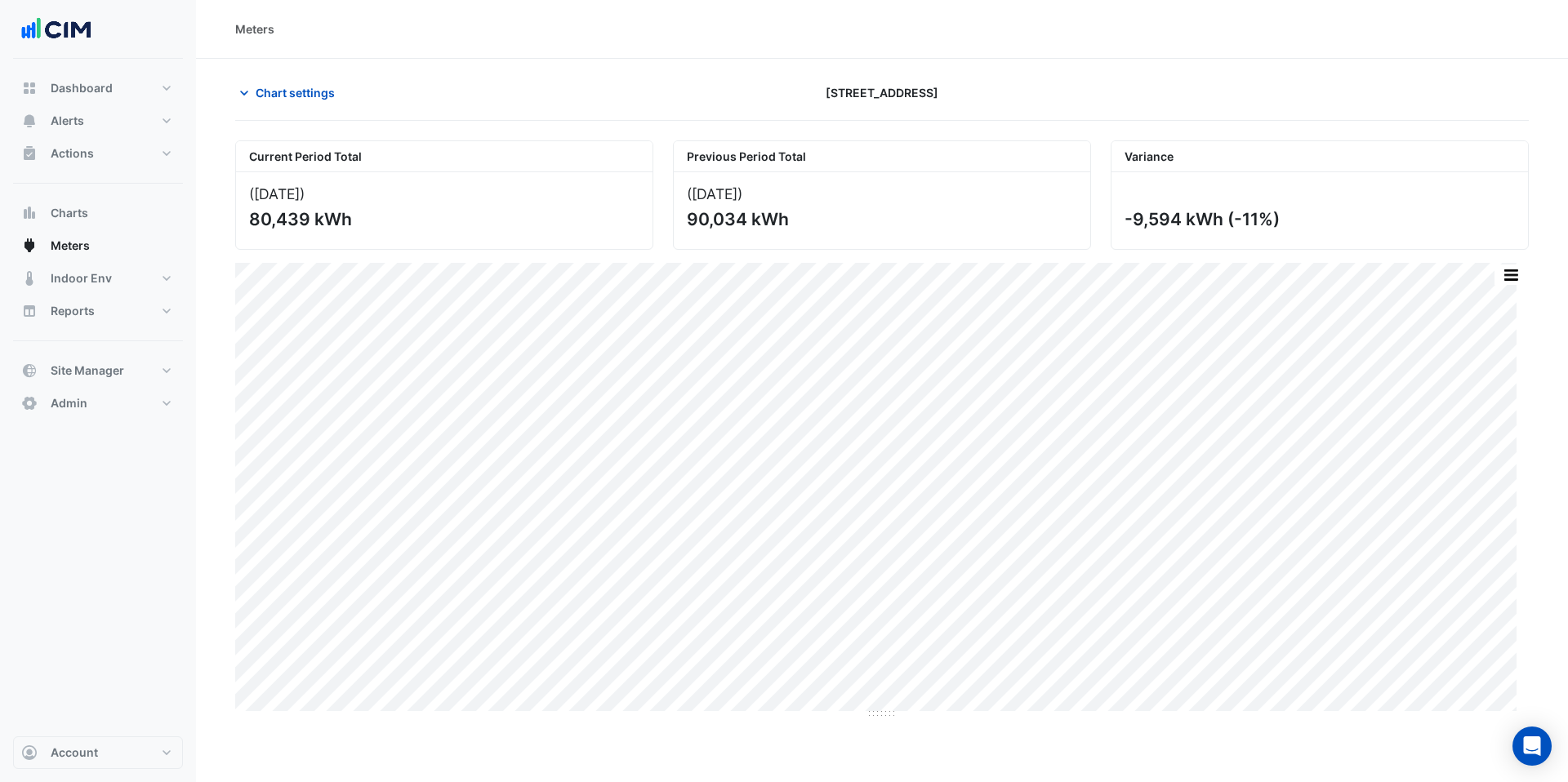
drag, startPoint x: 252, startPoint y: 220, endPoint x: 305, endPoint y: 218, distance: 53.0
click at [305, 218] on div "80,439 kWh" at bounding box center [442, 219] width 387 height 21
copy div "80,439"
click at [247, 86] on icon "button" at bounding box center [244, 93] width 16 height 16
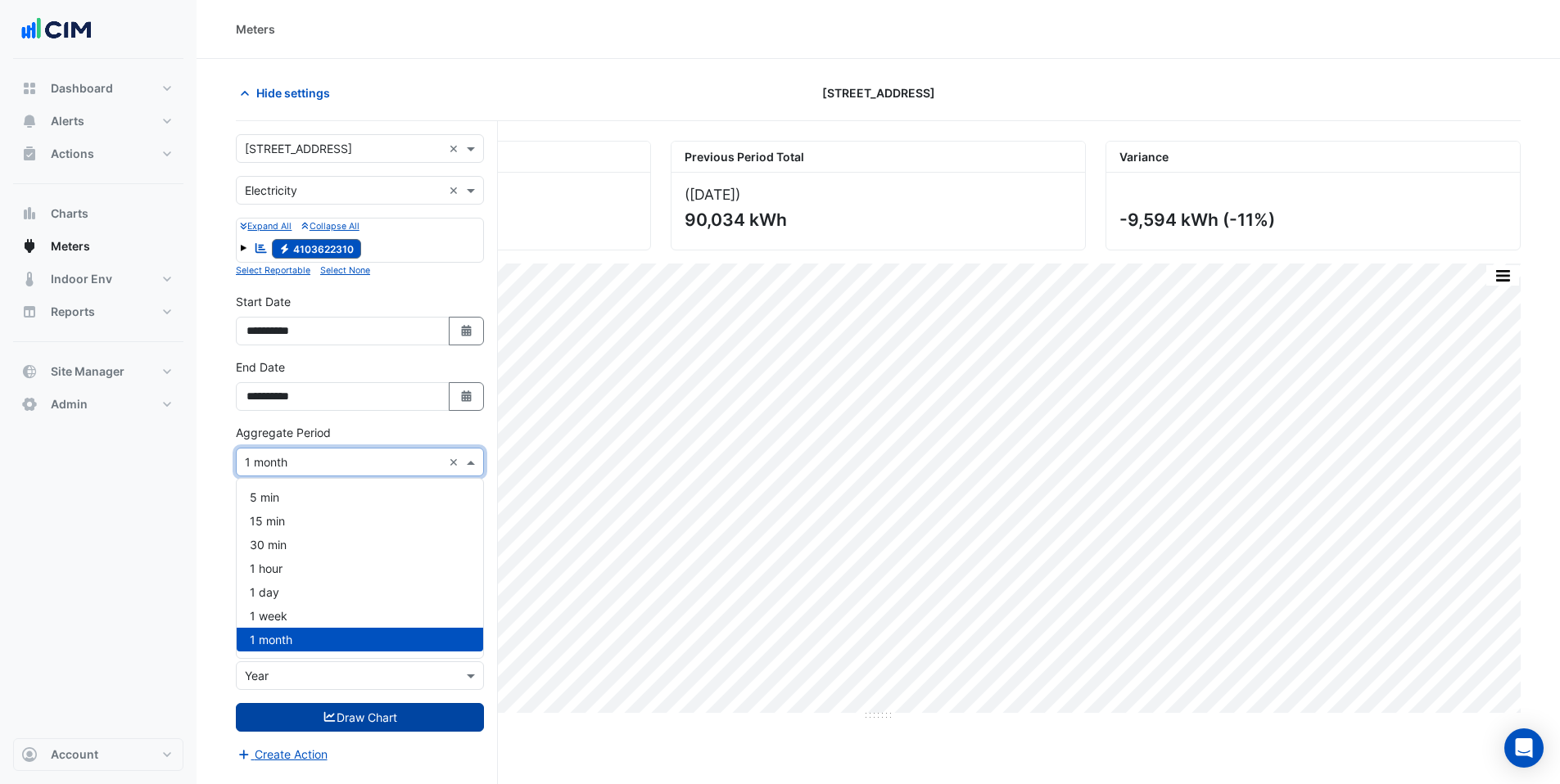
click at [307, 464] on input "text" at bounding box center [343, 463] width 197 height 17
click at [283, 597] on div "1 day" at bounding box center [359, 592] width 246 height 23
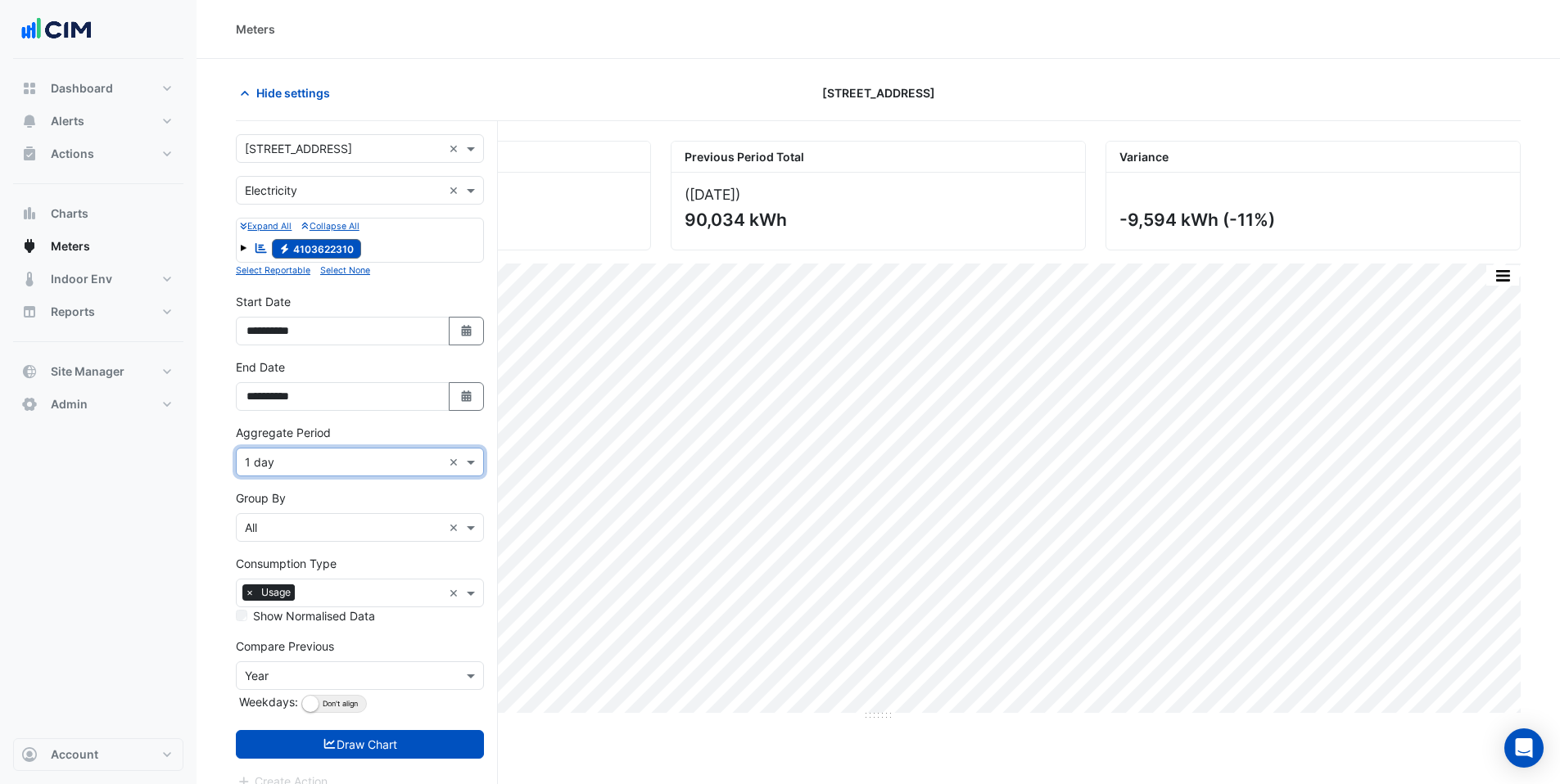
click at [344, 749] on button "Draw Chart" at bounding box center [359, 744] width 248 height 29
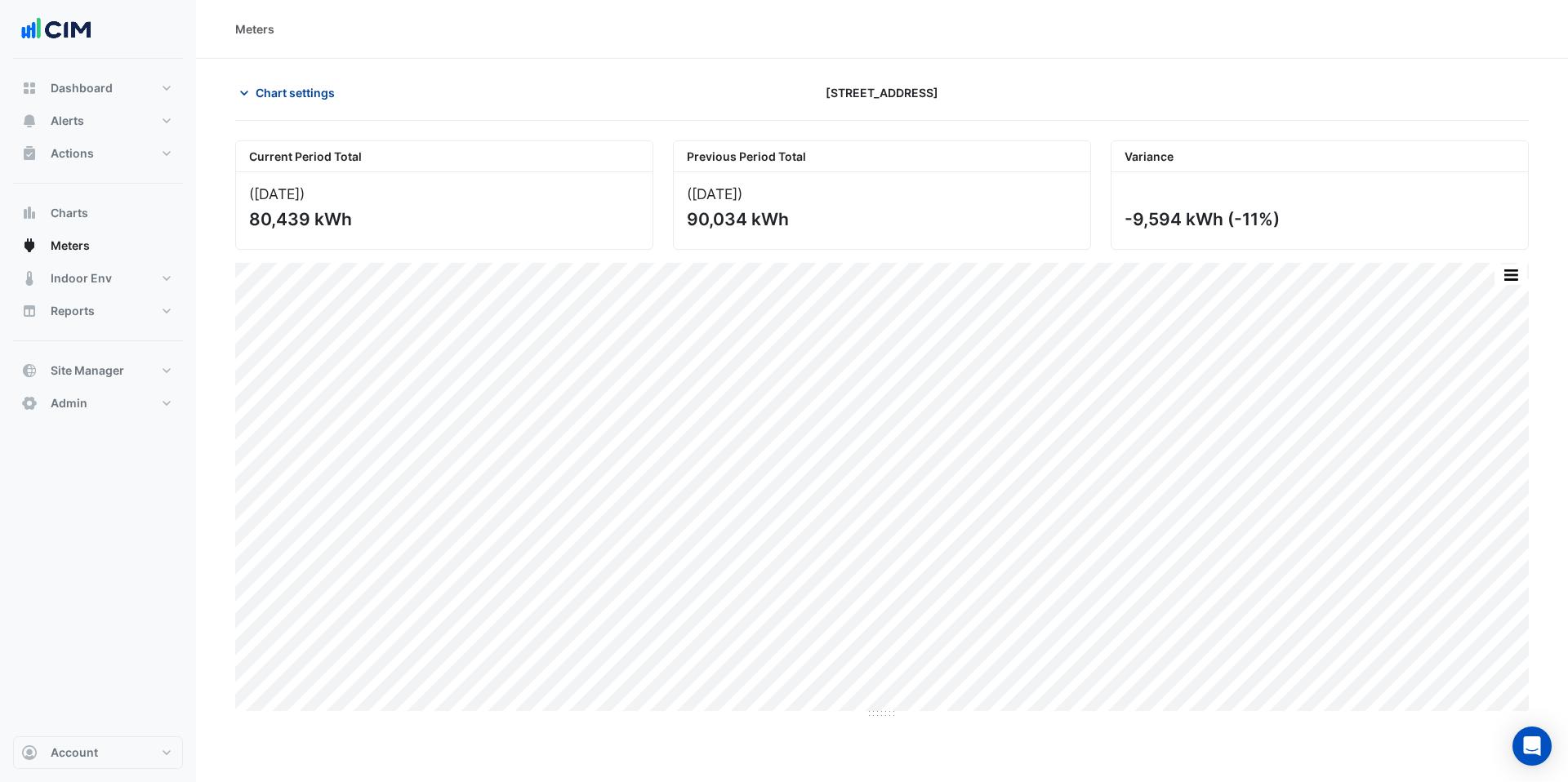
click at [288, 93] on span "Chart settings" at bounding box center [295, 93] width 79 height 17
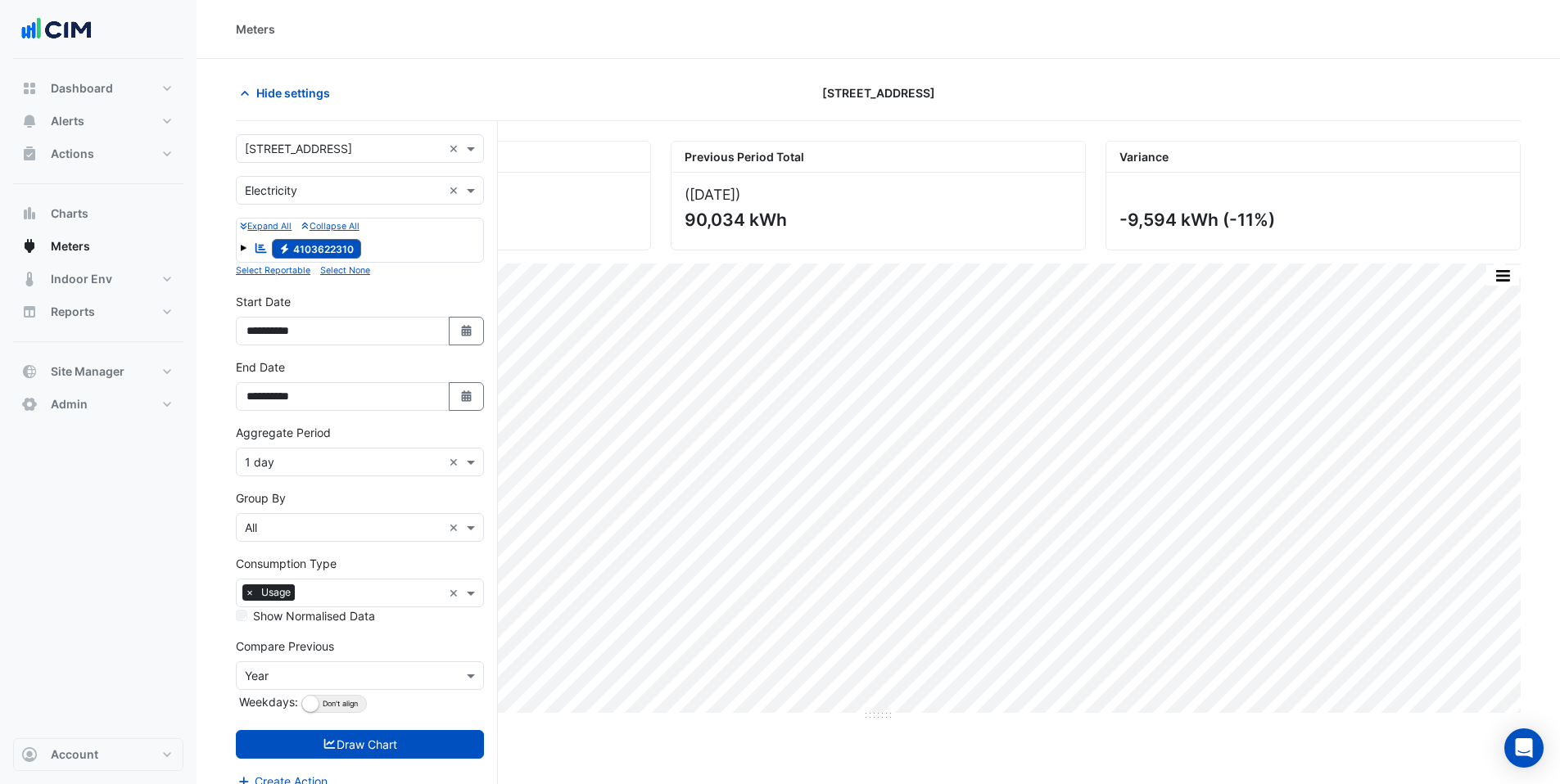
click at [290, 143] on input "text" at bounding box center [343, 149] width 197 height 17
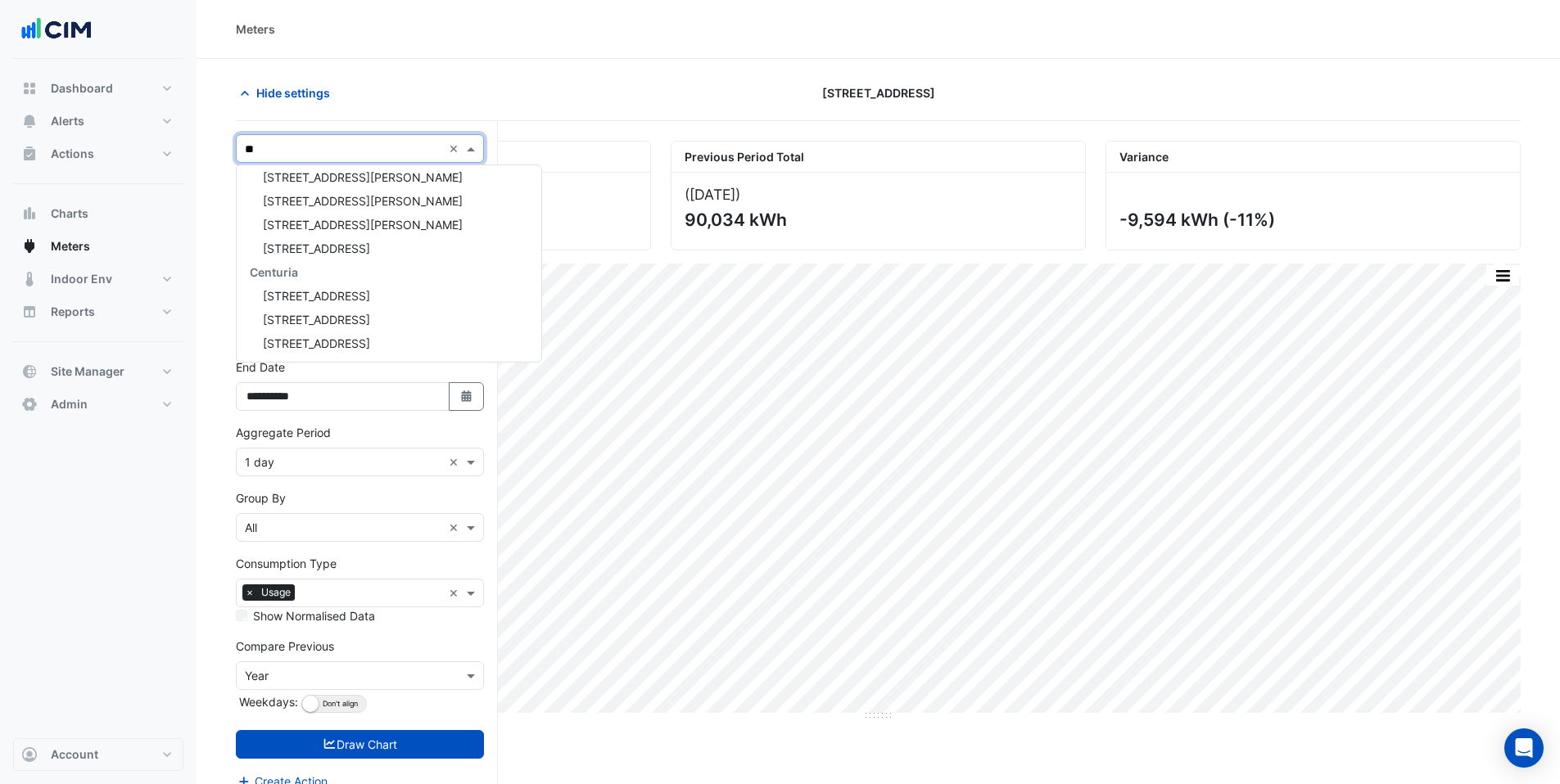
scroll to position [102, 0]
type input "***"
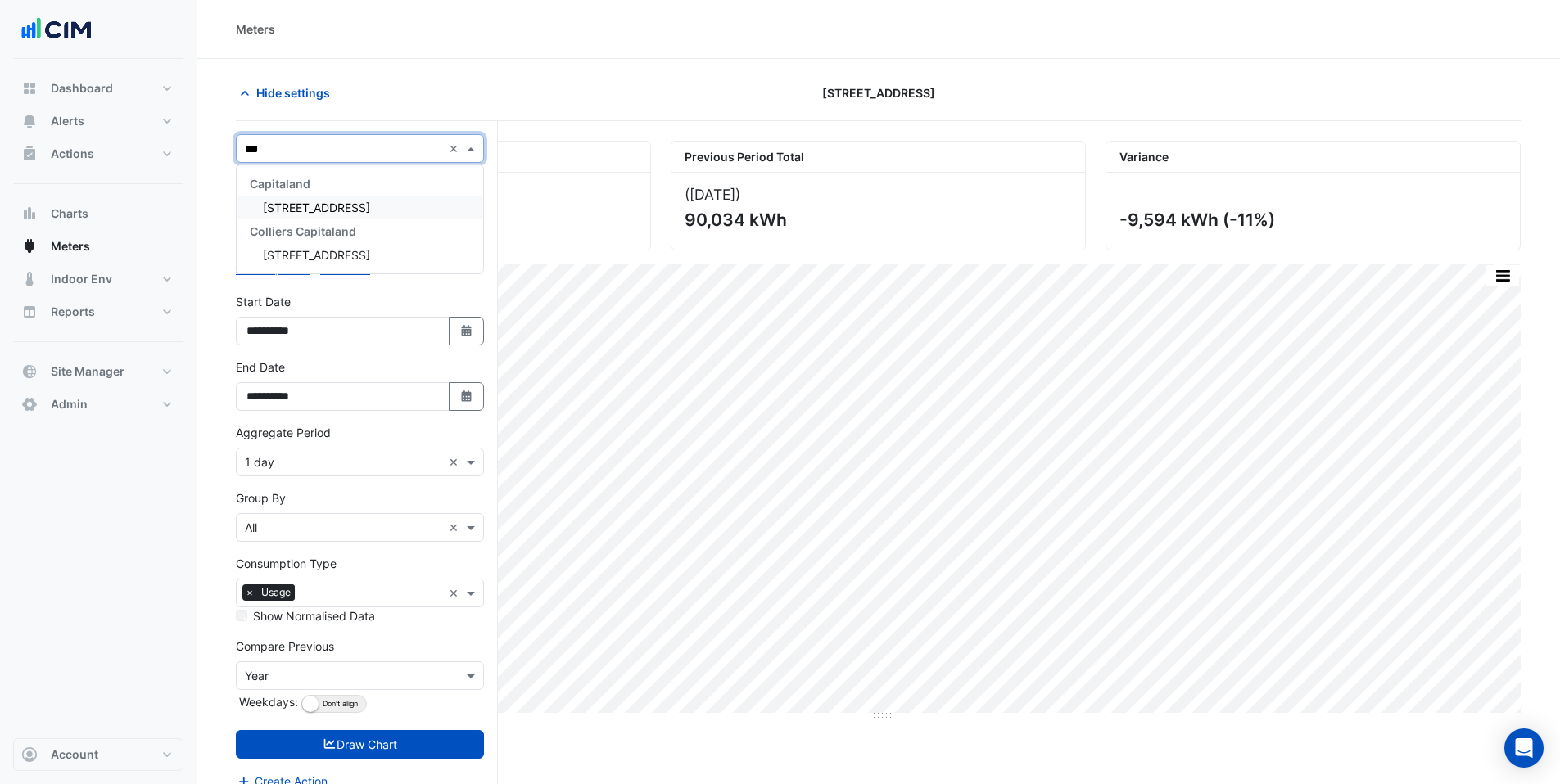
click at [342, 211] on span "197 - 201 Coward Street" at bounding box center [316, 208] width 107 height 14
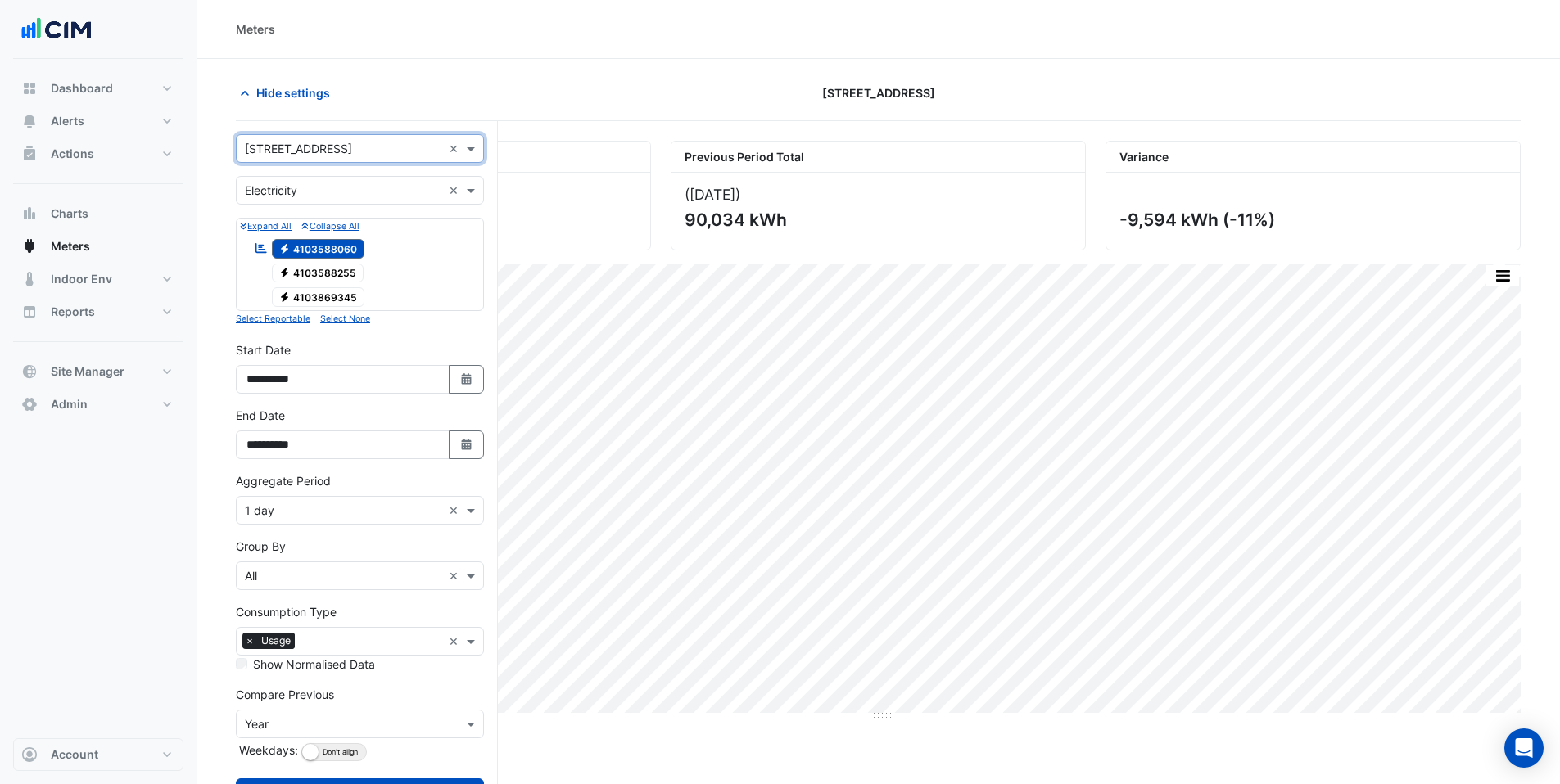
click at [324, 272] on span "Electricity 4103588255" at bounding box center [318, 273] width 92 height 20
click at [330, 296] on span "Electricity 4103869345" at bounding box center [318, 297] width 93 height 20
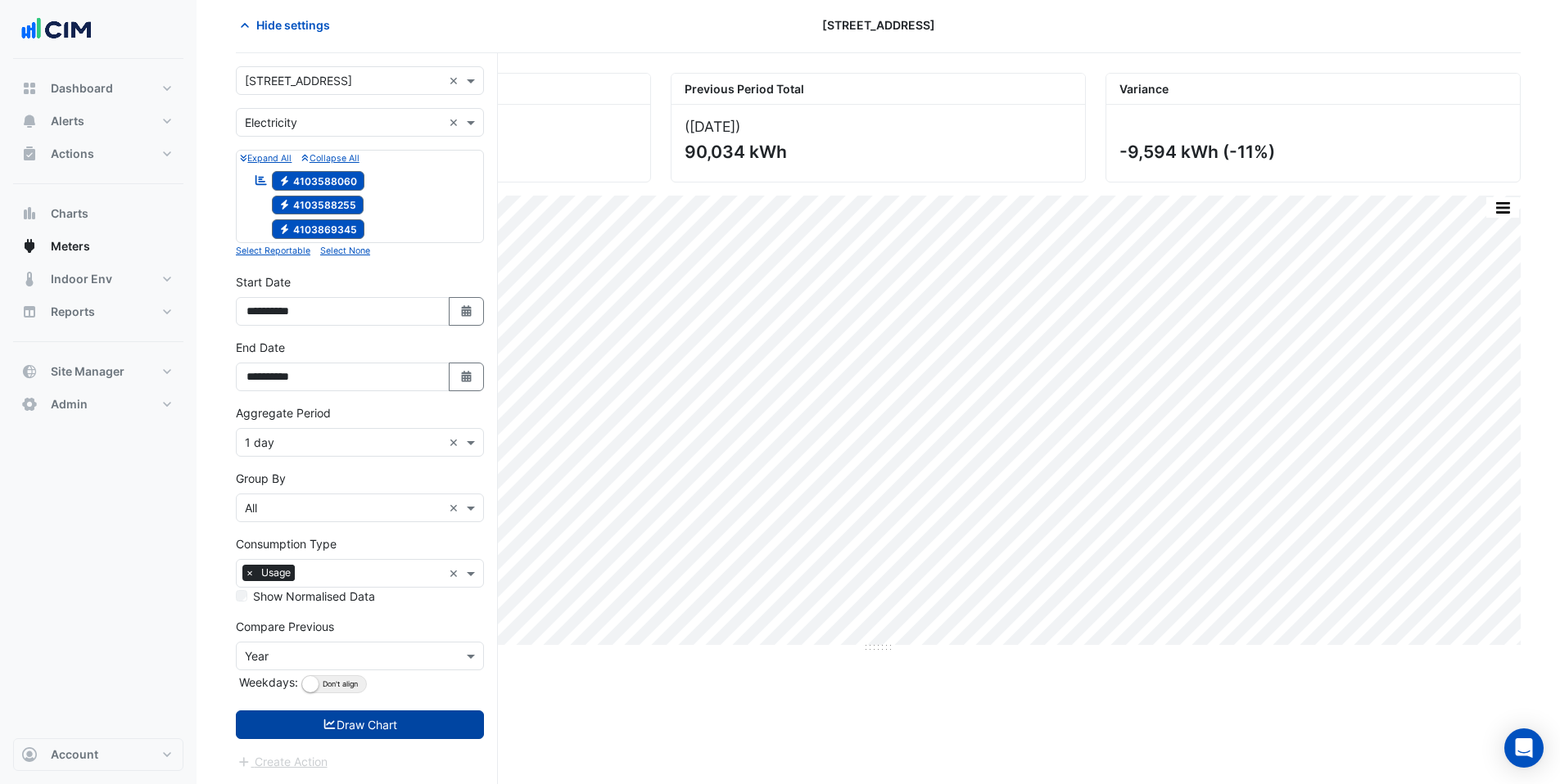
click at [402, 728] on button "Draw Chart" at bounding box center [359, 724] width 248 height 29
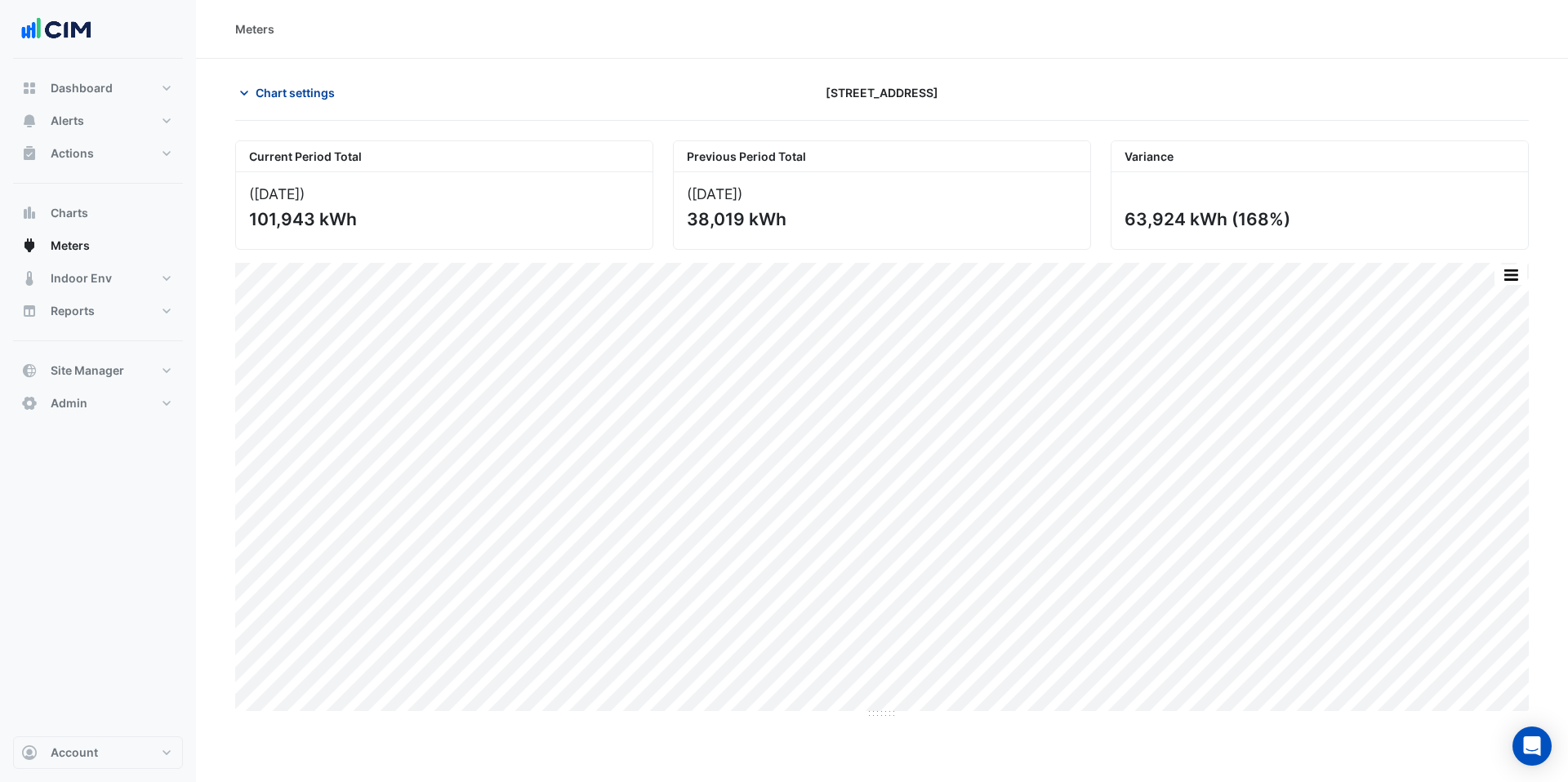
click at [273, 88] on span "Chart settings" at bounding box center [295, 93] width 79 height 17
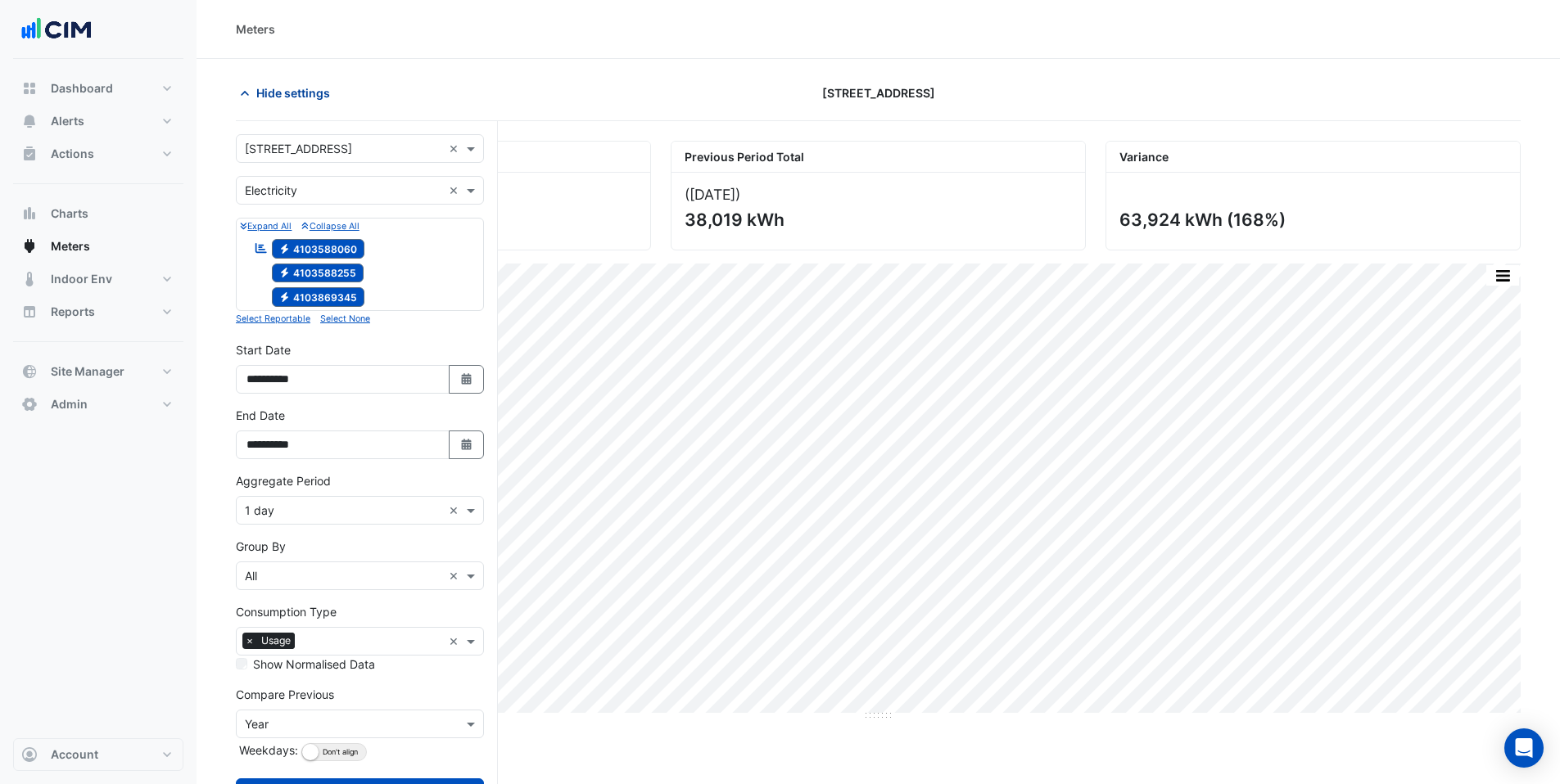
click at [274, 89] on span "Hide settings" at bounding box center [293, 93] width 74 height 17
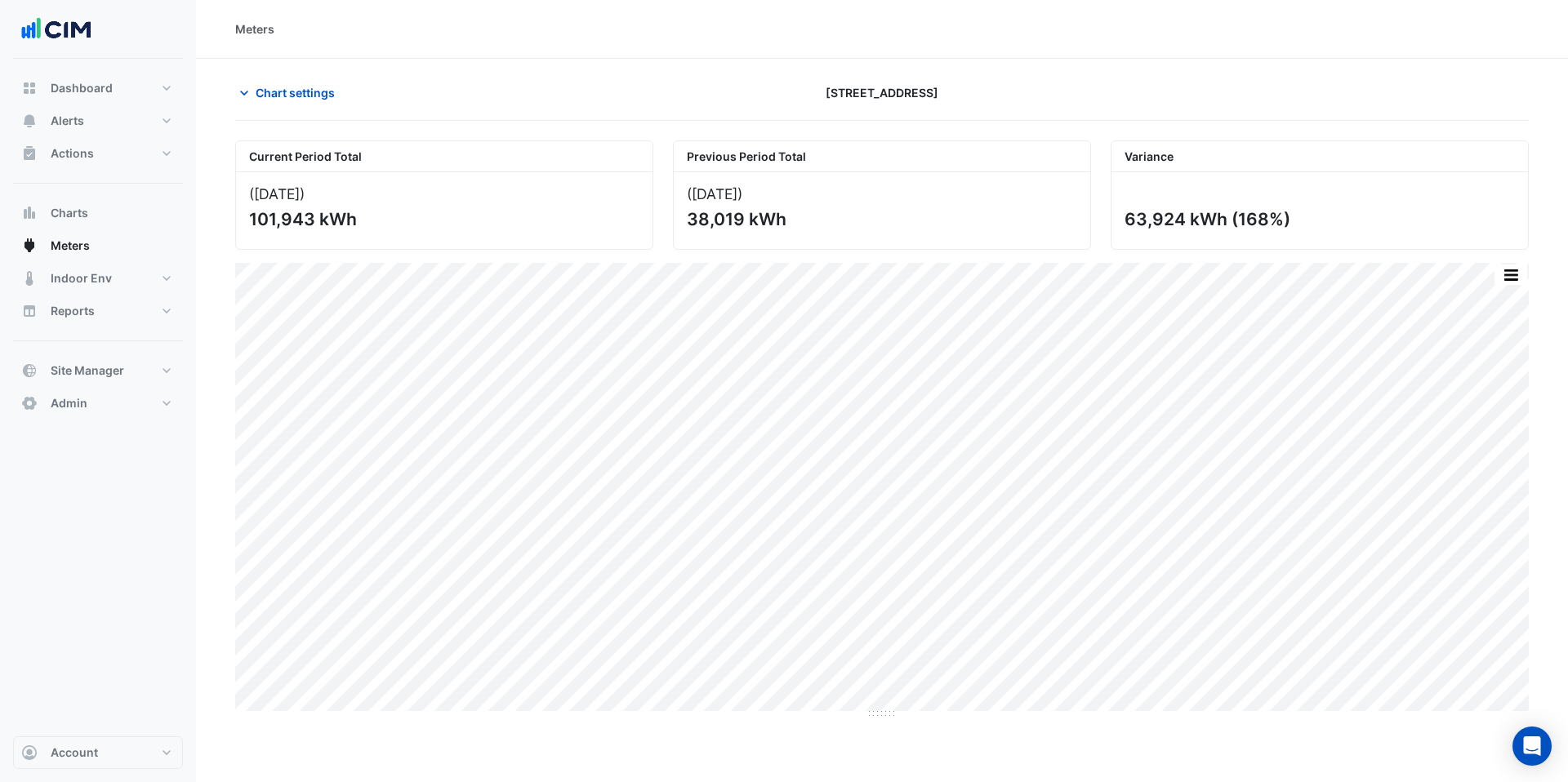
drag, startPoint x: 250, startPoint y: 220, endPoint x: 314, endPoint y: 217, distance: 64.1
click at [314, 217] on div "101,943 kWh" at bounding box center [442, 219] width 387 height 21
copy div "101,943"
click at [276, 88] on span "Chart settings" at bounding box center [295, 93] width 79 height 17
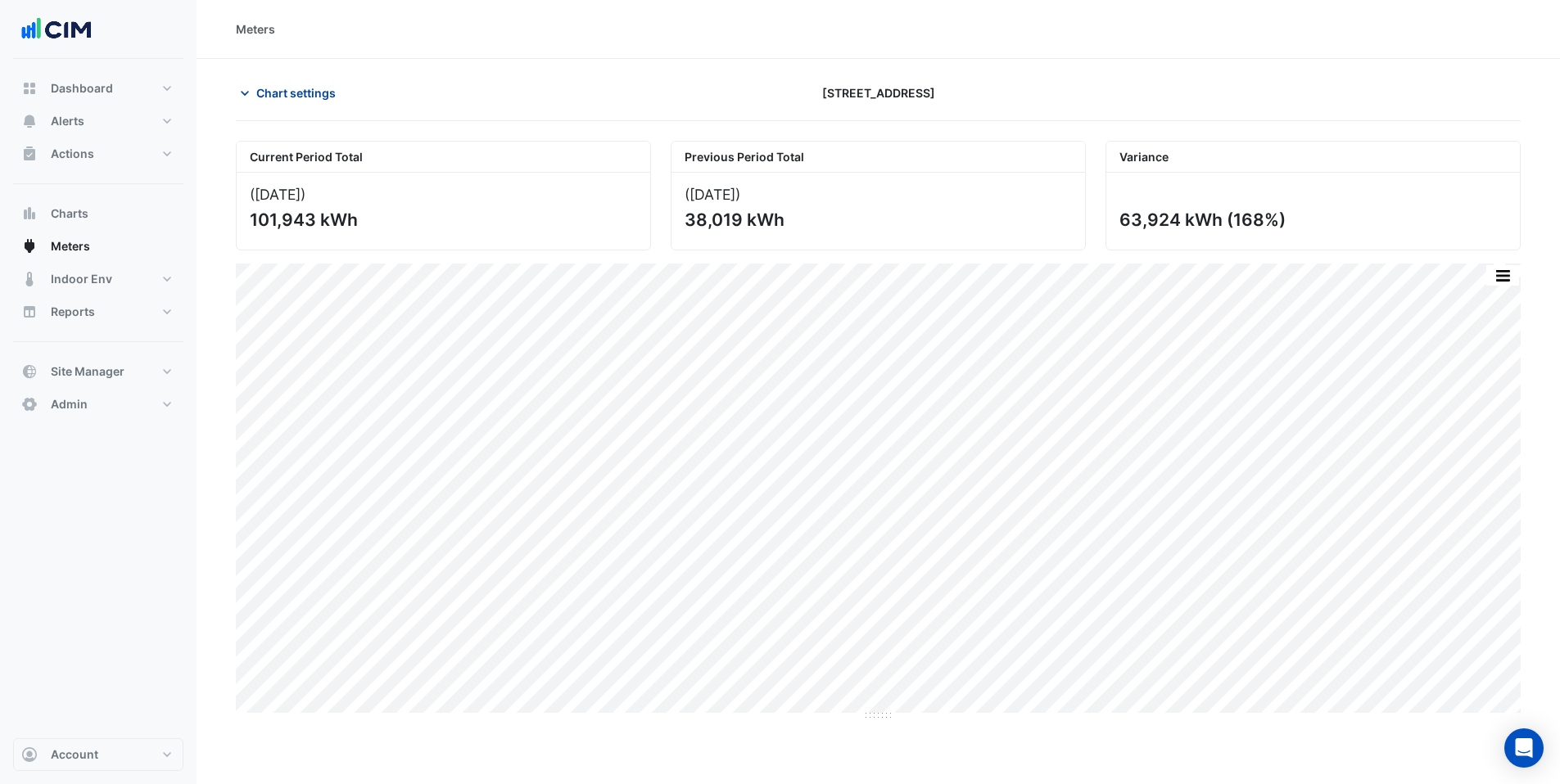
click at [243, 95] on icon "button" at bounding box center [244, 93] width 17 height 17
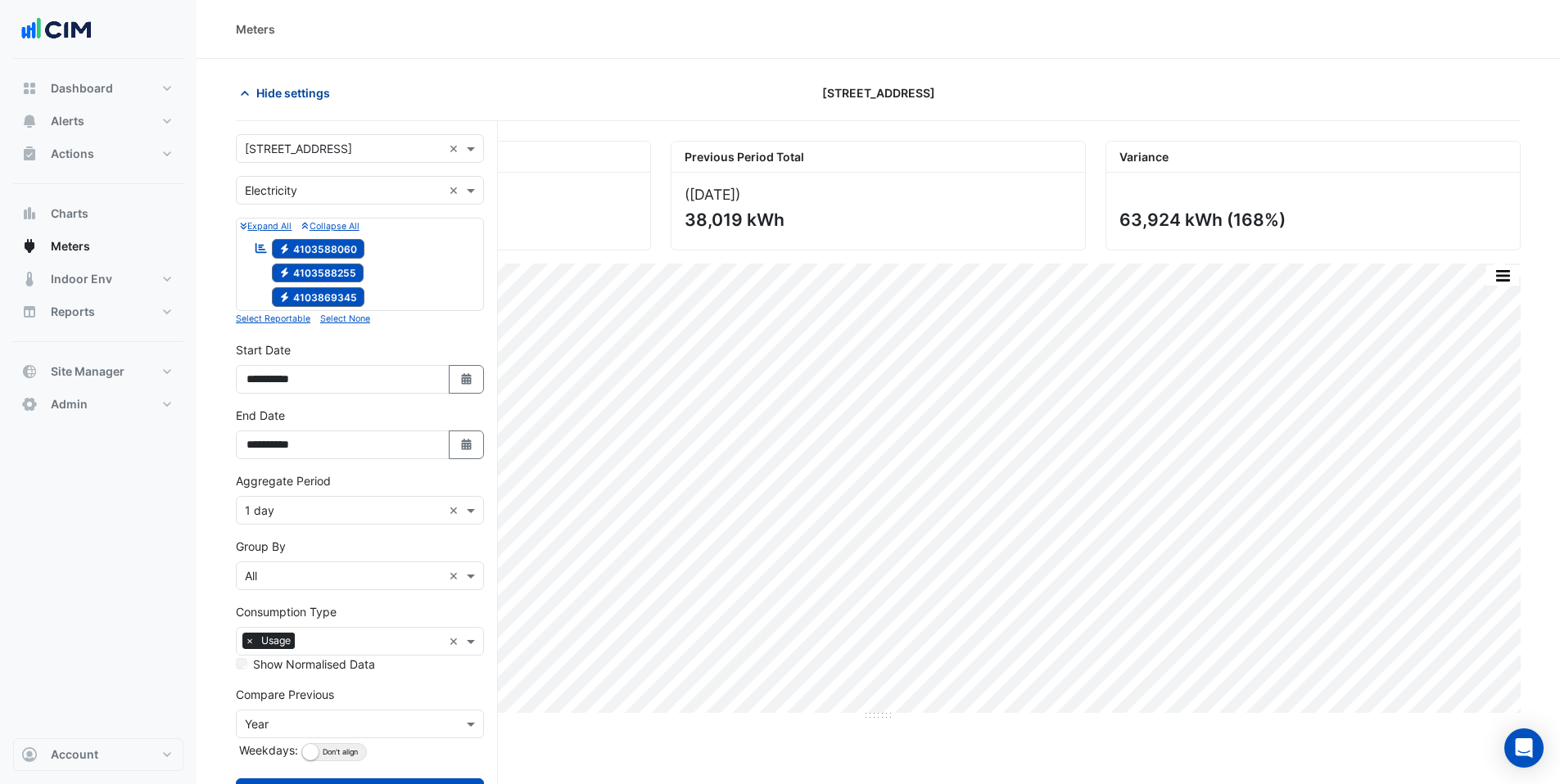
click at [243, 93] on icon "button" at bounding box center [244, 94] width 8 height 5
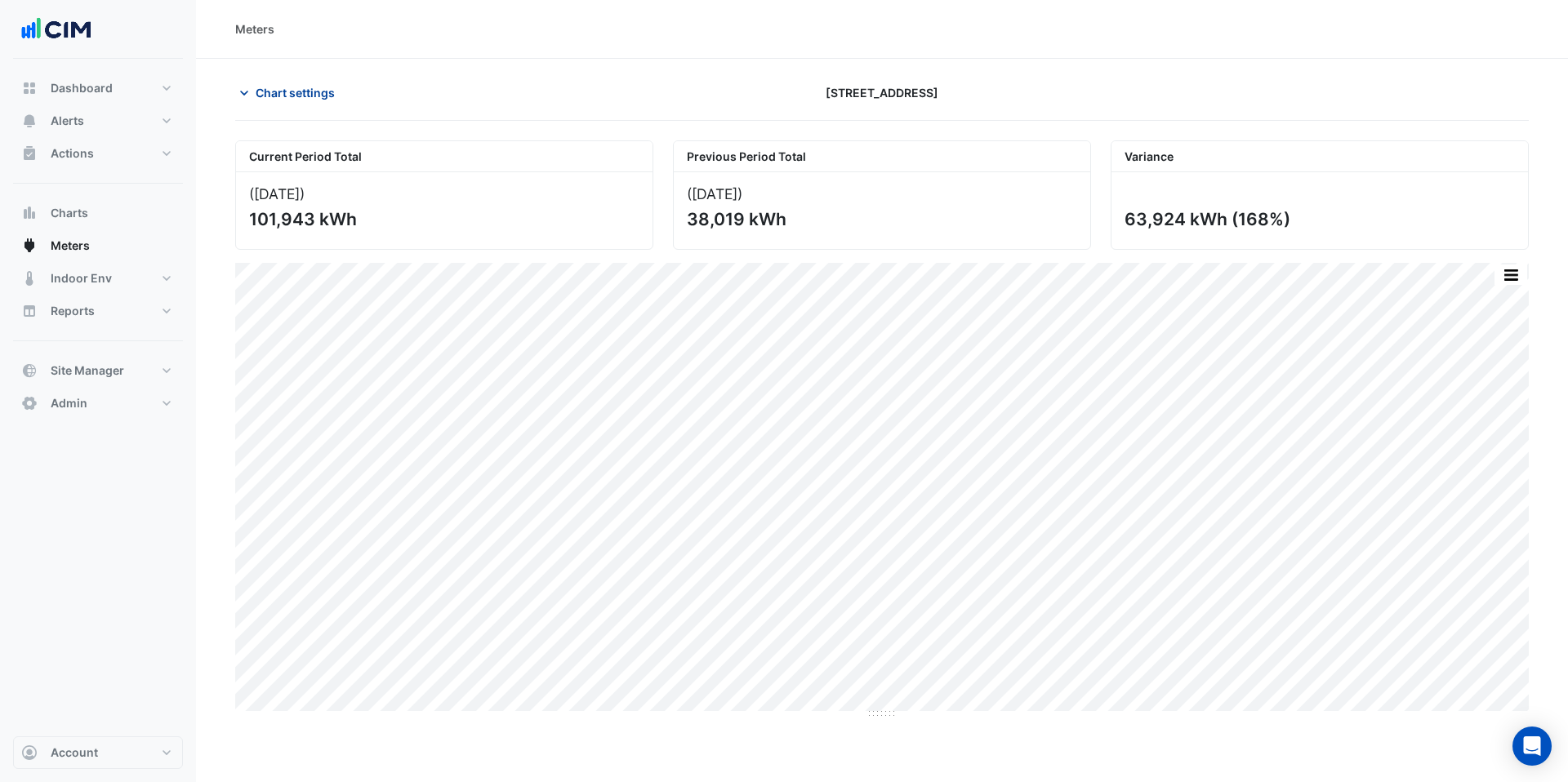
click at [243, 93] on icon "button" at bounding box center [244, 94] width 8 height 5
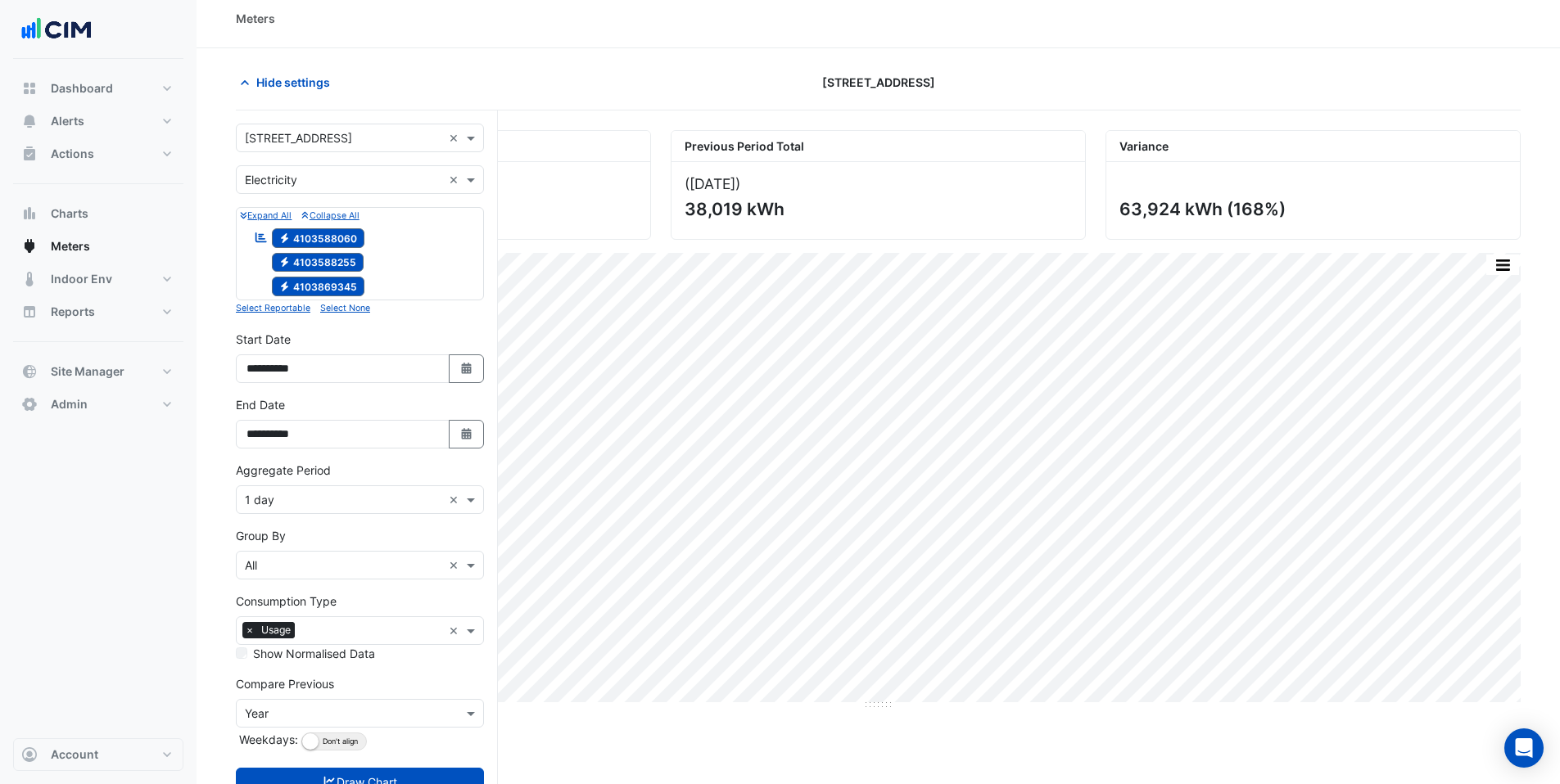
scroll to position [13, 0]
click at [350, 128] on input "text" at bounding box center [343, 136] width 197 height 17
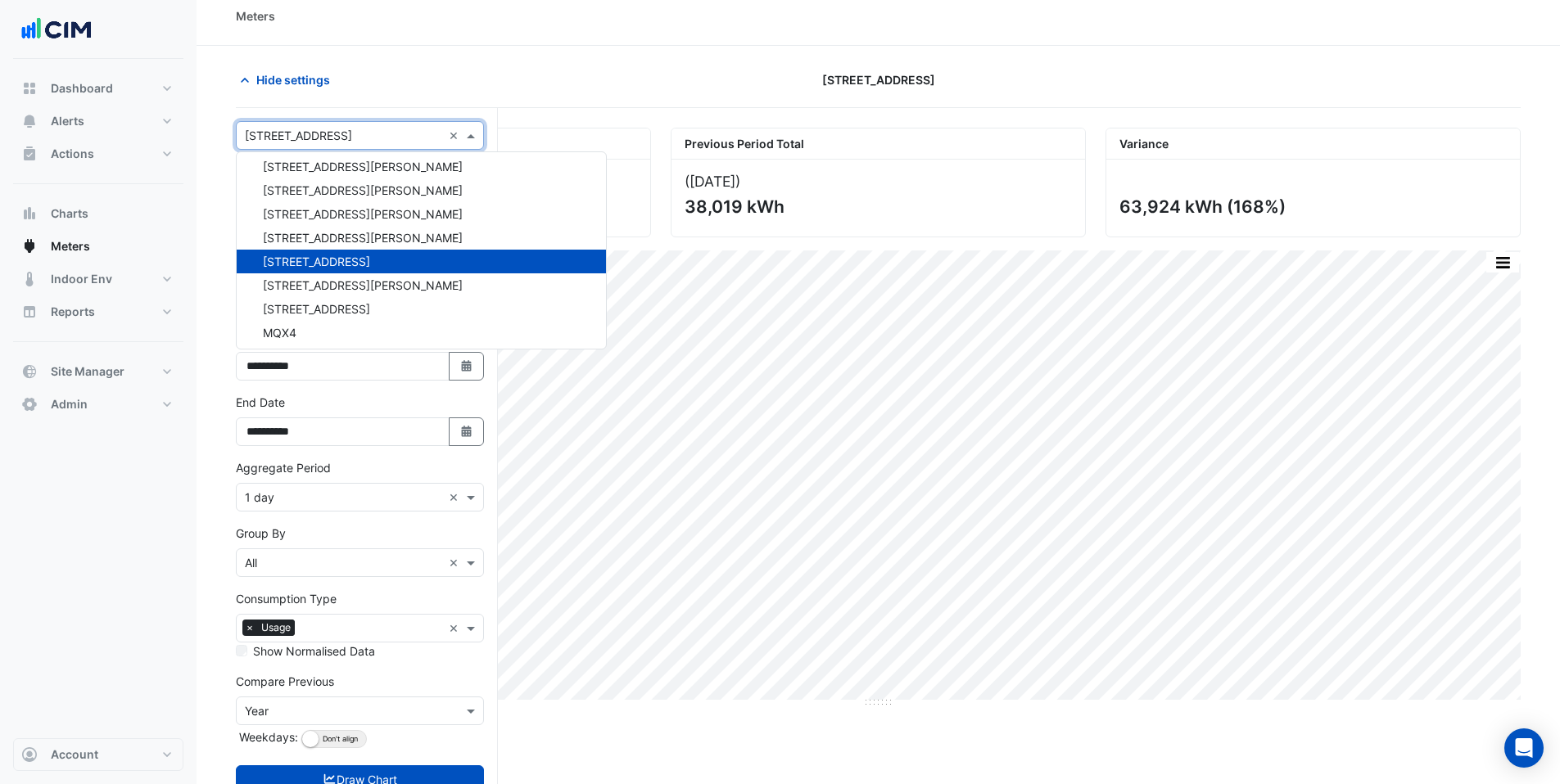
scroll to position [7599, 0]
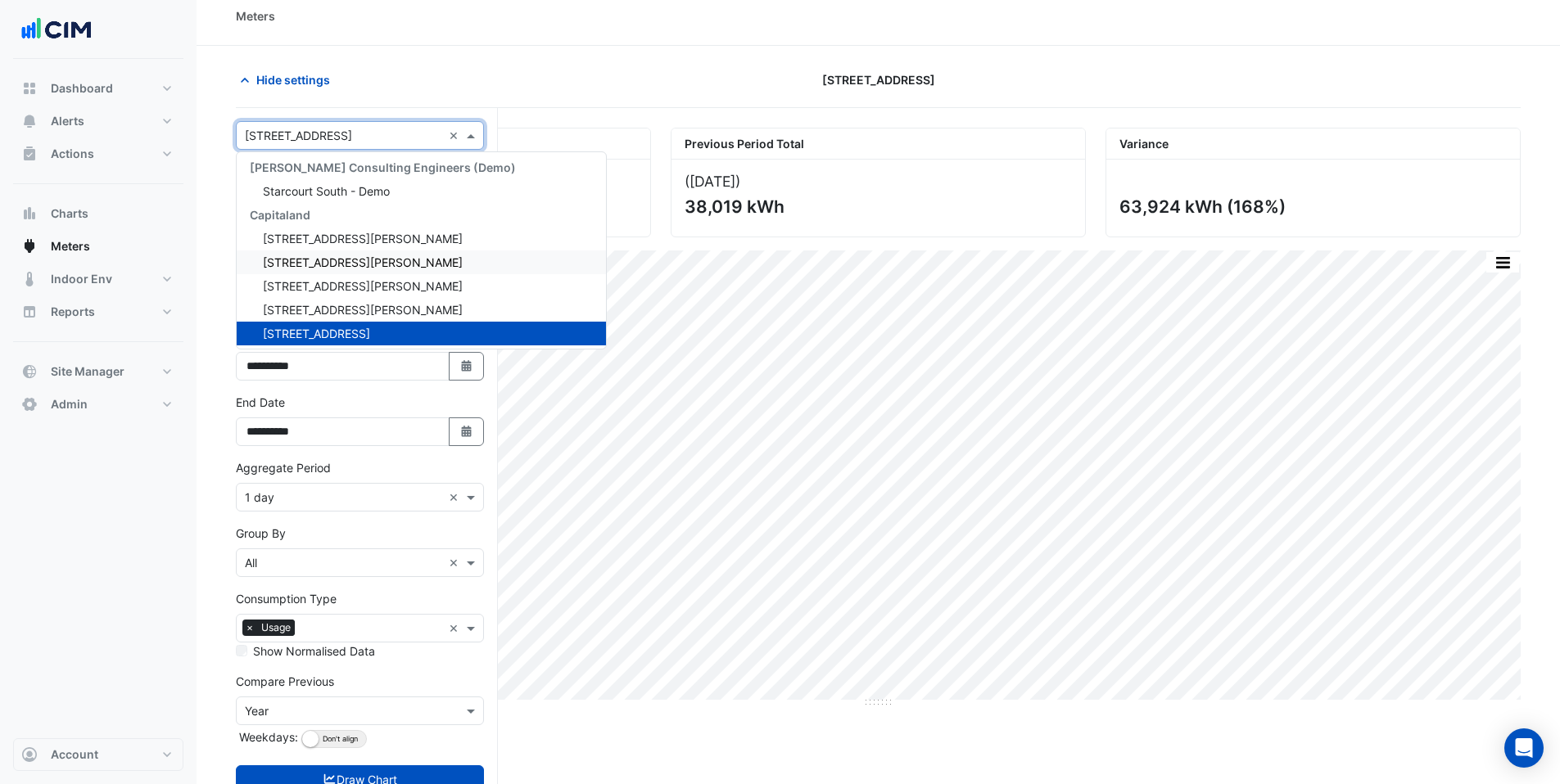
click at [335, 267] on span "100 Wickham St" at bounding box center [363, 262] width 200 height 14
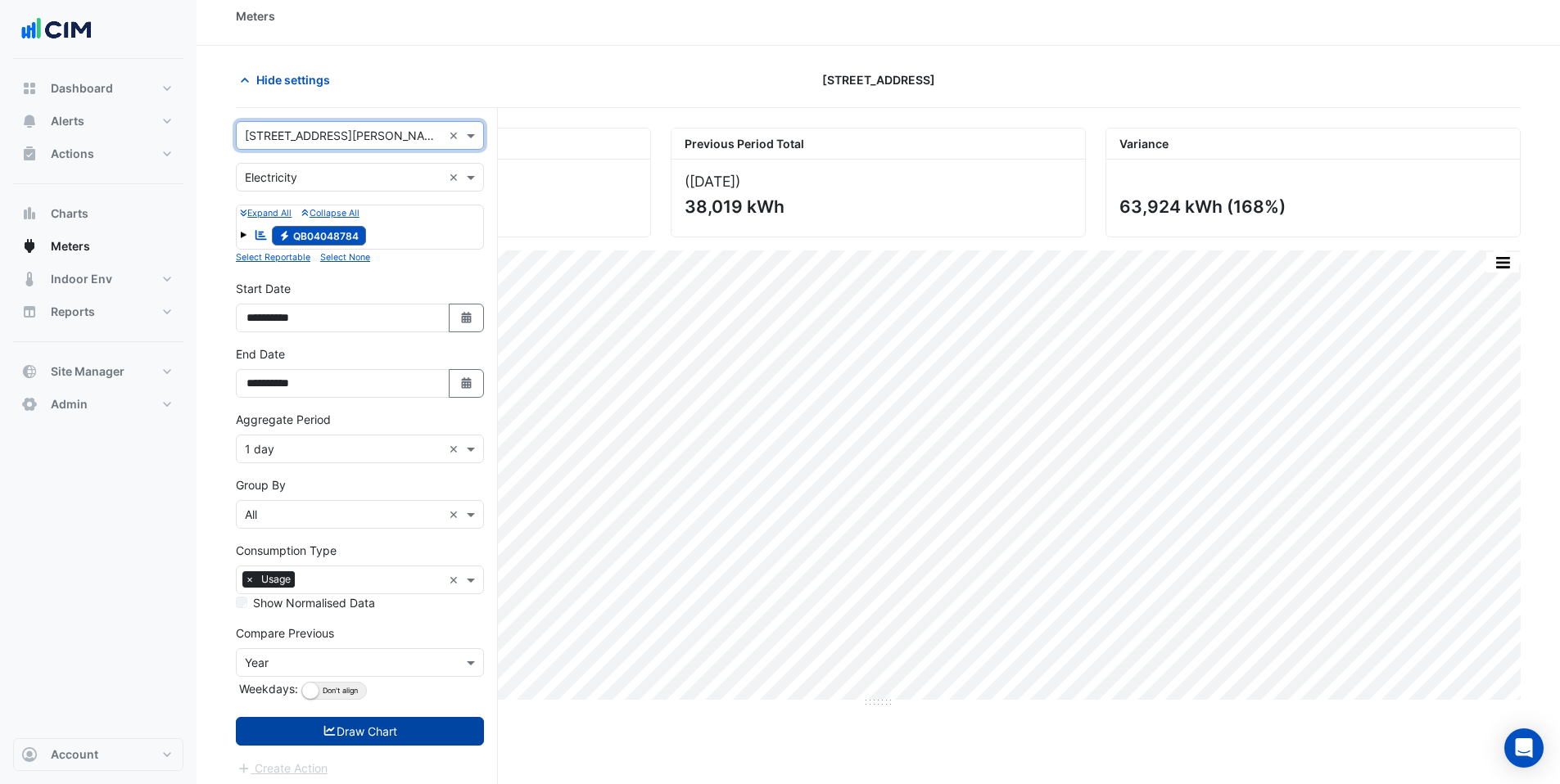
click at [385, 731] on button "Draw Chart" at bounding box center [359, 731] width 248 height 29
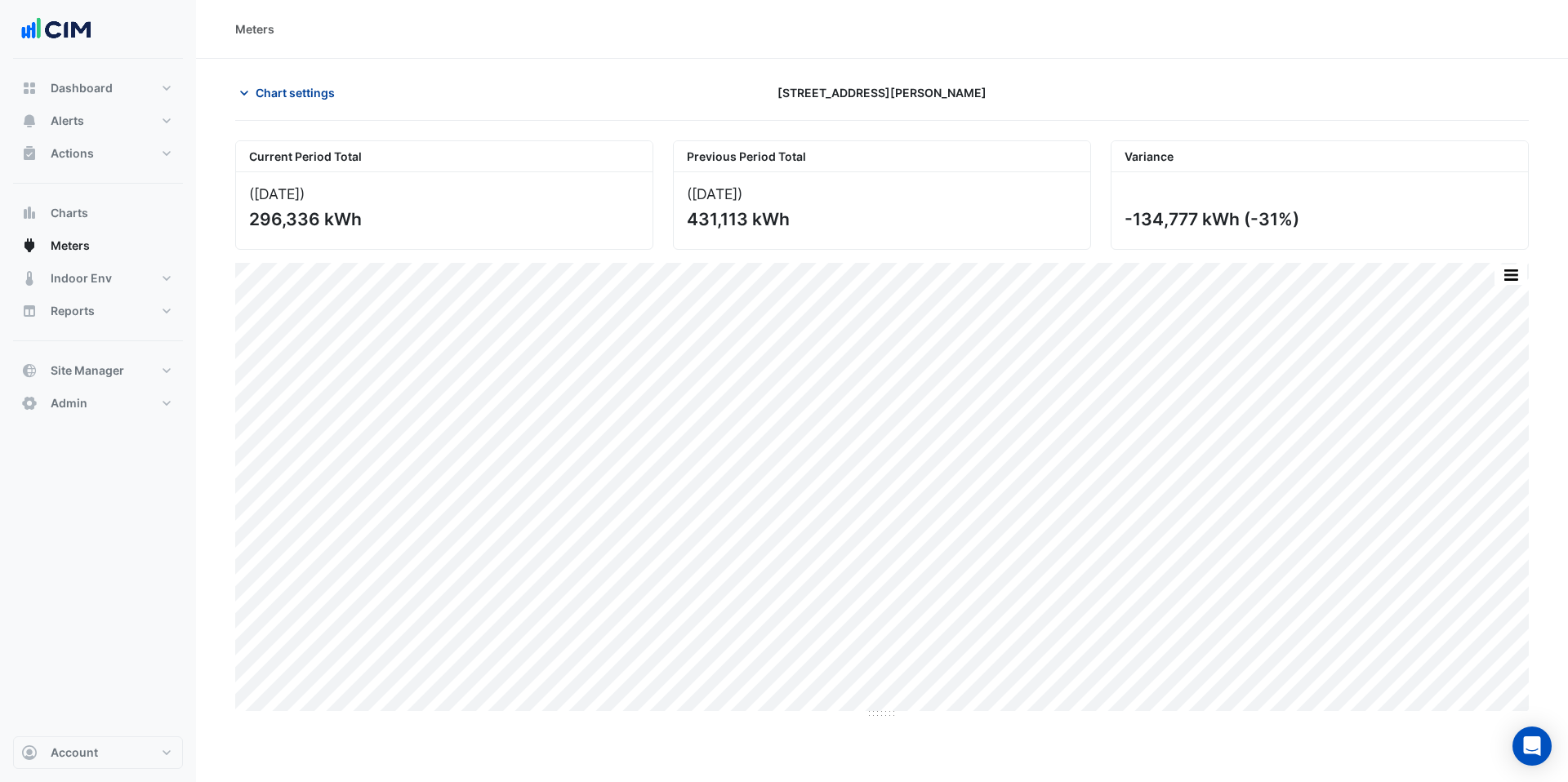
click at [272, 88] on span "Chart settings" at bounding box center [295, 93] width 79 height 17
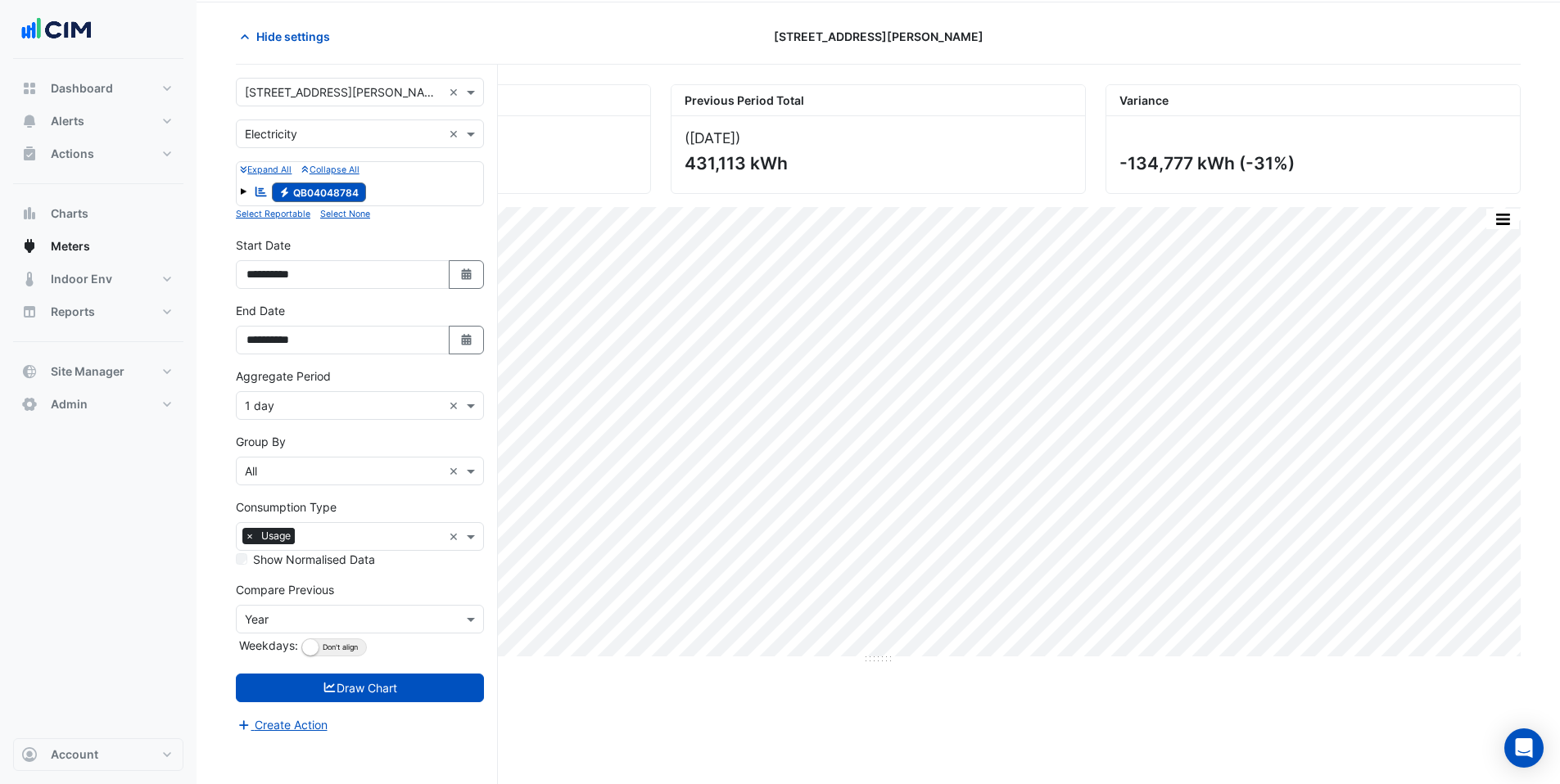
scroll to position [63, 0]
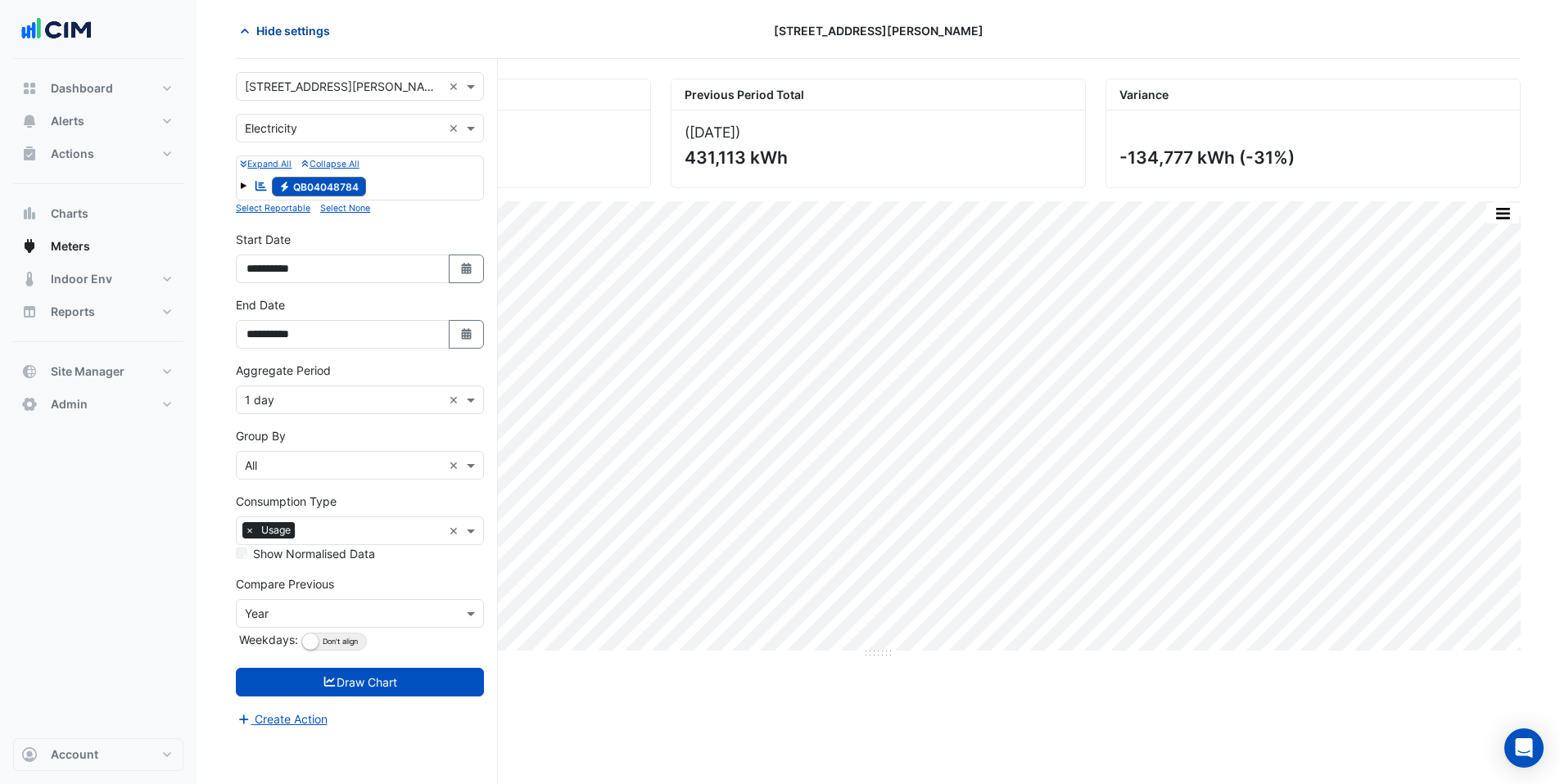
click at [259, 35] on span "Hide settings" at bounding box center [293, 30] width 74 height 17
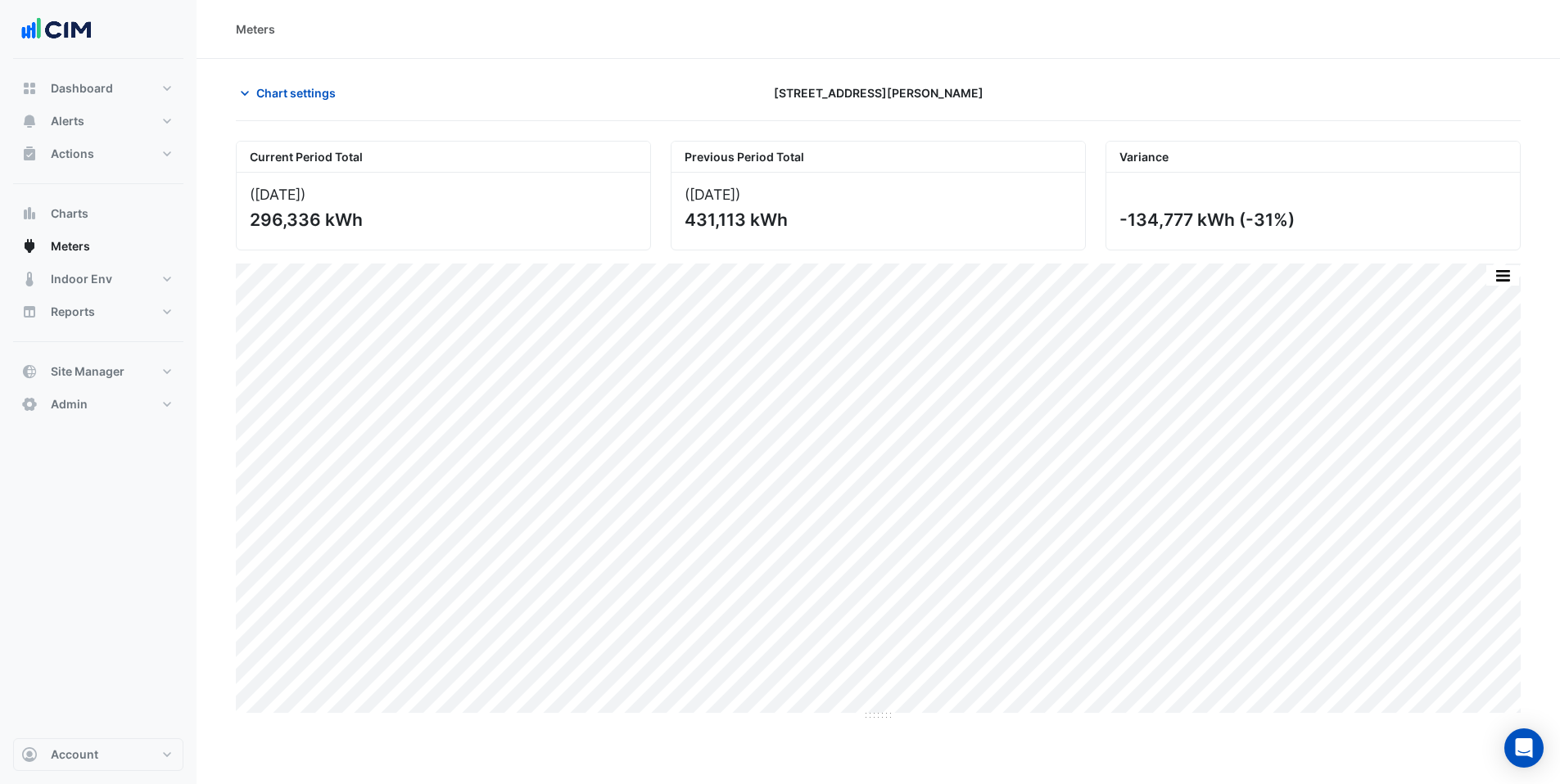
scroll to position [0, 0]
click at [295, 87] on span "Chart settings" at bounding box center [296, 93] width 79 height 17
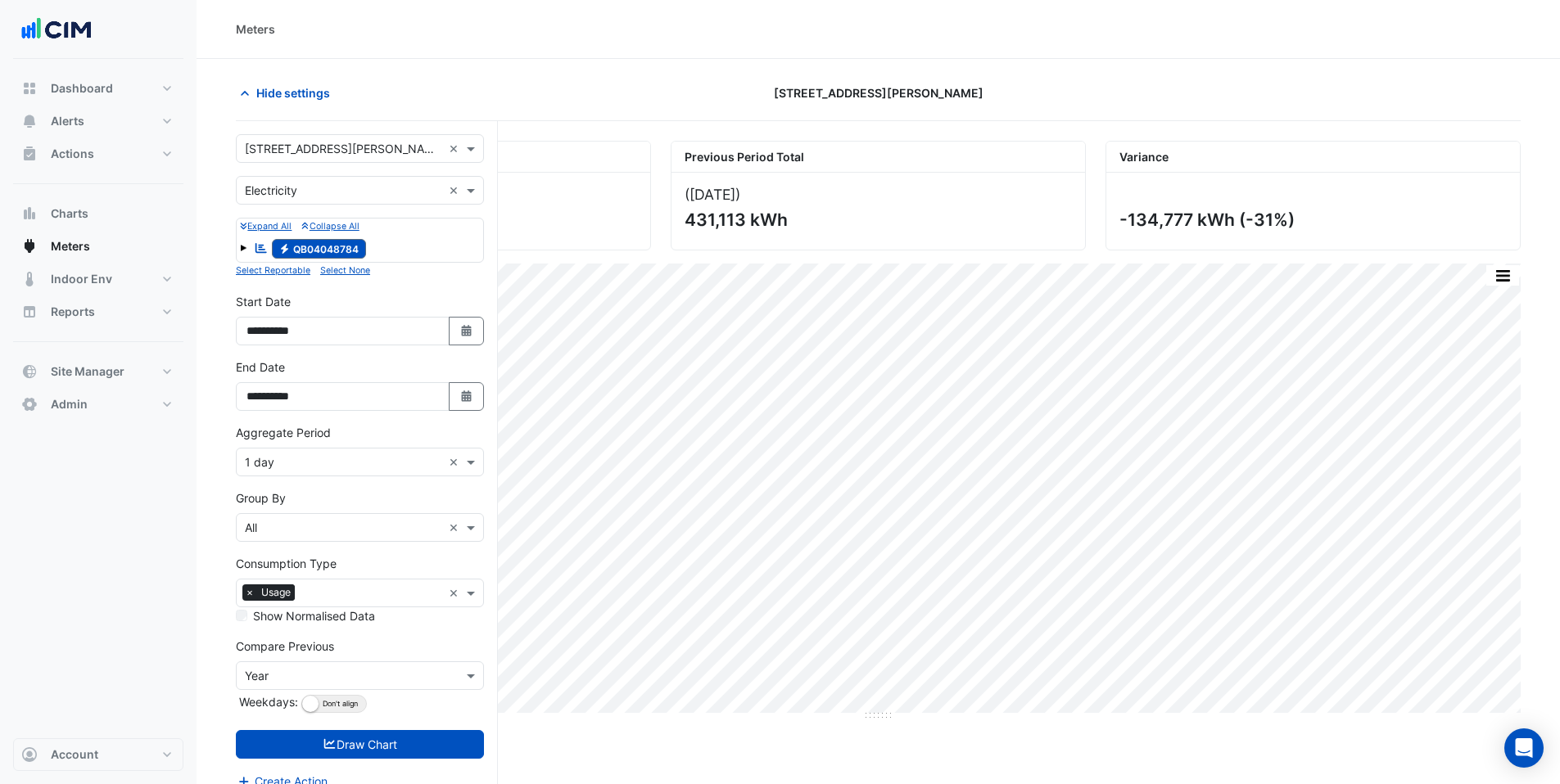
click at [294, 150] on input "text" at bounding box center [343, 149] width 197 height 17
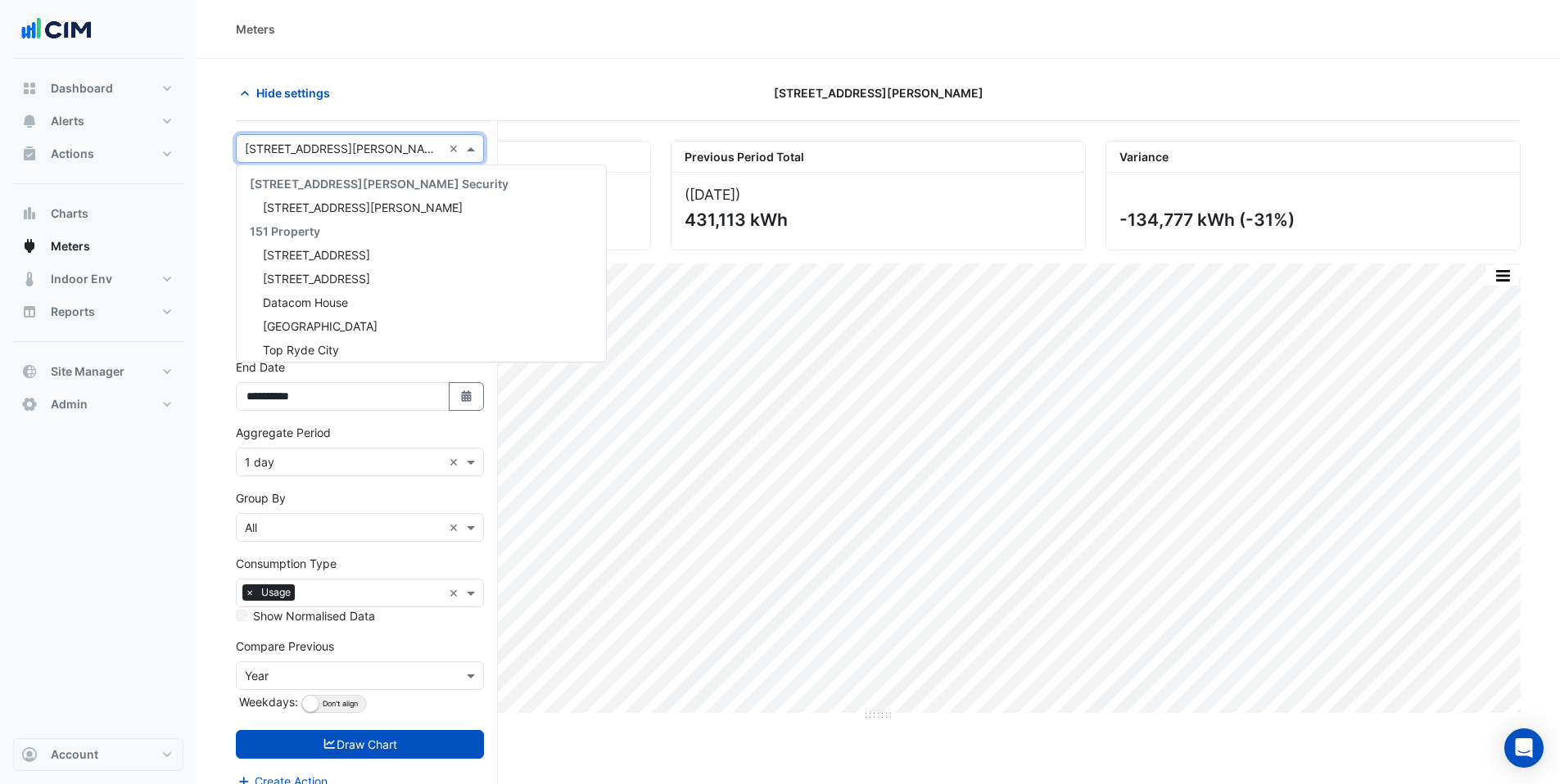
scroll to position [7697, 0]
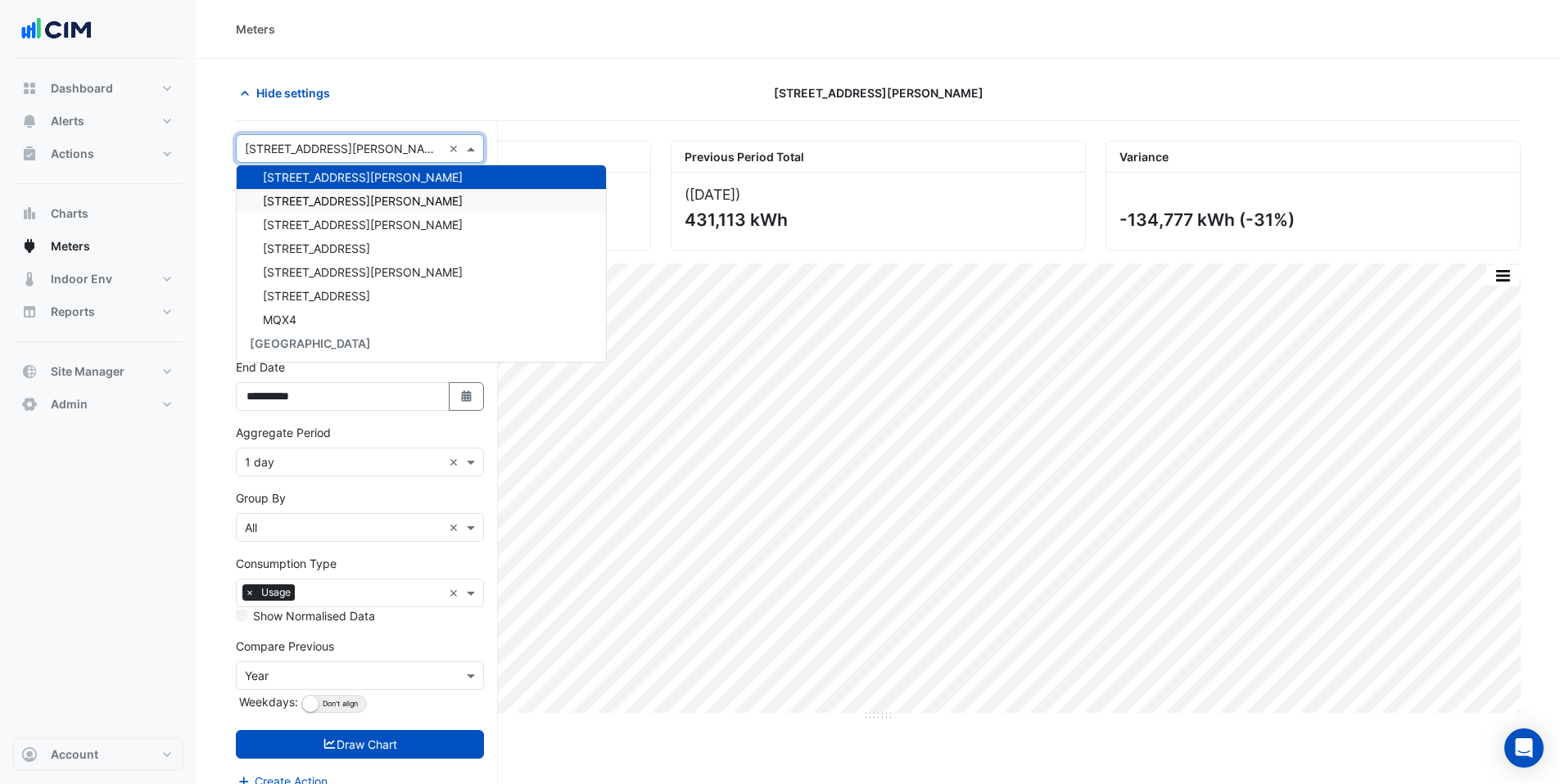
click at [290, 194] on span "108 Wickham St" at bounding box center [363, 201] width 200 height 14
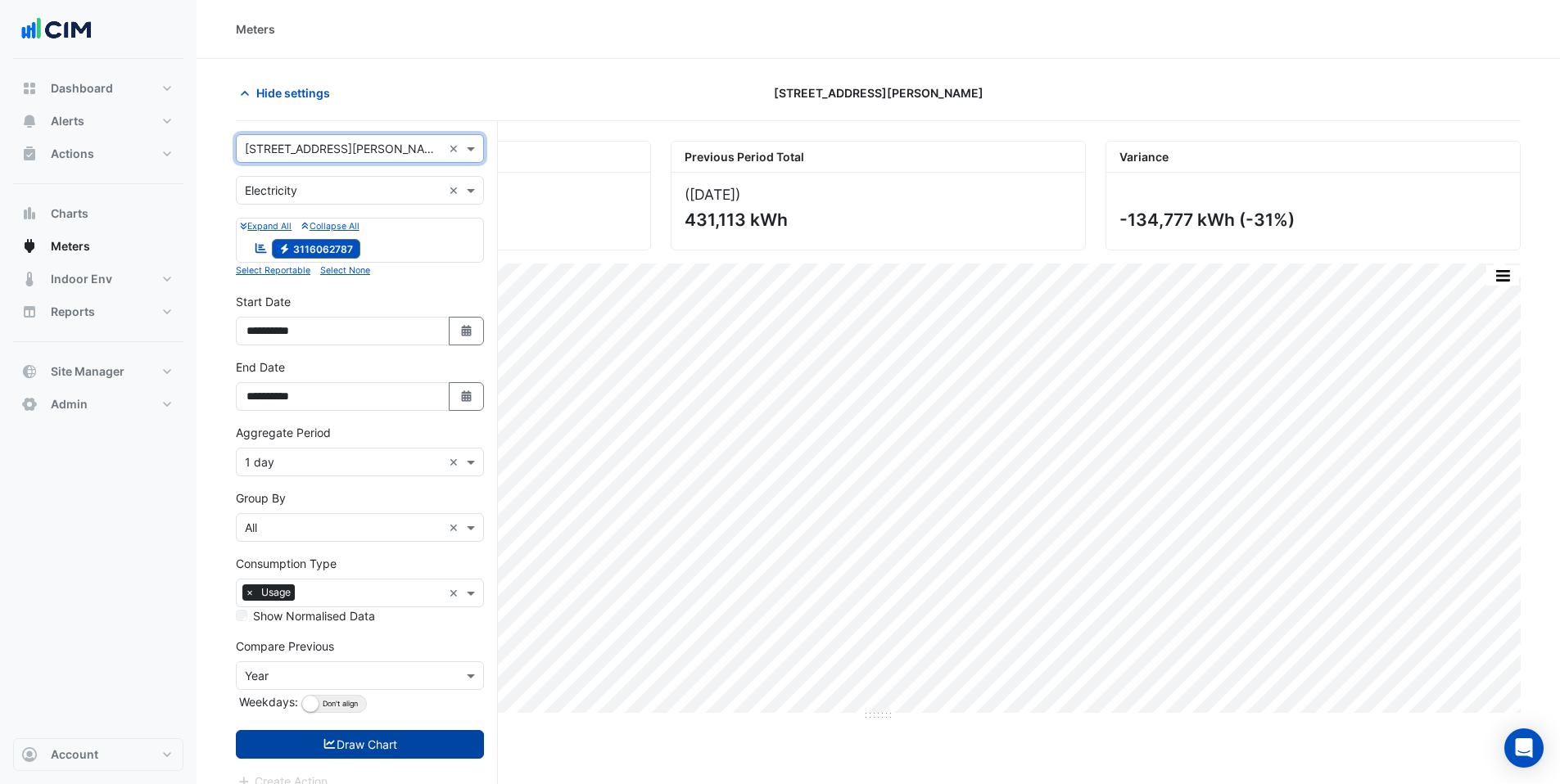
click at [338, 751] on button "Draw Chart" at bounding box center [359, 744] width 248 height 29
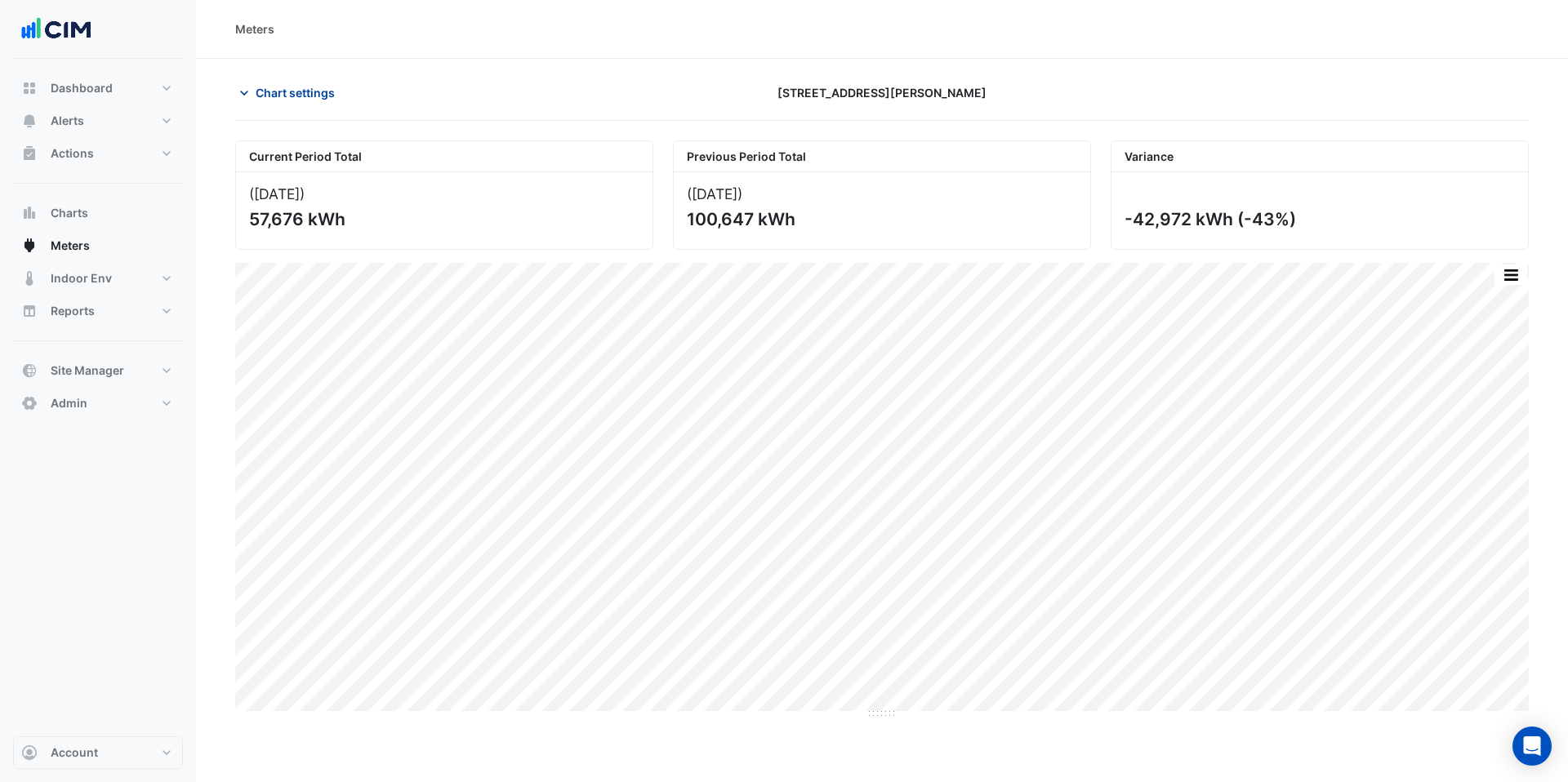
click at [258, 88] on span "Chart settings" at bounding box center [295, 93] width 79 height 17
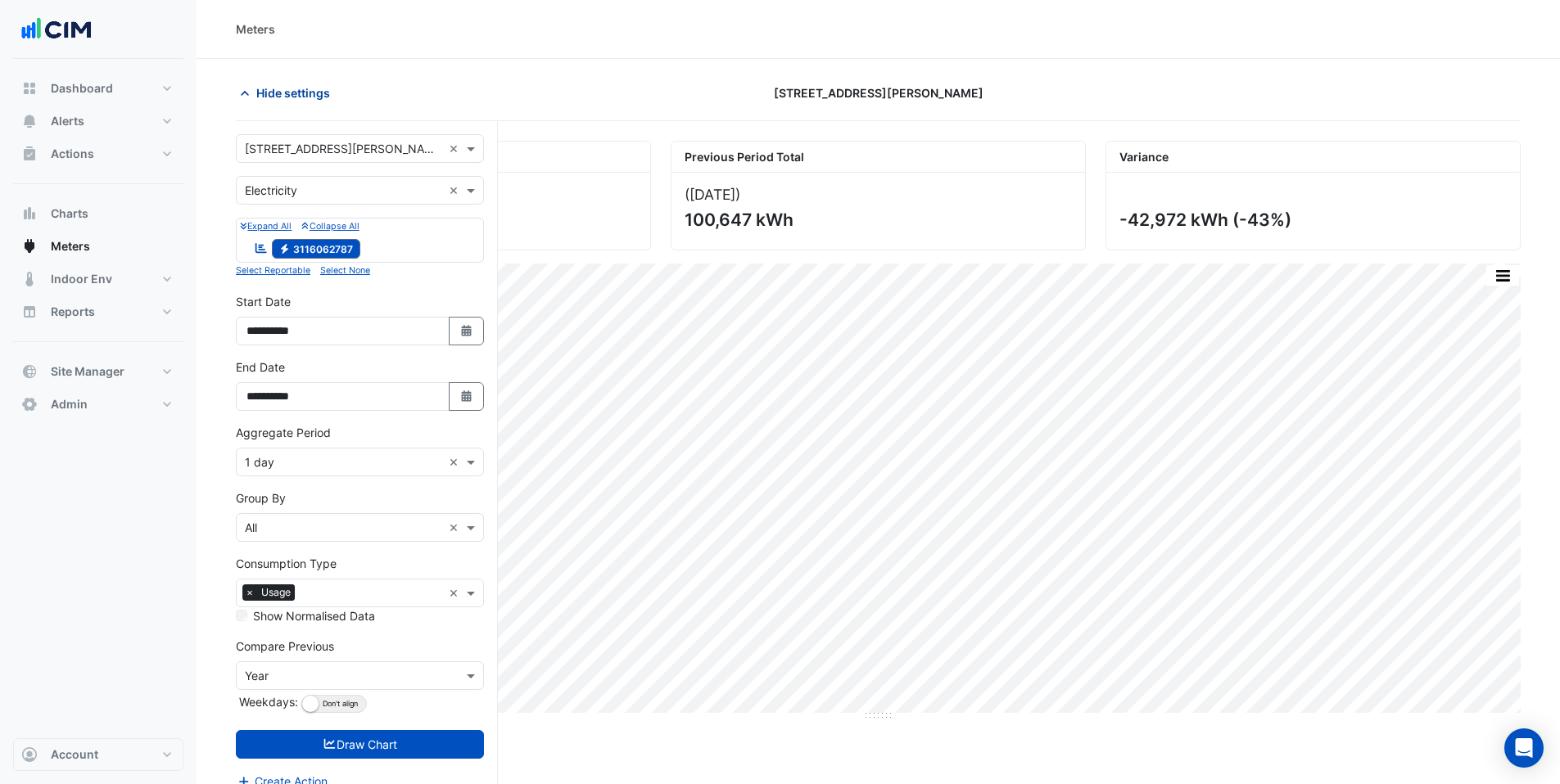
click at [243, 93] on icon "button" at bounding box center [244, 94] width 8 height 5
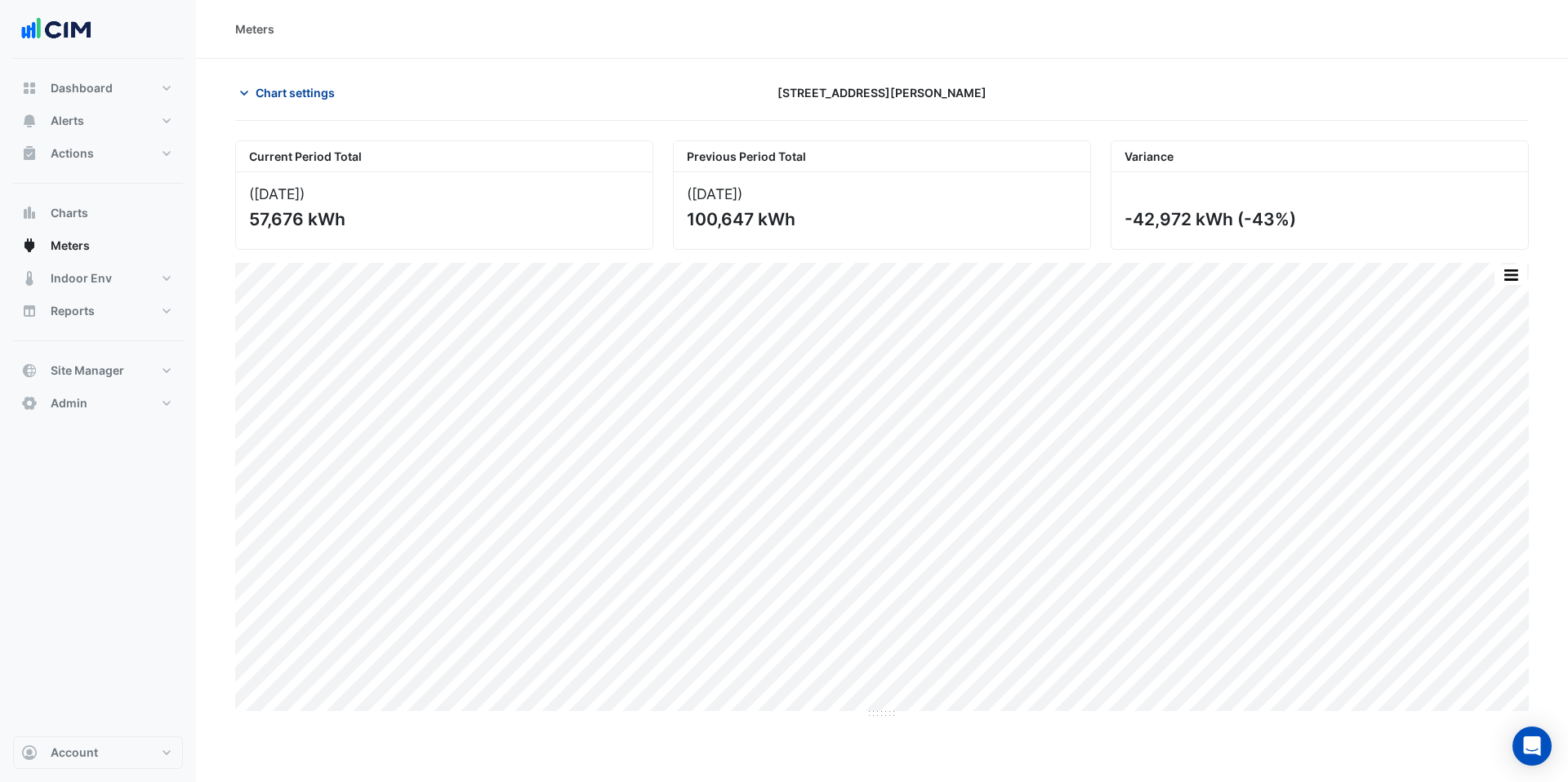
click at [244, 95] on icon "button" at bounding box center [244, 93] width 16 height 16
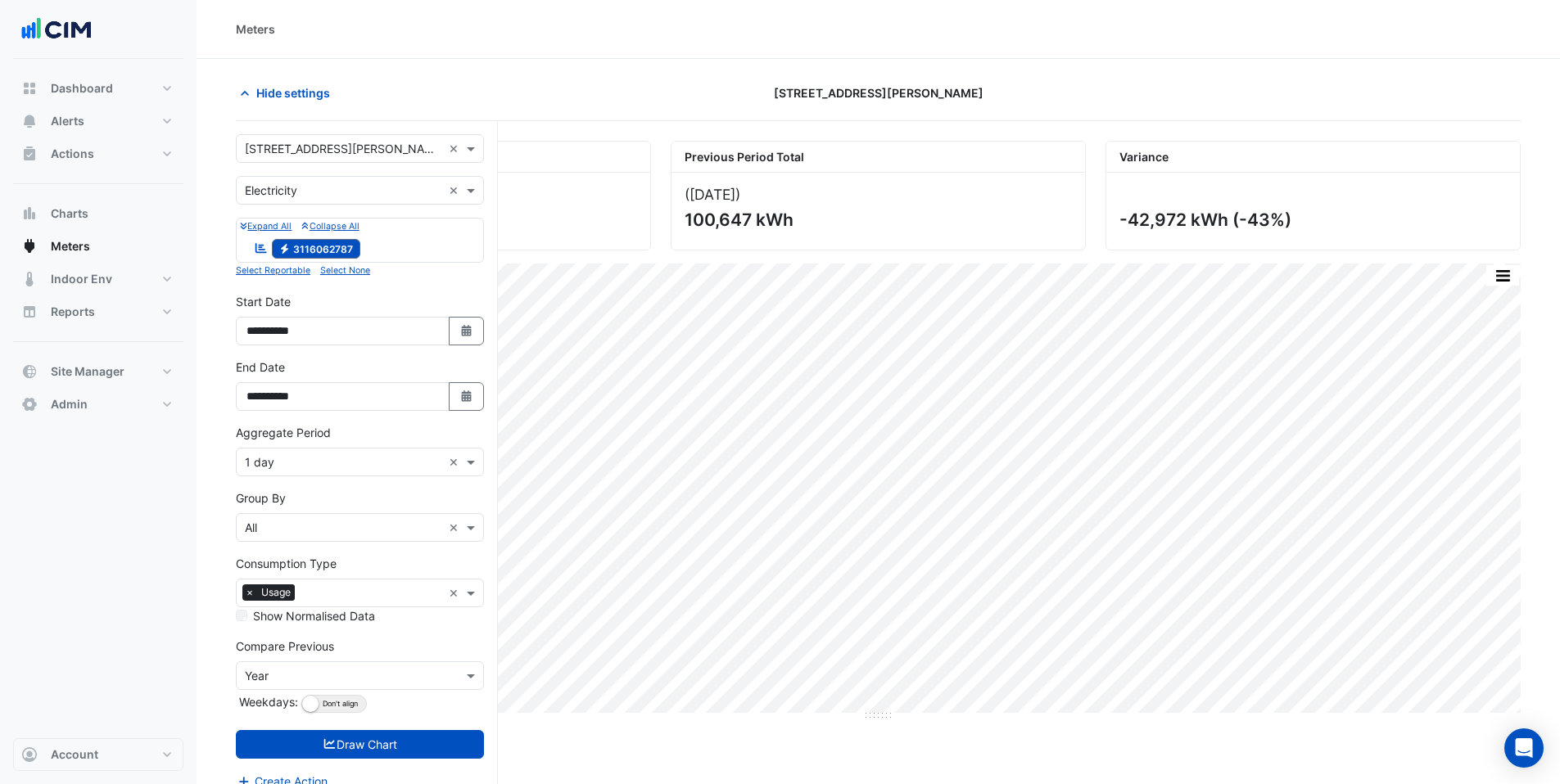
click at [263, 144] on input "text" at bounding box center [343, 149] width 197 height 17
type input "*****"
click at [292, 205] on span "1 Peters Avenue" at bounding box center [363, 208] width 200 height 14
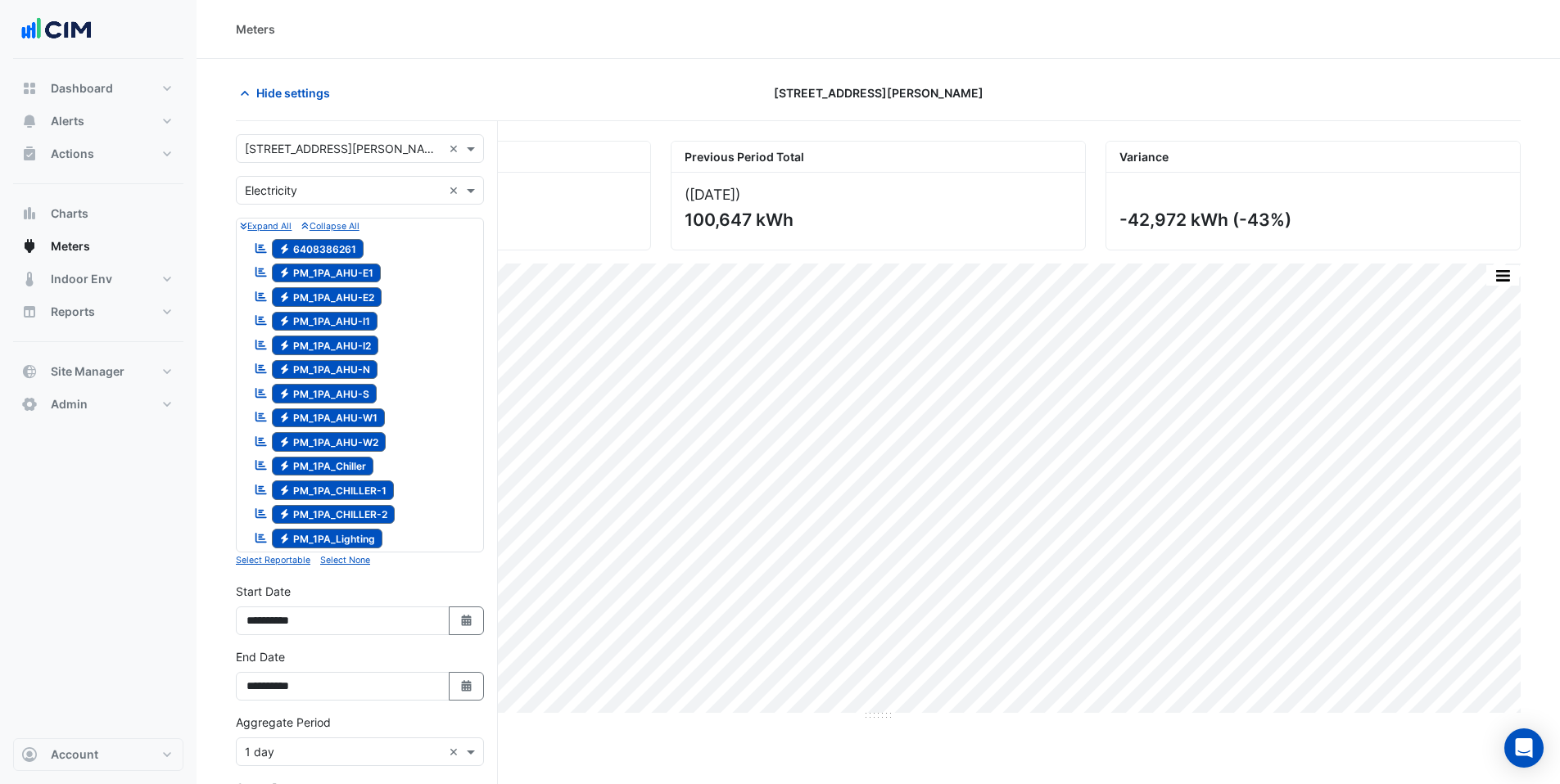
click at [344, 563] on small "Select None" at bounding box center [344, 560] width 50 height 10
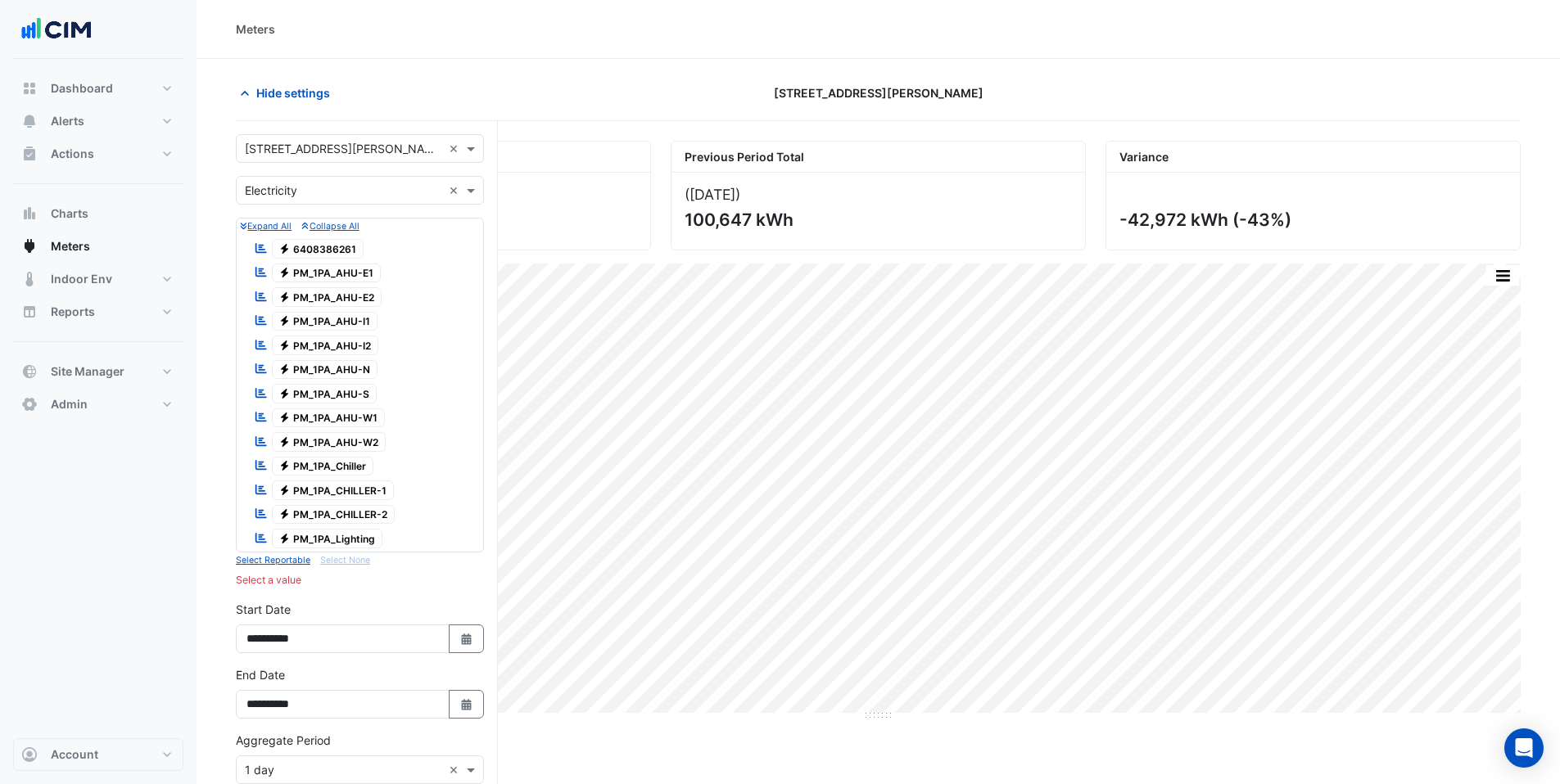
click at [324, 249] on span "Electricity 6408386261" at bounding box center [318, 249] width 92 height 20
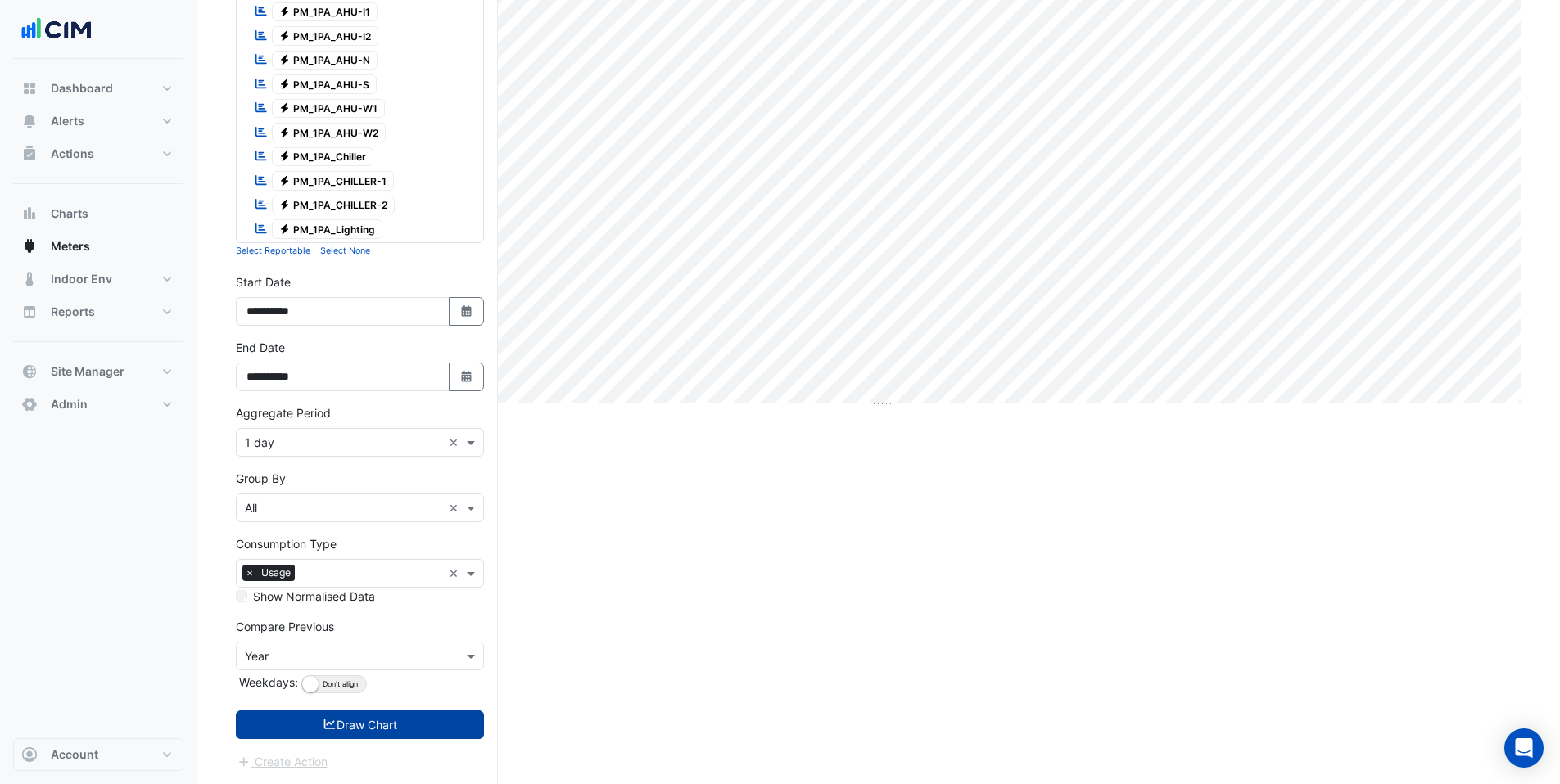
click at [397, 723] on button "Draw Chart" at bounding box center [359, 724] width 248 height 29
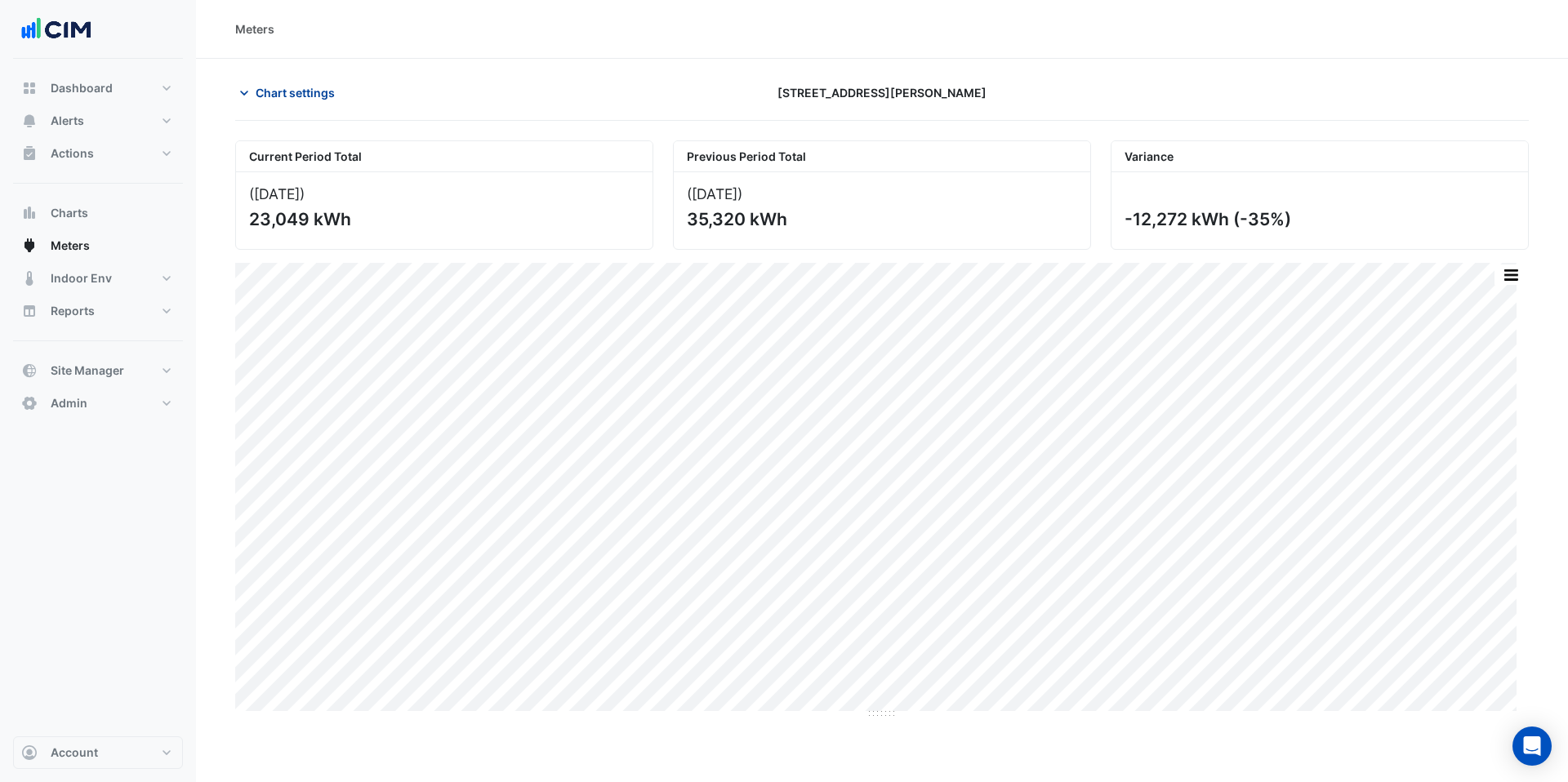
click at [272, 95] on span "Chart settings" at bounding box center [295, 93] width 79 height 17
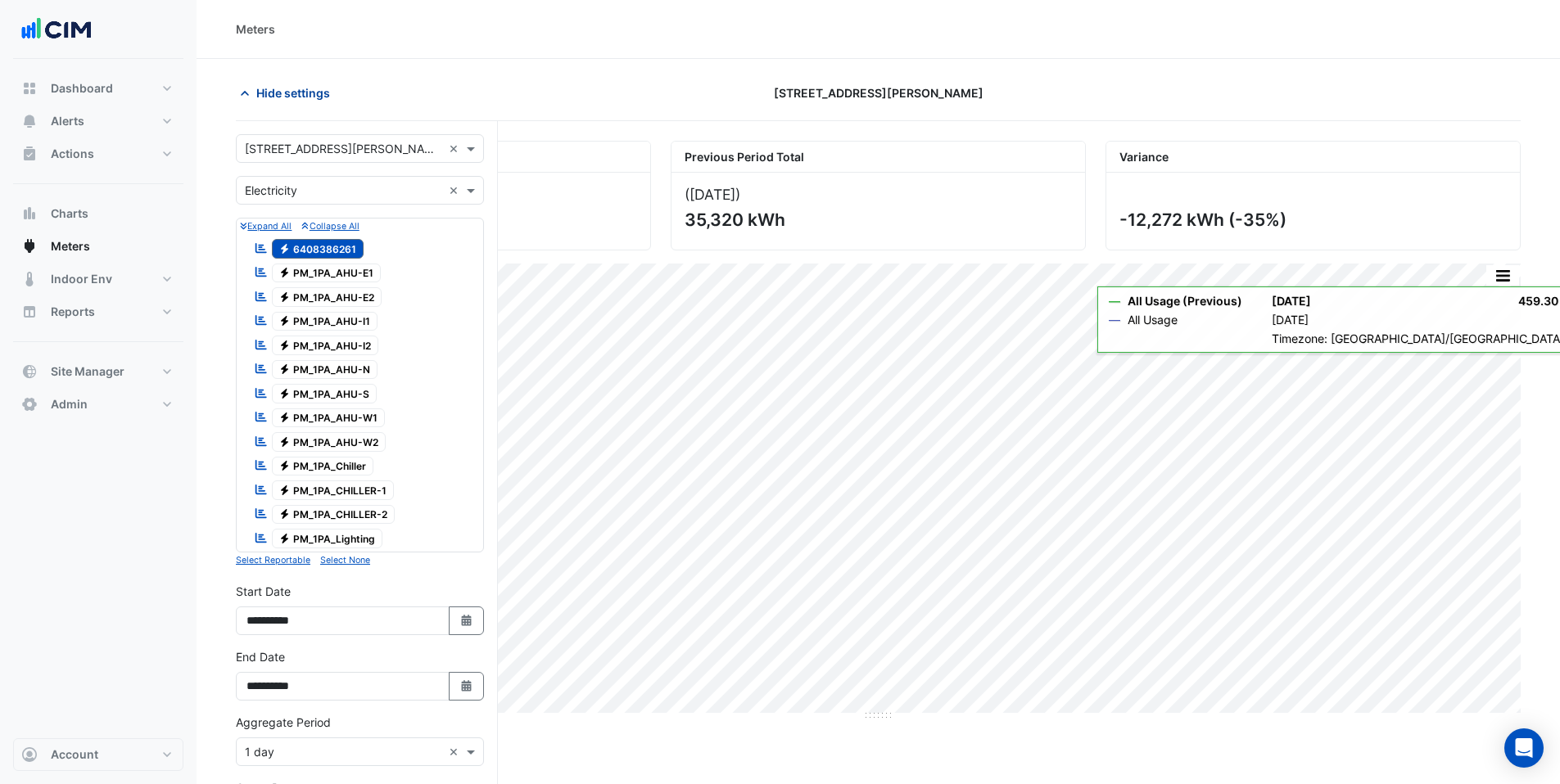
click at [241, 95] on icon "button" at bounding box center [244, 94] width 8 height 5
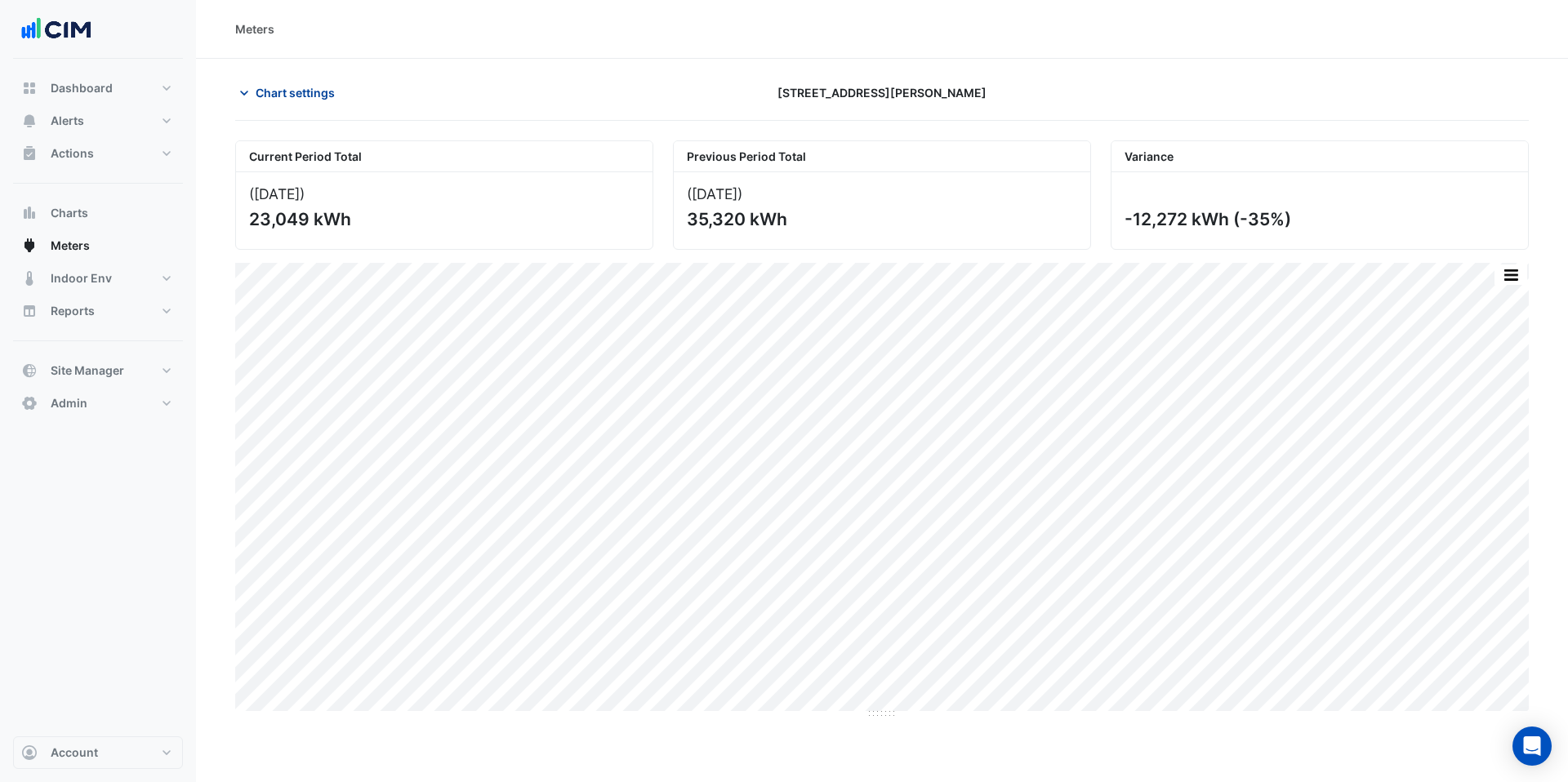
click at [277, 99] on span "Chart settings" at bounding box center [295, 93] width 79 height 17
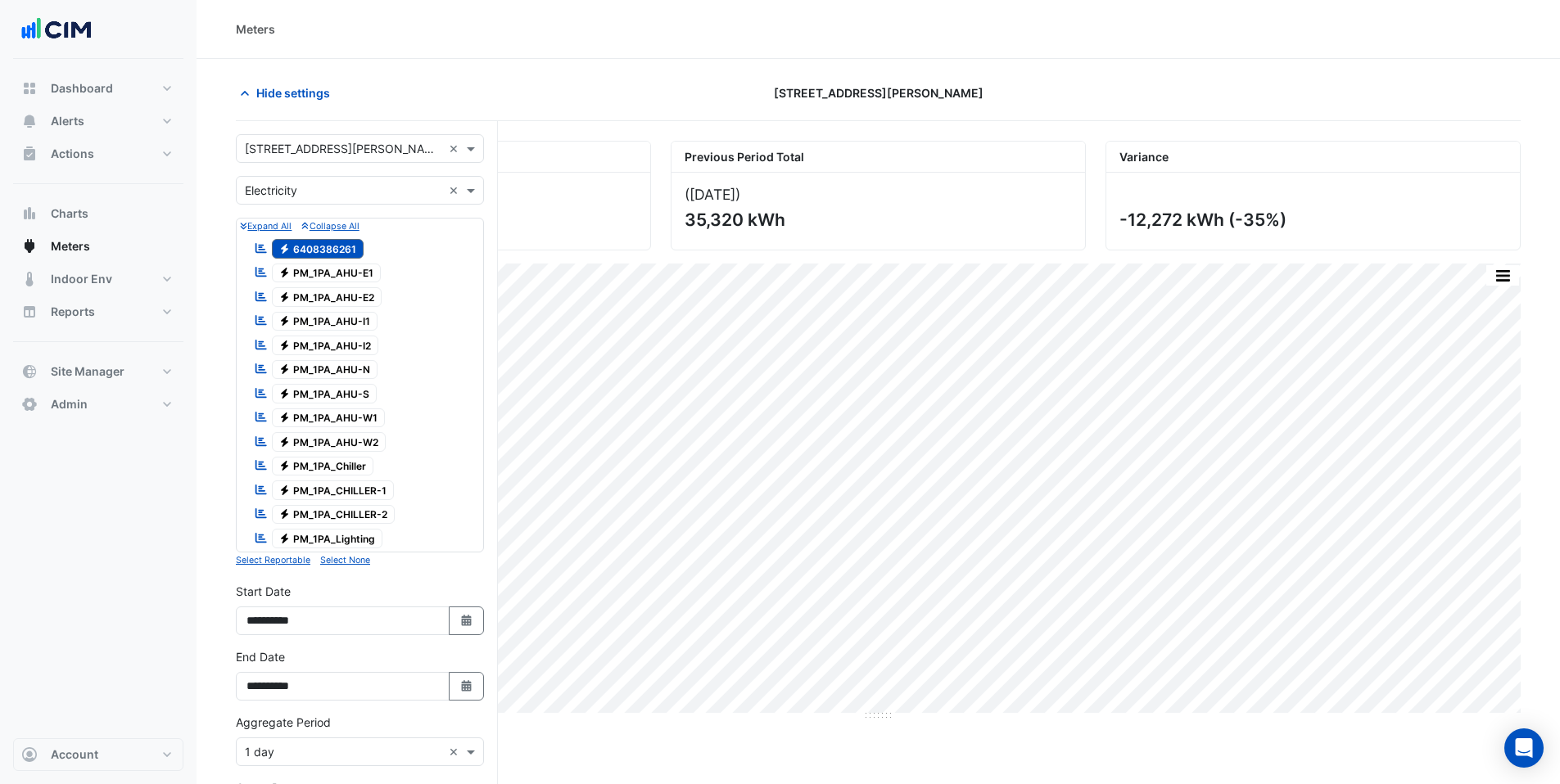
click at [288, 150] on input "text" at bounding box center [343, 149] width 197 height 17
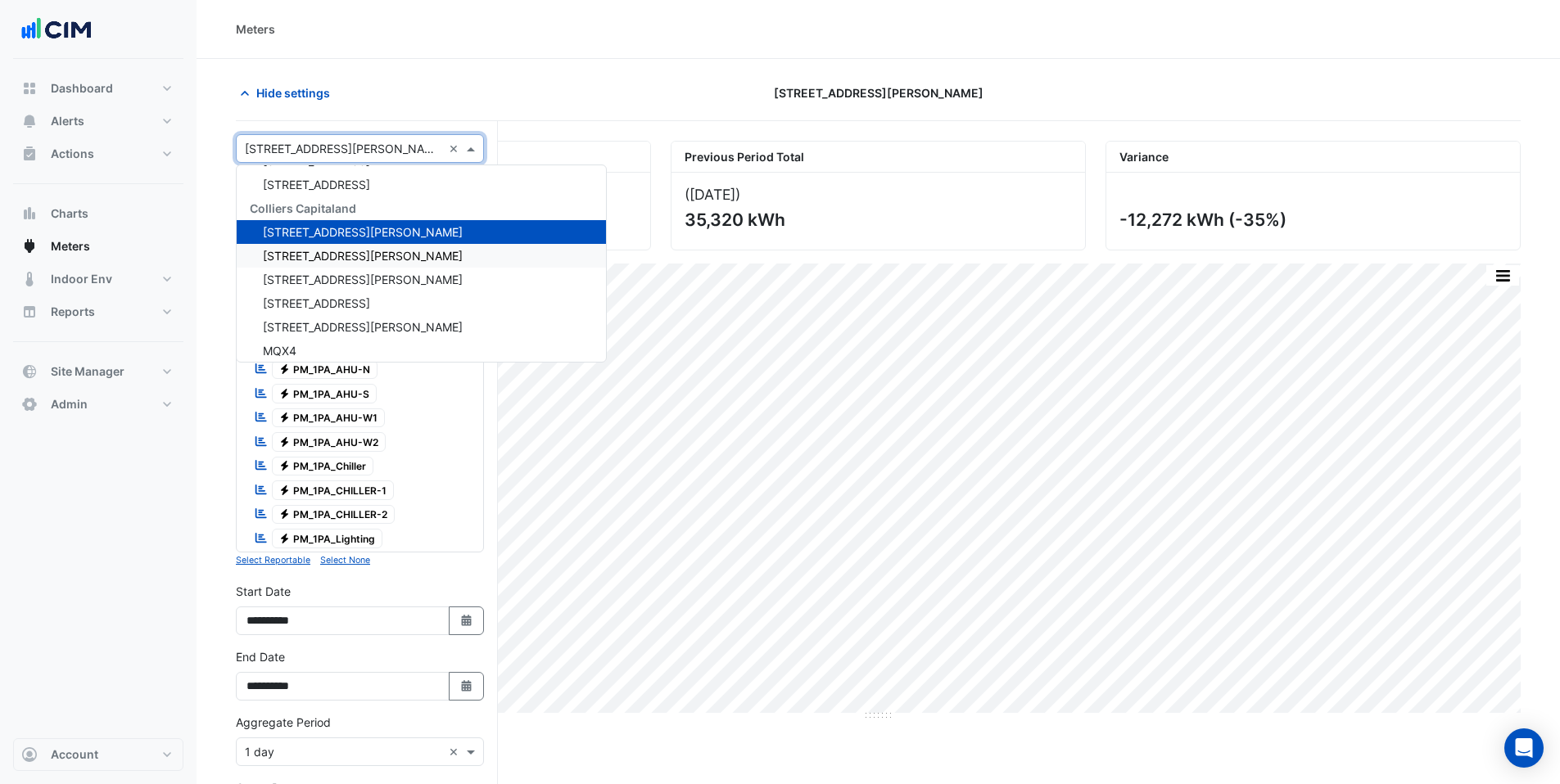
scroll to position [10190, 0]
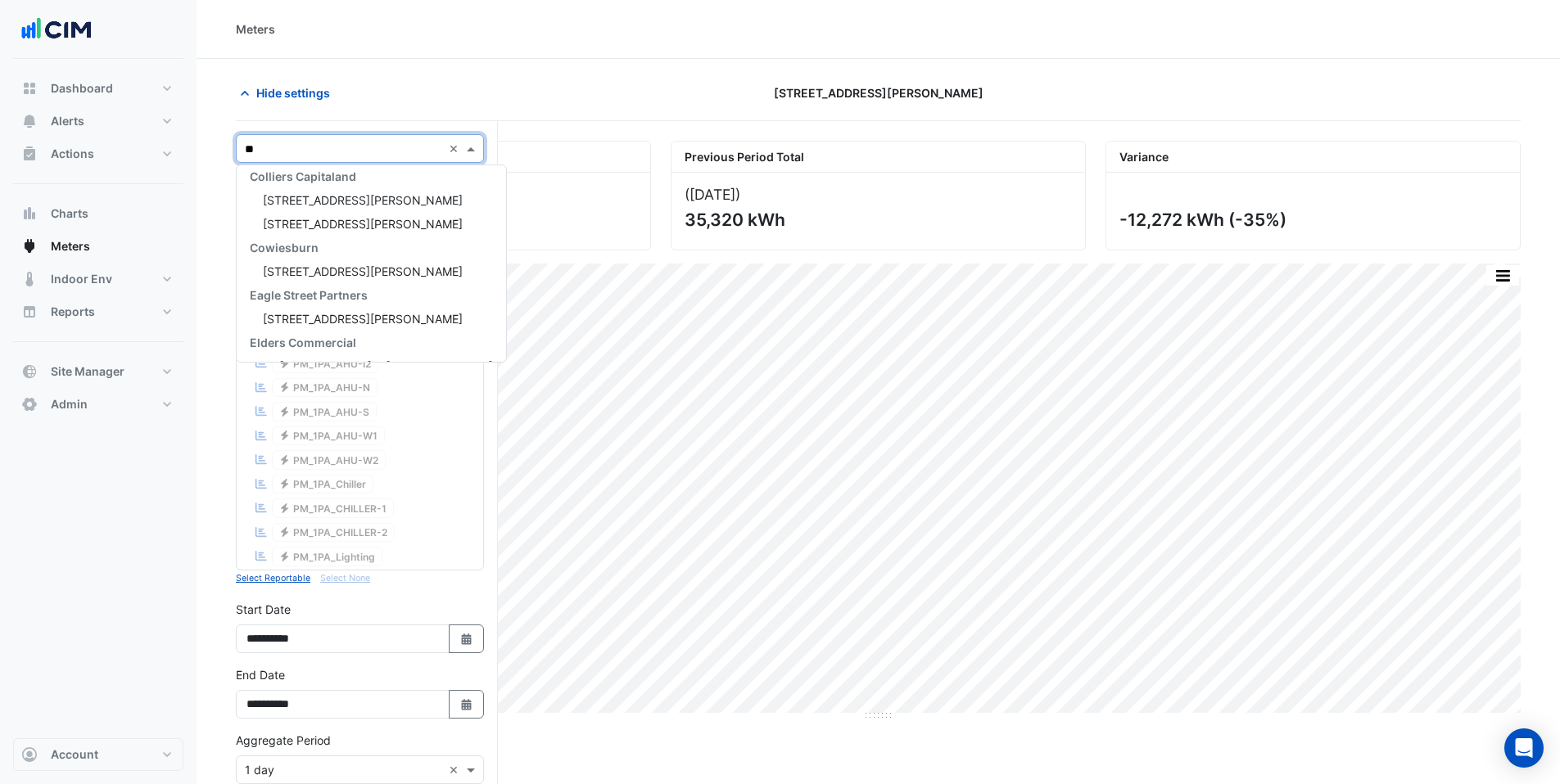
type input "***"
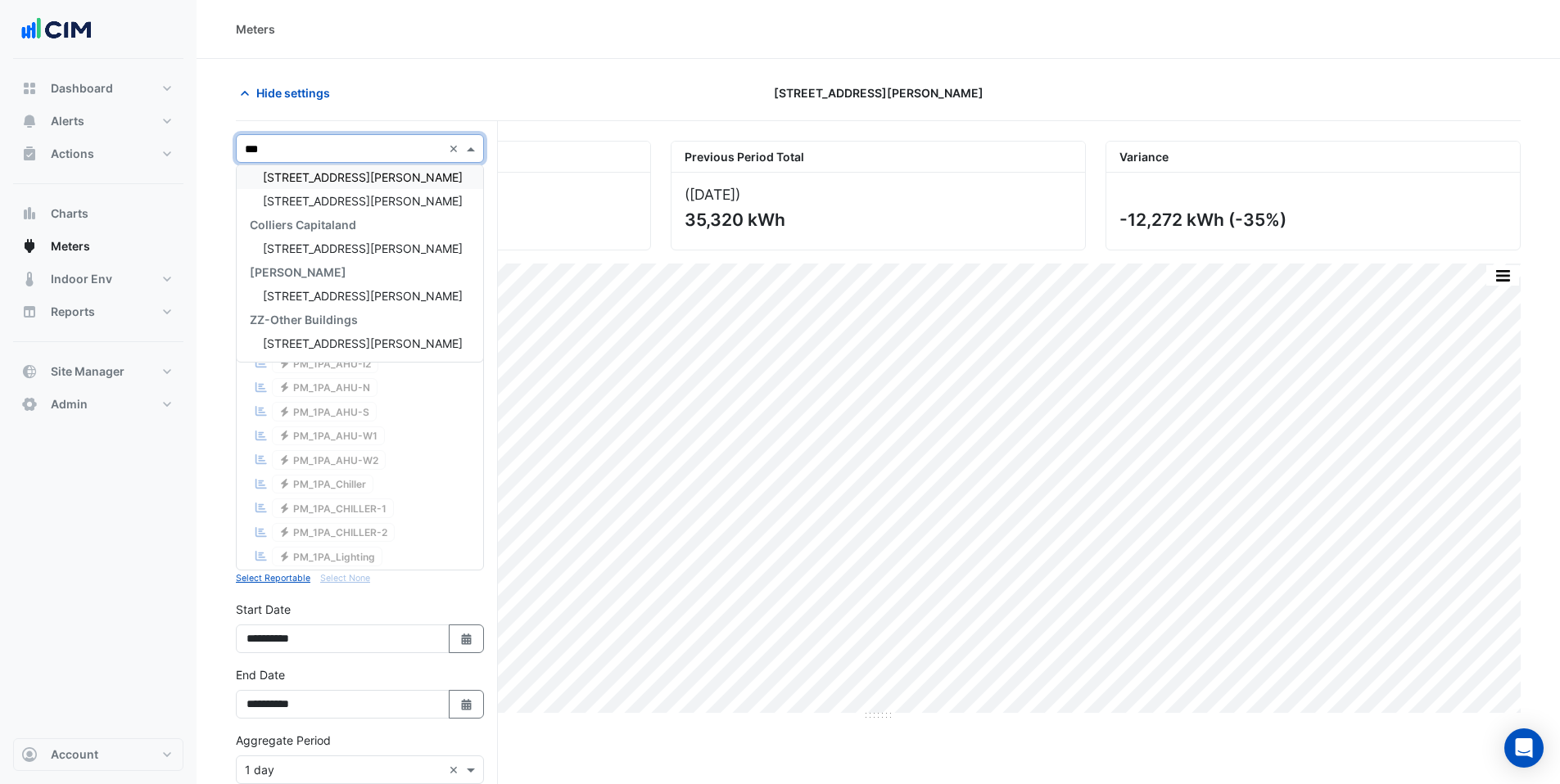
click at [323, 176] on span "100 Arthur Street" at bounding box center [363, 177] width 200 height 14
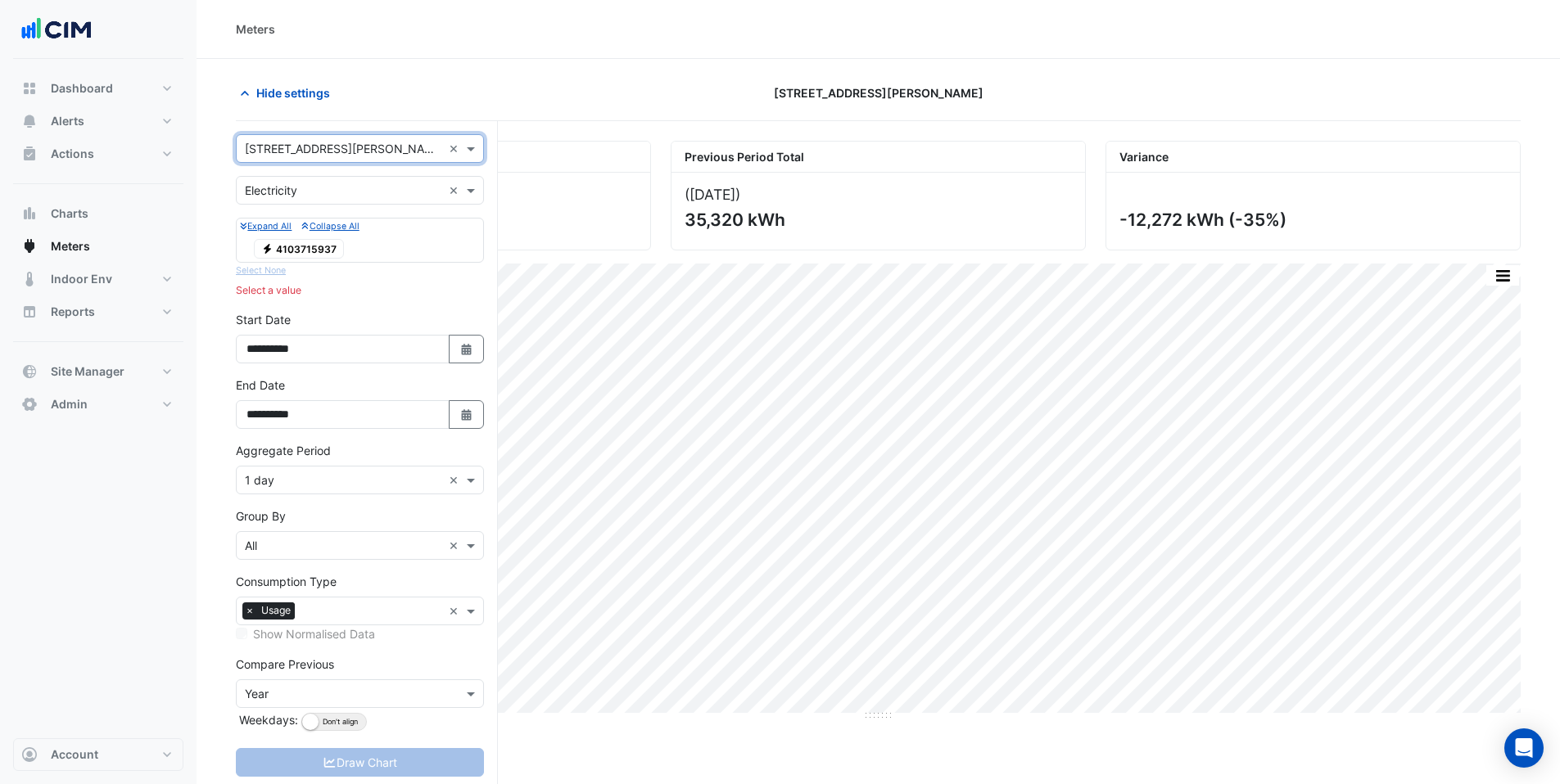
click at [315, 250] on span "Electricity 4103715937" at bounding box center [299, 249] width 90 height 20
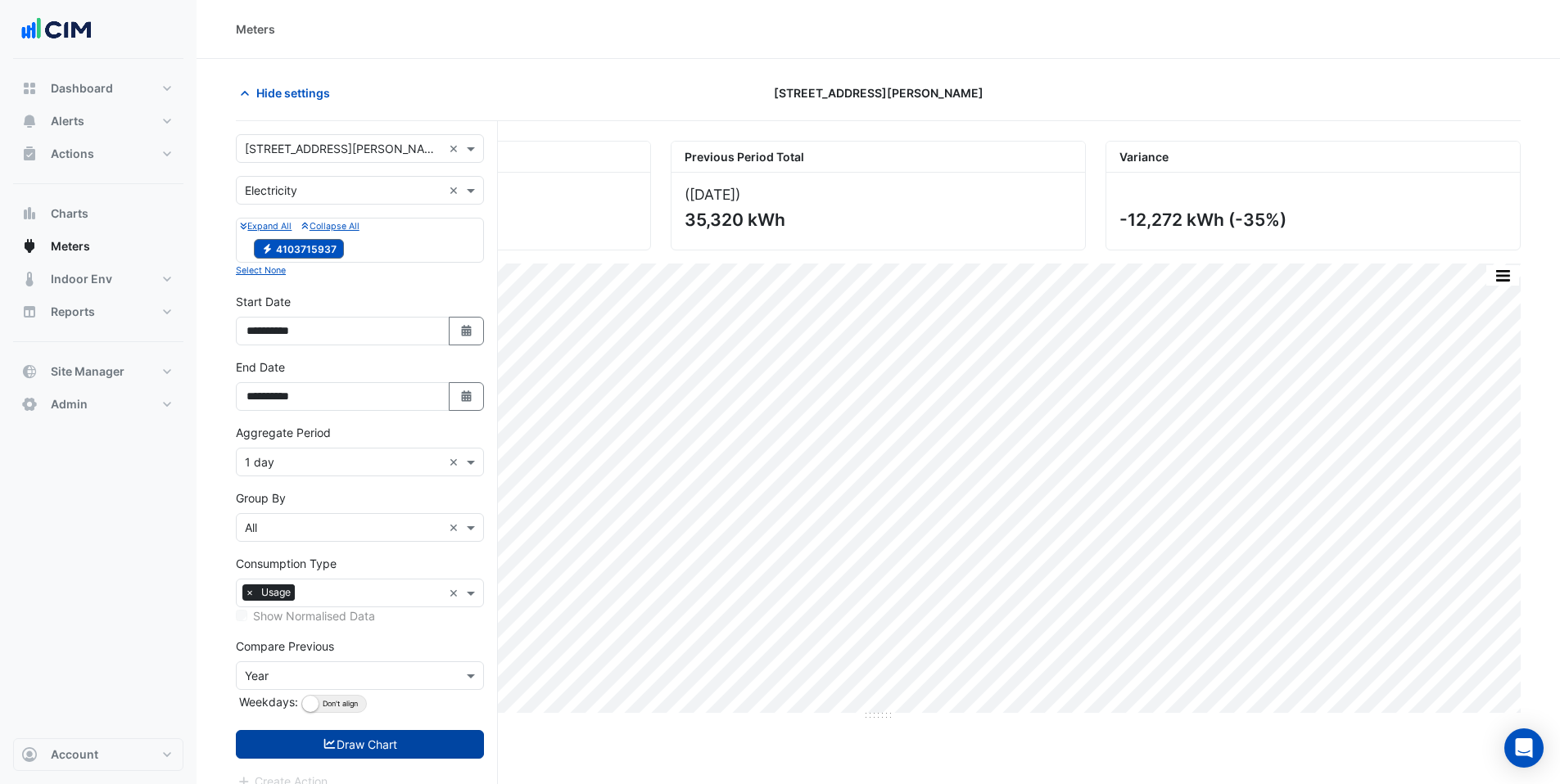
click at [413, 741] on button "Draw Chart" at bounding box center [359, 744] width 248 height 29
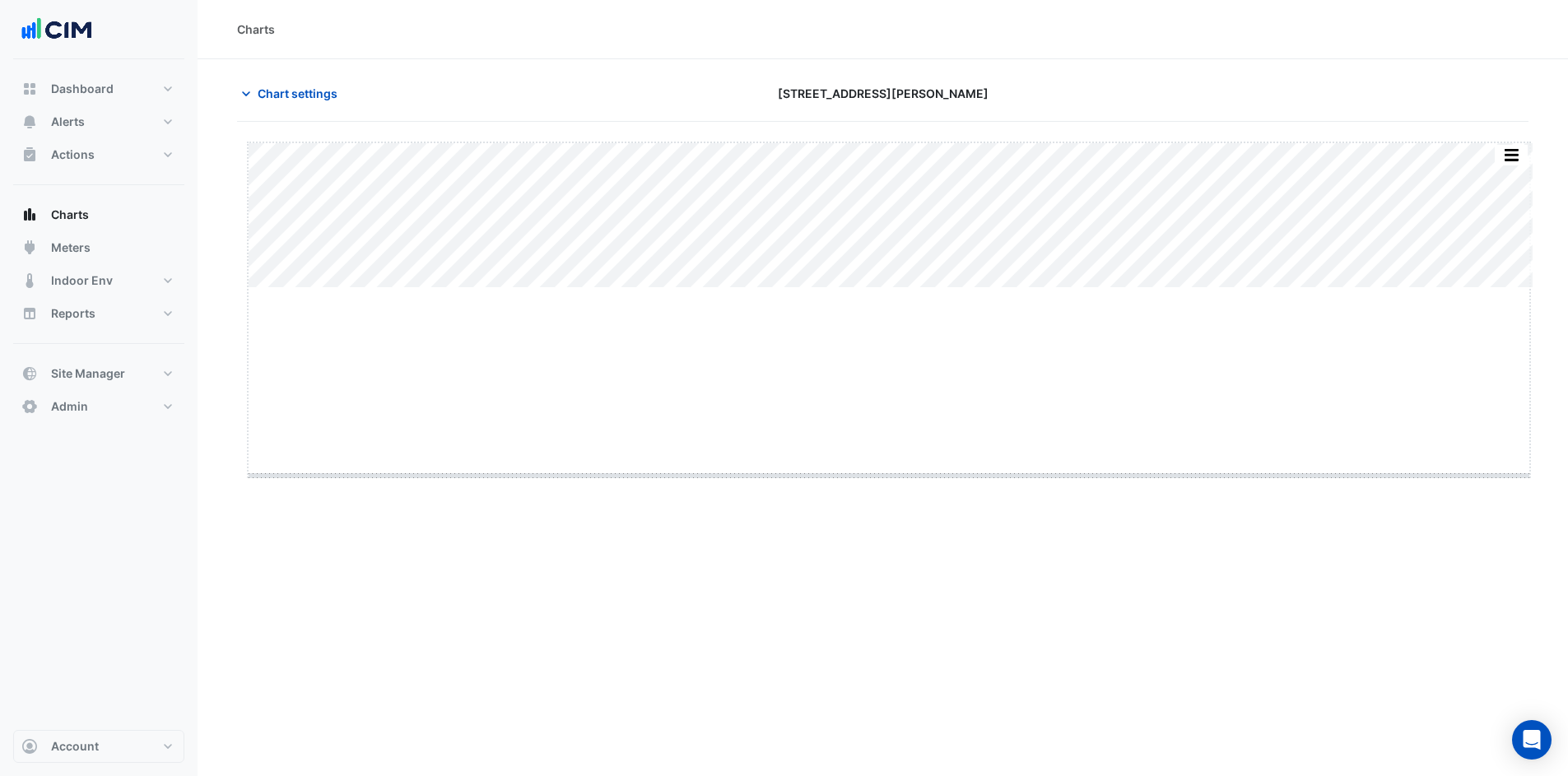
drag, startPoint x: 886, startPoint y: 288, endPoint x: 892, endPoint y: 475, distance: 187.1
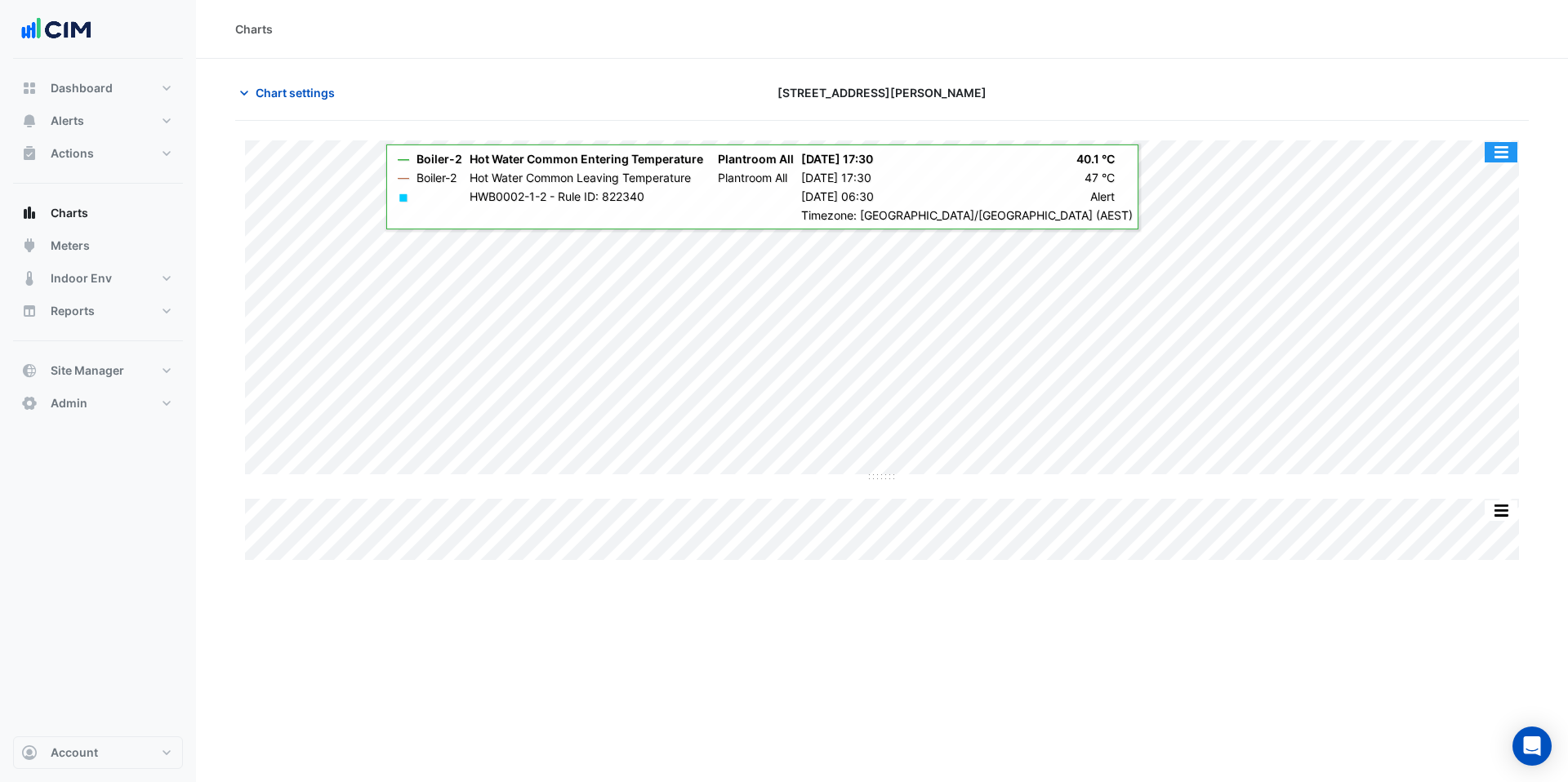
click at [1497, 147] on button "button" at bounding box center [1501, 153] width 33 height 21
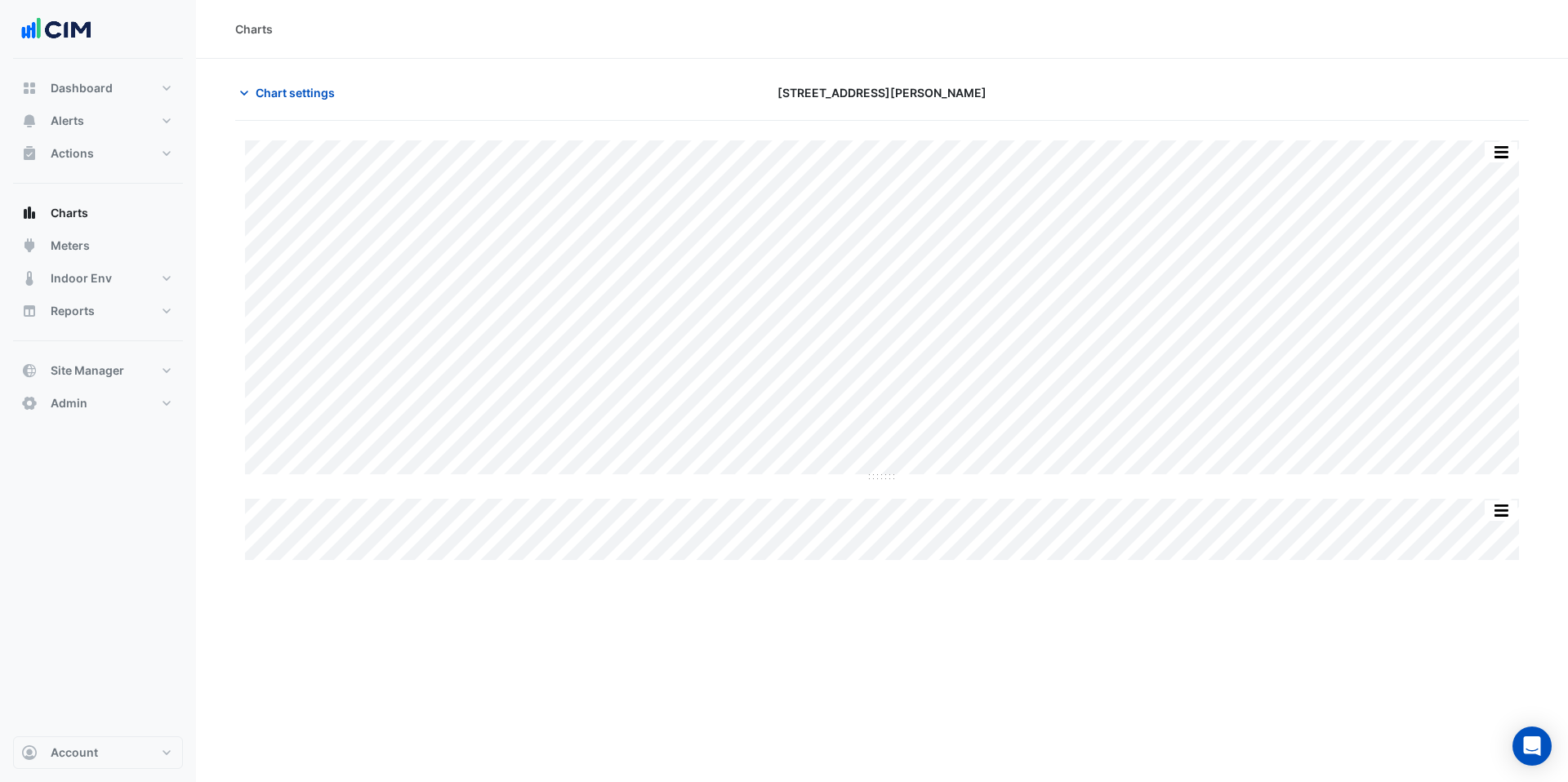
click at [1436, 634] on div "Charts Chart settings 120 Spencer Street Split All Split None Print Save as JPE…" at bounding box center [882, 391] width 1372 height 782
click at [283, 92] on span "Chart settings" at bounding box center [295, 93] width 79 height 17
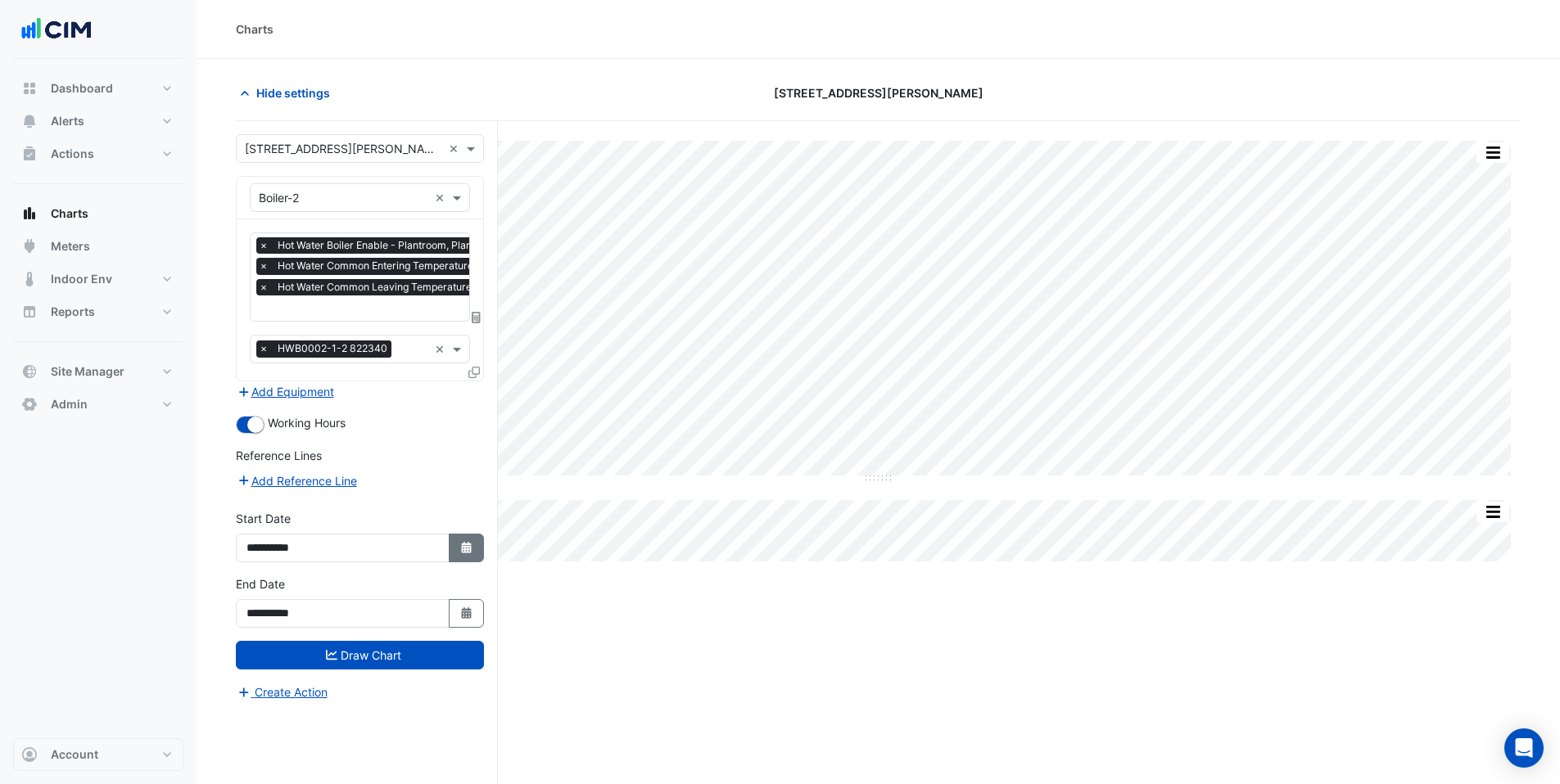
click at [451, 549] on button "Select Date" at bounding box center [466, 548] width 36 height 29
select select "*"
select select "****"
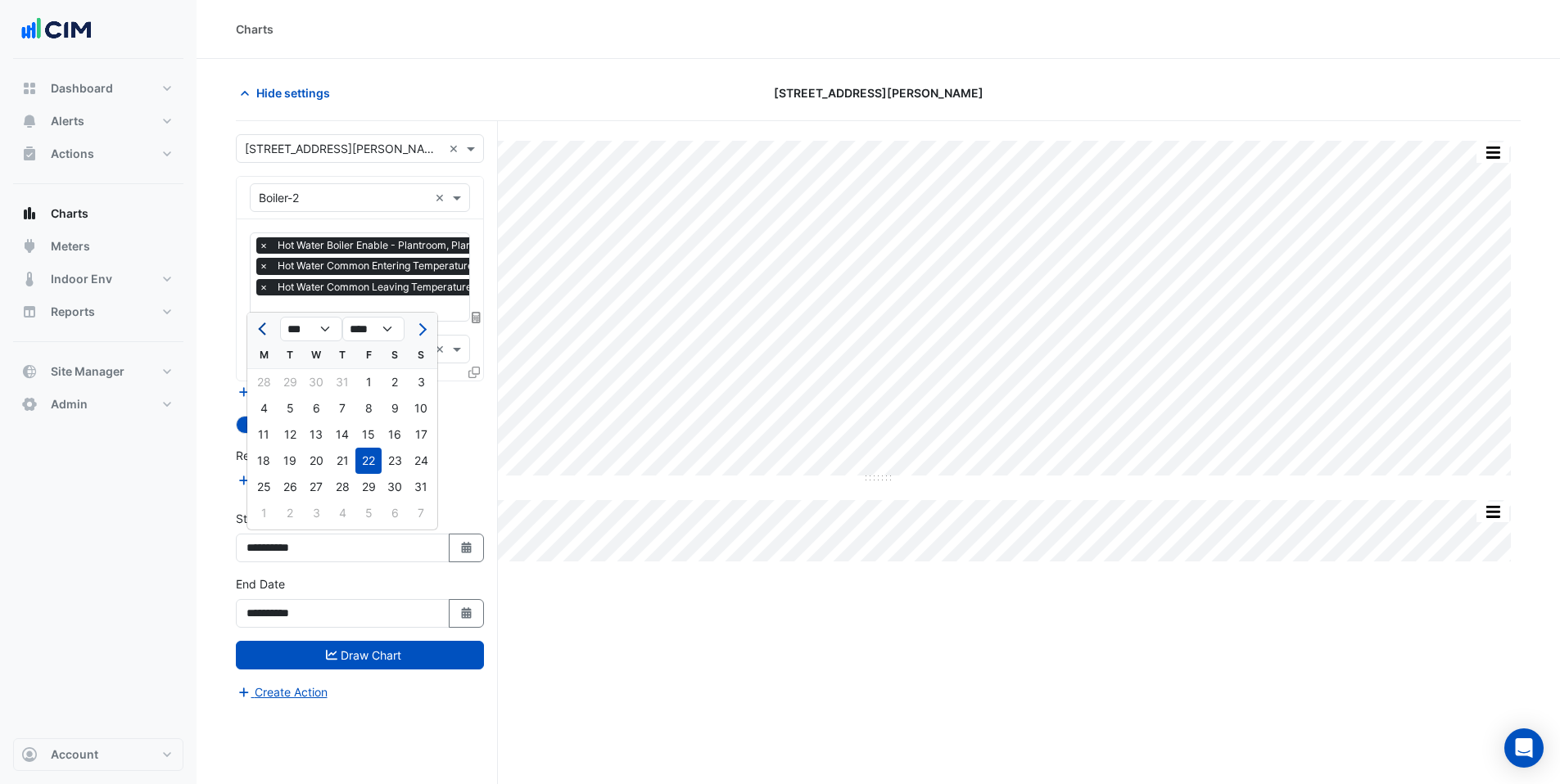
click at [263, 329] on span "Previous month" at bounding box center [264, 329] width 12 height 12
select select "*"
click at [292, 385] on div "1" at bounding box center [290, 382] width 26 height 26
type input "**********"
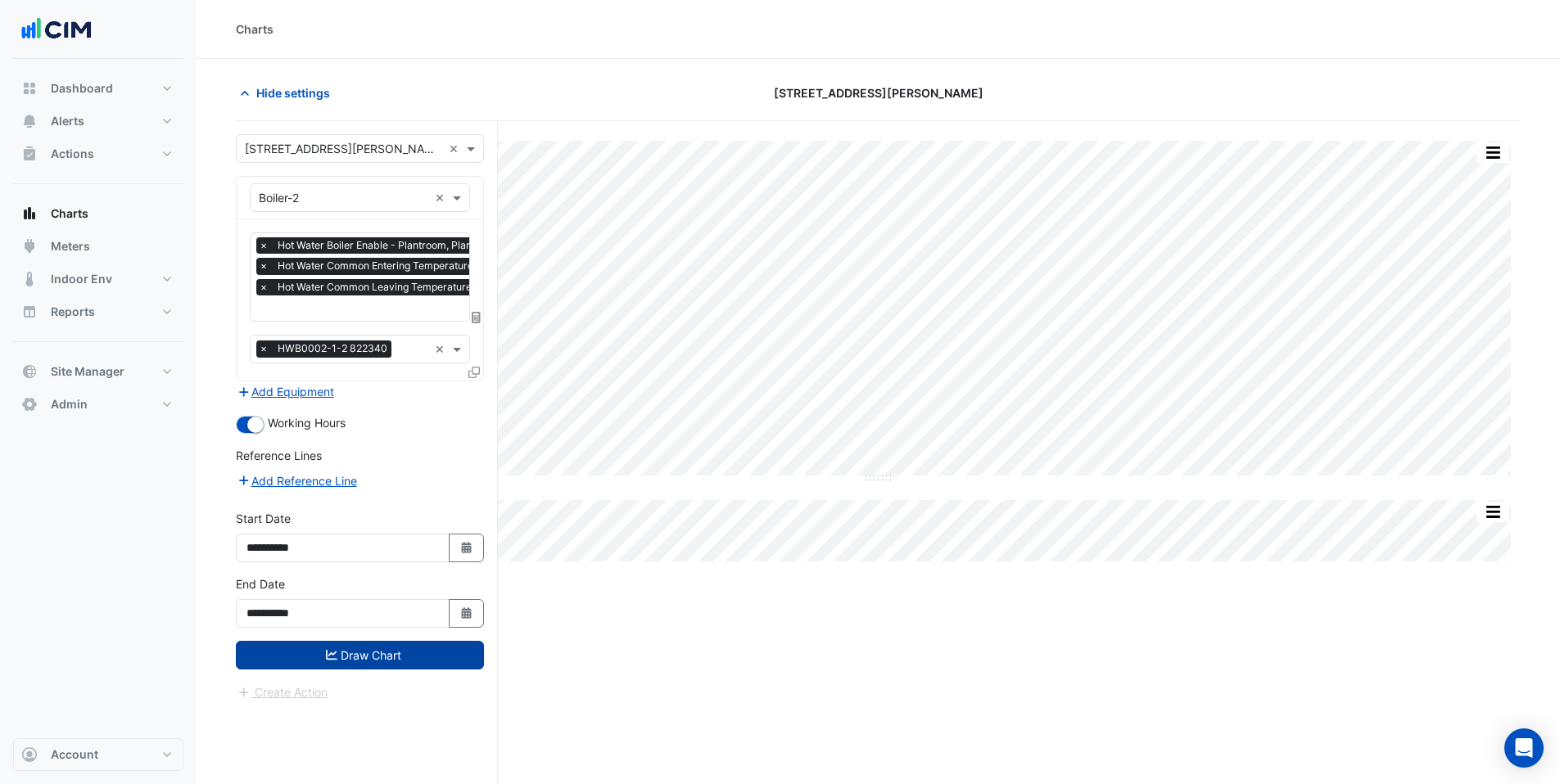
click at [382, 655] on button "Draw Chart" at bounding box center [359, 654] width 248 height 29
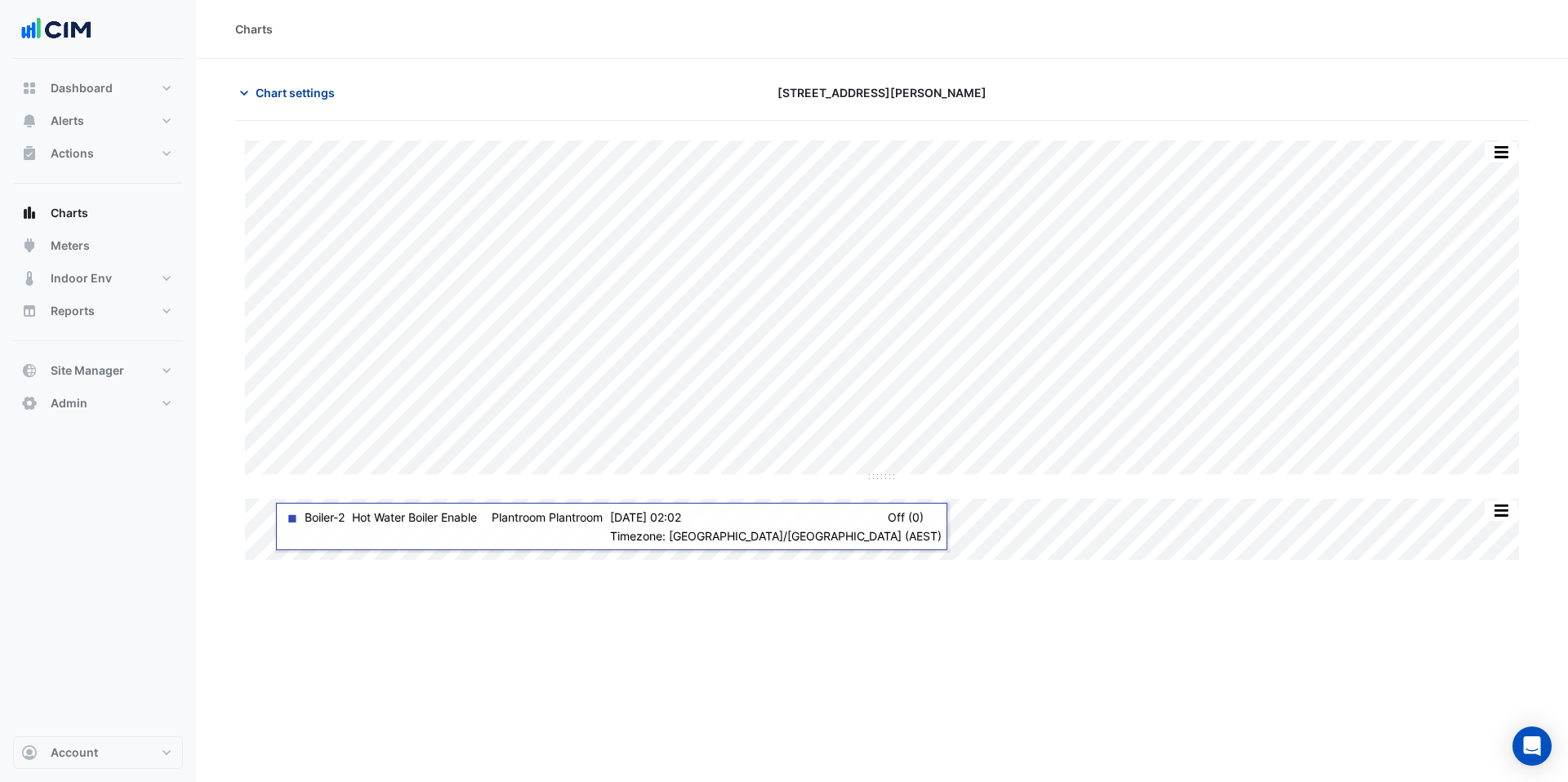
click at [296, 88] on span "Chart settings" at bounding box center [295, 93] width 79 height 17
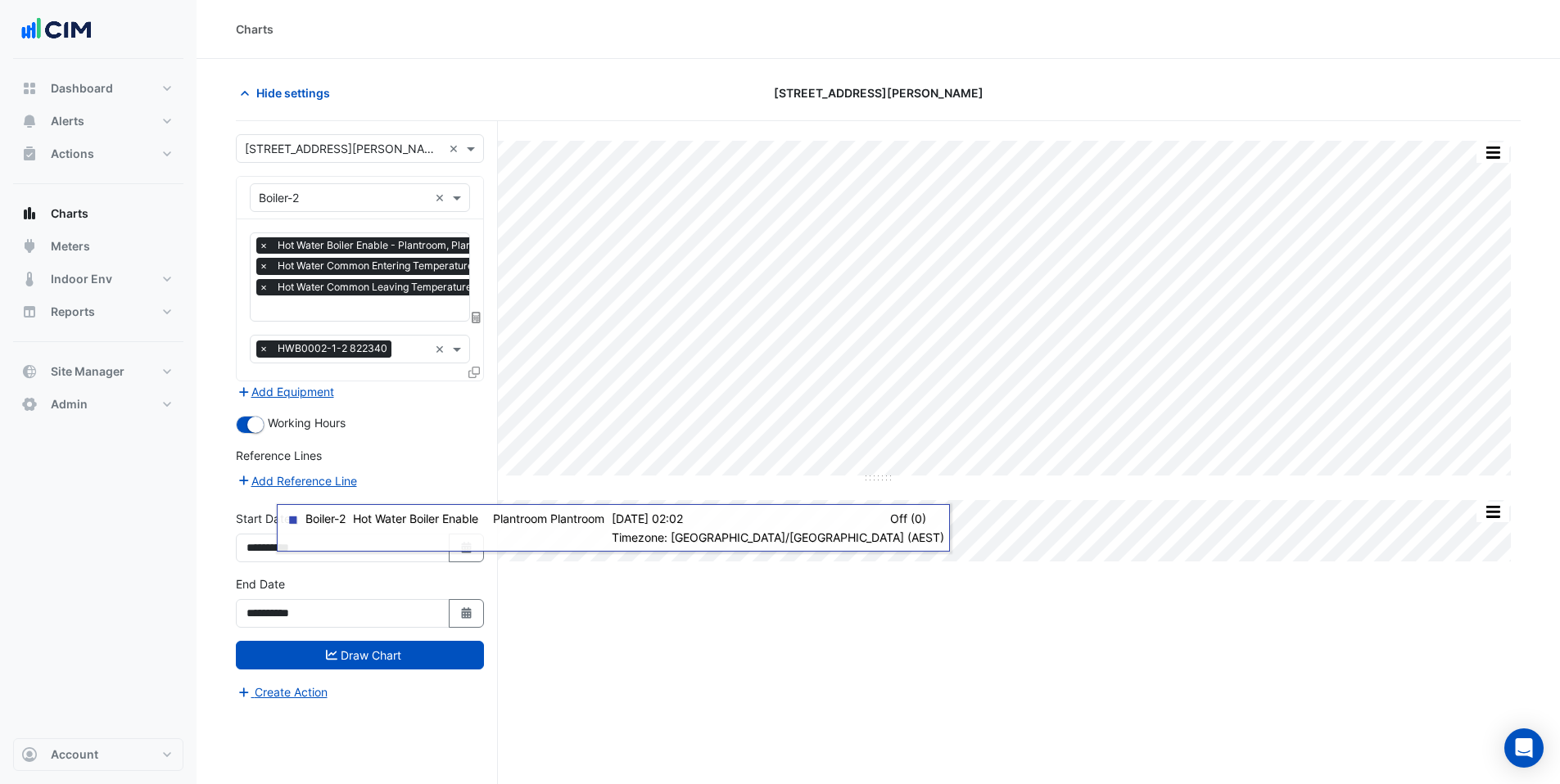
click at [477, 372] on icon at bounding box center [474, 372] width 11 height 11
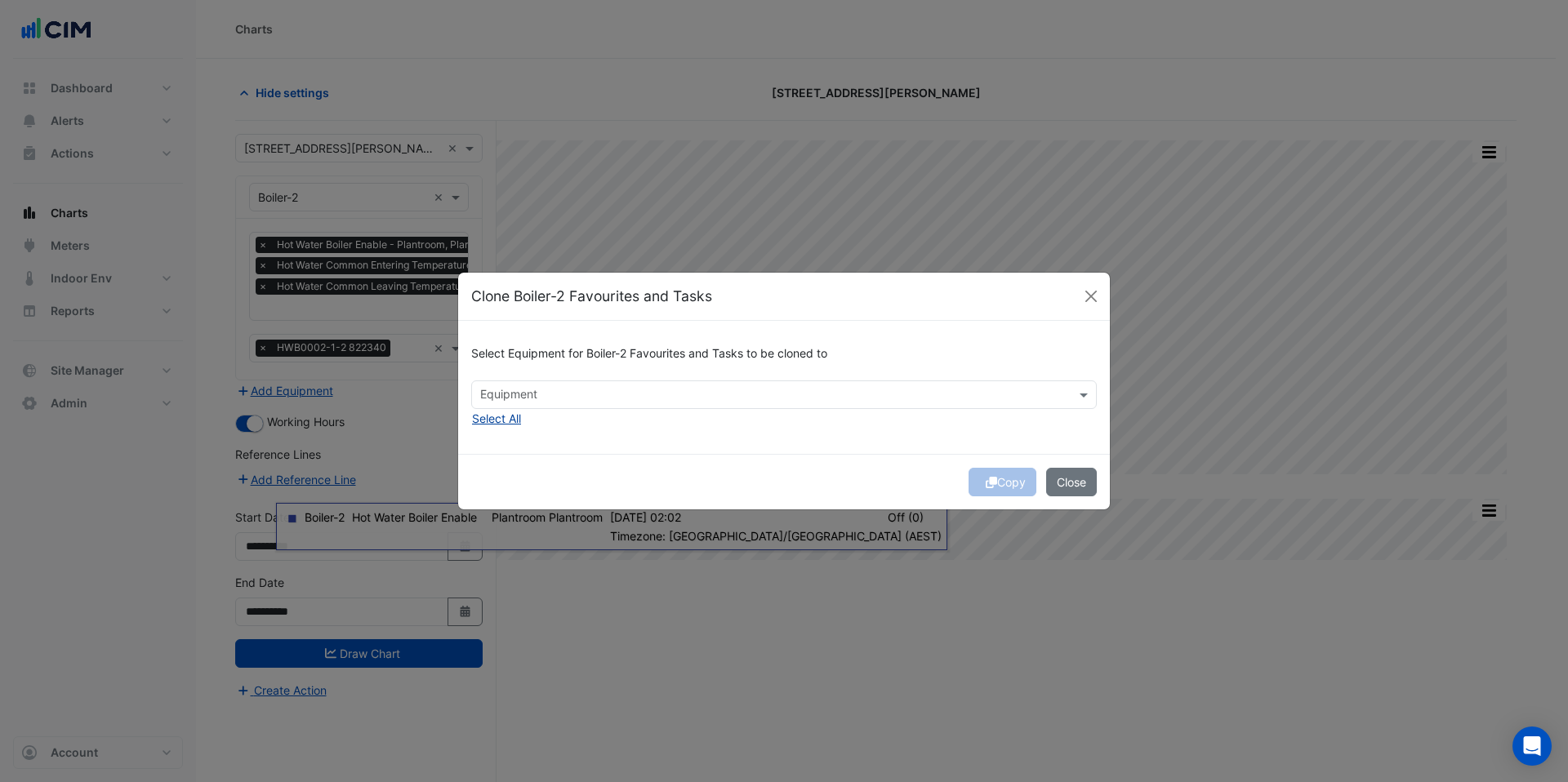
click at [497, 414] on button "Select All" at bounding box center [496, 419] width 50 height 19
click at [544, 398] on span "×" at bounding box center [548, 394] width 15 height 16
click at [1019, 489] on button "Copy" at bounding box center [1003, 482] width 68 height 29
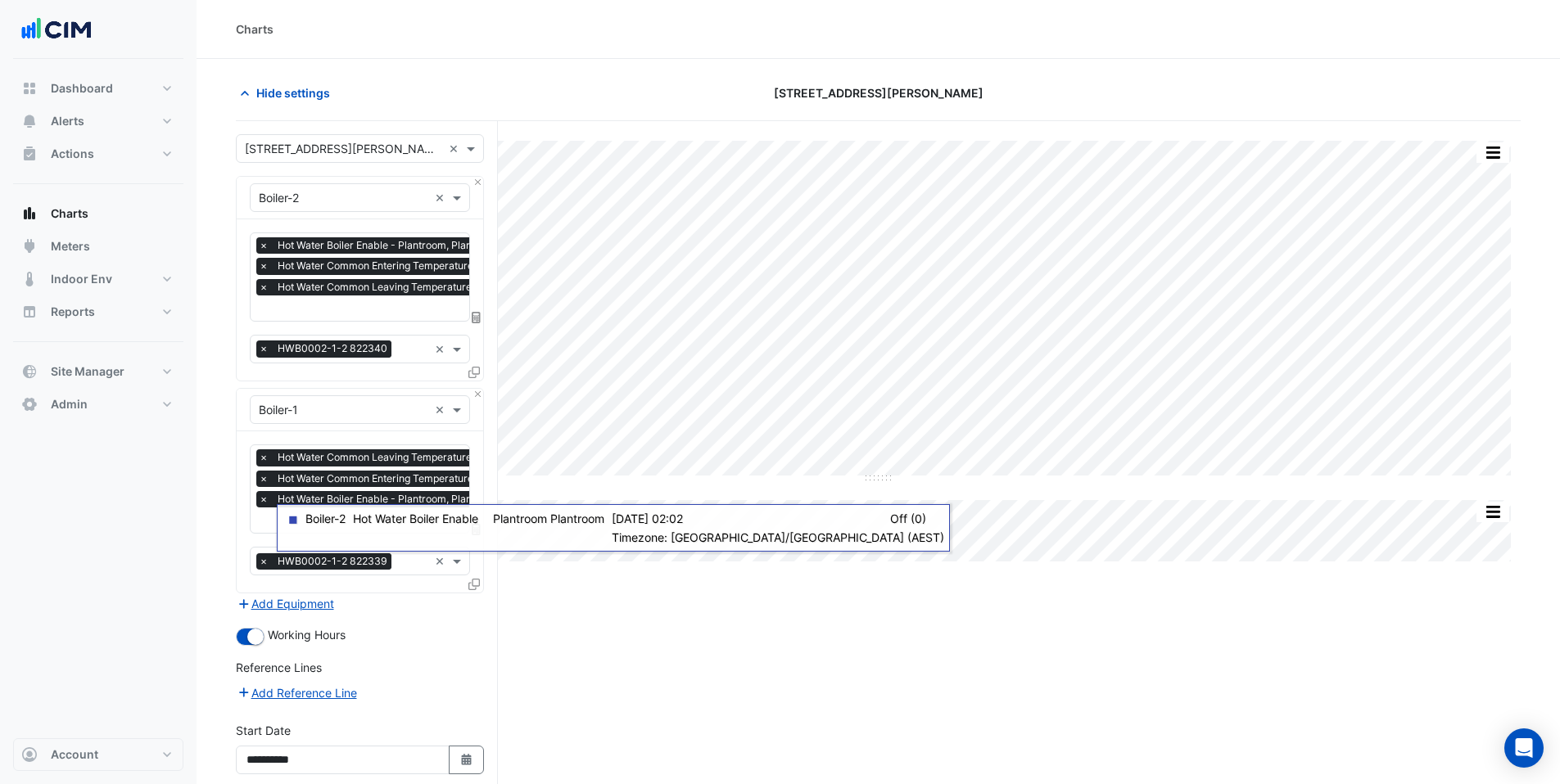
scroll to position [139, 0]
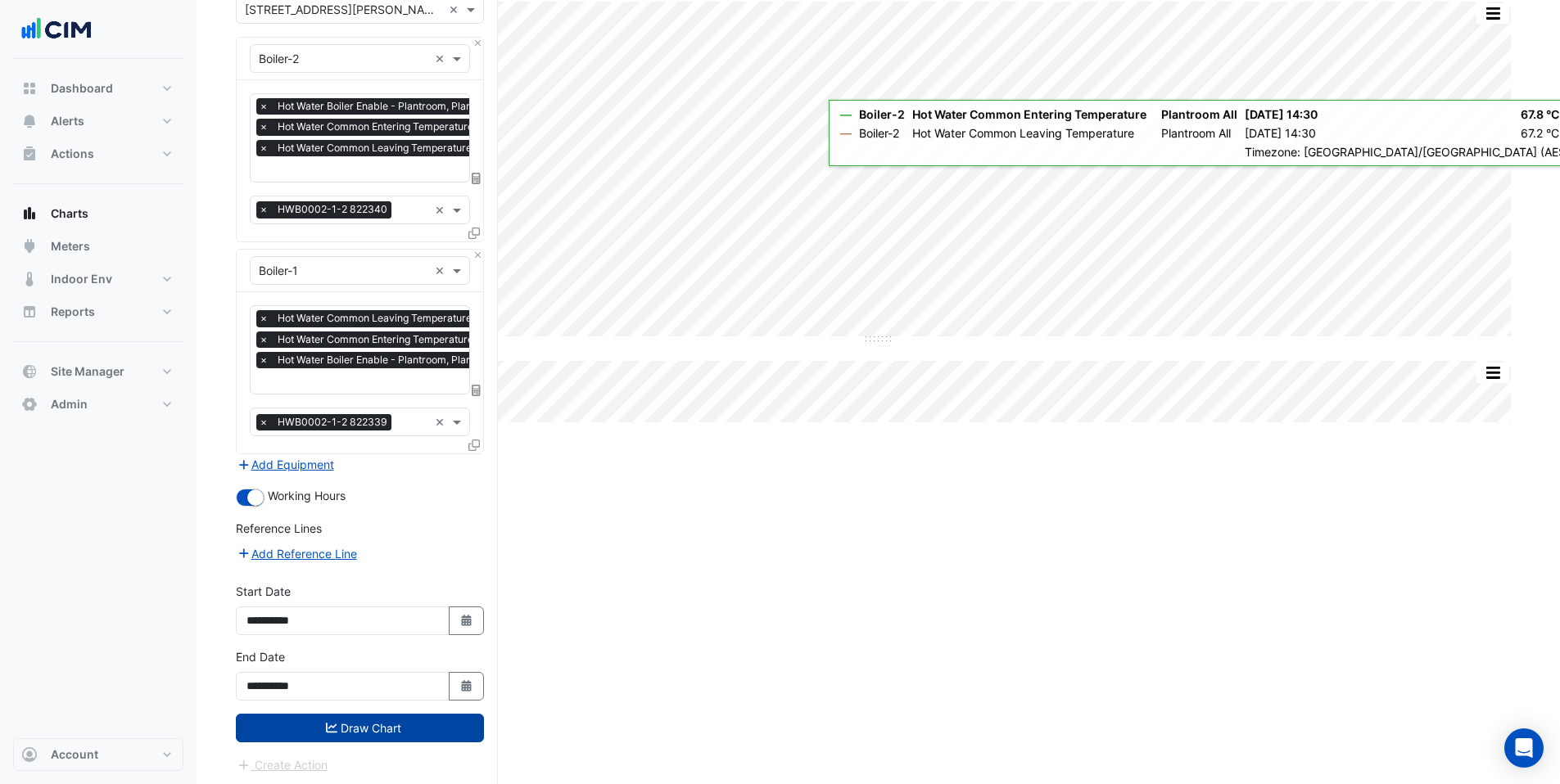
click at [377, 720] on button "Draw Chart" at bounding box center [359, 728] width 248 height 29
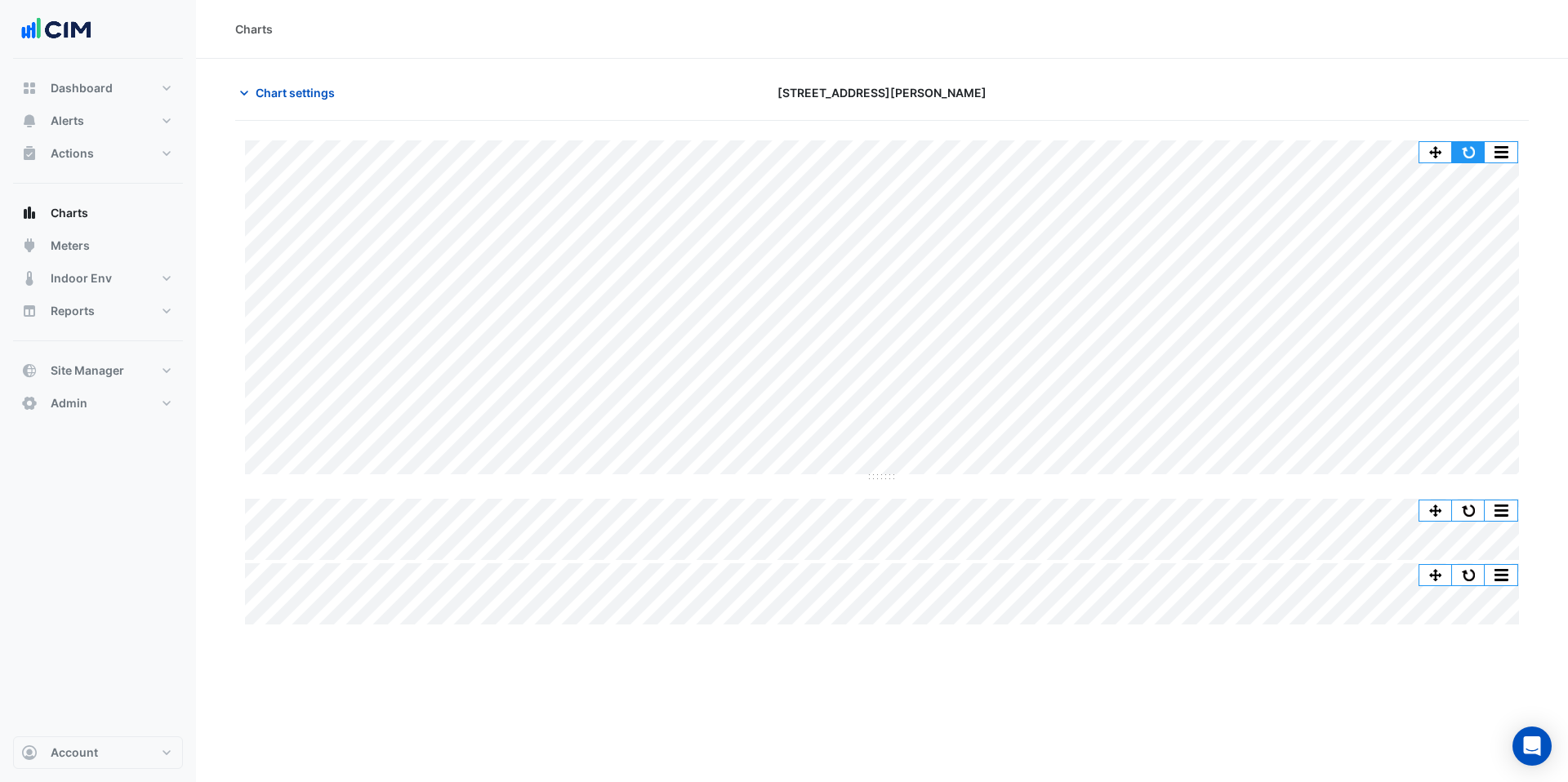
click at [1464, 153] on button "button" at bounding box center [1468, 153] width 33 height 21
click at [269, 98] on span "Chart settings" at bounding box center [295, 93] width 79 height 17
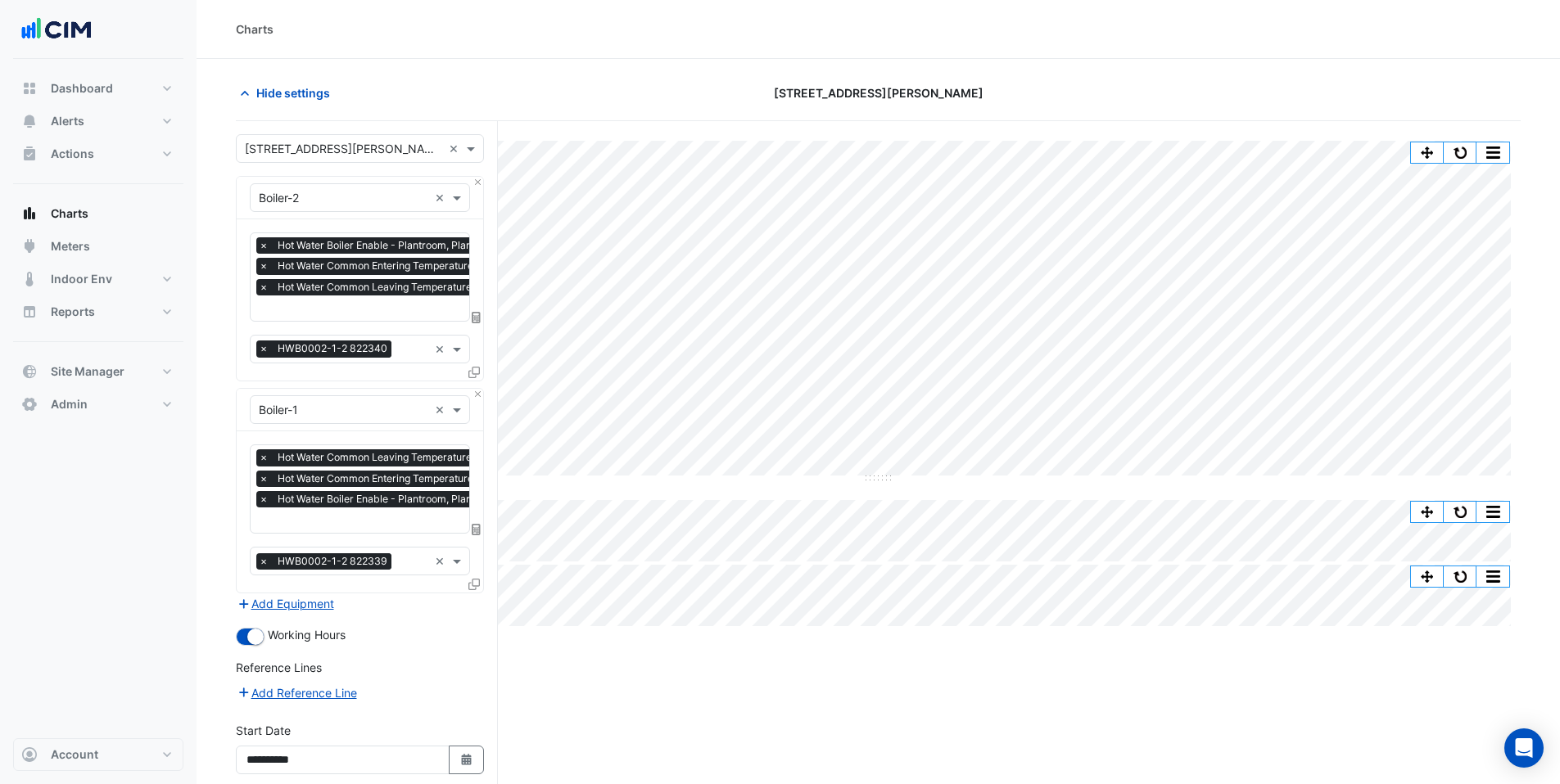
click at [1306, 696] on div "Split by Equip Split All Split None Print Save as JPEG Save as PNG Pivot Data T…" at bounding box center [878, 523] width 1285 height 806
click at [246, 91] on icon "button" at bounding box center [244, 93] width 17 height 17
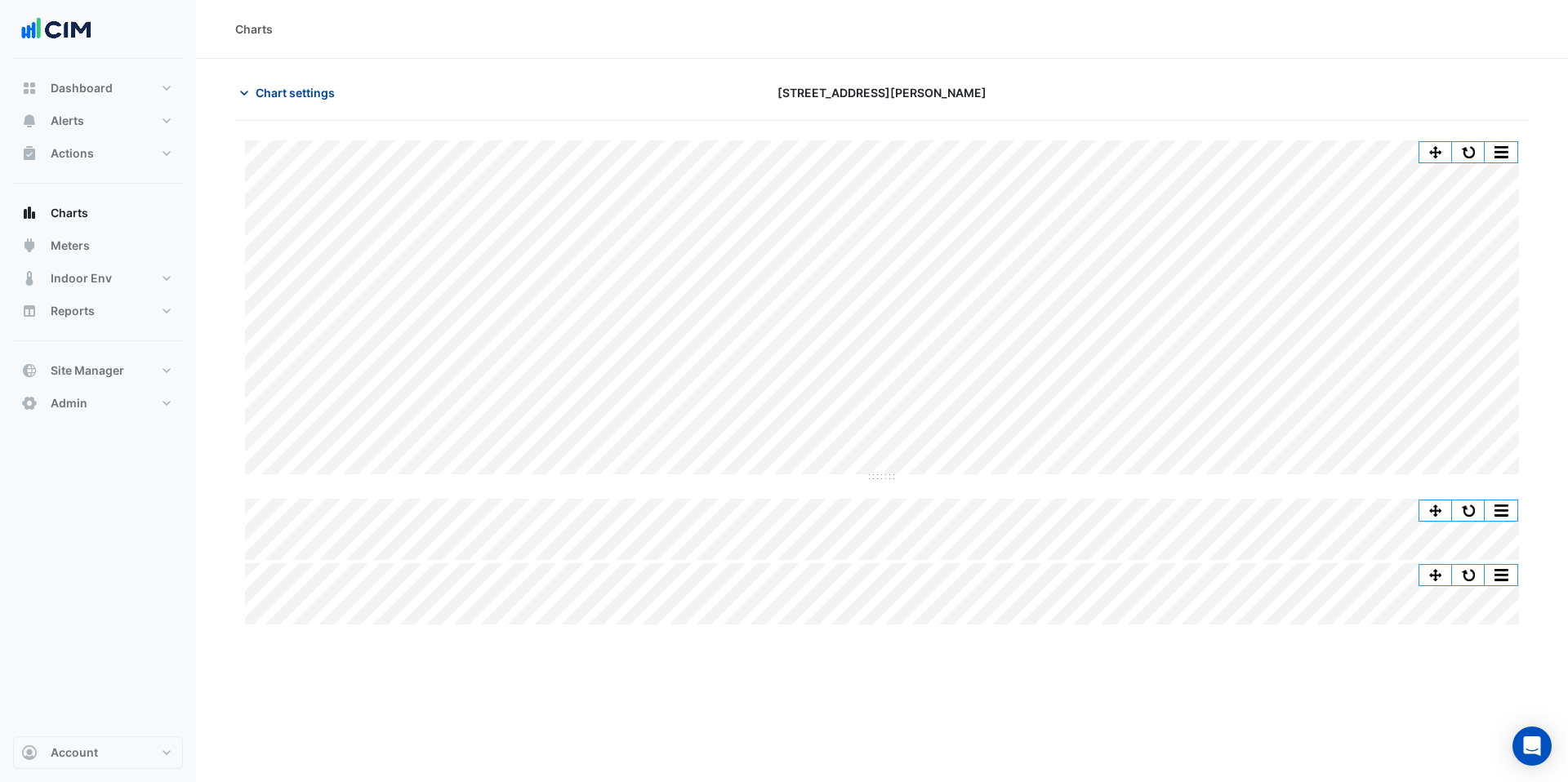
click at [277, 94] on span "Chart settings" at bounding box center [295, 93] width 79 height 17
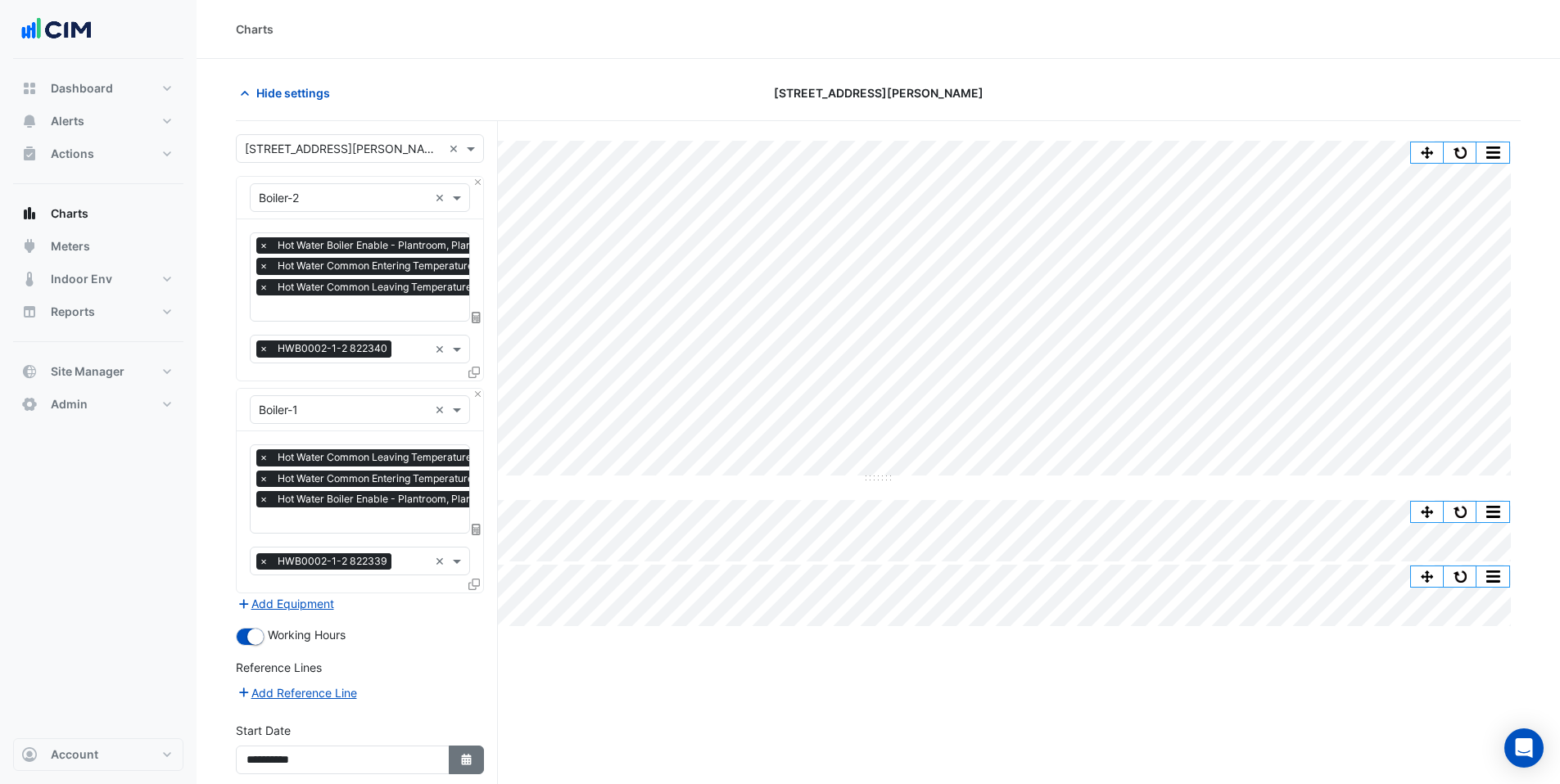
click at [470, 753] on fa-icon "Select Date" at bounding box center [466, 760] width 15 height 14
select select "*"
select select "****"
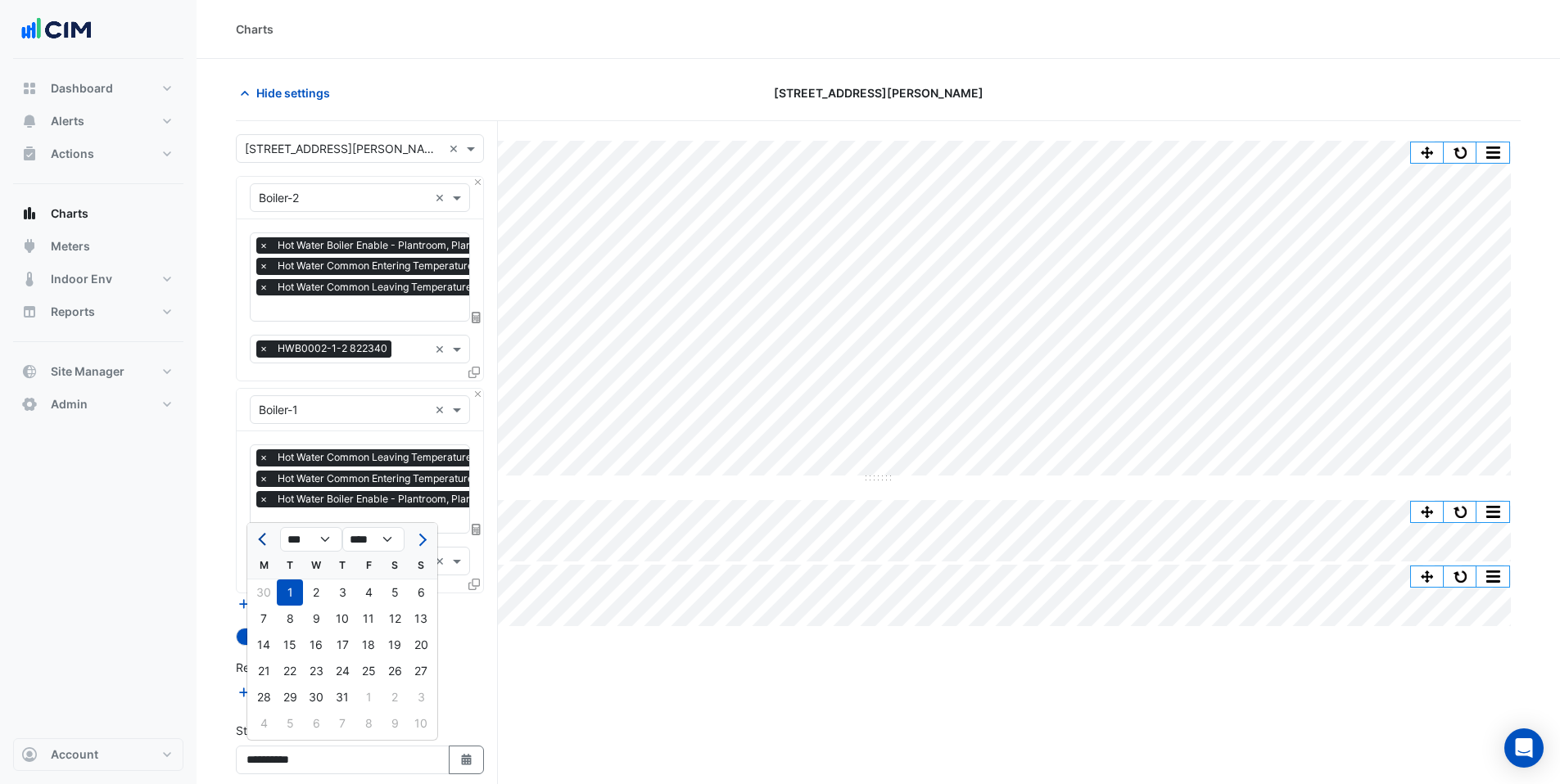
click at [268, 543] on button "Previous month" at bounding box center [263, 540] width 20 height 26
click at [260, 536] on span "Previous month" at bounding box center [264, 540] width 12 height 12
select select "*"
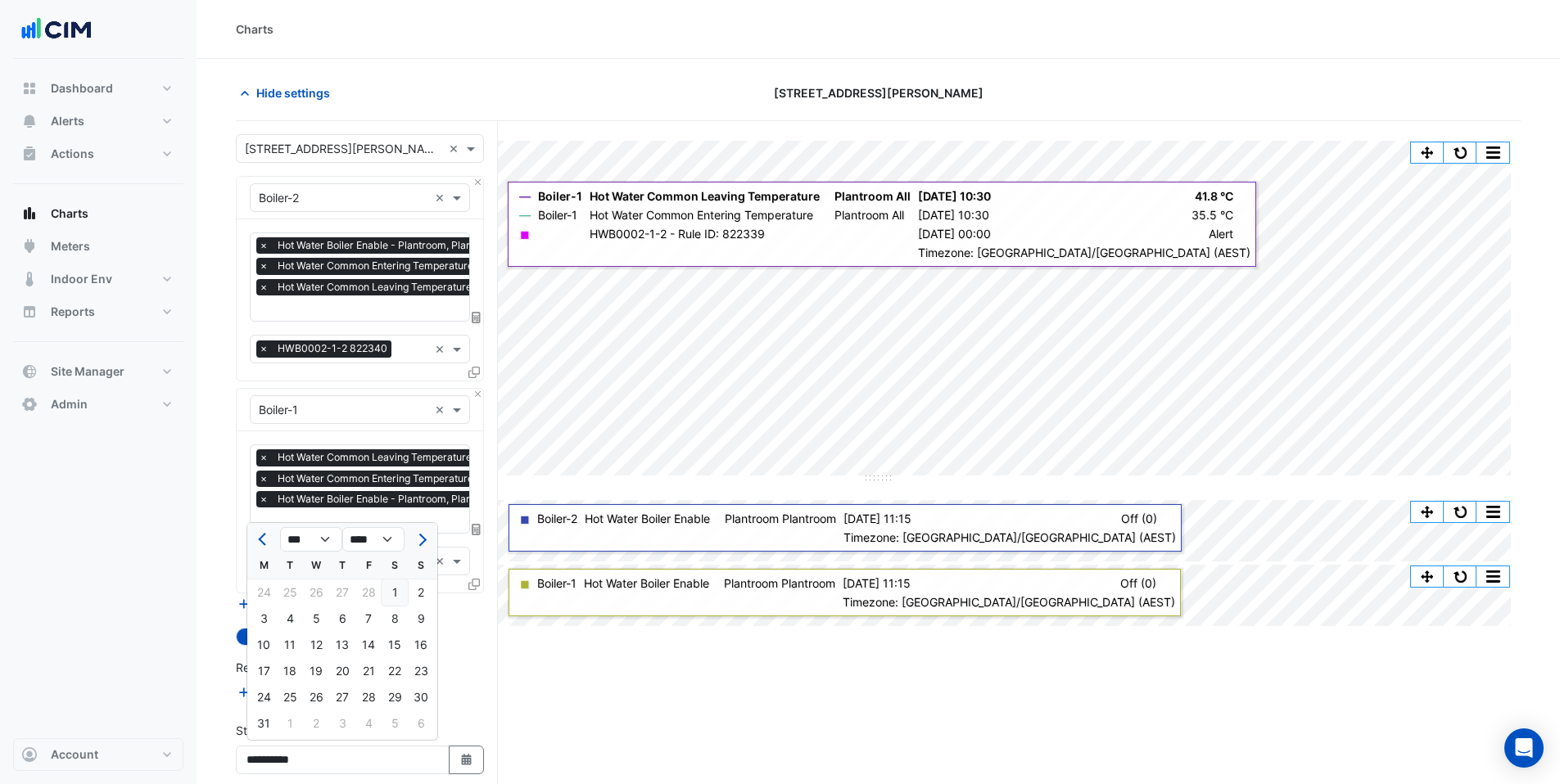
click at [400, 593] on div "1" at bounding box center [395, 593] width 26 height 26
type input "**********"
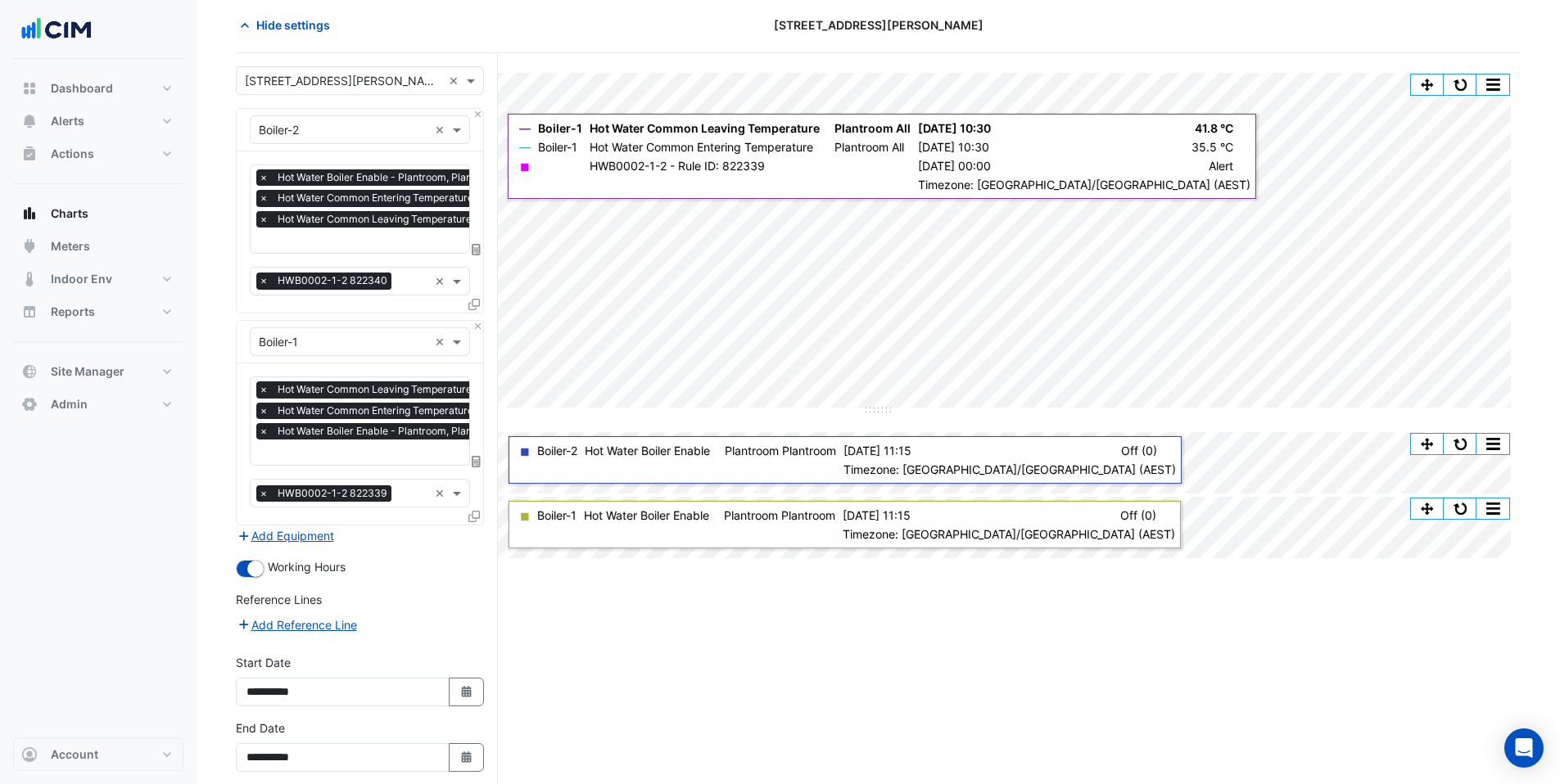
scroll to position [139, 0]
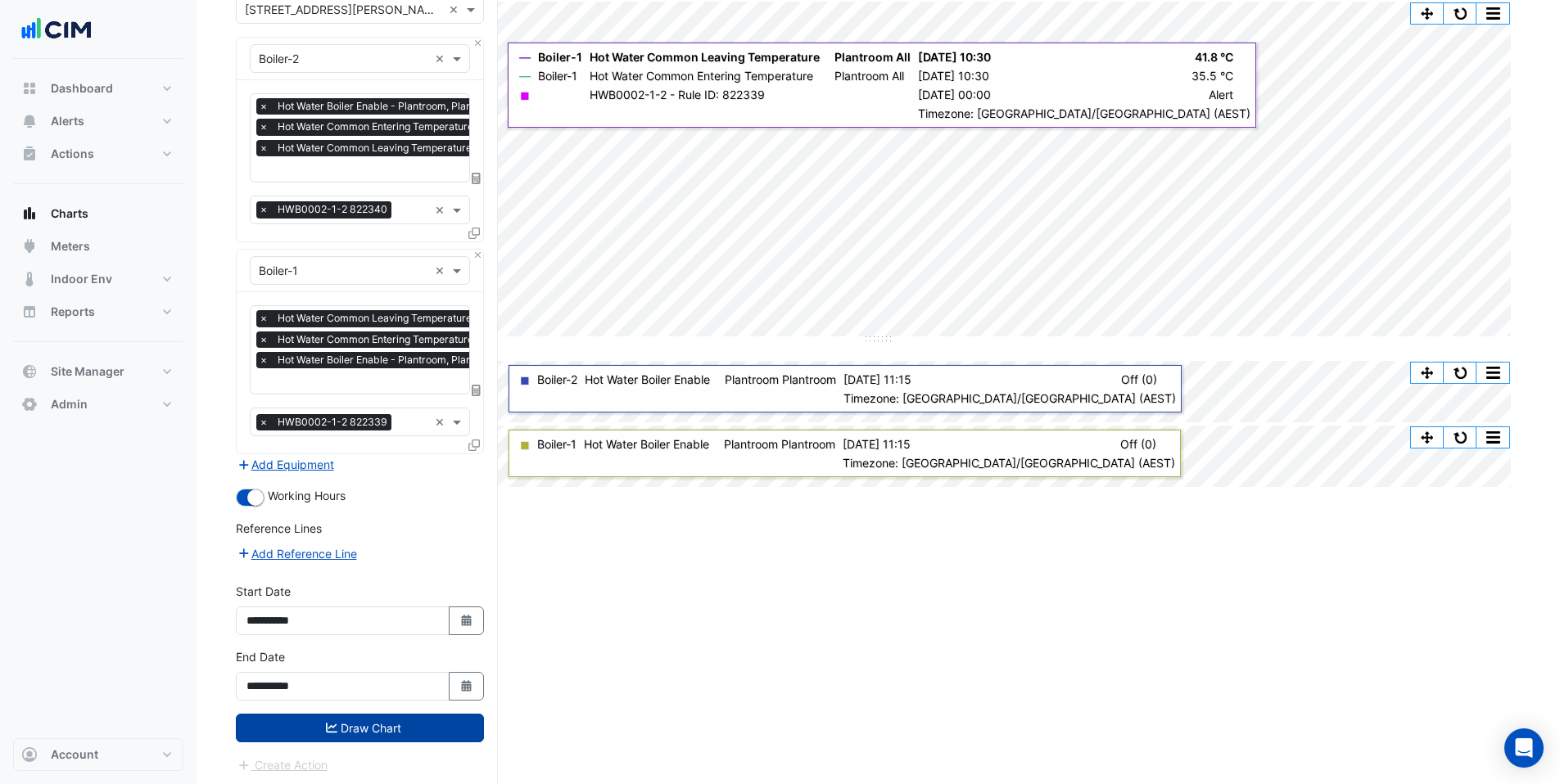
click at [385, 737] on button "Draw Chart" at bounding box center [359, 728] width 248 height 29
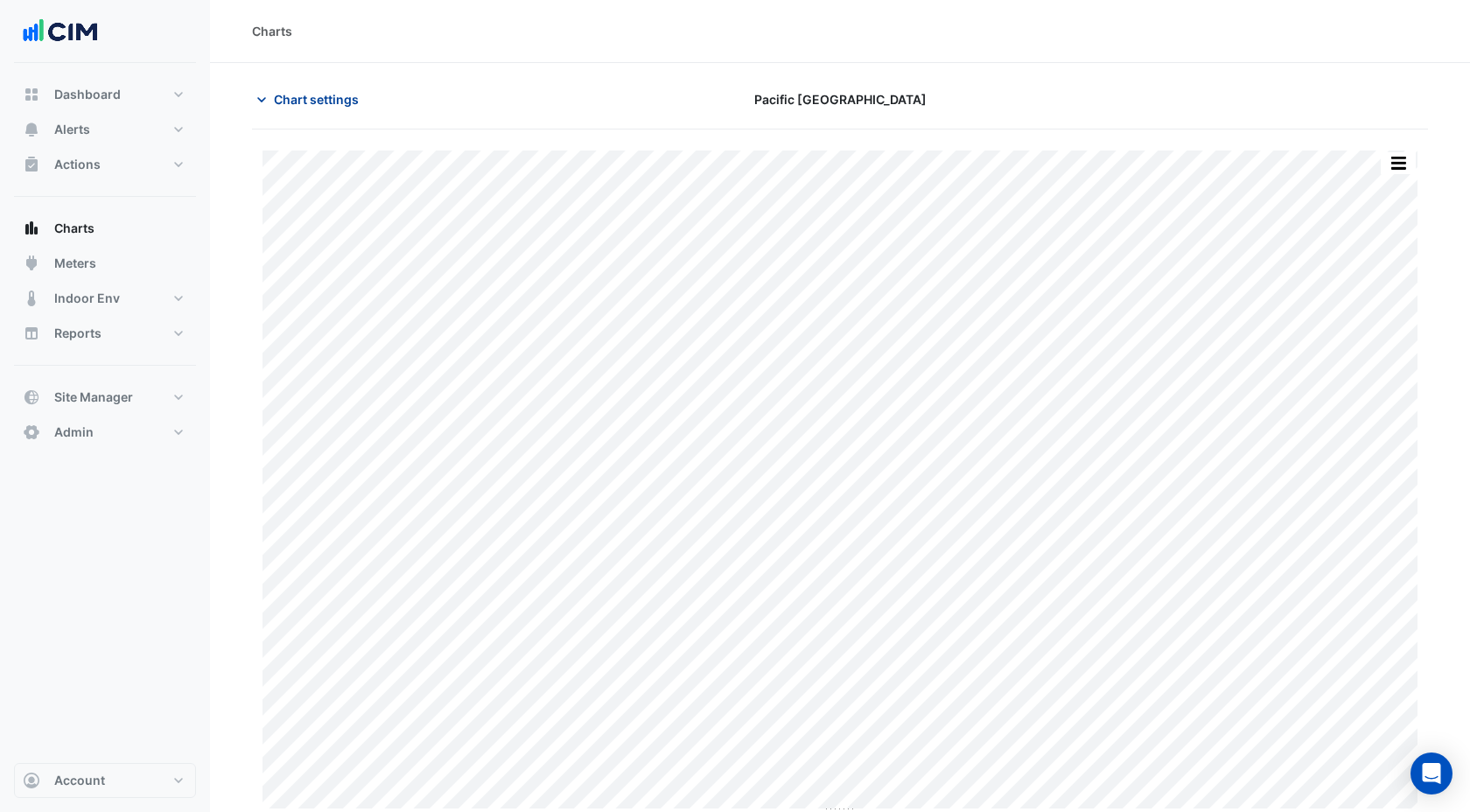
click at [336, 98] on span "Chart settings" at bounding box center [316, 99] width 85 height 19
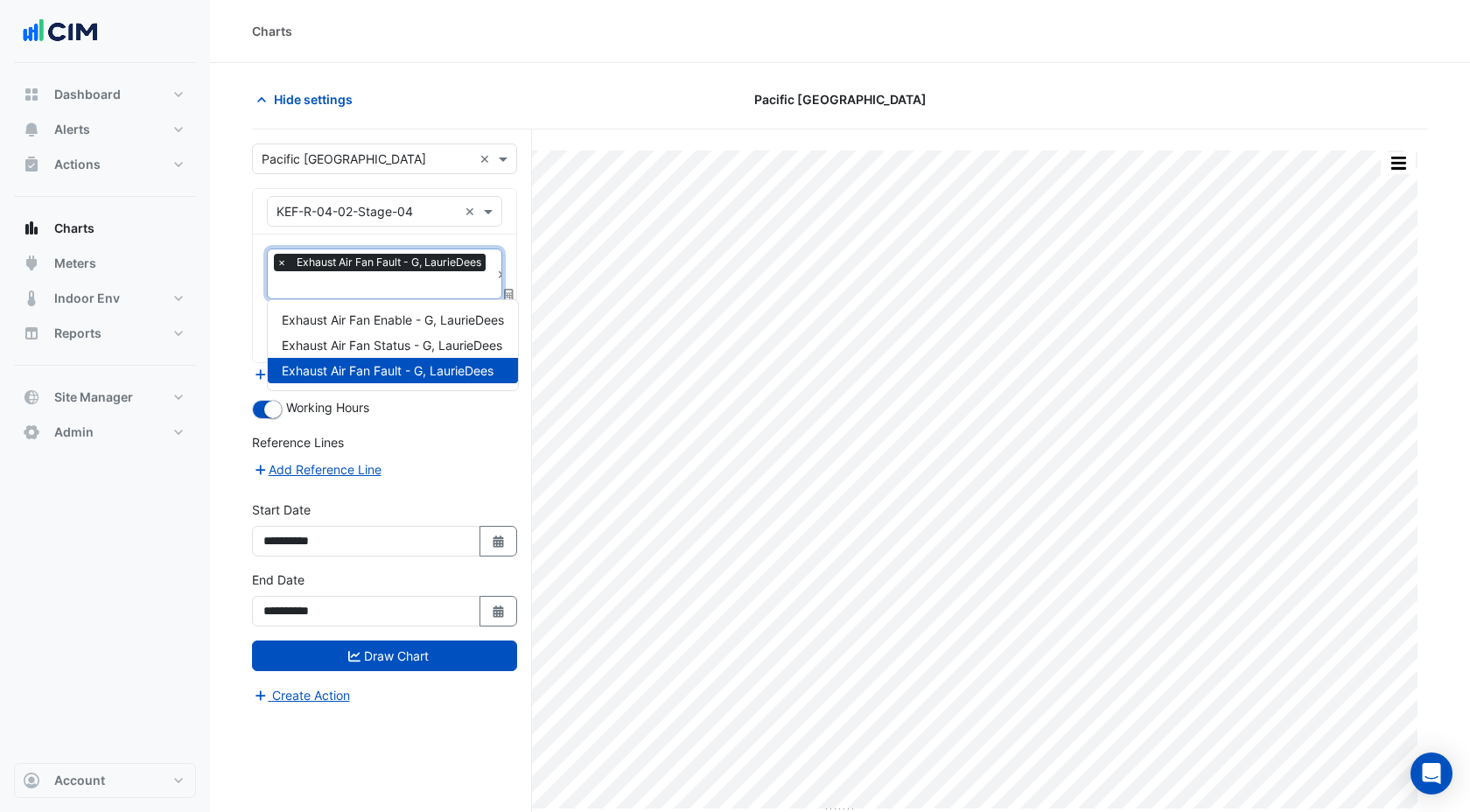
click at [345, 283] on input "text" at bounding box center [384, 287] width 214 height 19
click at [294, 217] on input "text" at bounding box center [367, 212] width 181 height 19
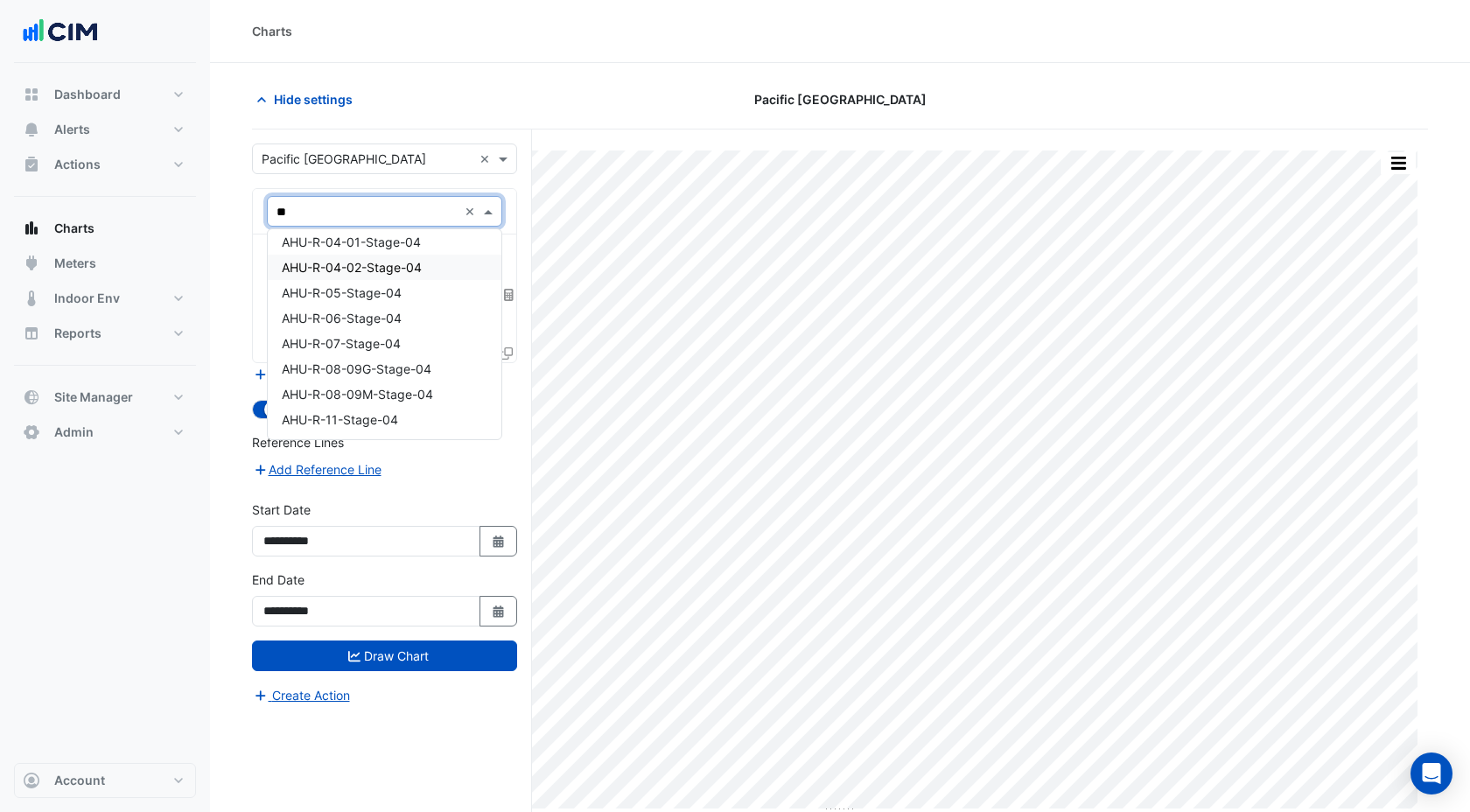
scroll to position [3864, 0]
type input "***"
click at [329, 292] on span "AHU-R-05-Stage-04" at bounding box center [341, 293] width 120 height 15
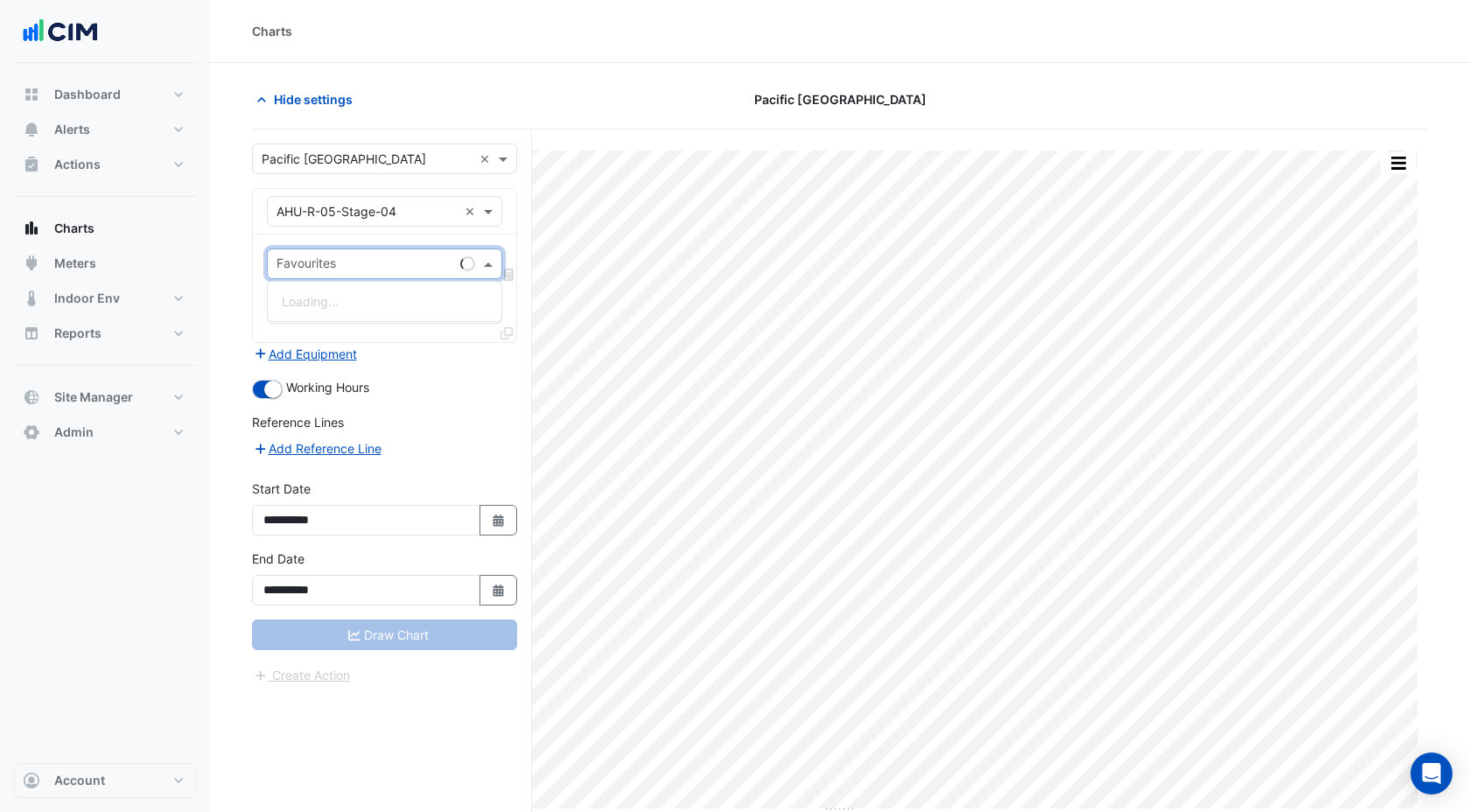
click at [324, 272] on input "text" at bounding box center [365, 266] width 177 height 19
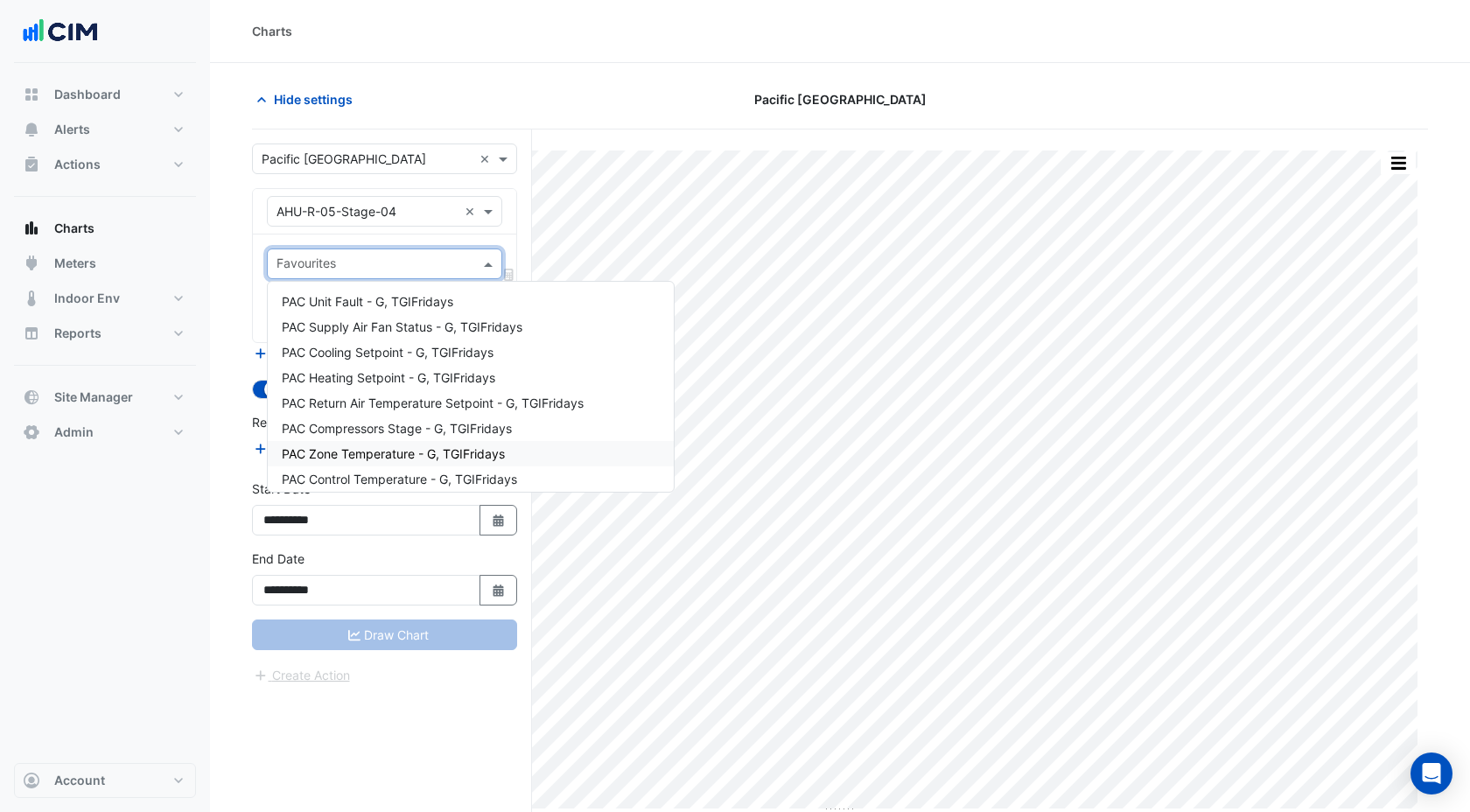
click at [364, 465] on div "PAC Zone Temperature - G, TGIFridays" at bounding box center [470, 453] width 406 height 25
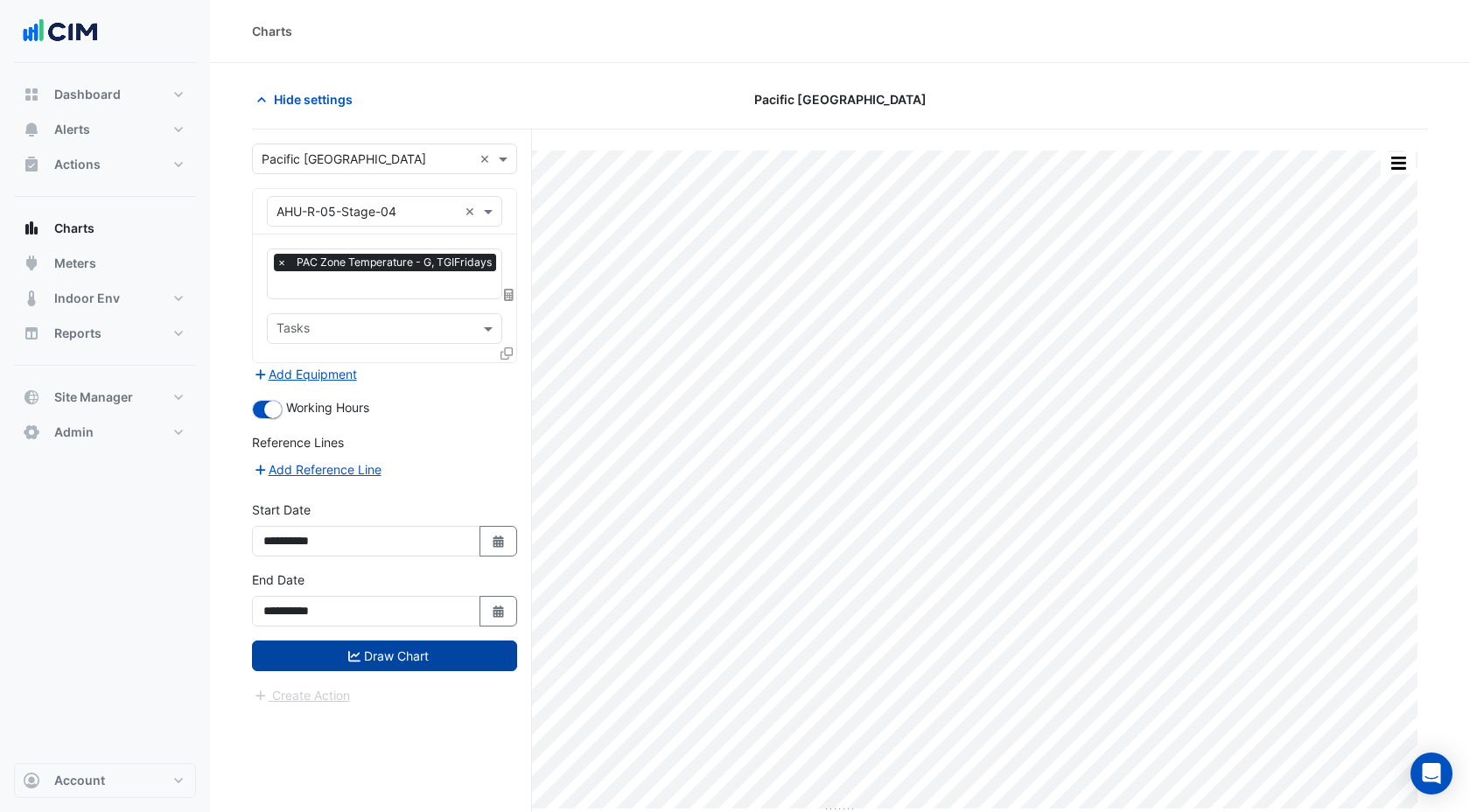
click at [387, 656] on button "Draw Chart" at bounding box center [384, 655] width 265 height 31
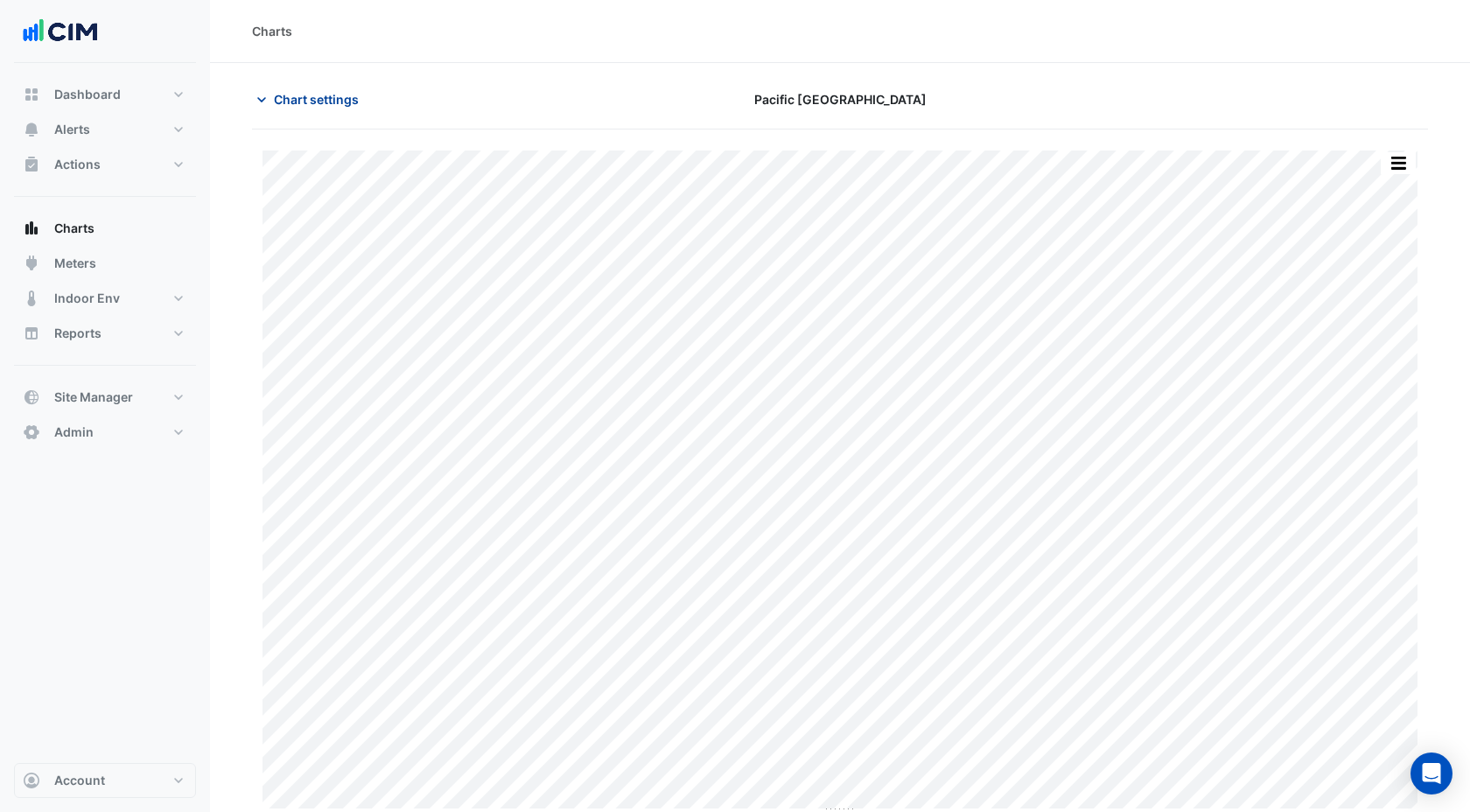
click at [303, 94] on span "Chart settings" at bounding box center [316, 99] width 85 height 19
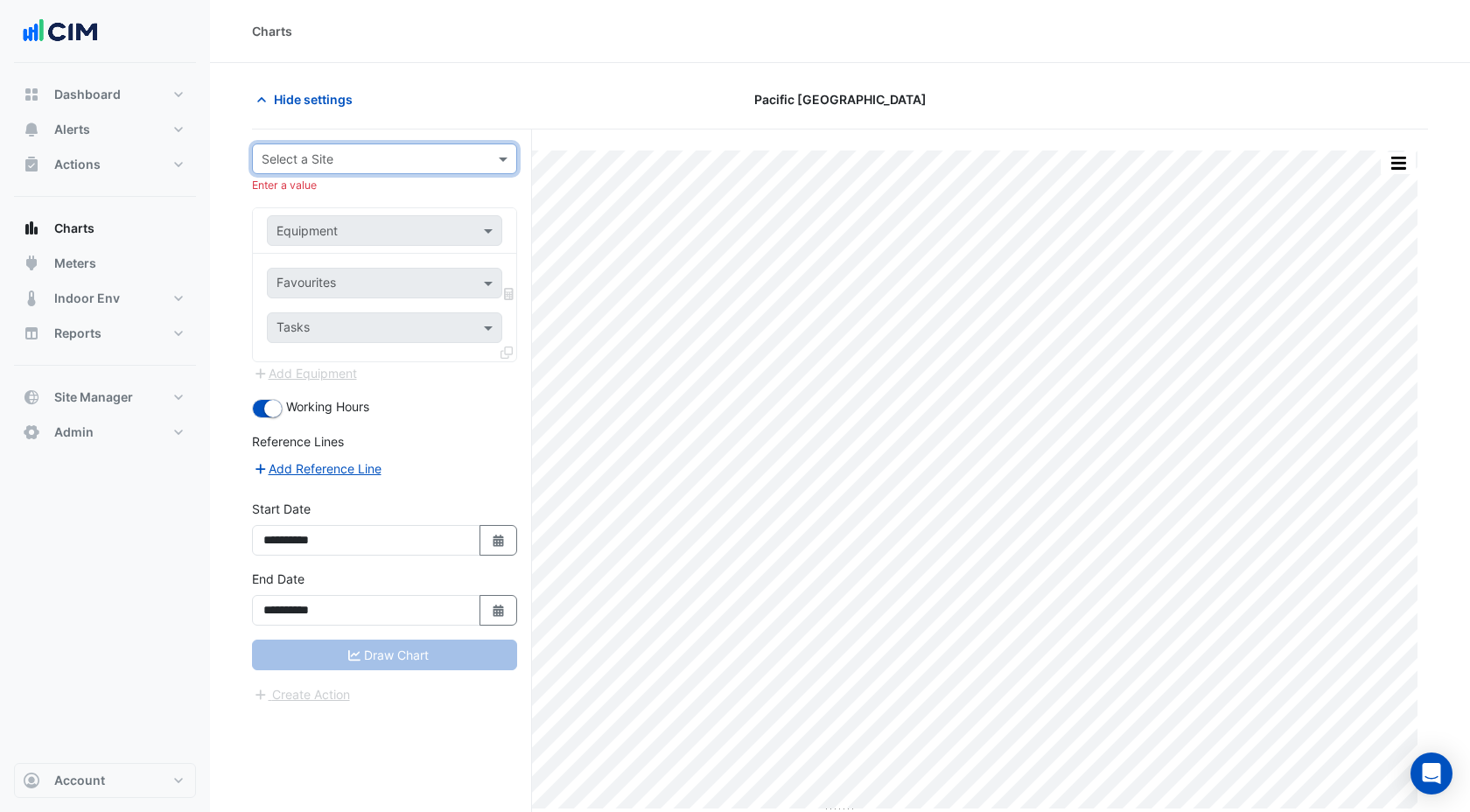
click at [462, 158] on input "text" at bounding box center [367, 160] width 211 height 19
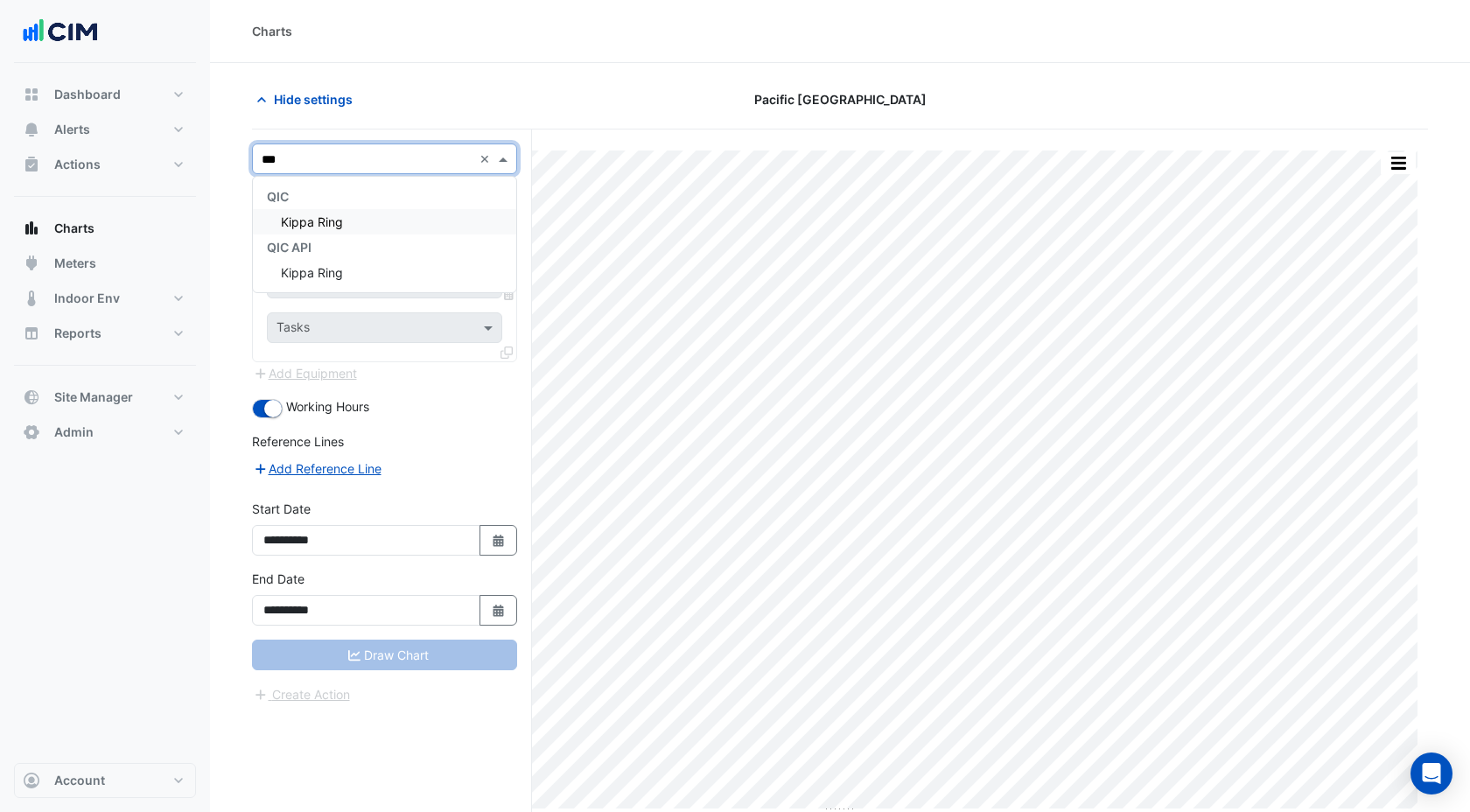
type input "****"
click at [329, 220] on span "Kippa Ring" at bounding box center [311, 222] width 62 height 15
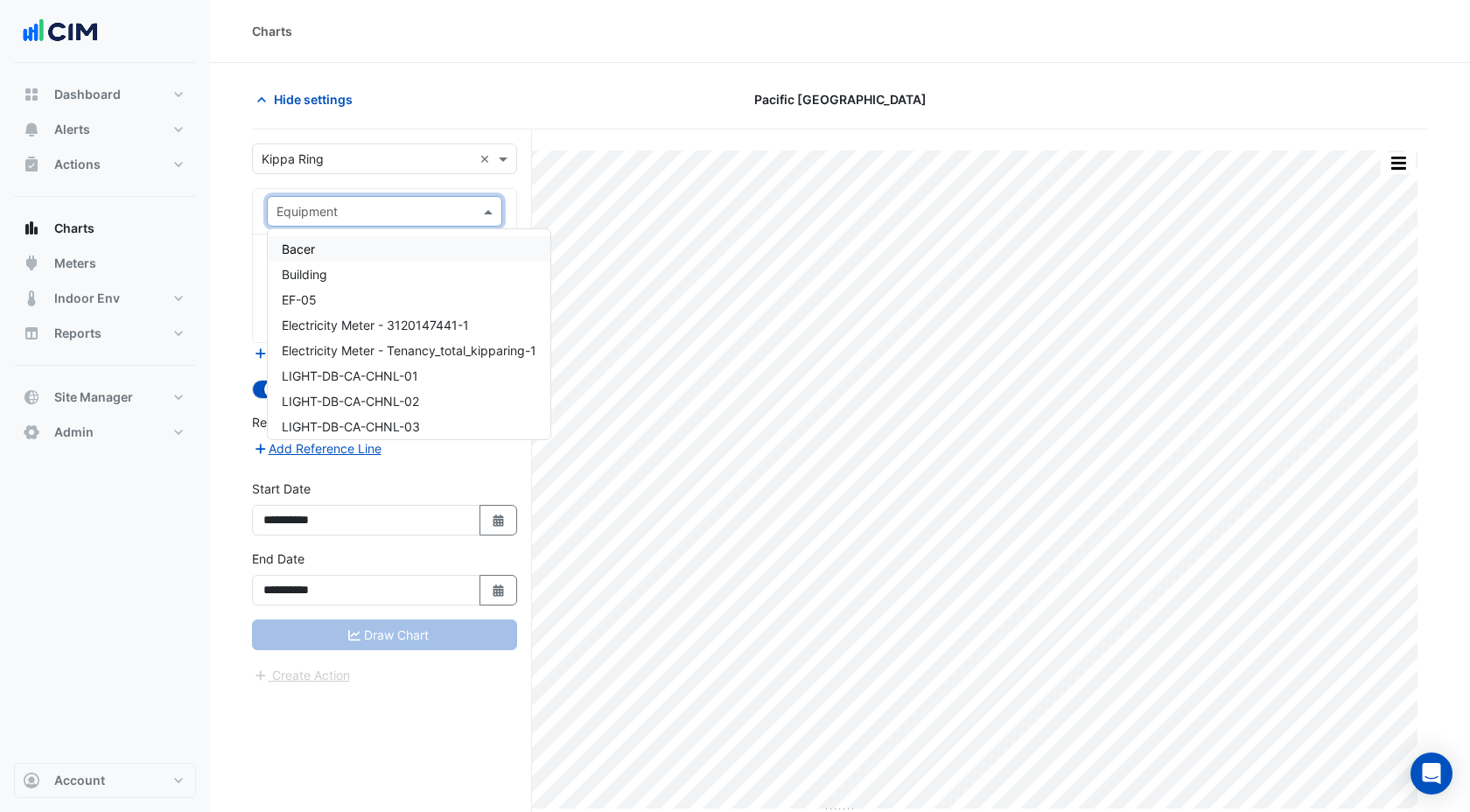
click at [326, 217] on input "text" at bounding box center [367, 212] width 181 height 19
click at [306, 253] on span "Bacer" at bounding box center [298, 249] width 33 height 15
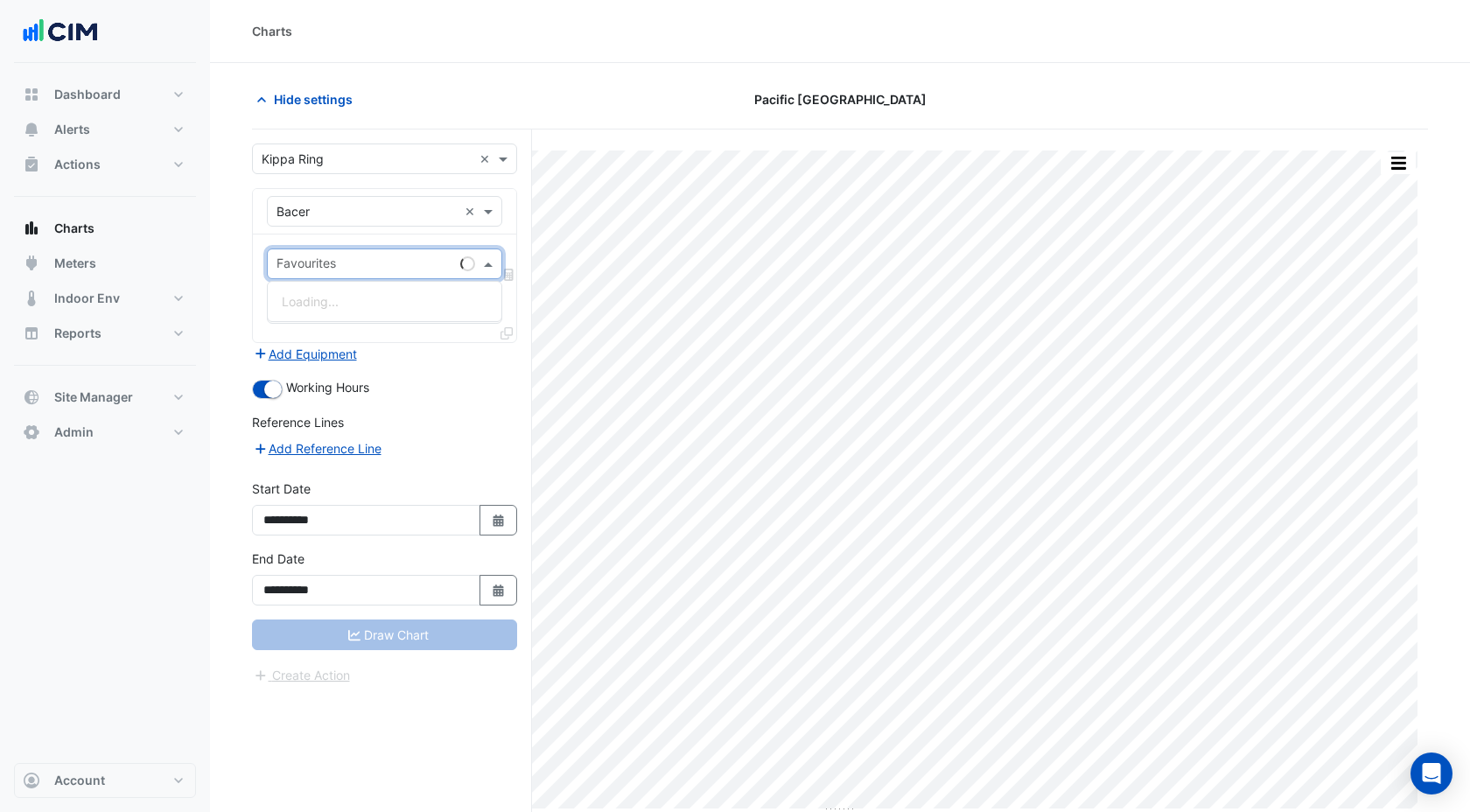
click at [310, 268] on input "text" at bounding box center [365, 266] width 177 height 19
click at [318, 305] on span "Bacer Poll Status" at bounding box center [330, 301] width 98 height 15
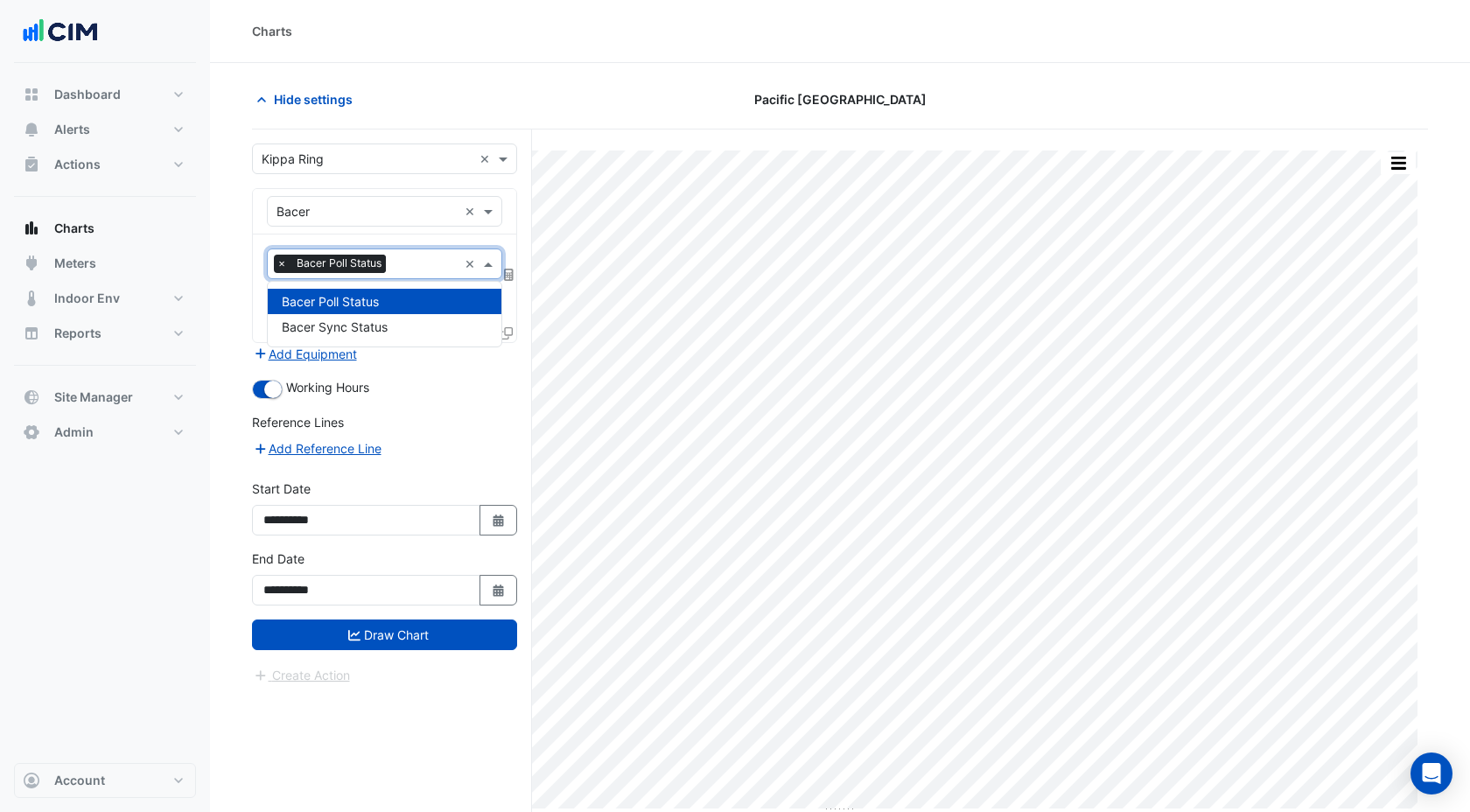
click at [407, 265] on input "text" at bounding box center [426, 266] width 65 height 19
click at [389, 321] on div "Bacer Sync Status" at bounding box center [384, 326] width 233 height 25
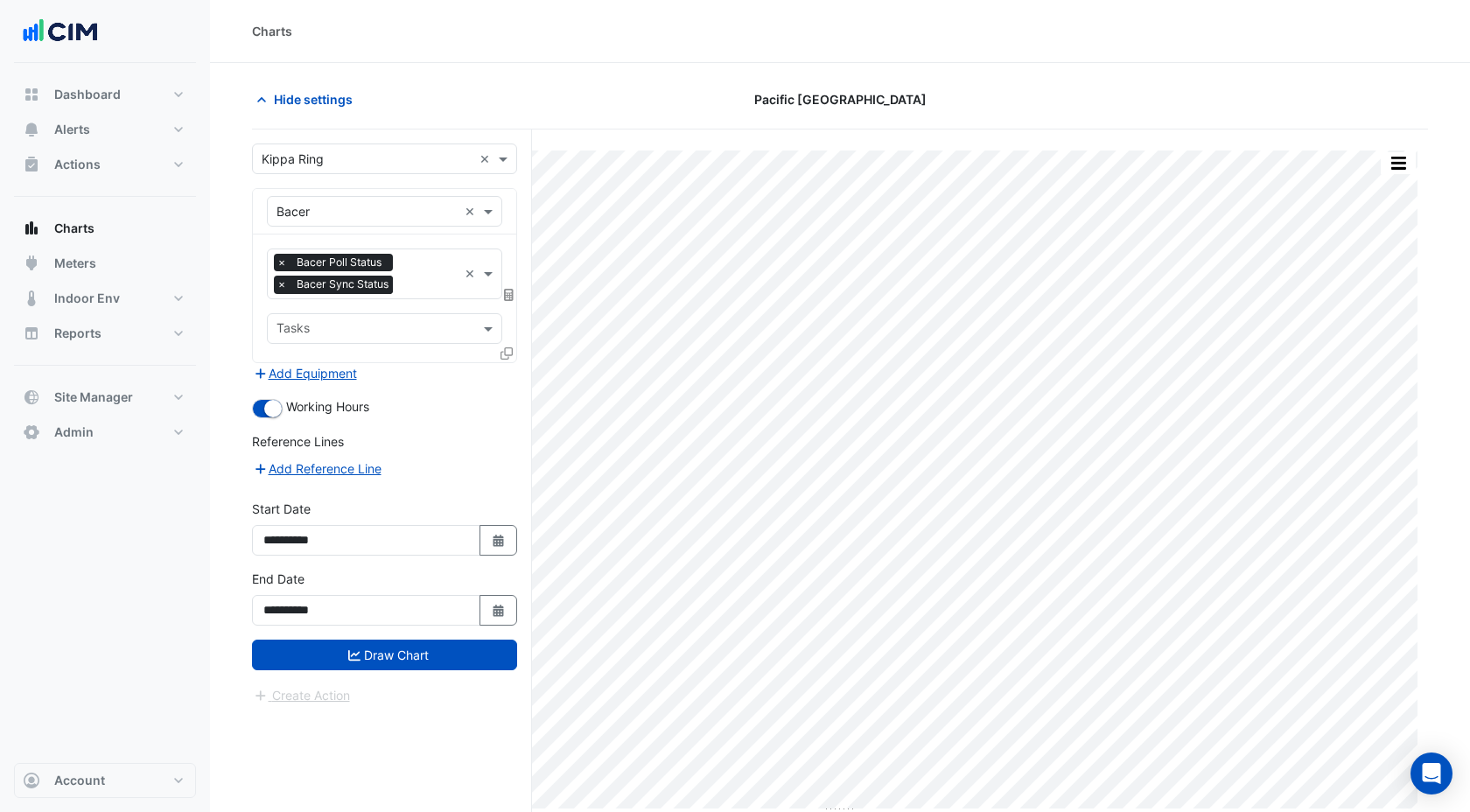
click at [324, 633] on div "**********" at bounding box center [385, 604] width 286 height 70
click at [322, 667] on button "Draw Chart" at bounding box center [384, 654] width 265 height 31
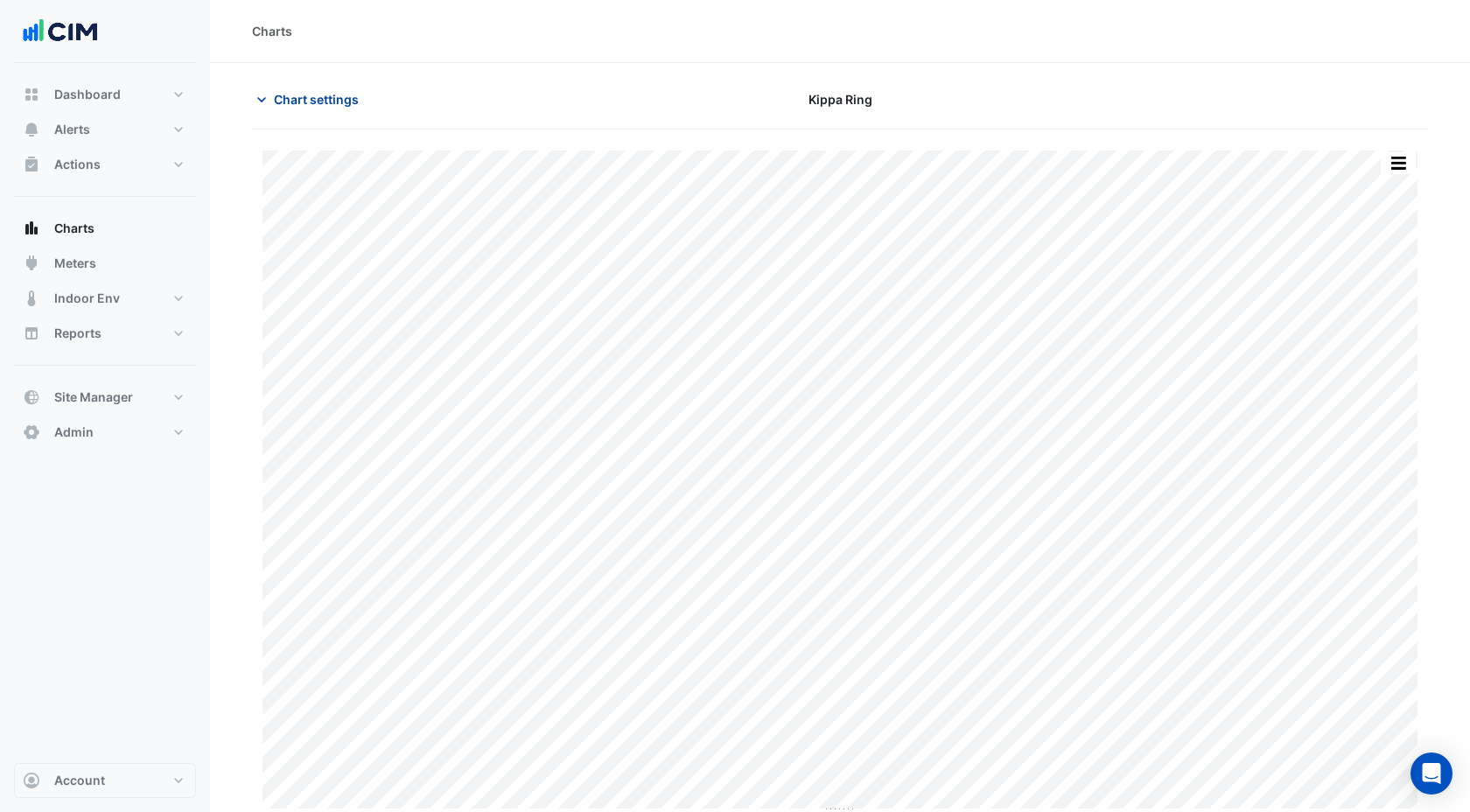
click at [295, 92] on span "Chart settings" at bounding box center [316, 99] width 85 height 19
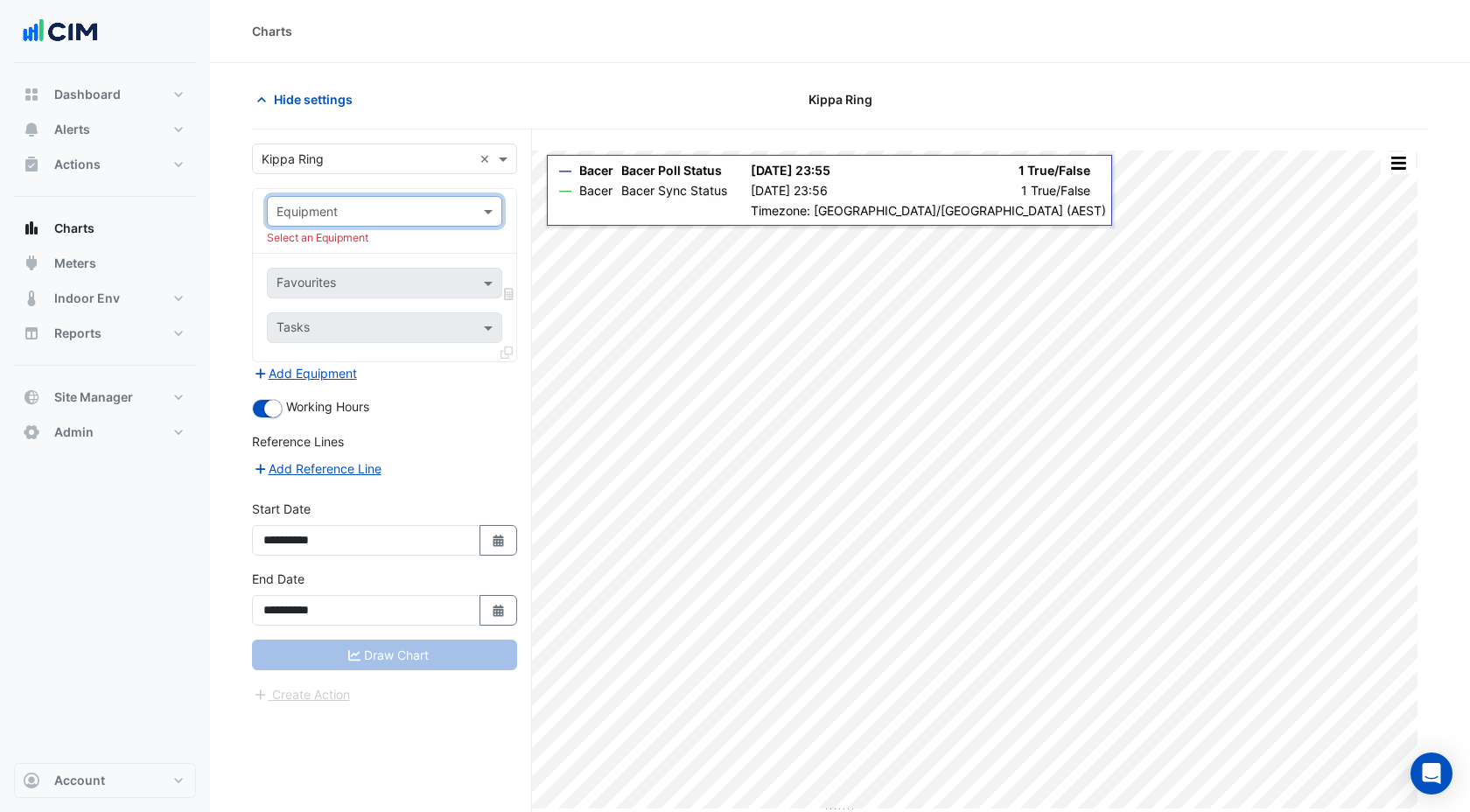
click at [323, 155] on input "text" at bounding box center [367, 160] width 211 height 19
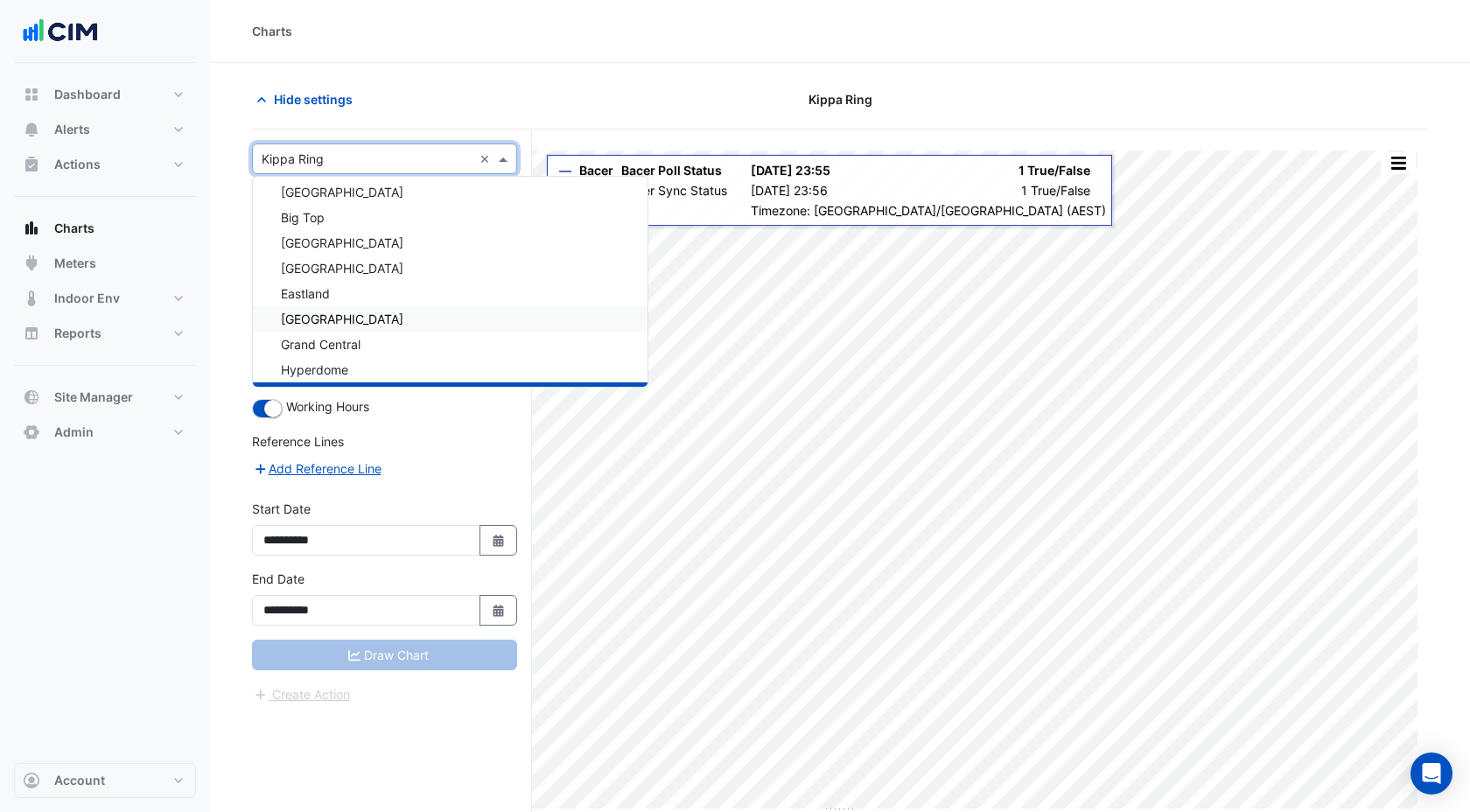
scroll to position [23482, 0]
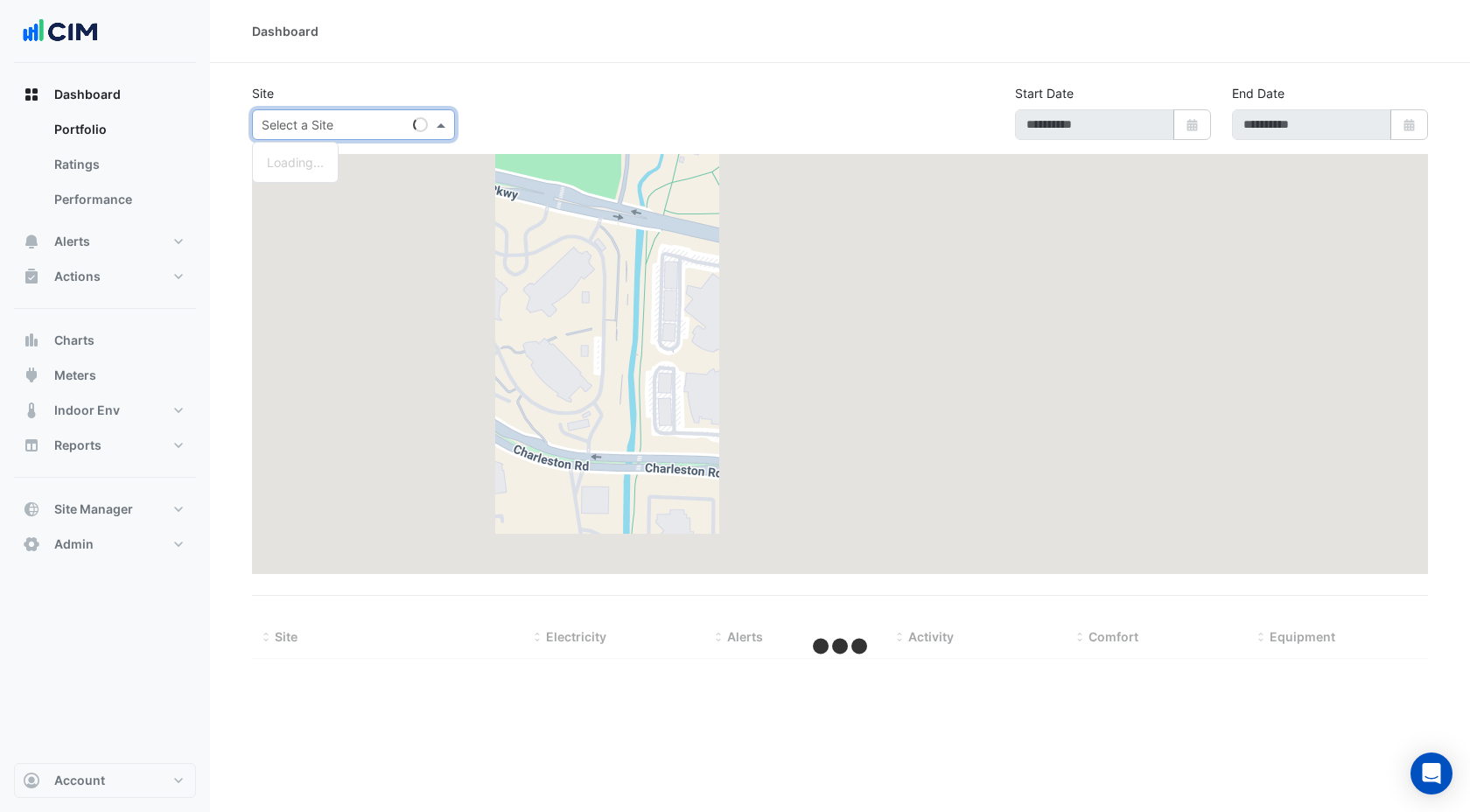
click at [294, 127] on input "text" at bounding box center [336, 125] width 149 height 19
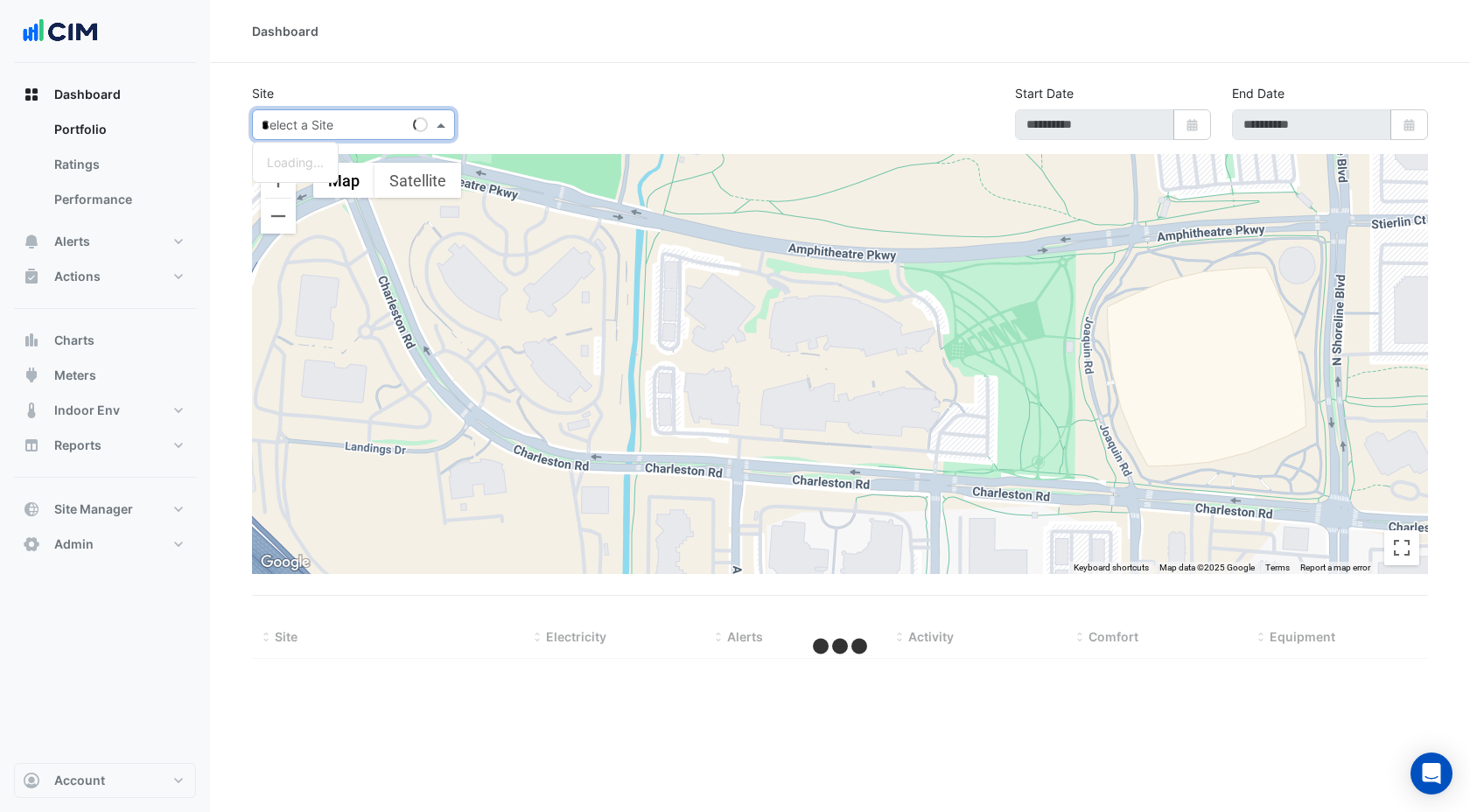
type input "**"
select select "***"
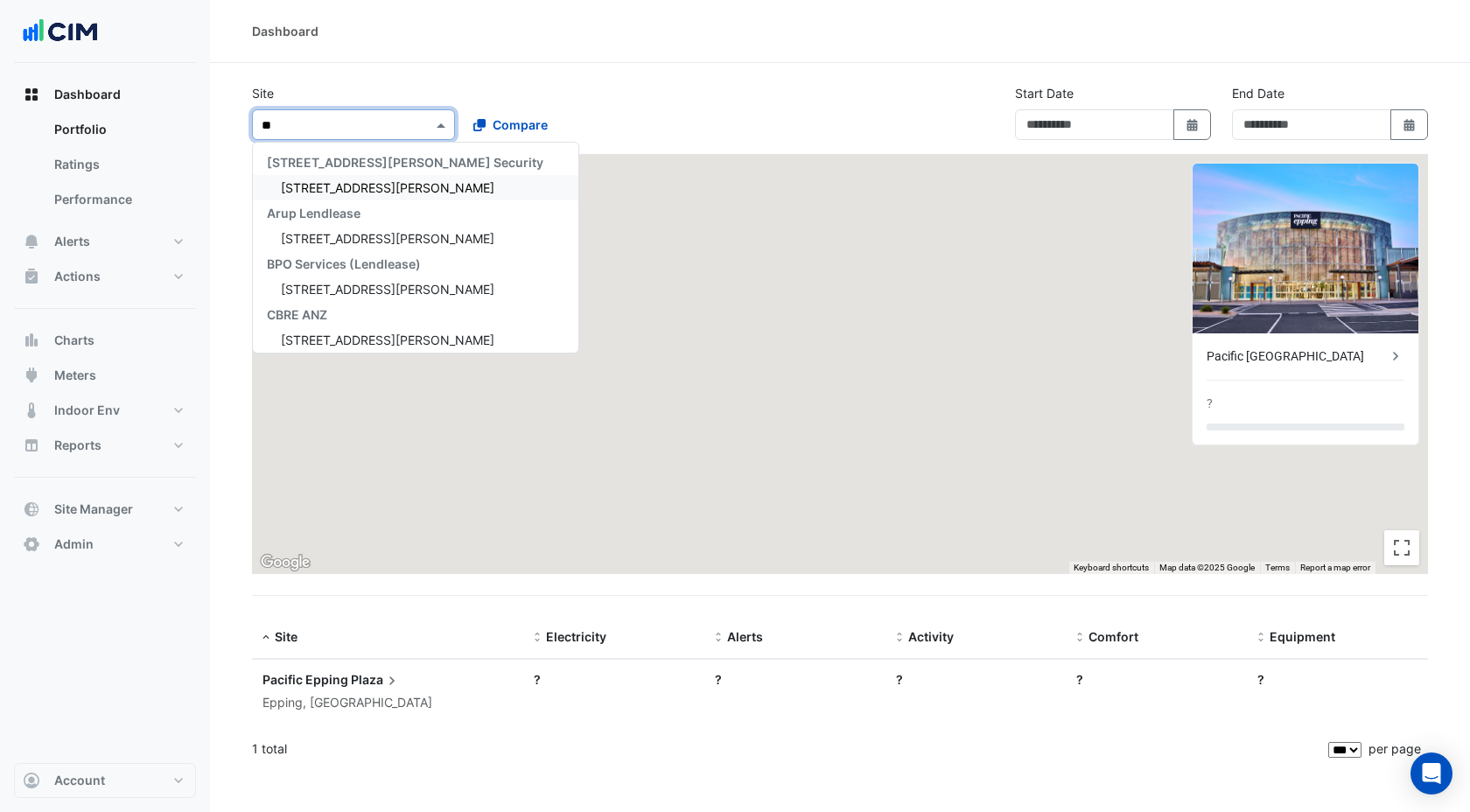
type input "**********"
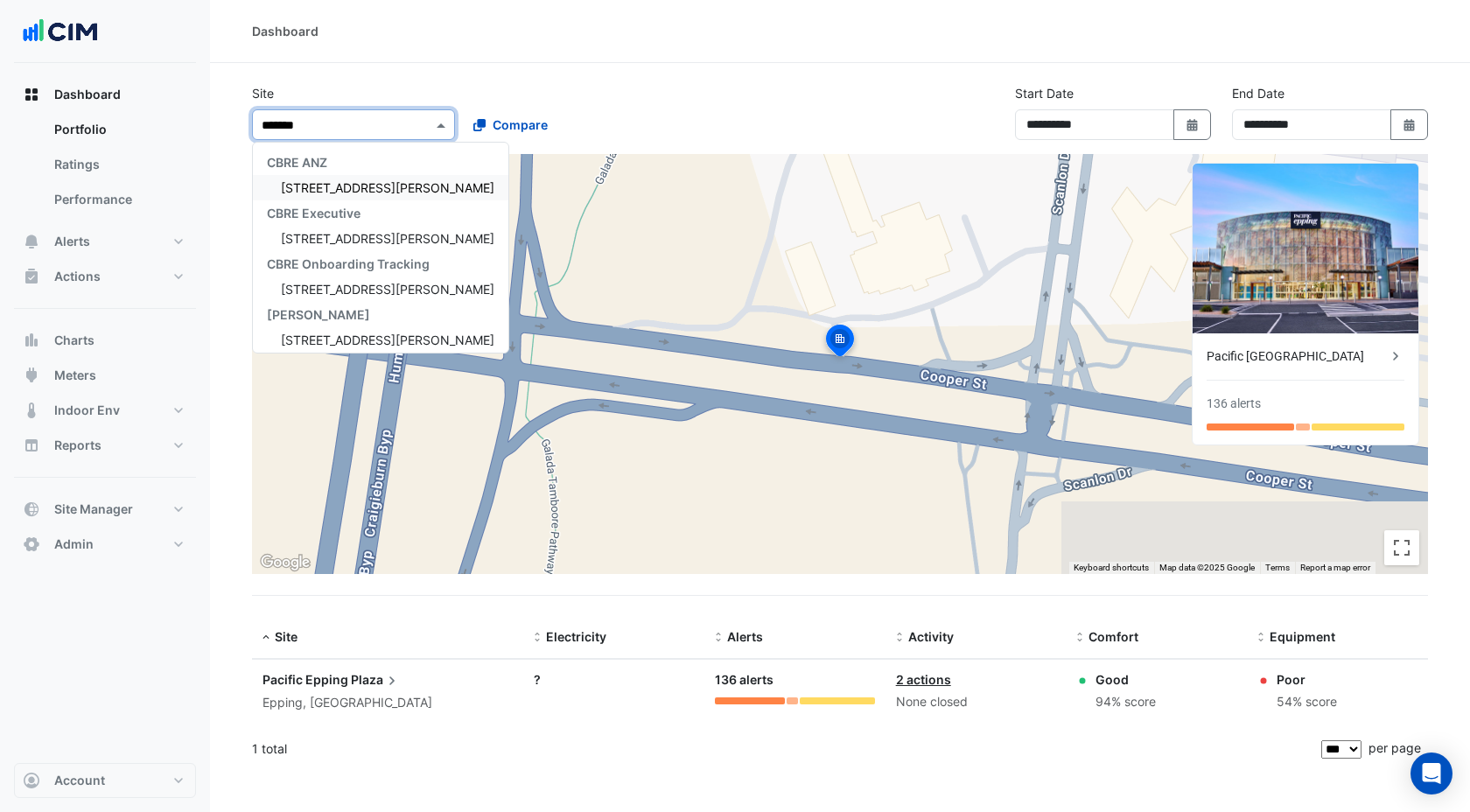
type input "********"
click at [344, 191] on span "[STREET_ADDRESS][PERSON_NAME]" at bounding box center [387, 188] width 214 height 15
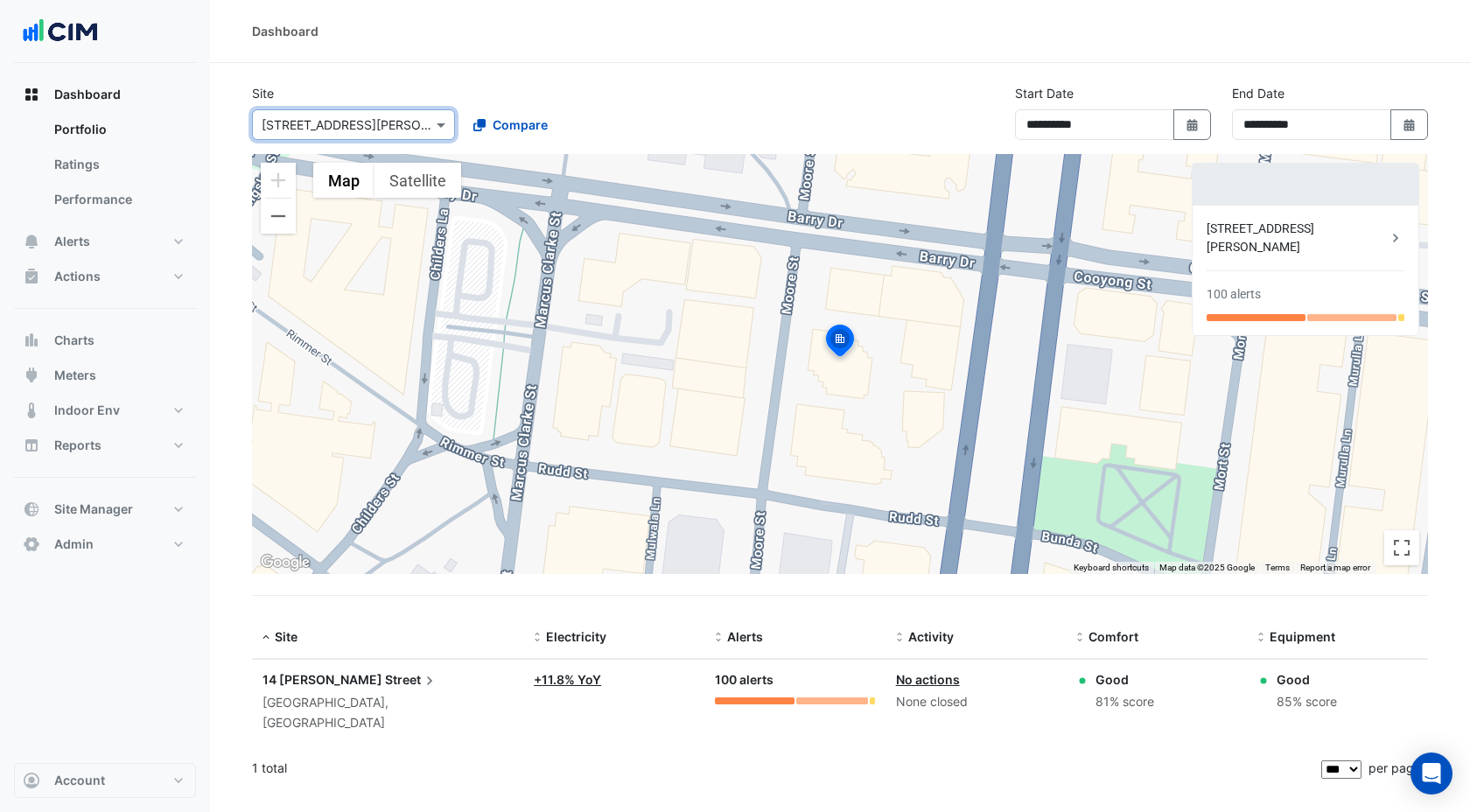
click at [385, 674] on span "Street" at bounding box center [411, 679] width 53 height 20
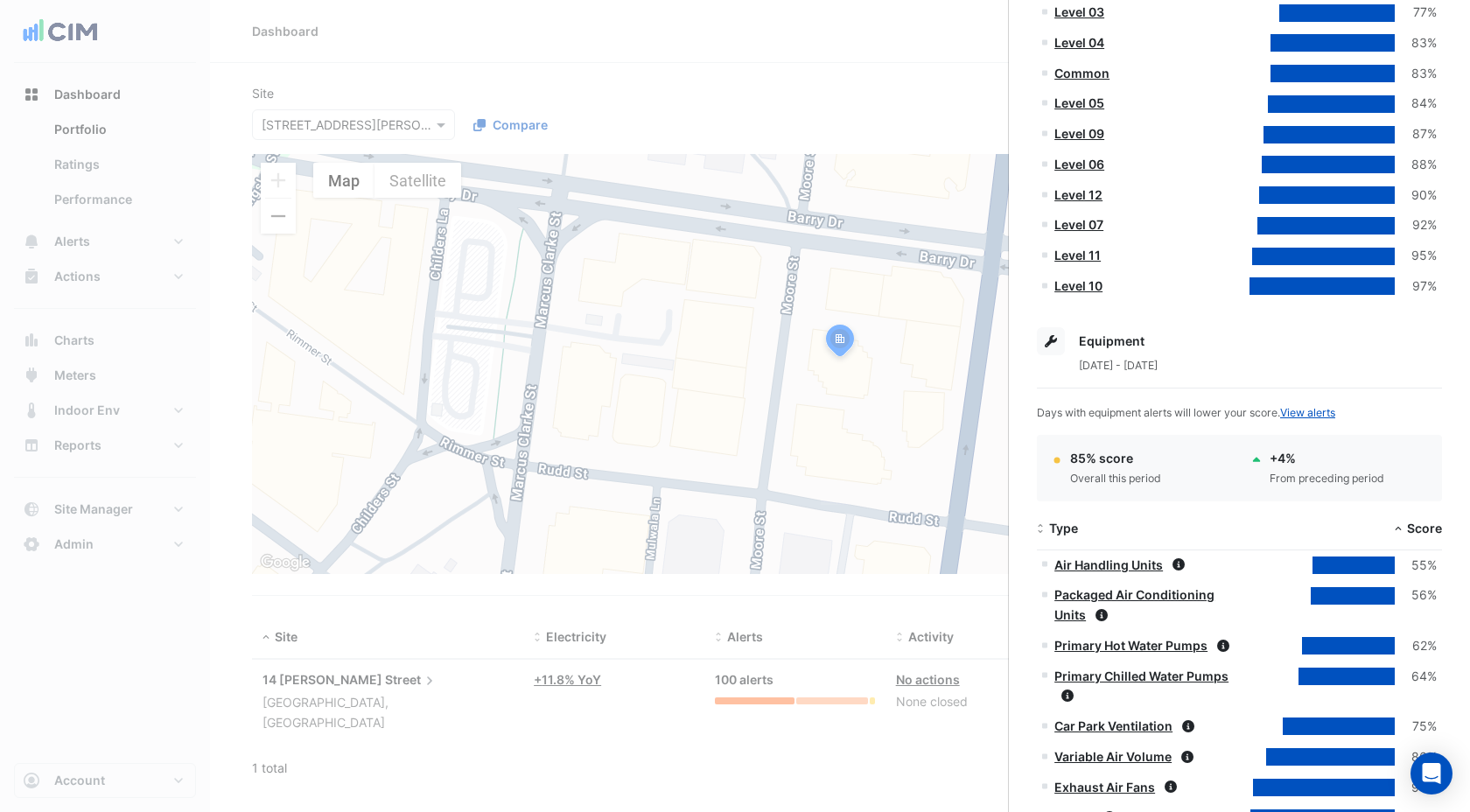
scroll to position [828, 0]
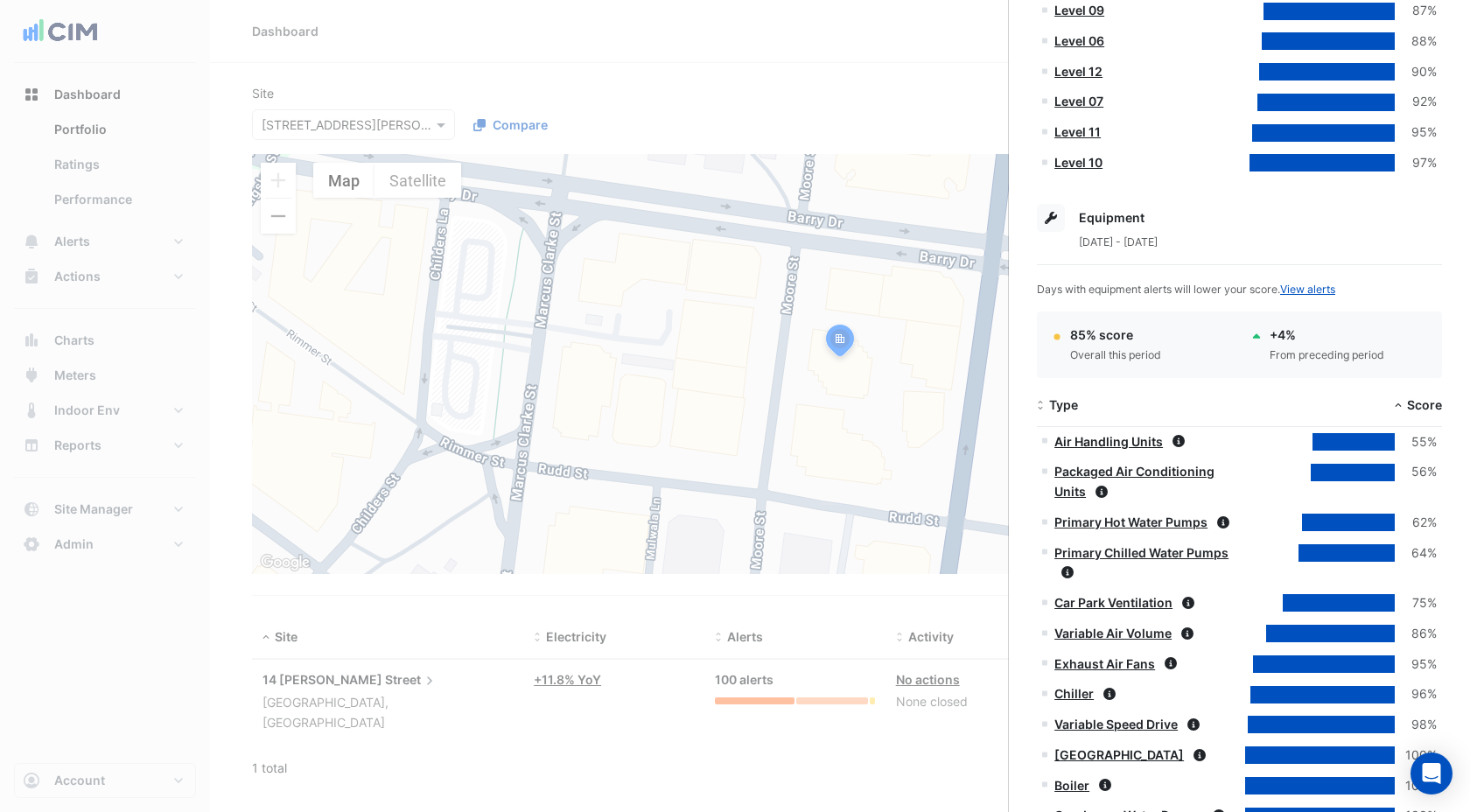
click at [1096, 443] on link "Air Handling Units" at bounding box center [1109, 441] width 109 height 15
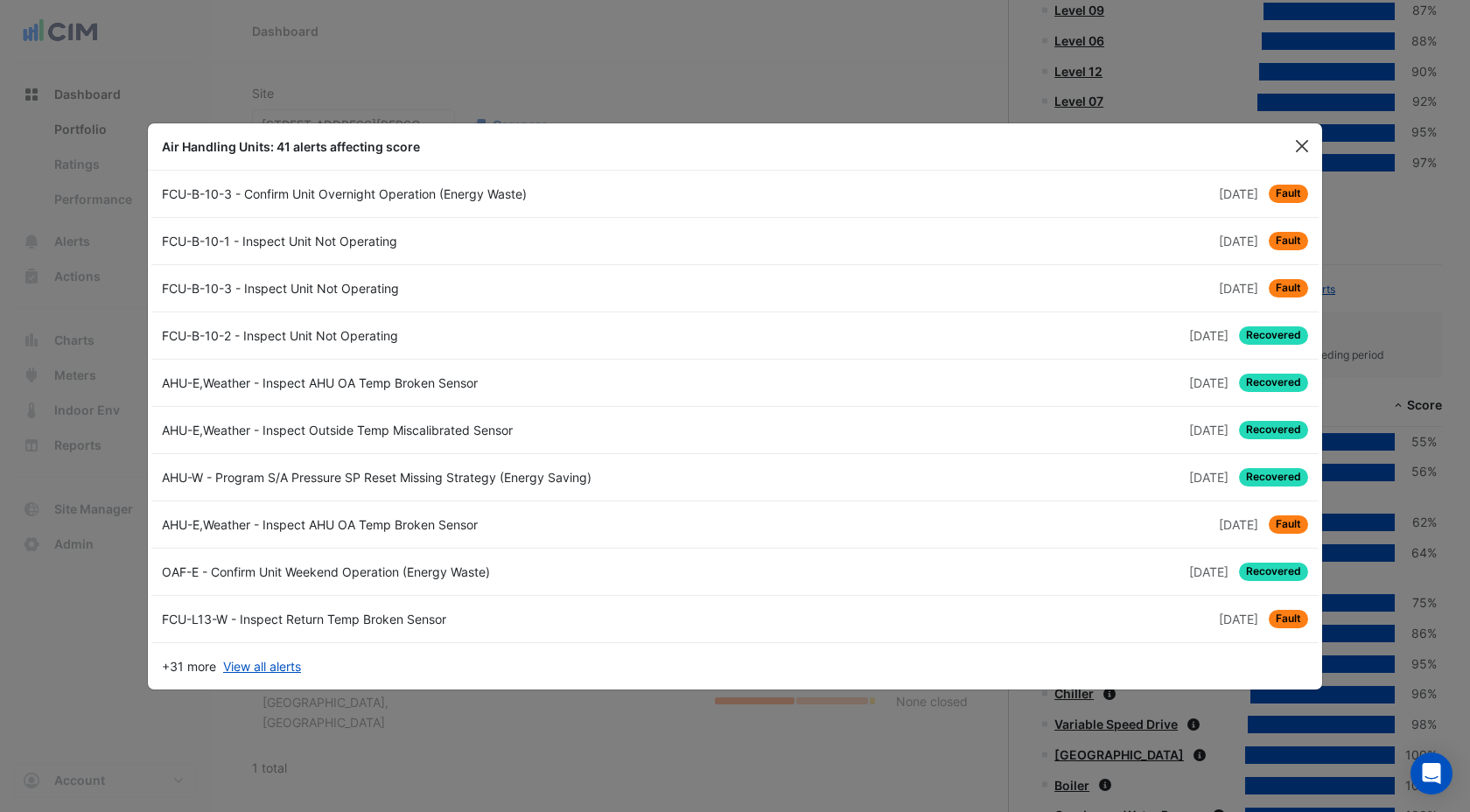
click at [1300, 145] on button "Close" at bounding box center [1302, 146] width 26 height 26
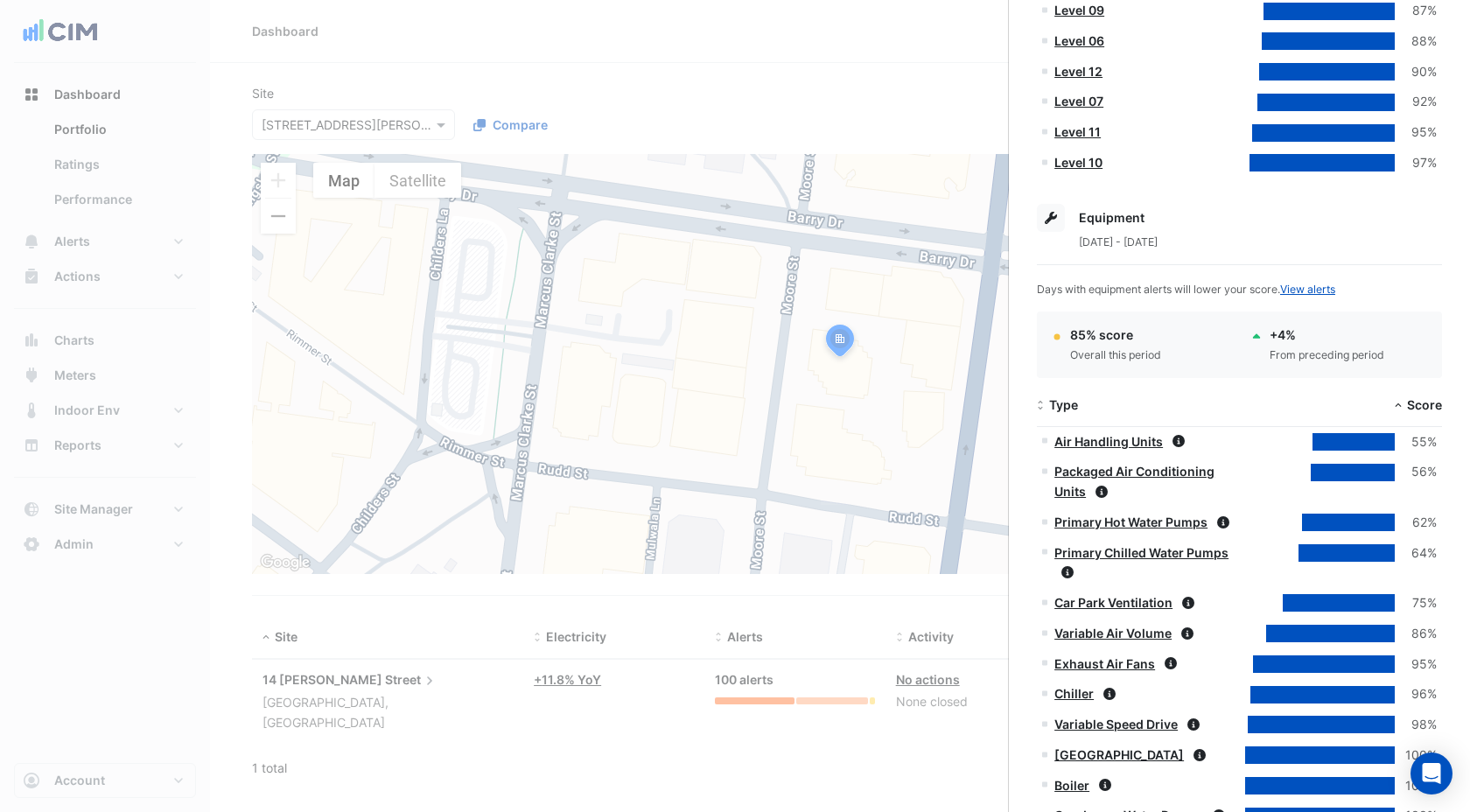
click at [666, 28] on ngb-offcanvas-backdrop at bounding box center [735, 406] width 1470 height 812
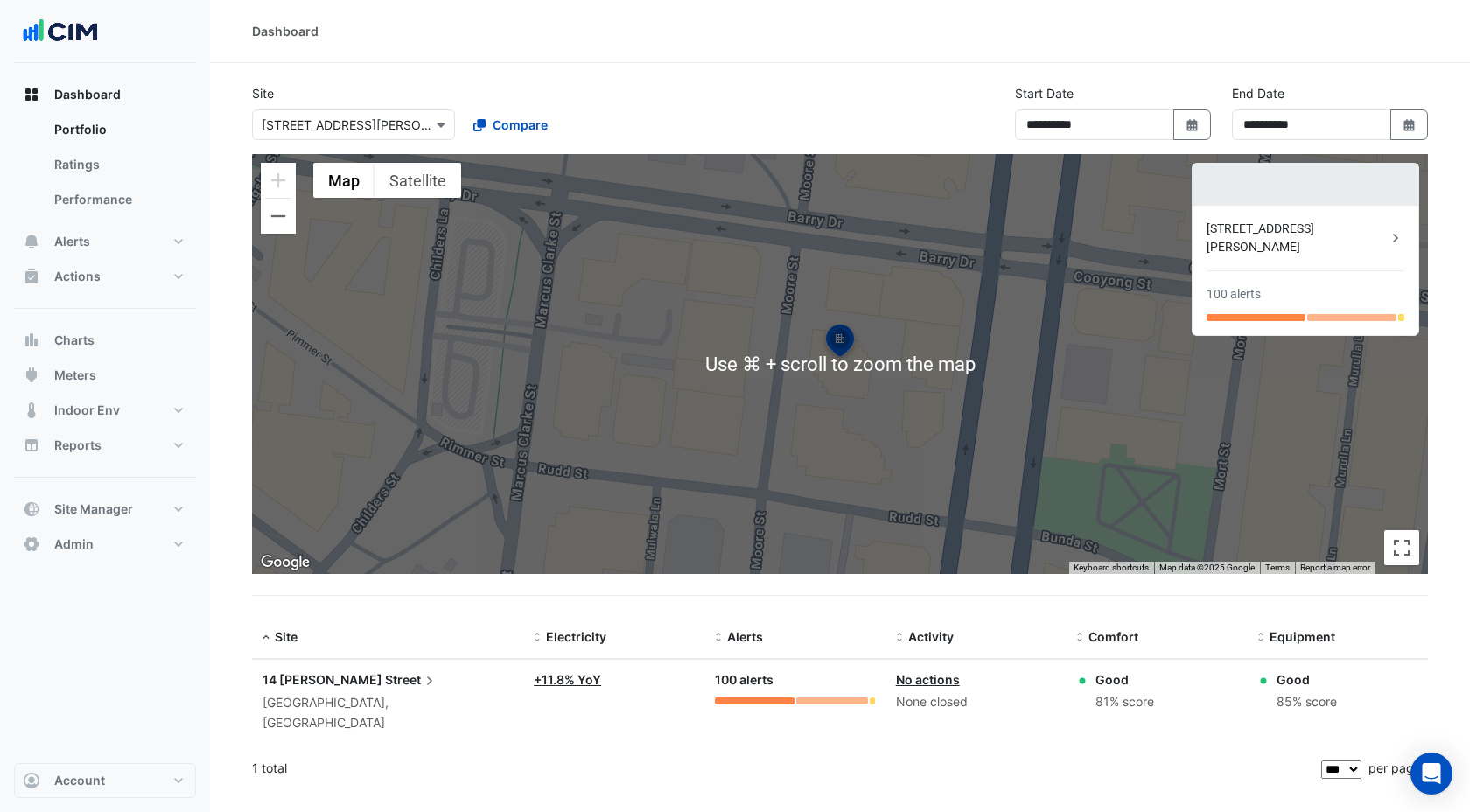
click at [659, 746] on div "1 total" at bounding box center [784, 767] width 1066 height 44
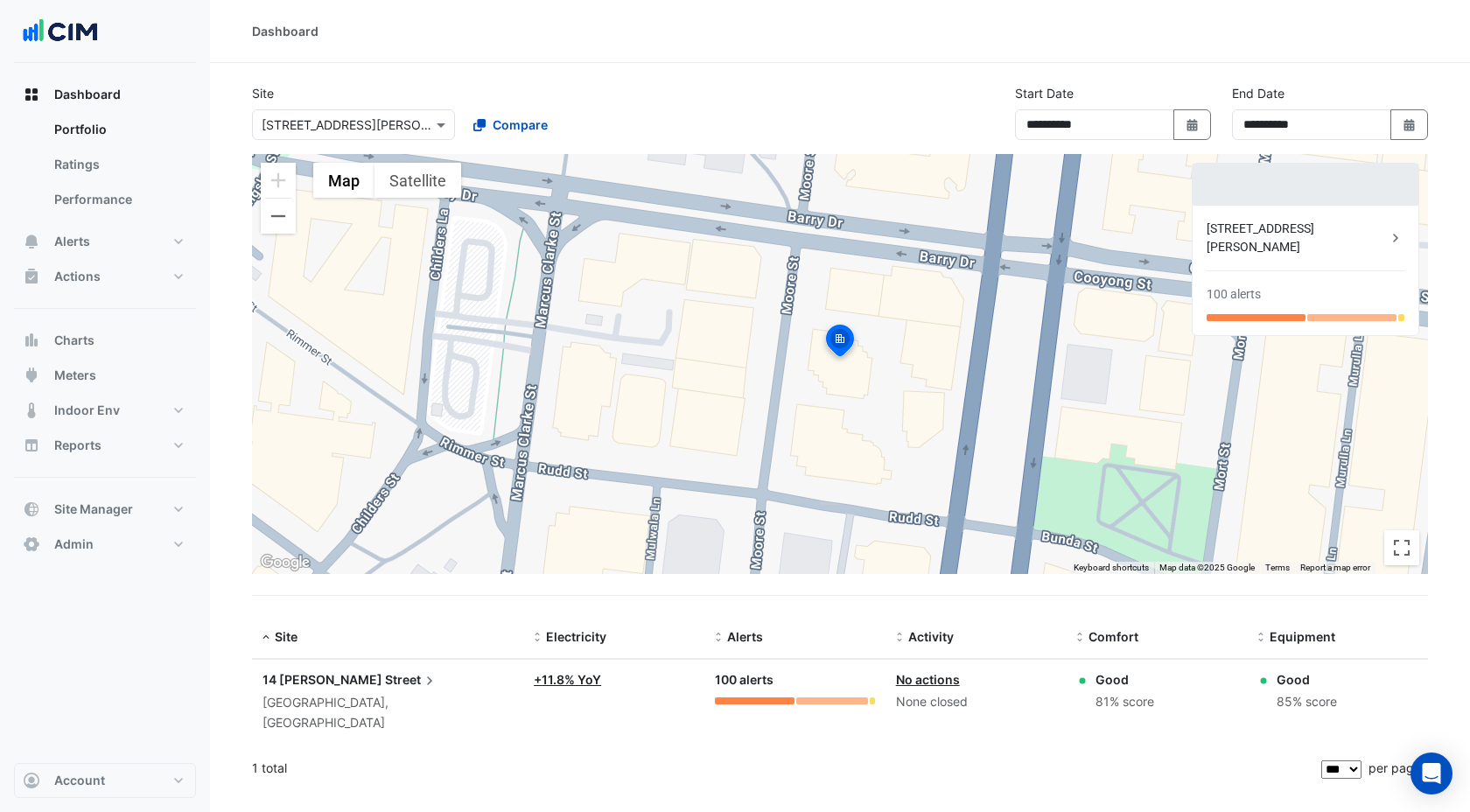
click at [574, 676] on link "+ 11.8% YoY" at bounding box center [567, 679] width 68 height 15
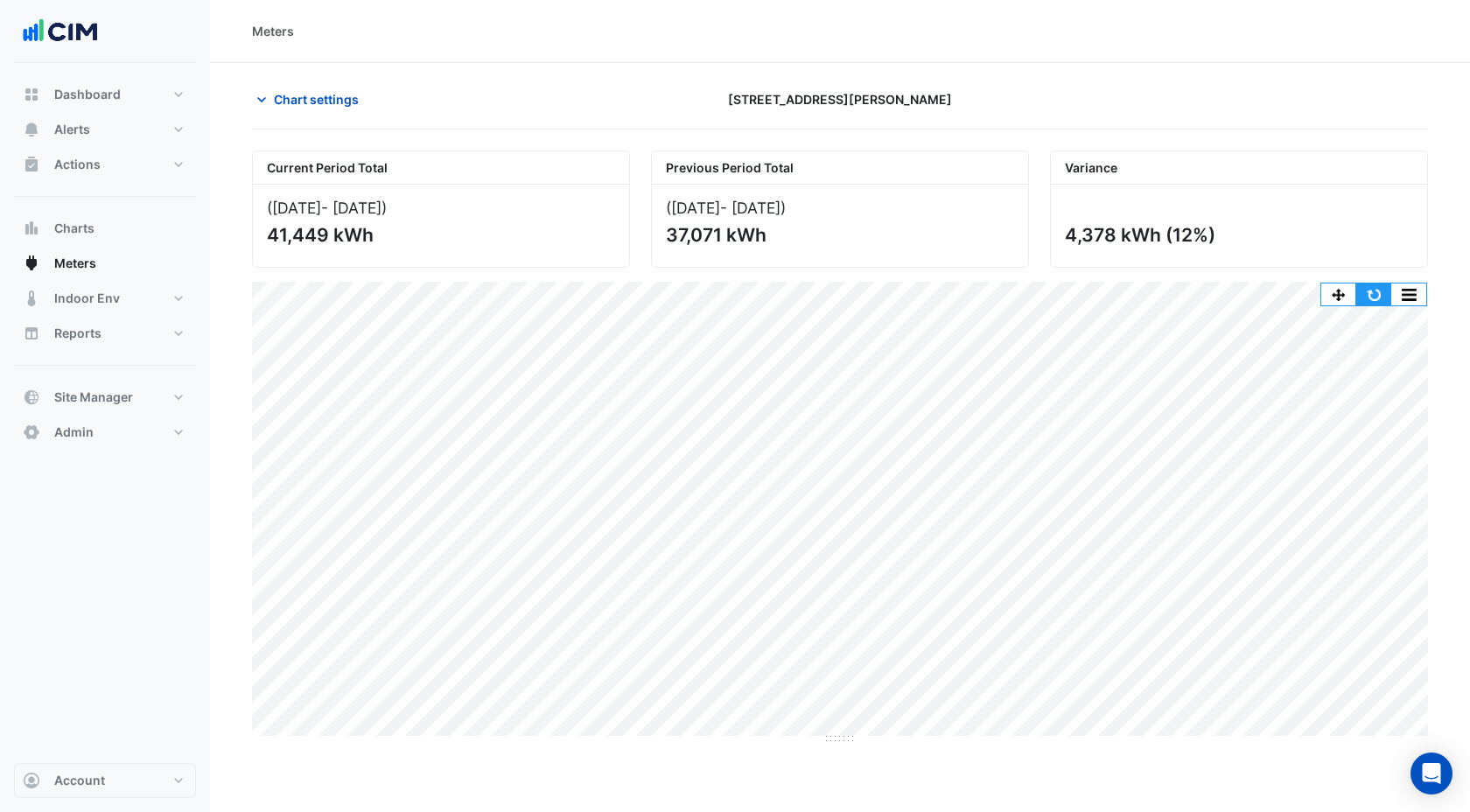
click at [1359, 289] on button "button" at bounding box center [1374, 295] width 35 height 22
